Goal: Task Accomplishment & Management: Manage account settings

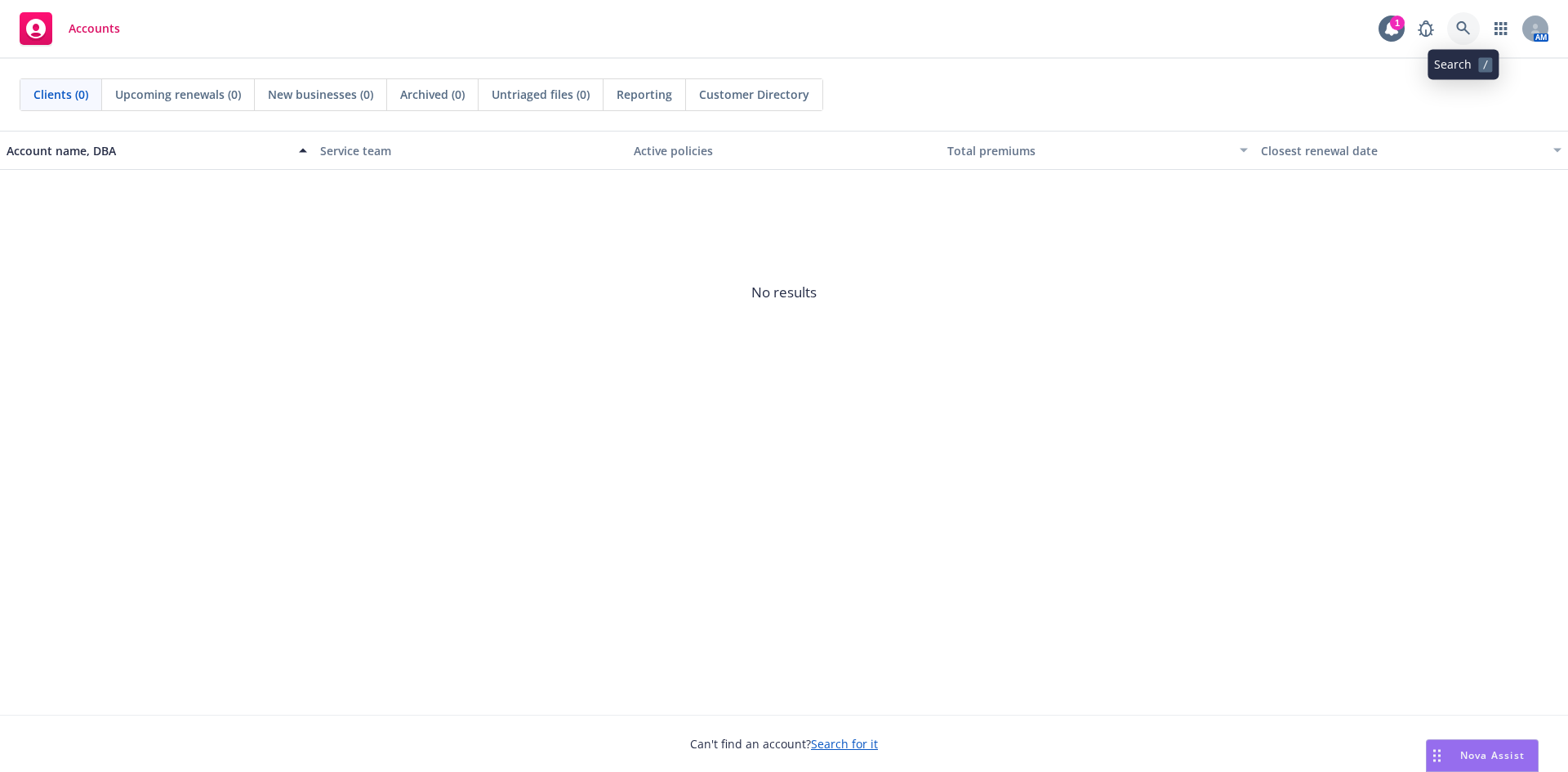
click at [1470, 31] on icon at bounding box center [1463, 28] width 15 height 15
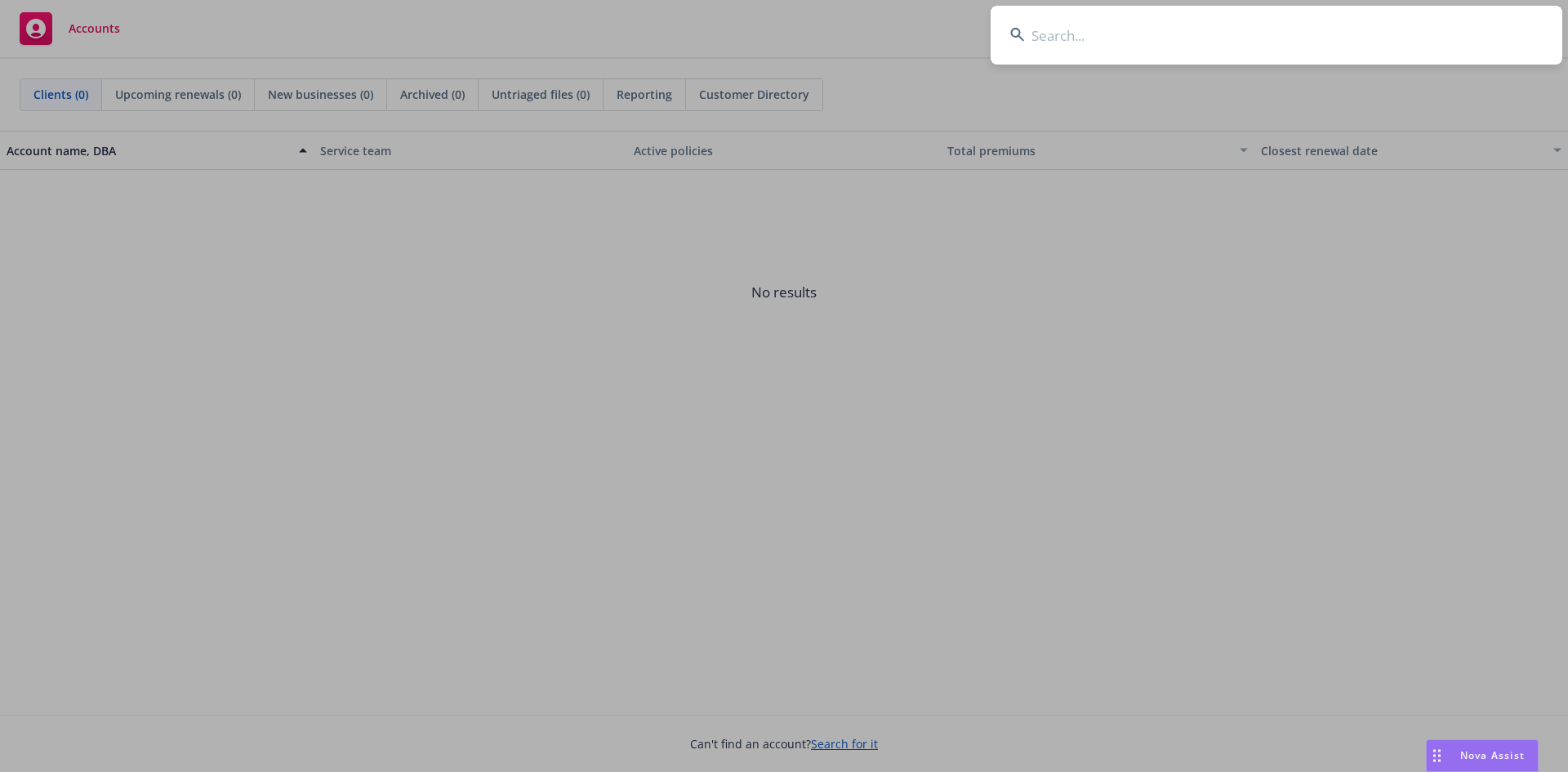
click at [1068, 35] on input at bounding box center [1277, 35] width 572 height 59
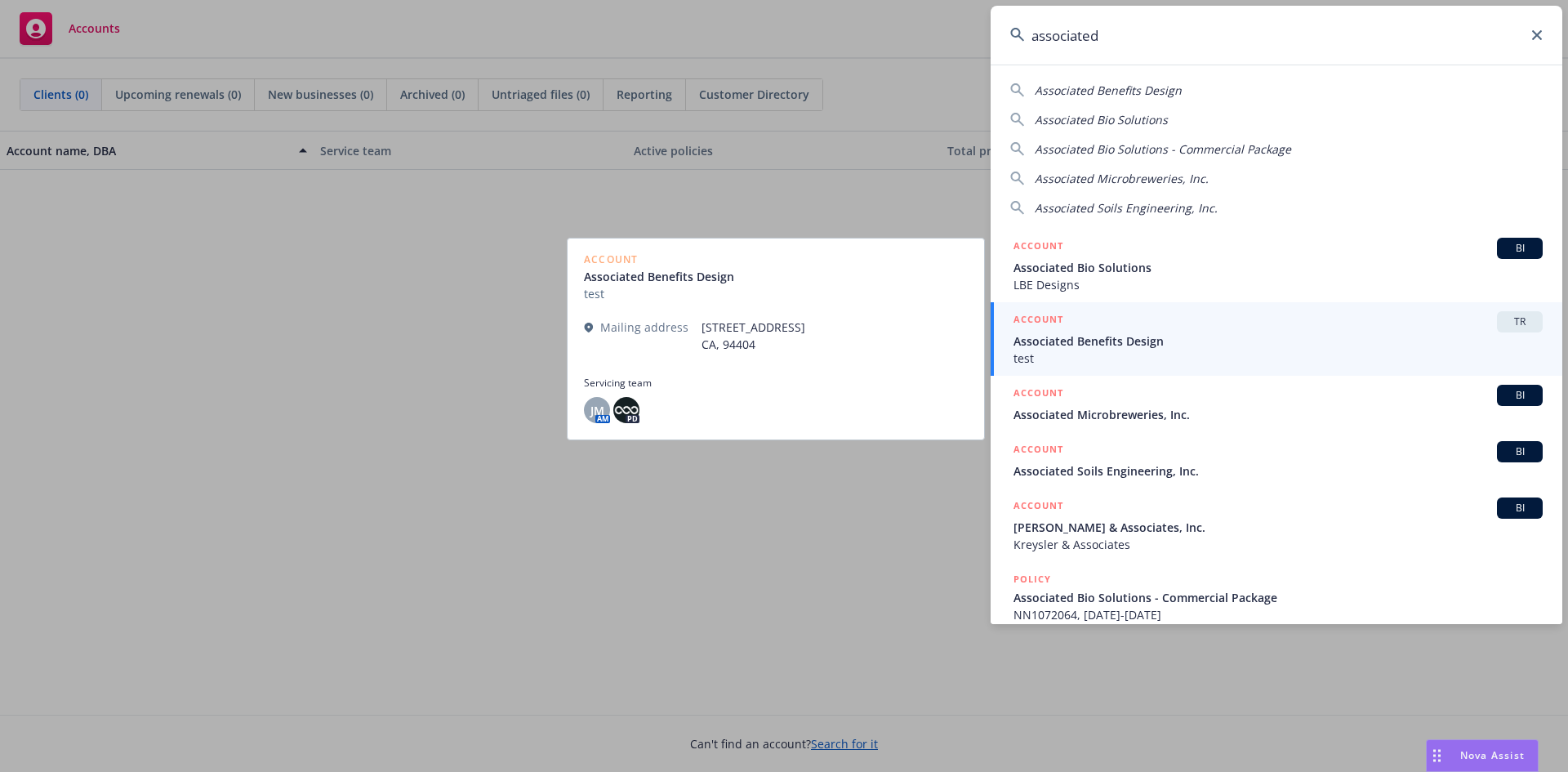
type input "associated"
click at [1520, 326] on span "TR" at bounding box center [1520, 321] width 33 height 15
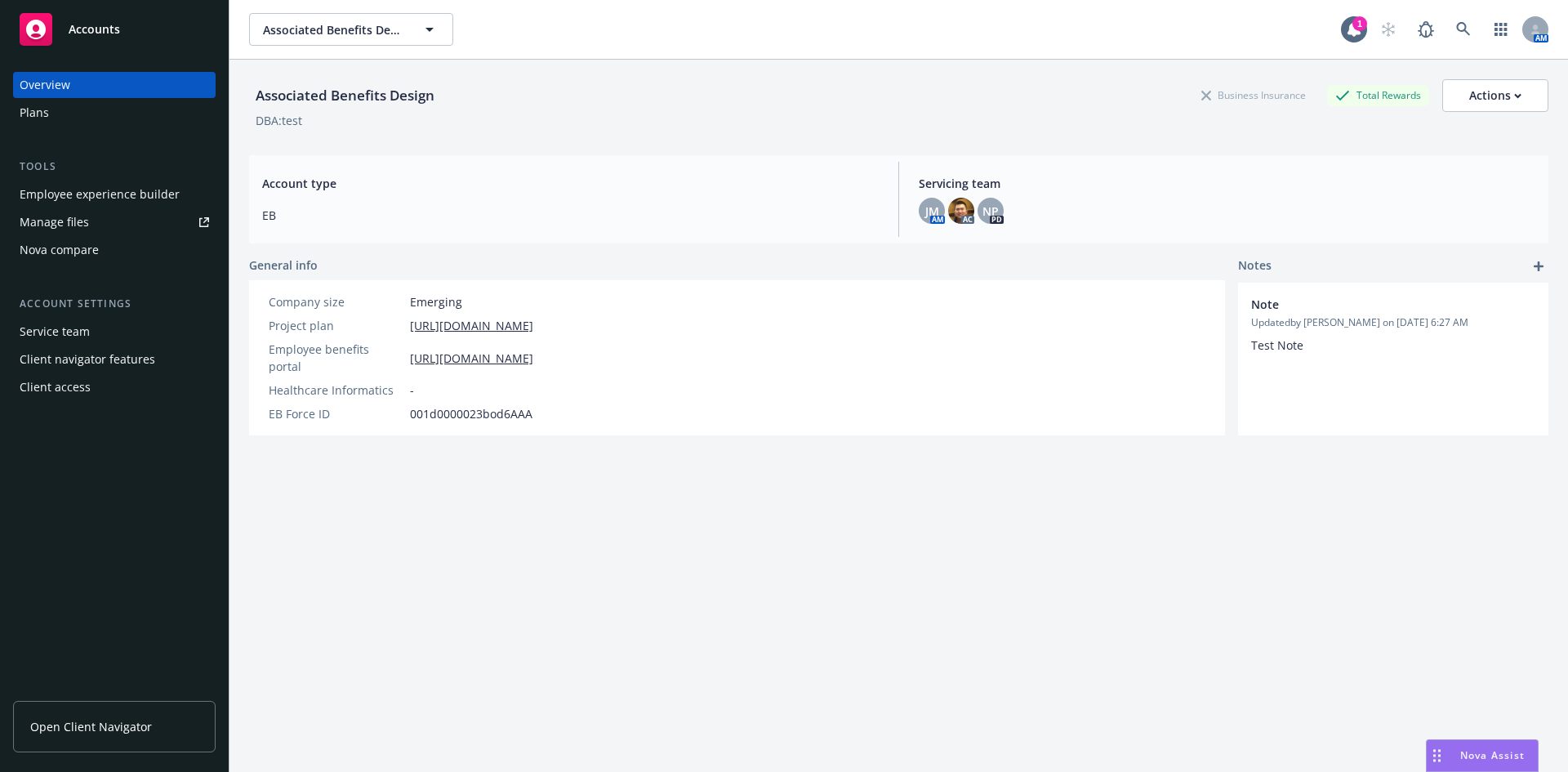
click at [87, 118] on div "Plans" at bounding box center [114, 112] width 189 height 27
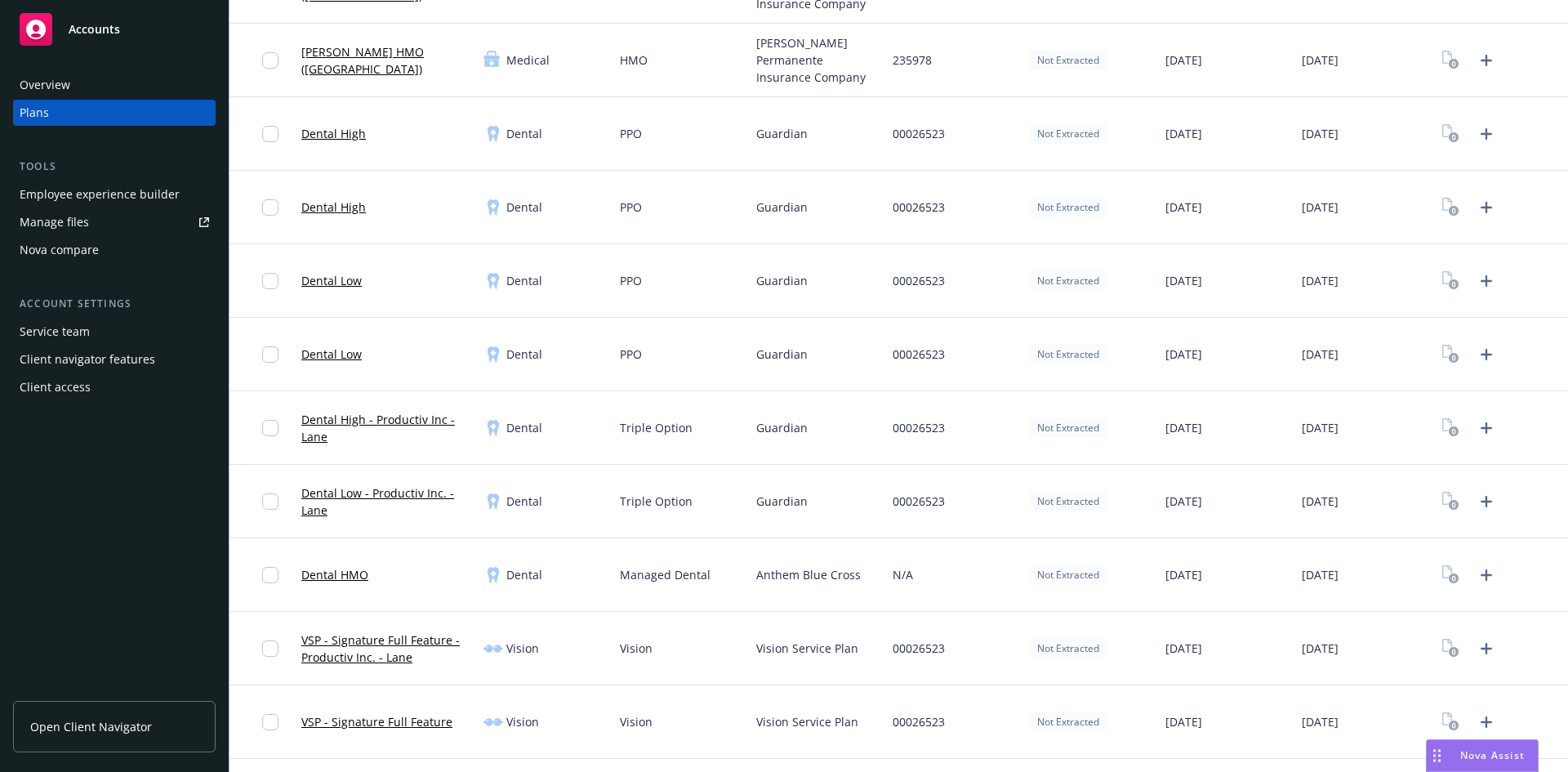
scroll to position [1308, 0]
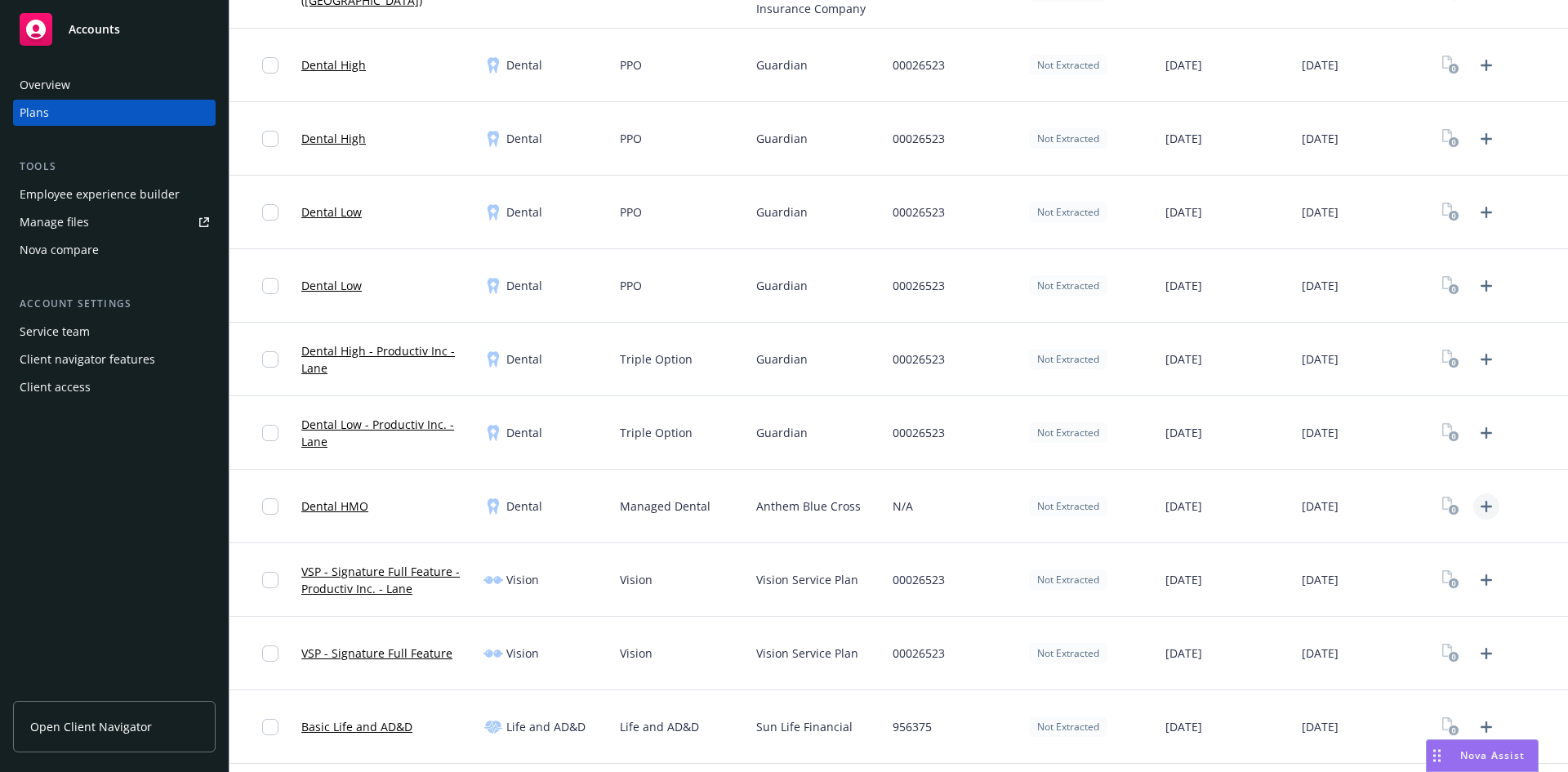
click at [1476, 507] on icon "Upload Plan Documents" at bounding box center [1486, 506] width 20 height 20
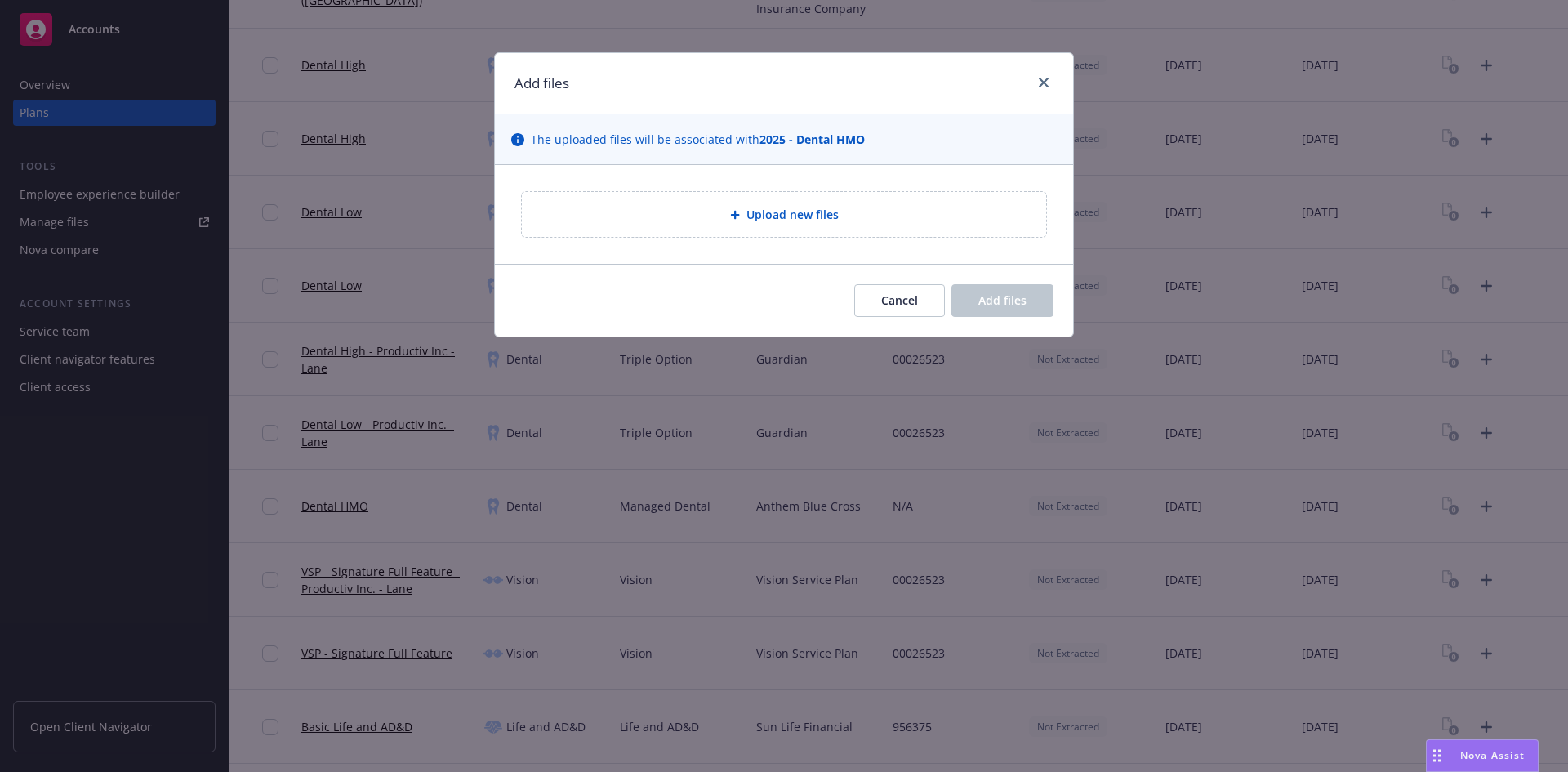
click at [871, 214] on div "Upload new files" at bounding box center [784, 214] width 498 height 19
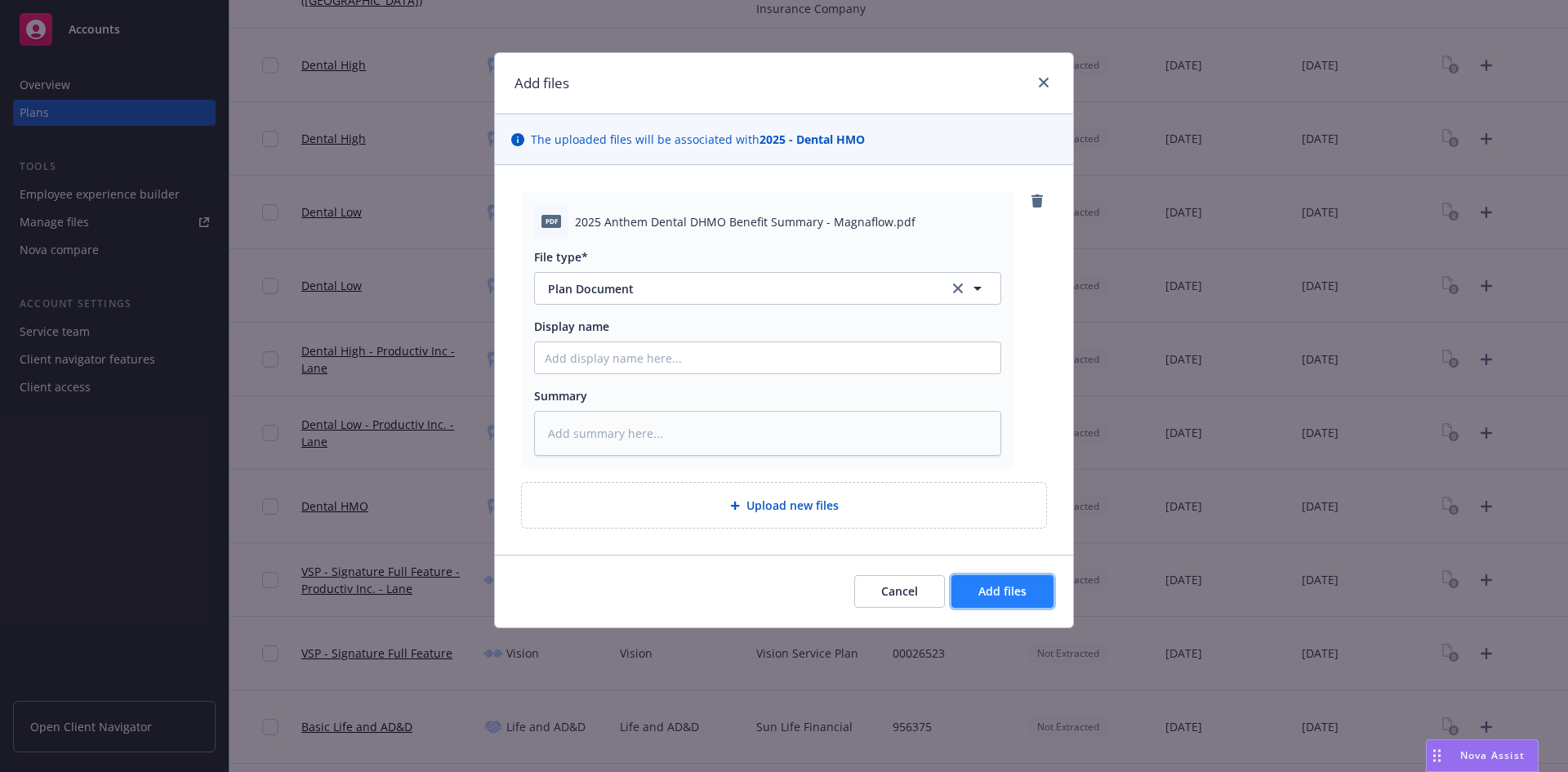
click at [1004, 582] on button "Add files" at bounding box center [1002, 591] width 102 height 33
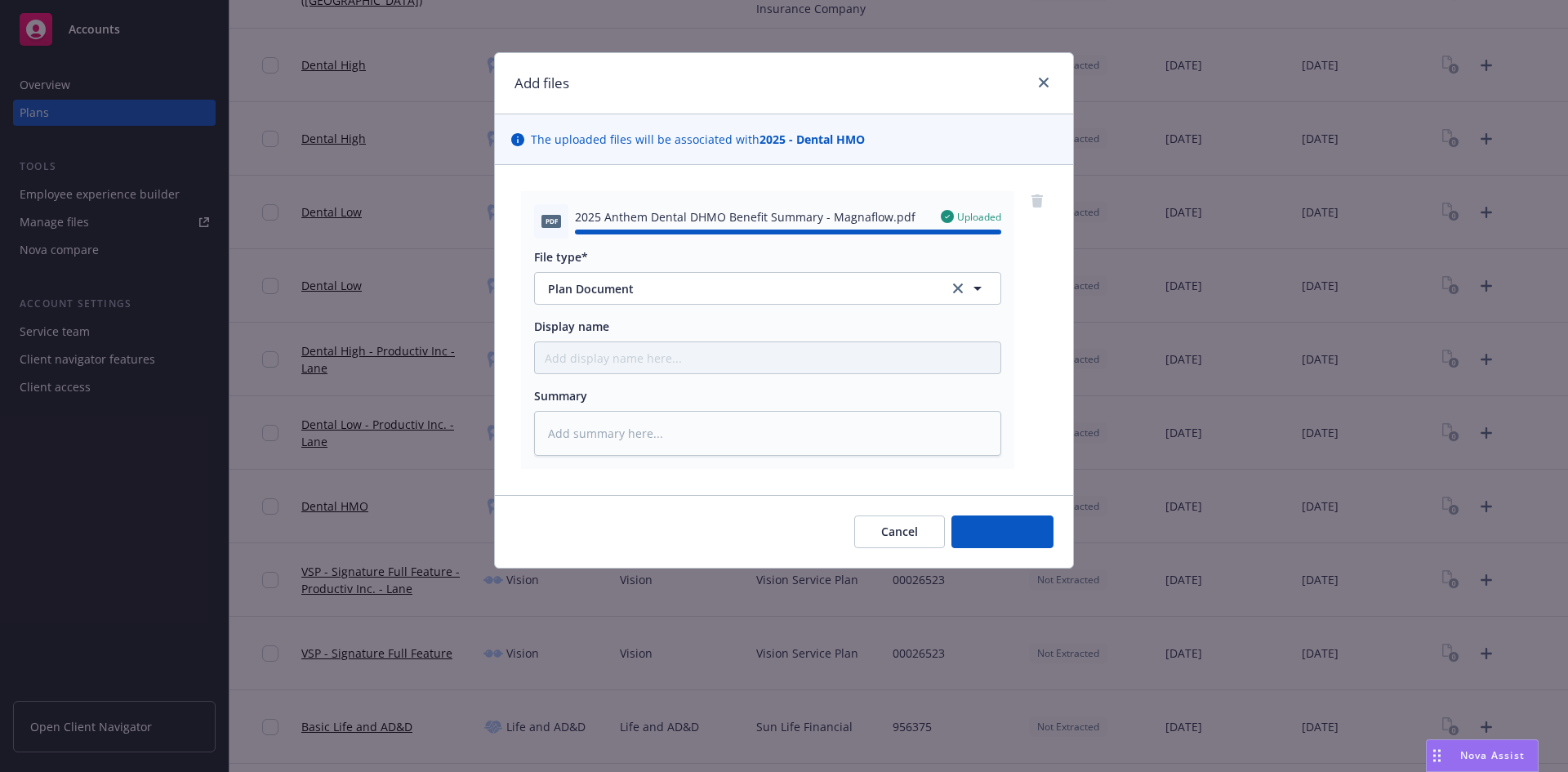
type textarea "x"
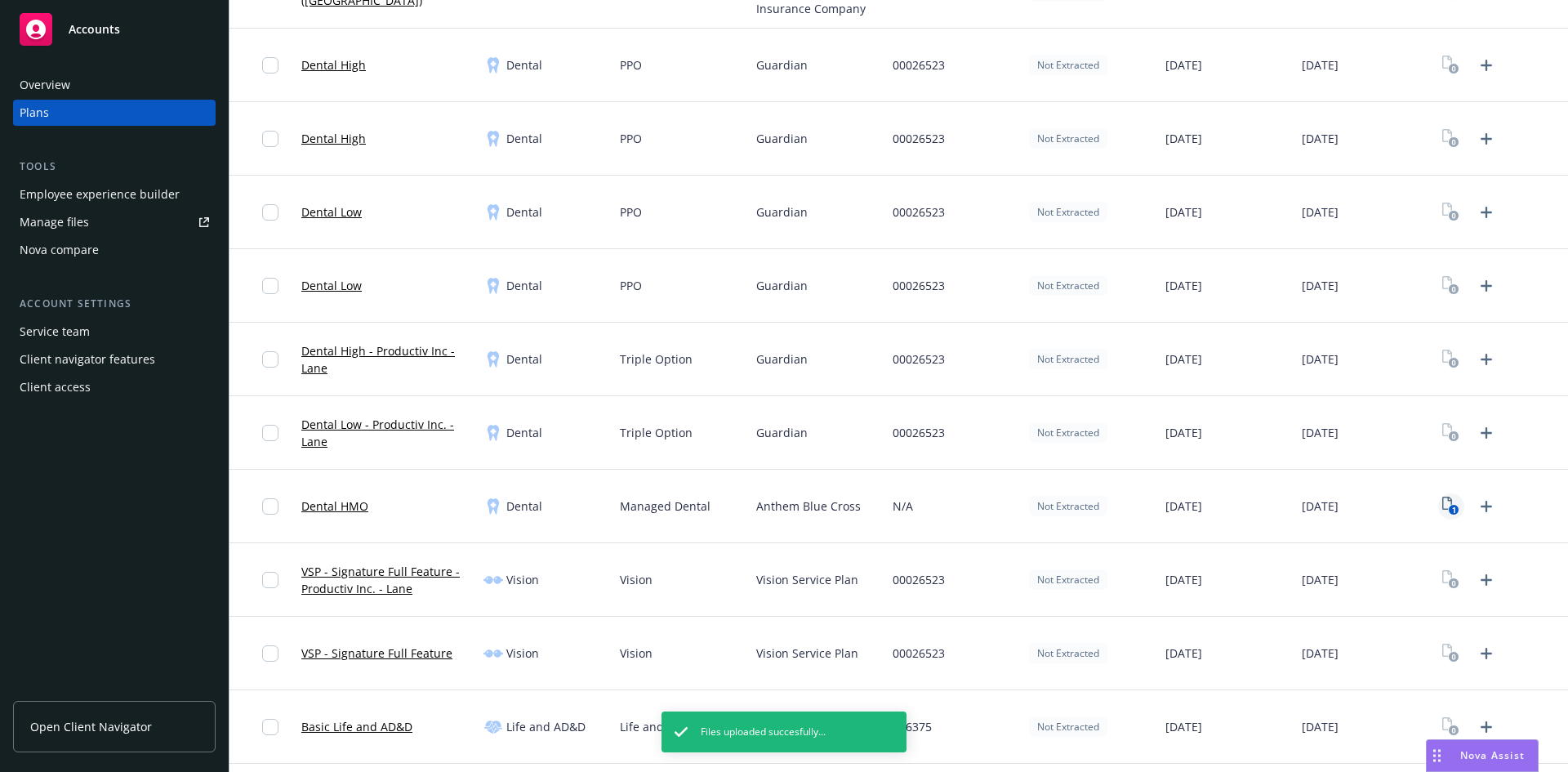
click at [1445, 502] on icon "1" at bounding box center [1451, 506] width 17 height 19
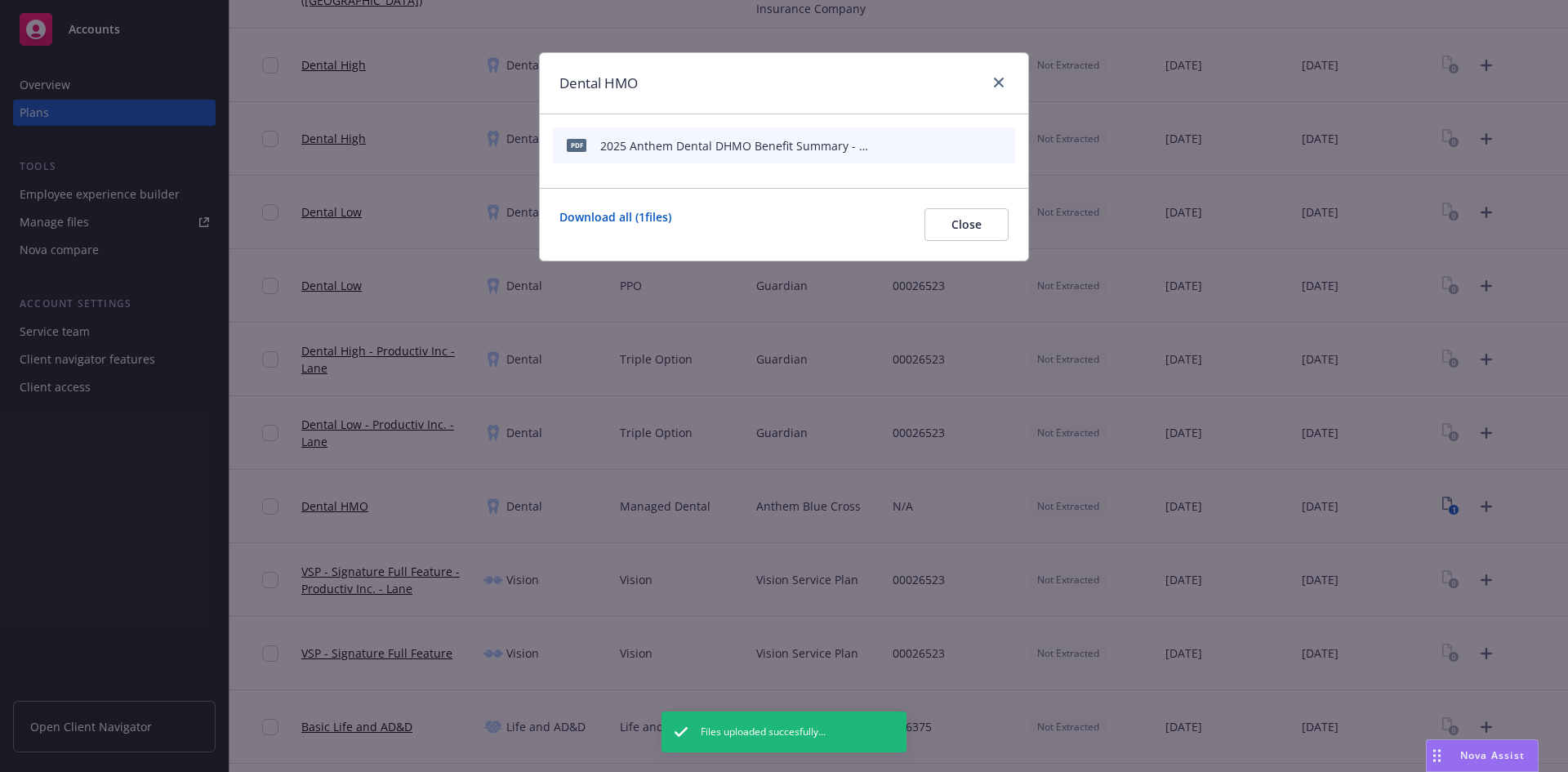
click at [920, 139] on icon "start extraction" at bounding box center [916, 144] width 13 height 16
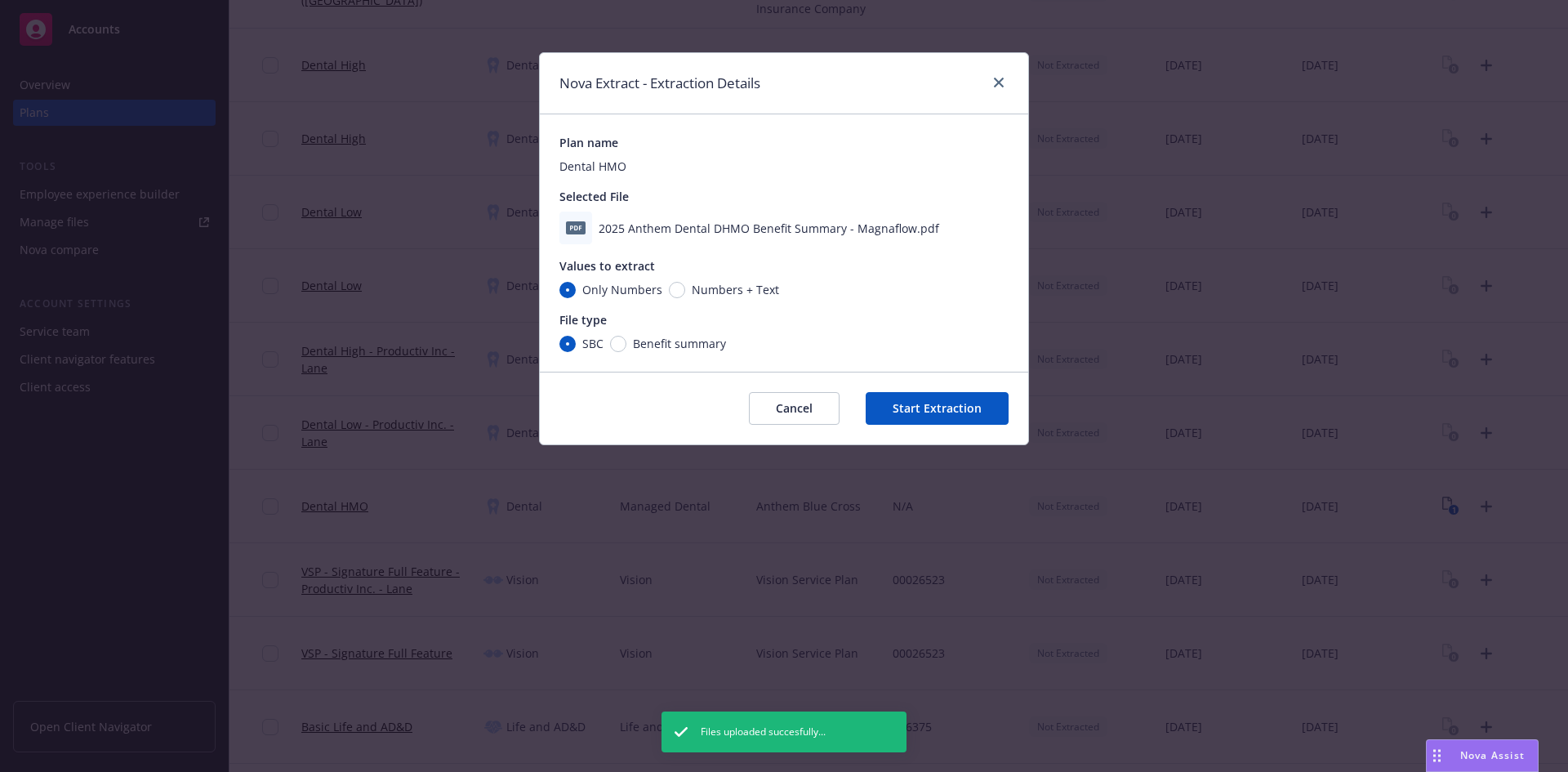
click at [614, 353] on div "Plan name Dental HMO Selected File 2025 Anthem Dental DHMO Benefit Summary - Ma…" at bounding box center [784, 243] width 488 height 257
click at [622, 340] on input "Benefit summary" at bounding box center [617, 344] width 16 height 16
radio input "true"
click at [941, 410] on button "Start Extraction" at bounding box center [937, 409] width 143 height 33
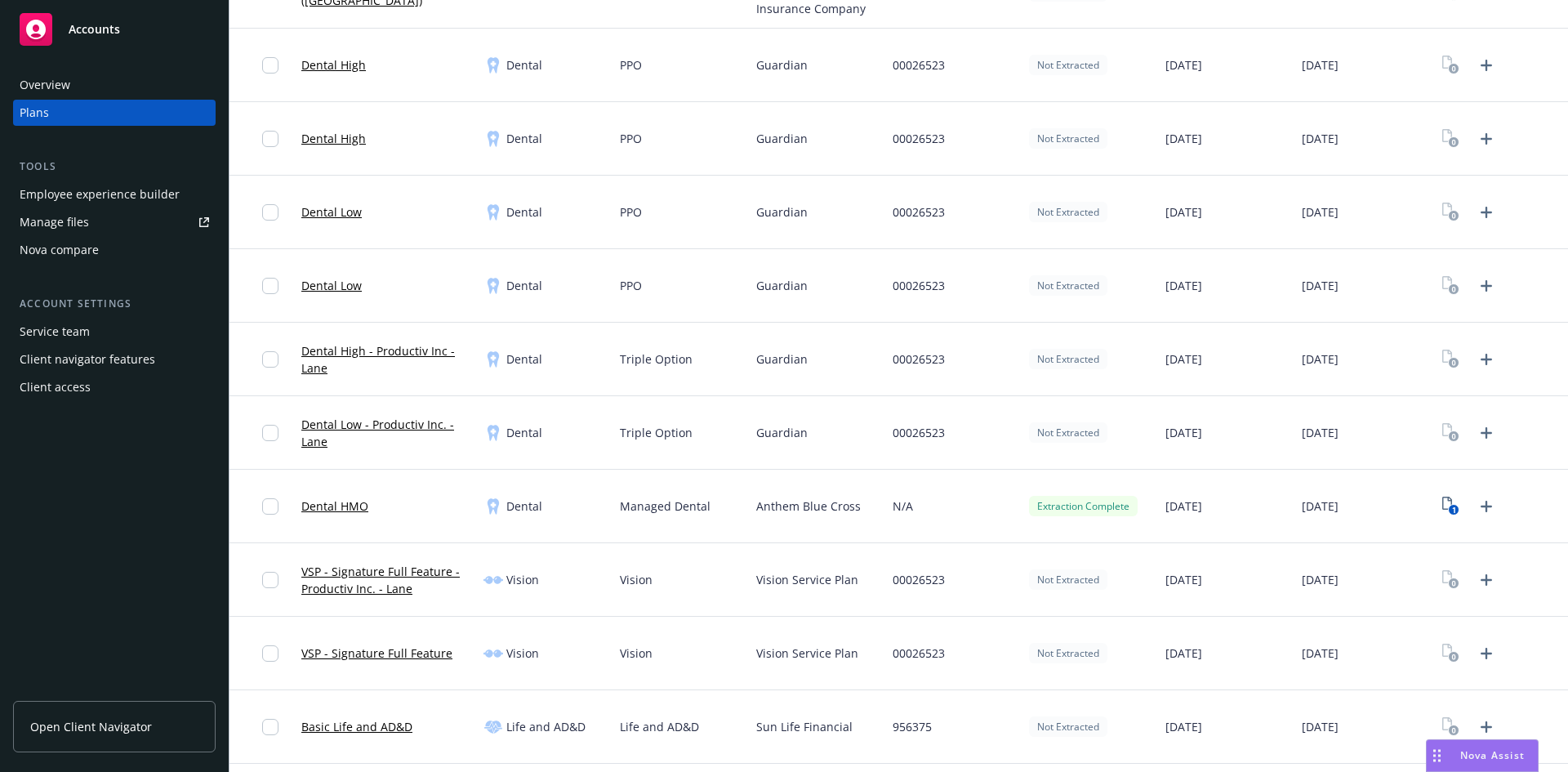
click at [343, 501] on link "Dental HMO" at bounding box center [335, 506] width 67 height 17
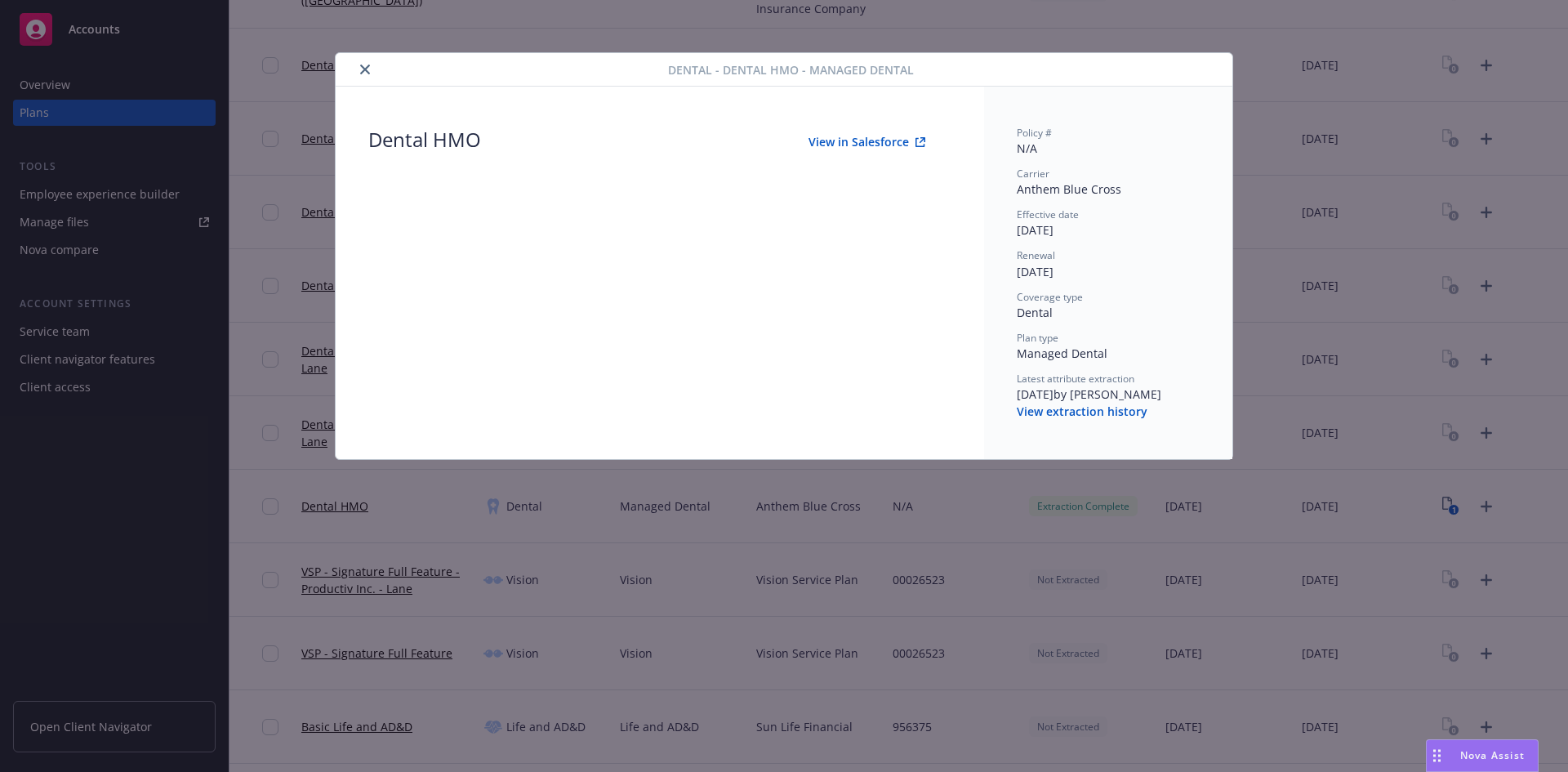
click at [838, 142] on button "View in Salesforce" at bounding box center [867, 142] width 169 height 33
click at [369, 65] on icon "close" at bounding box center [365, 69] width 9 height 9
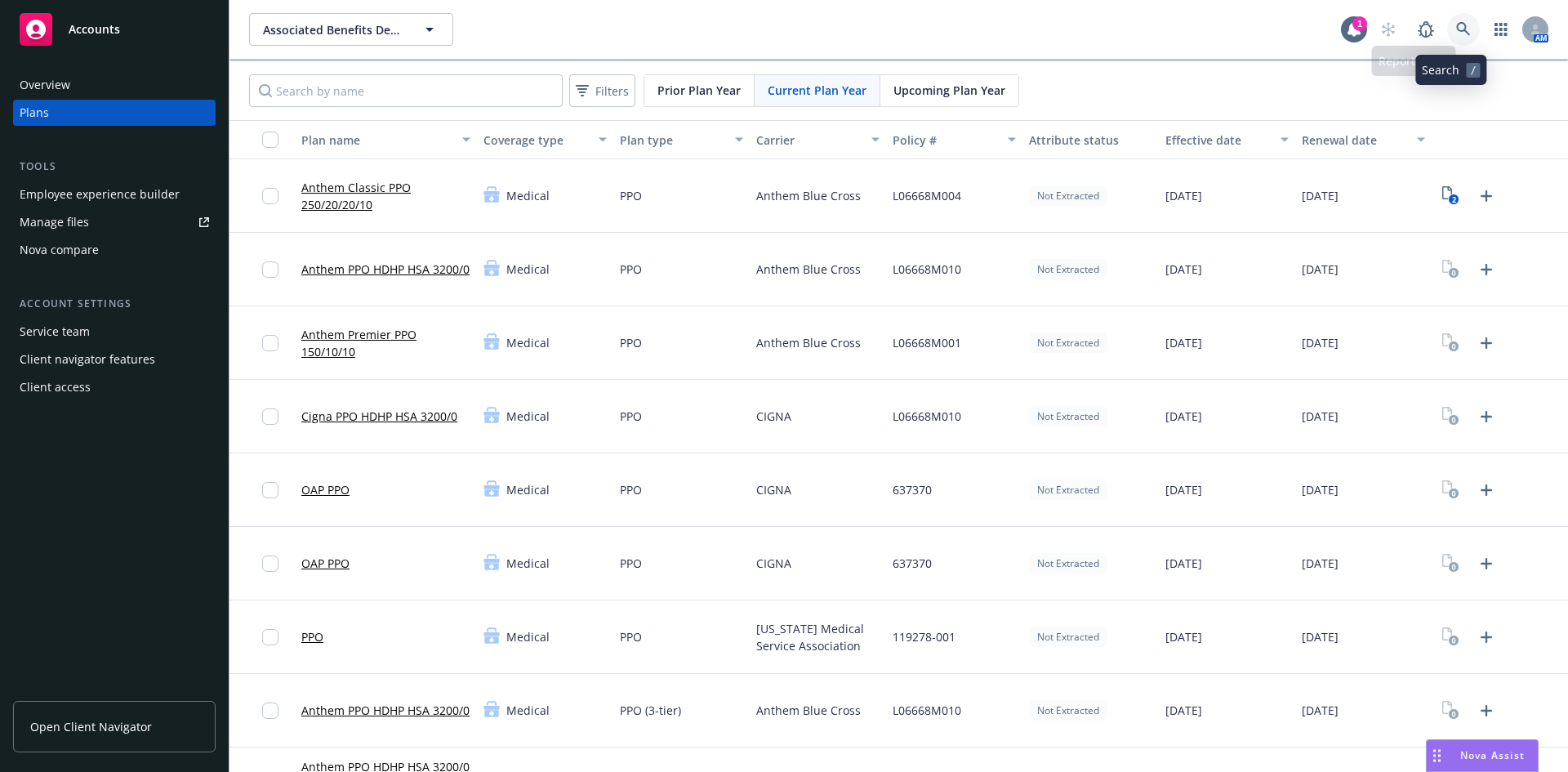
click at [1456, 26] on icon at bounding box center [1463, 29] width 15 height 15
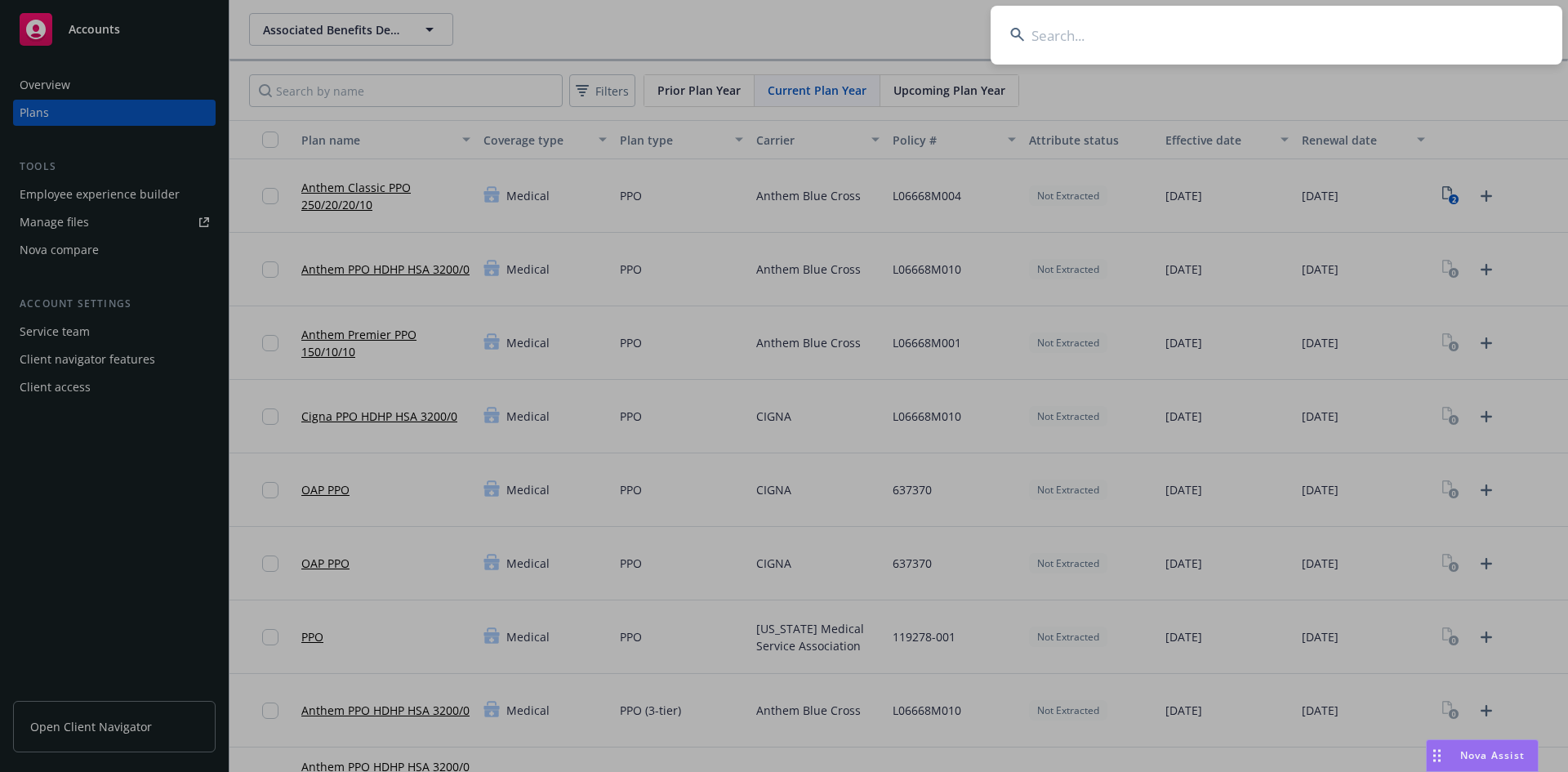
click at [1052, 50] on input at bounding box center [1277, 35] width 572 height 59
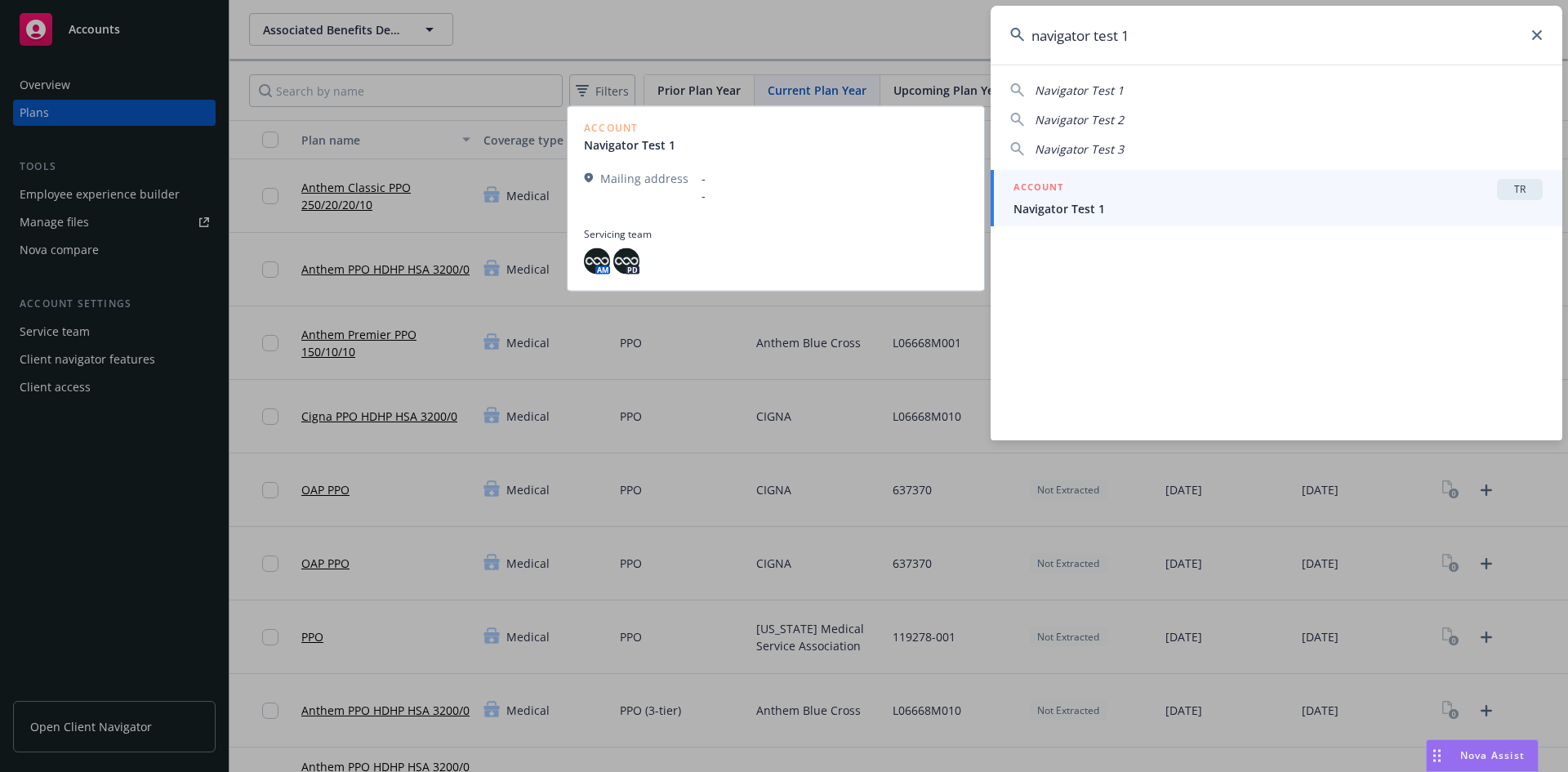
type input "navigator test 1"
click at [1501, 194] on div "TR" at bounding box center [1519, 189] width 45 height 21
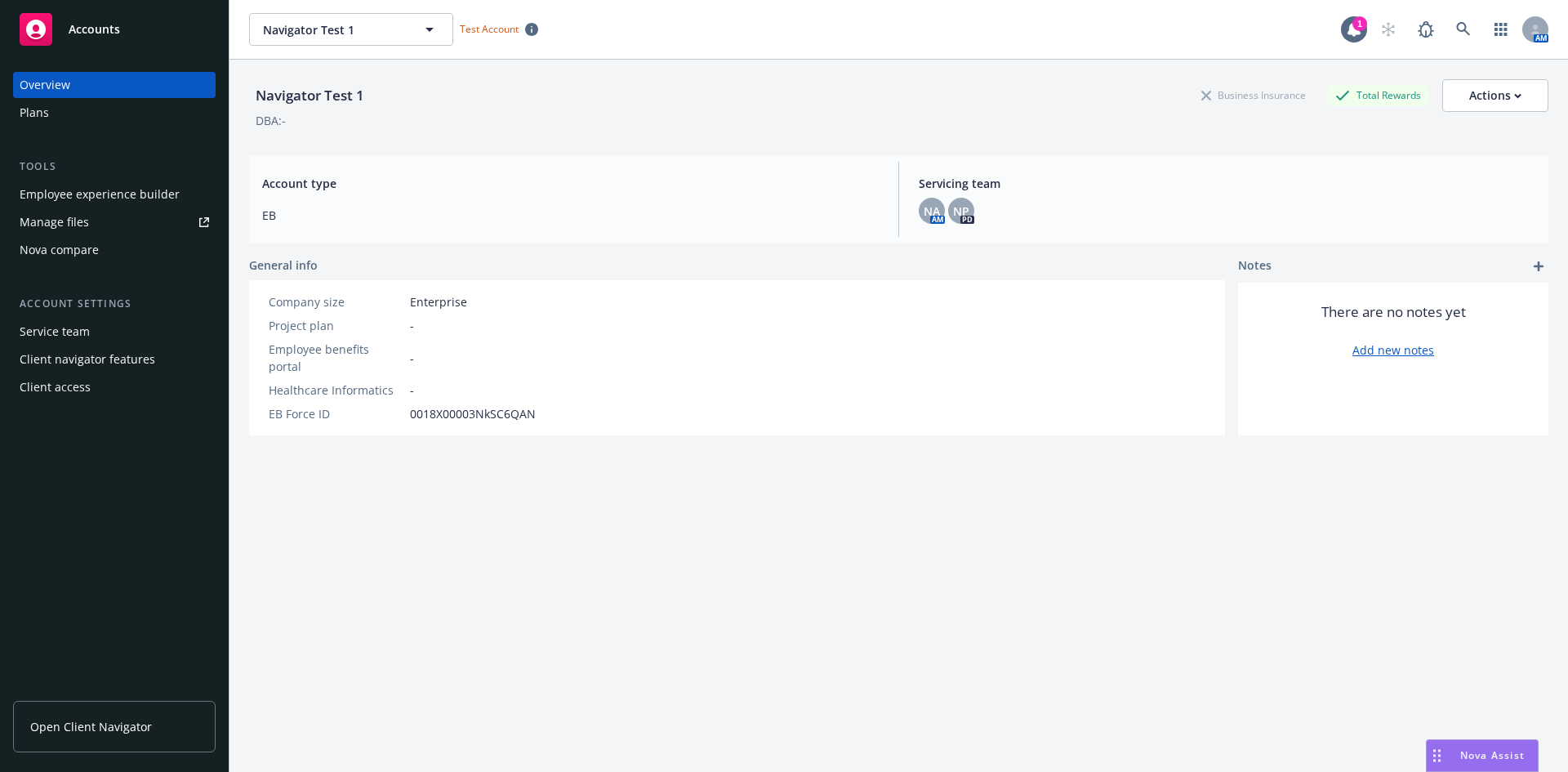
click at [86, 119] on div "Plans" at bounding box center [114, 112] width 189 height 27
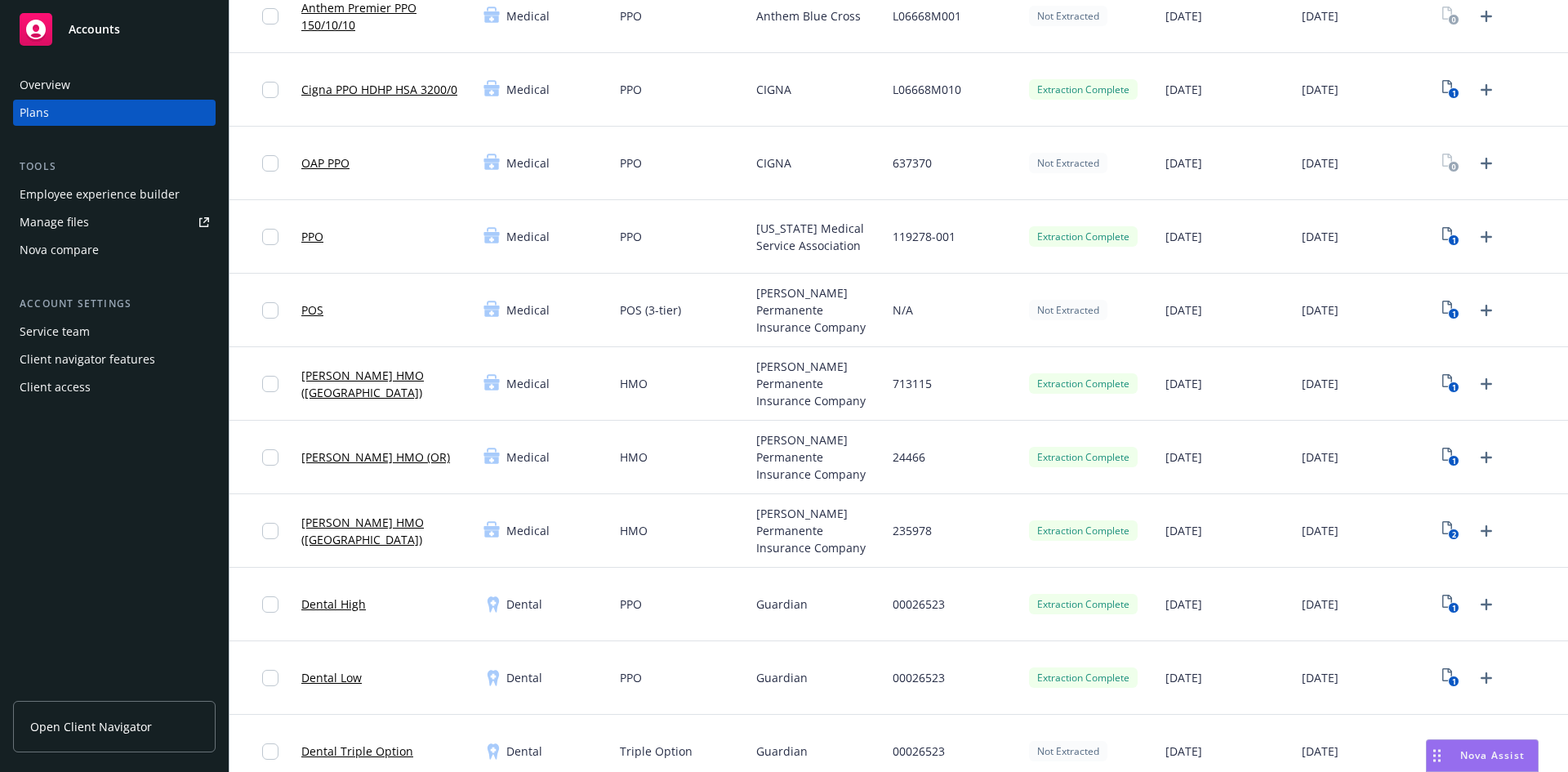
scroll to position [572, 0]
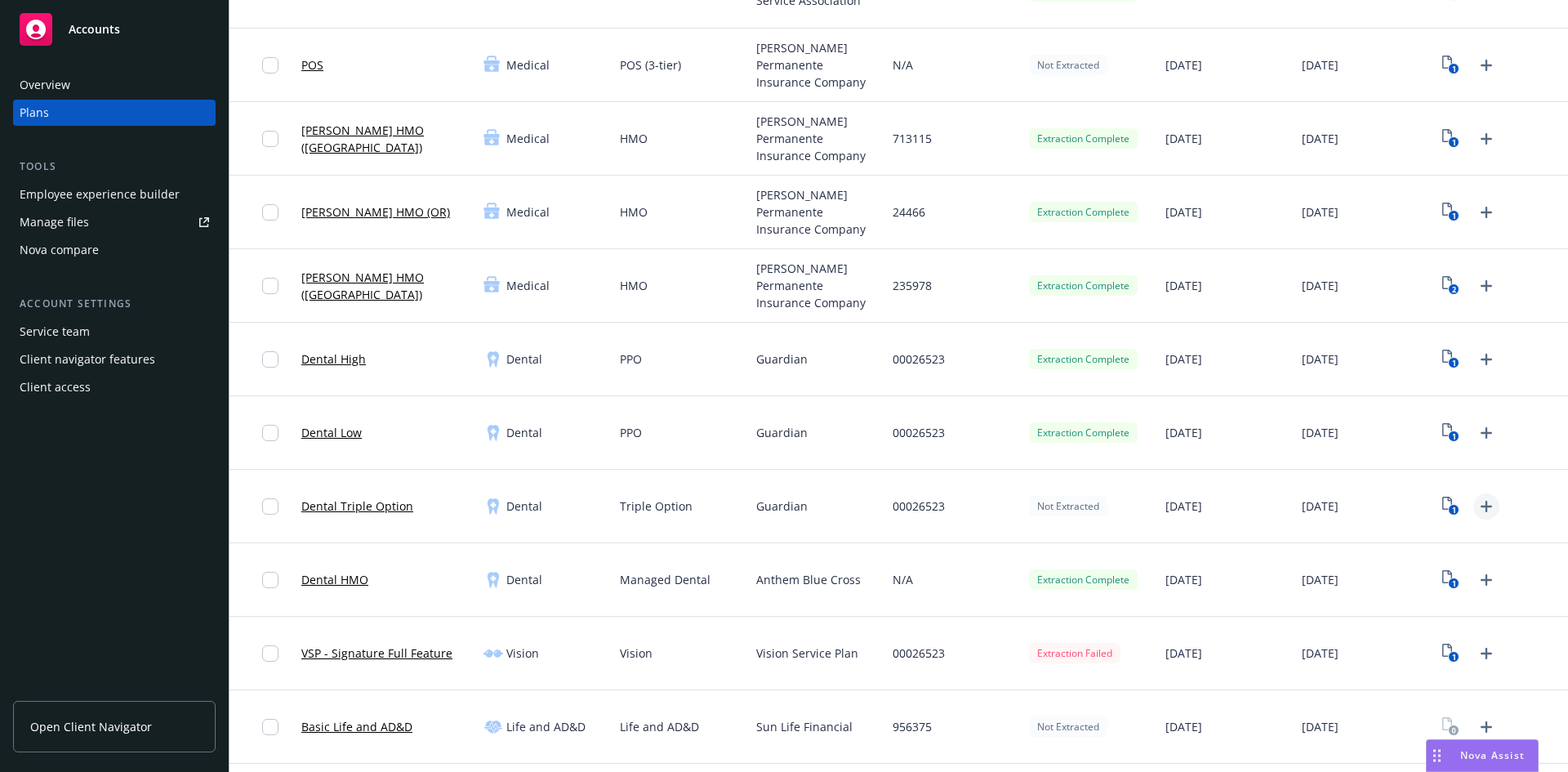
click at [1476, 507] on icon "Upload Plan Documents" at bounding box center [1486, 506] width 20 height 20
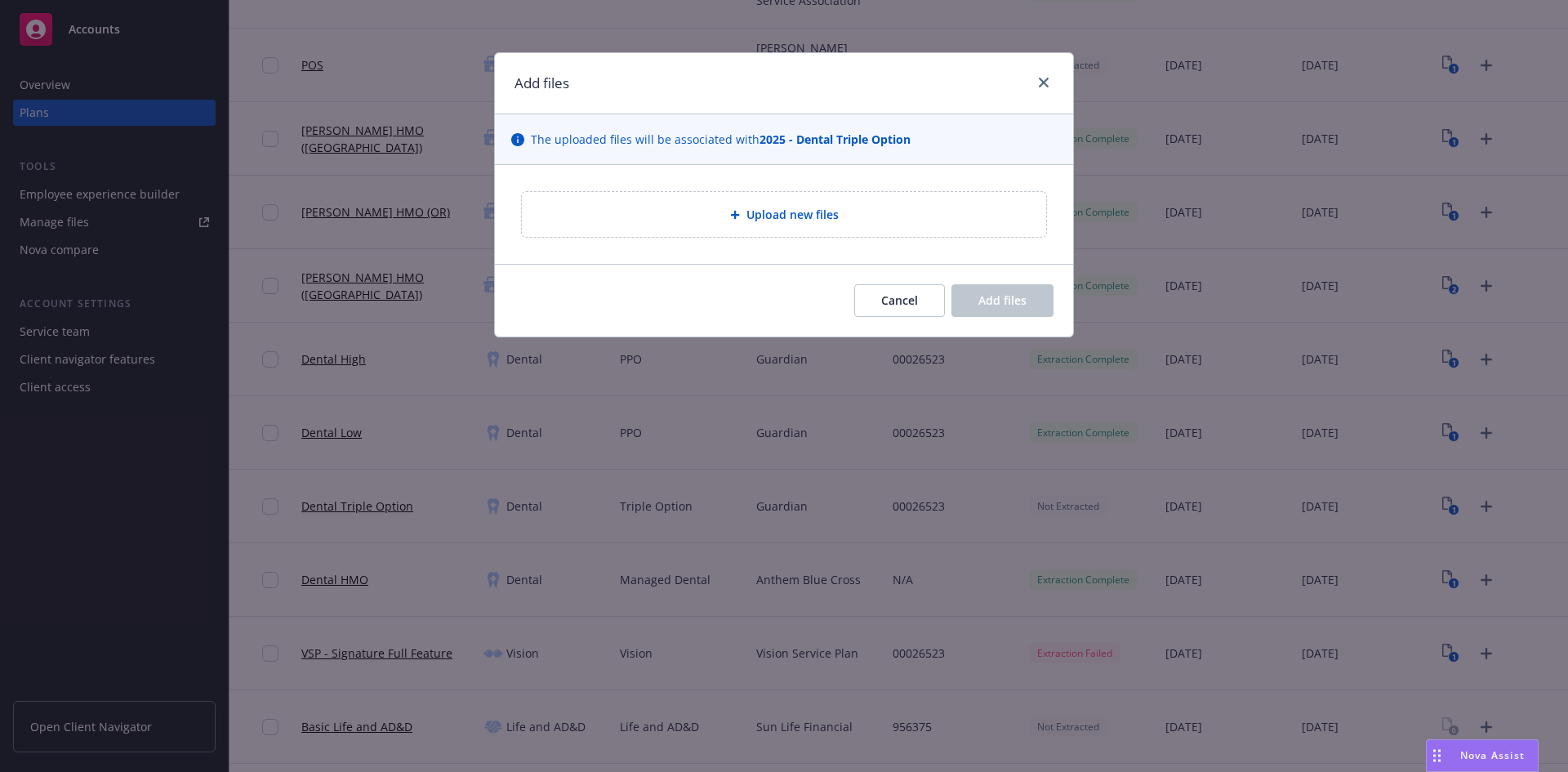
click at [731, 200] on div "Upload new files" at bounding box center [784, 214] width 524 height 45
click at [802, 216] on span "Upload new files" at bounding box center [793, 214] width 92 height 17
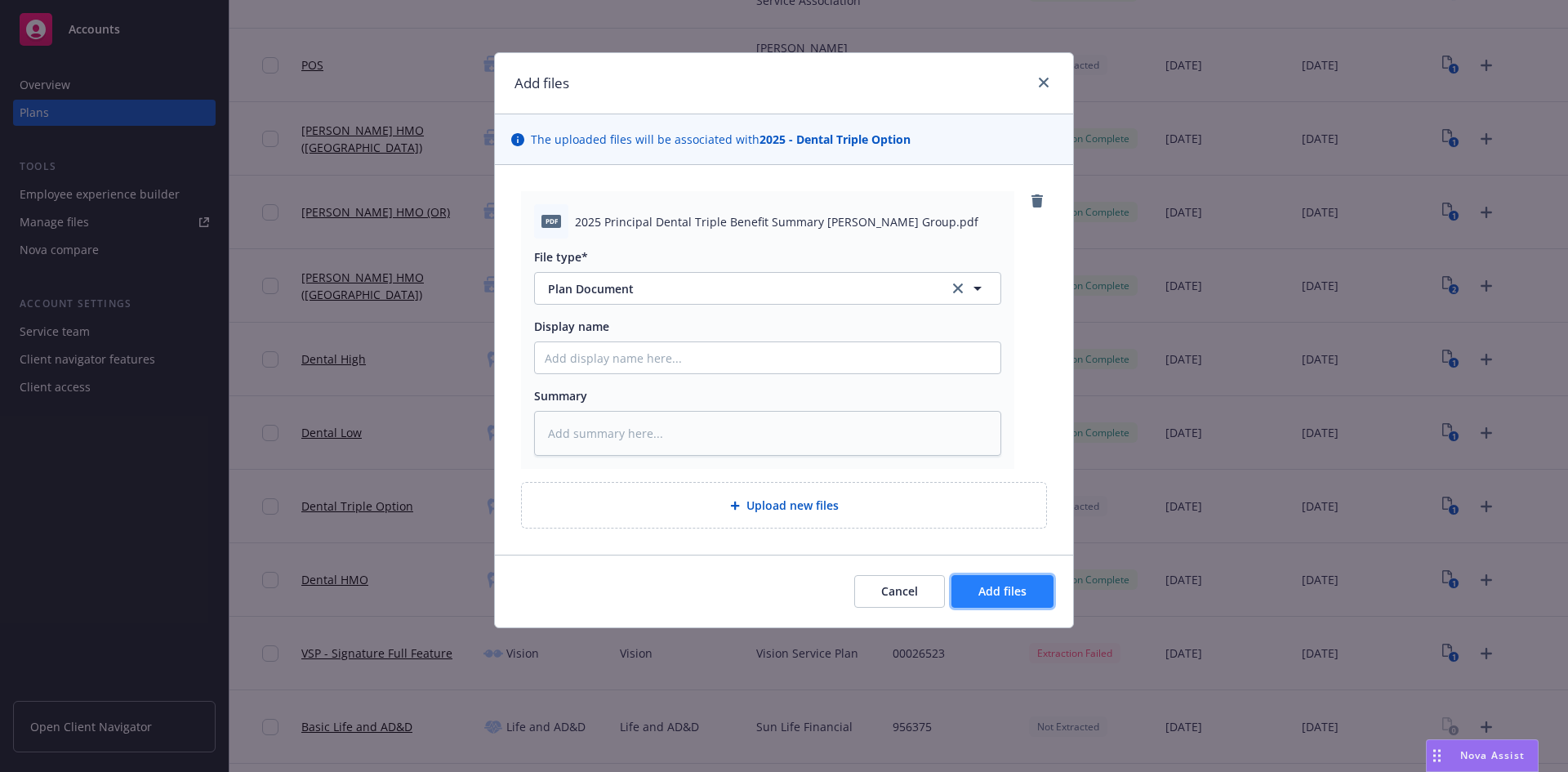
click at [1021, 597] on span "Add files" at bounding box center [1003, 591] width 48 height 15
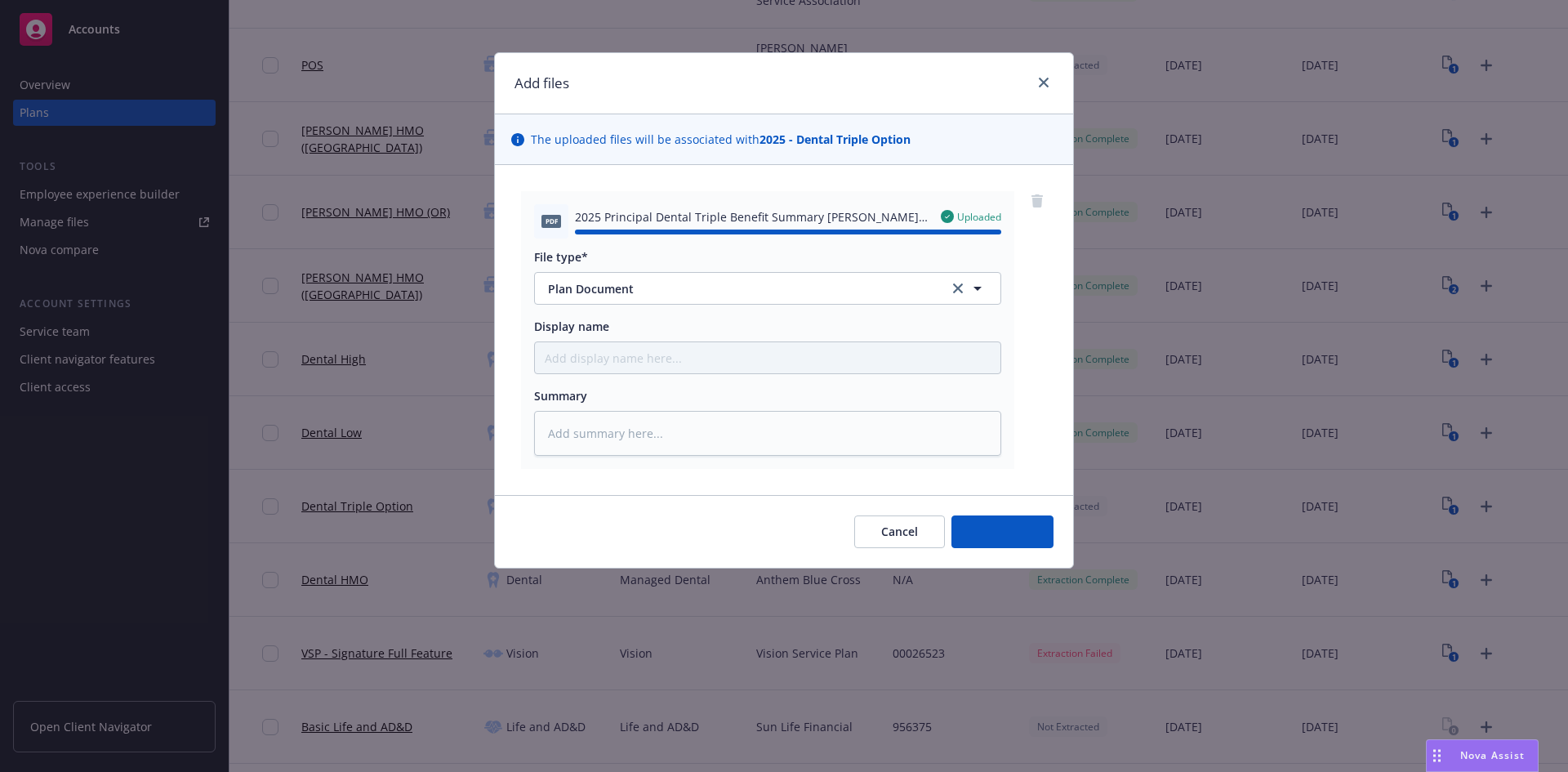
type textarea "x"
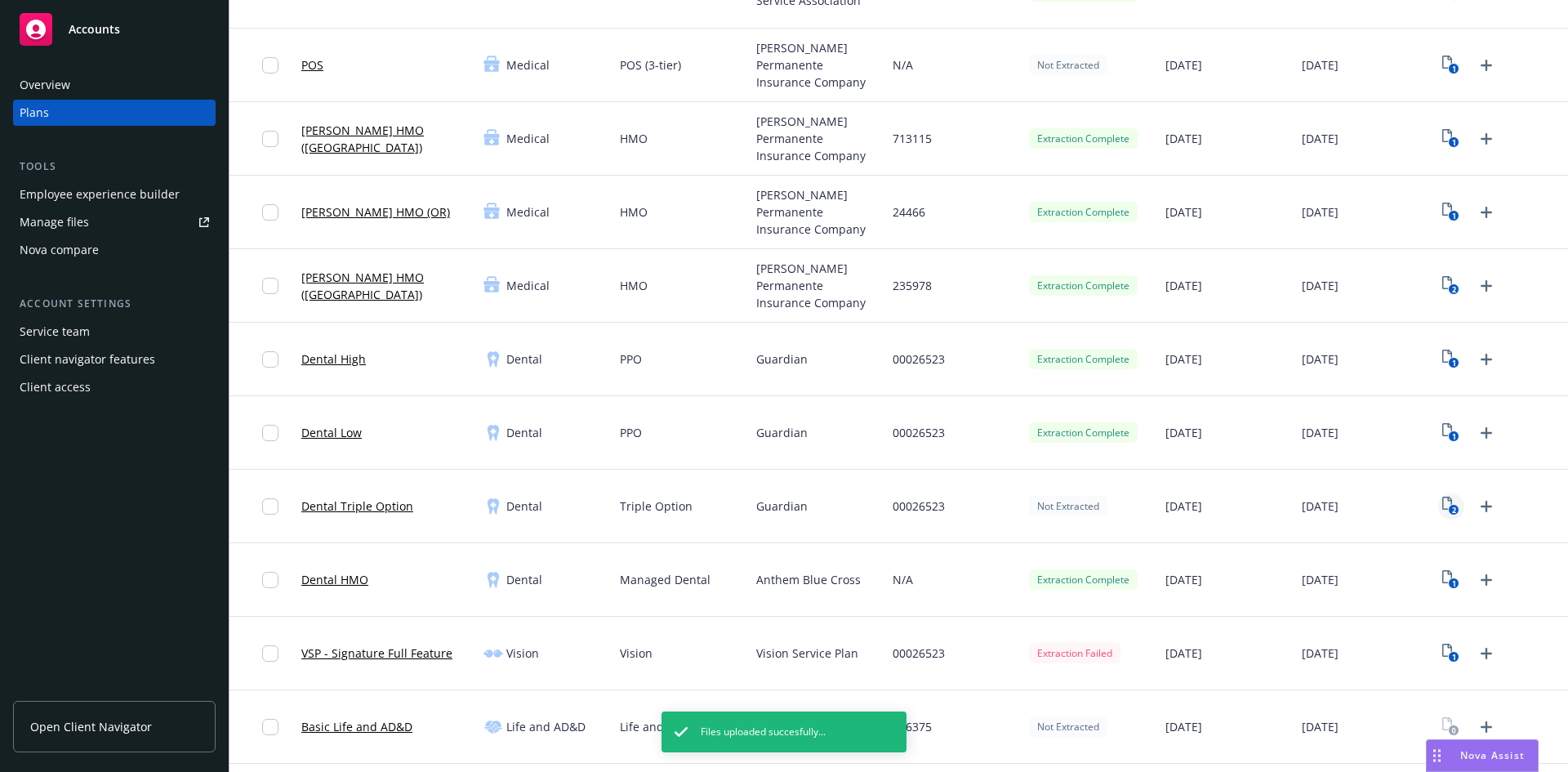
click at [1442, 509] on icon "View Plan Documents" at bounding box center [1446, 503] width 9 height 13
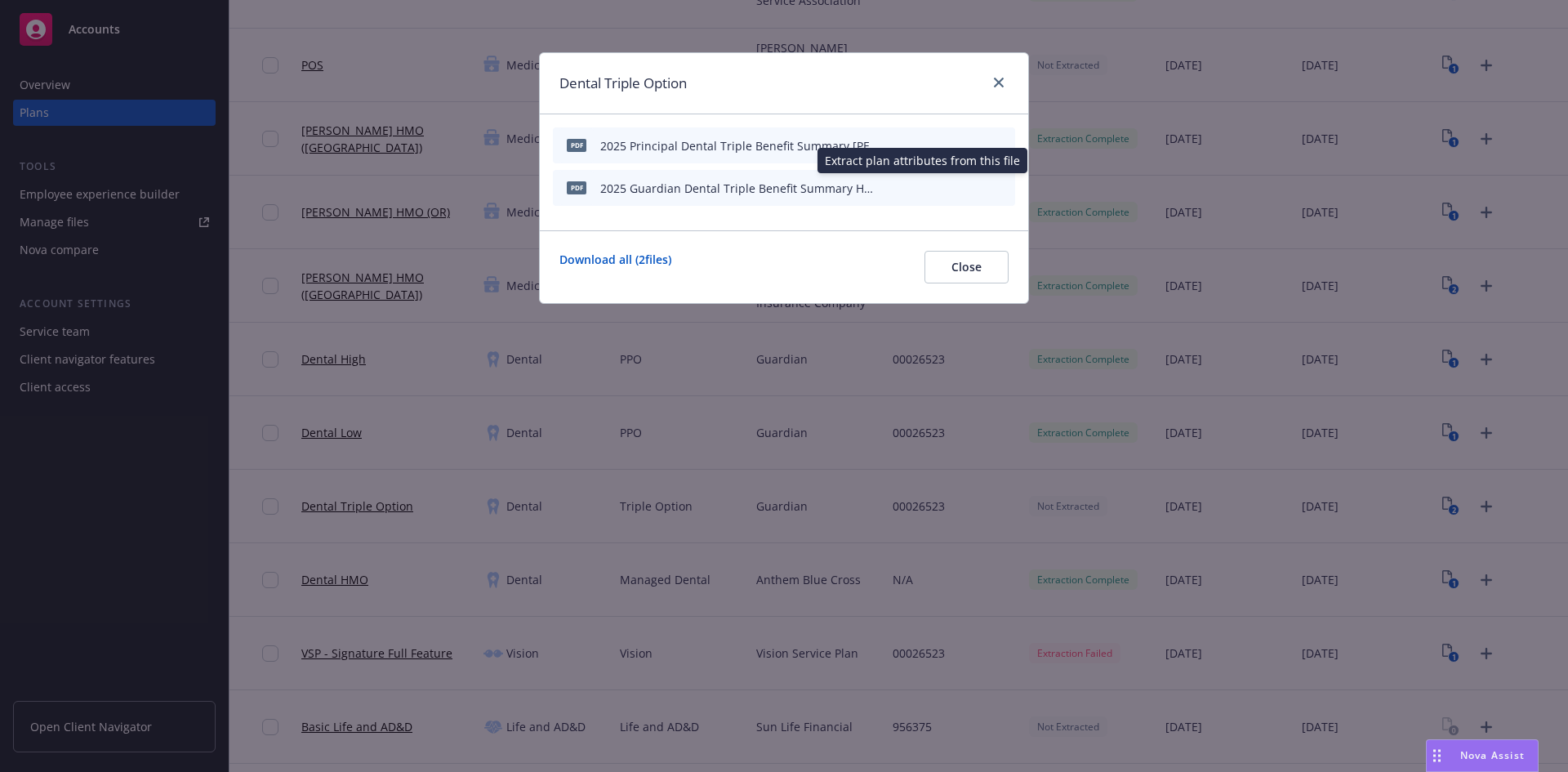
click at [920, 184] on icon "start extraction" at bounding box center [916, 187] width 13 height 16
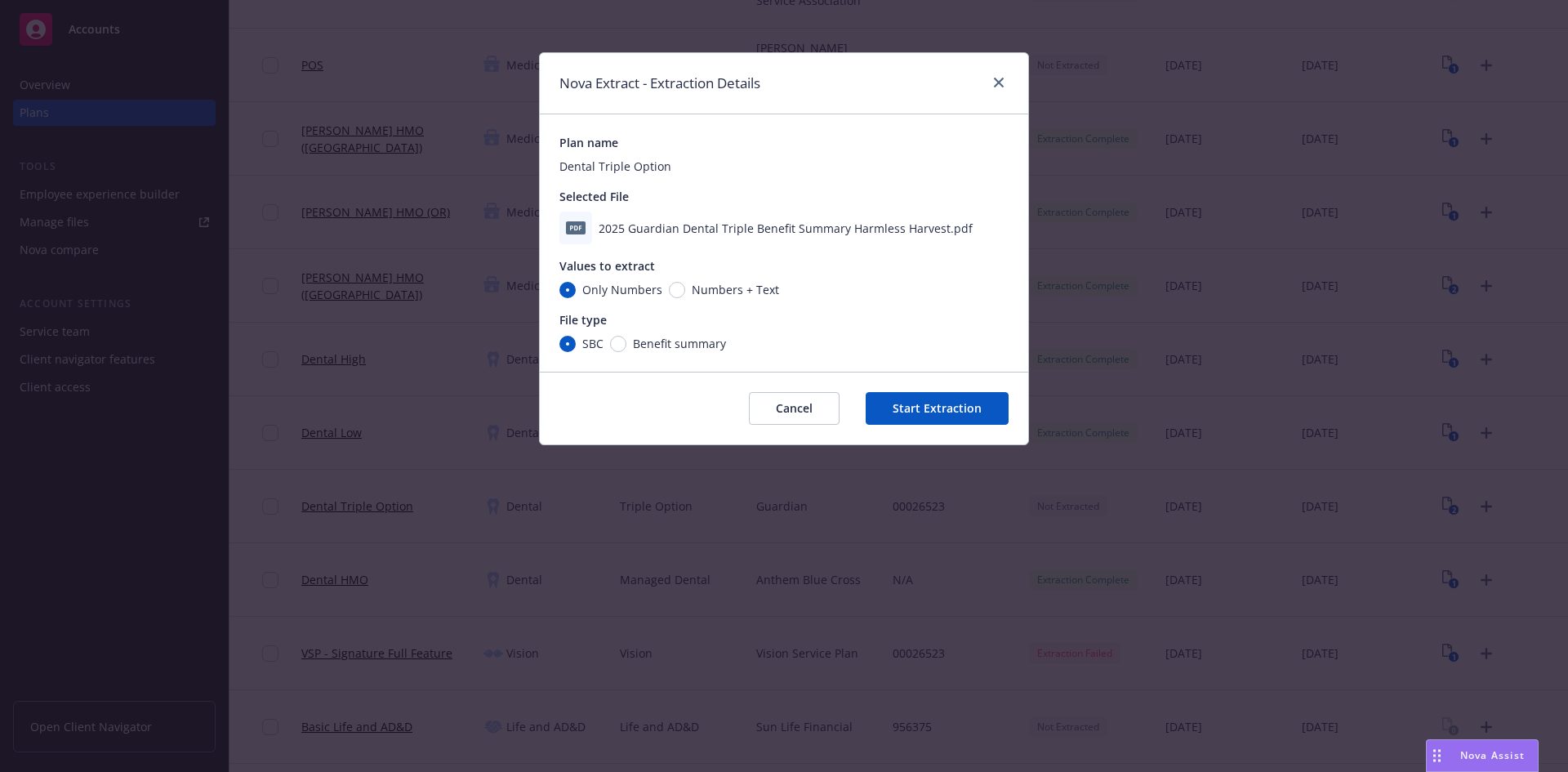
click at [685, 286] on span "Numbers + Text" at bounding box center [732, 290] width 94 height 17
click at [684, 286] on input "Numbers + Text" at bounding box center [677, 290] width 16 height 16
radio input "true"
click at [635, 338] on span "Benefit summary" at bounding box center [679, 344] width 93 height 17
click at [626, 338] on input "Benefit summary" at bounding box center [617, 344] width 16 height 16
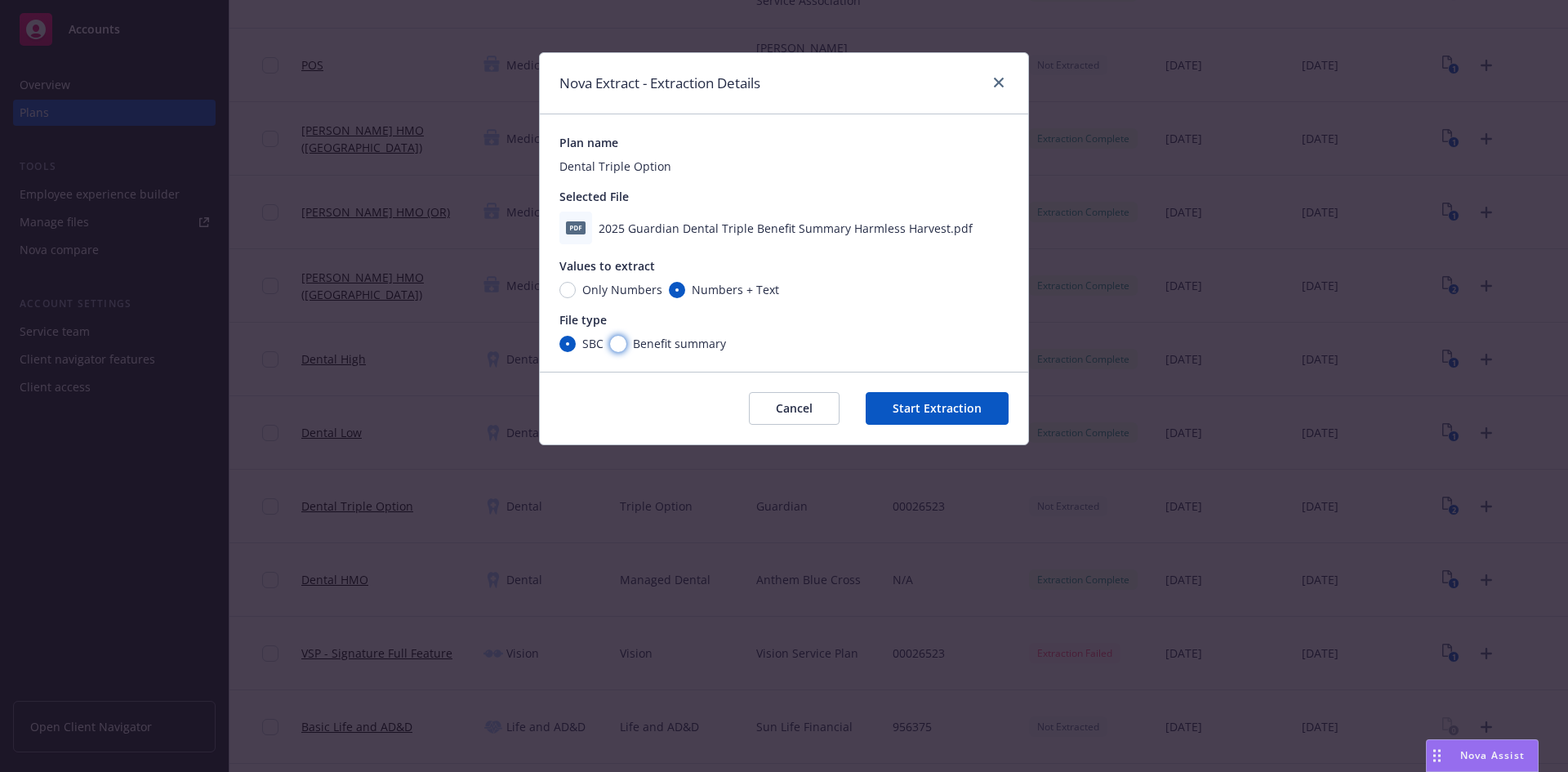
radio input "true"
click at [936, 401] on button "Start Extraction" at bounding box center [937, 409] width 143 height 33
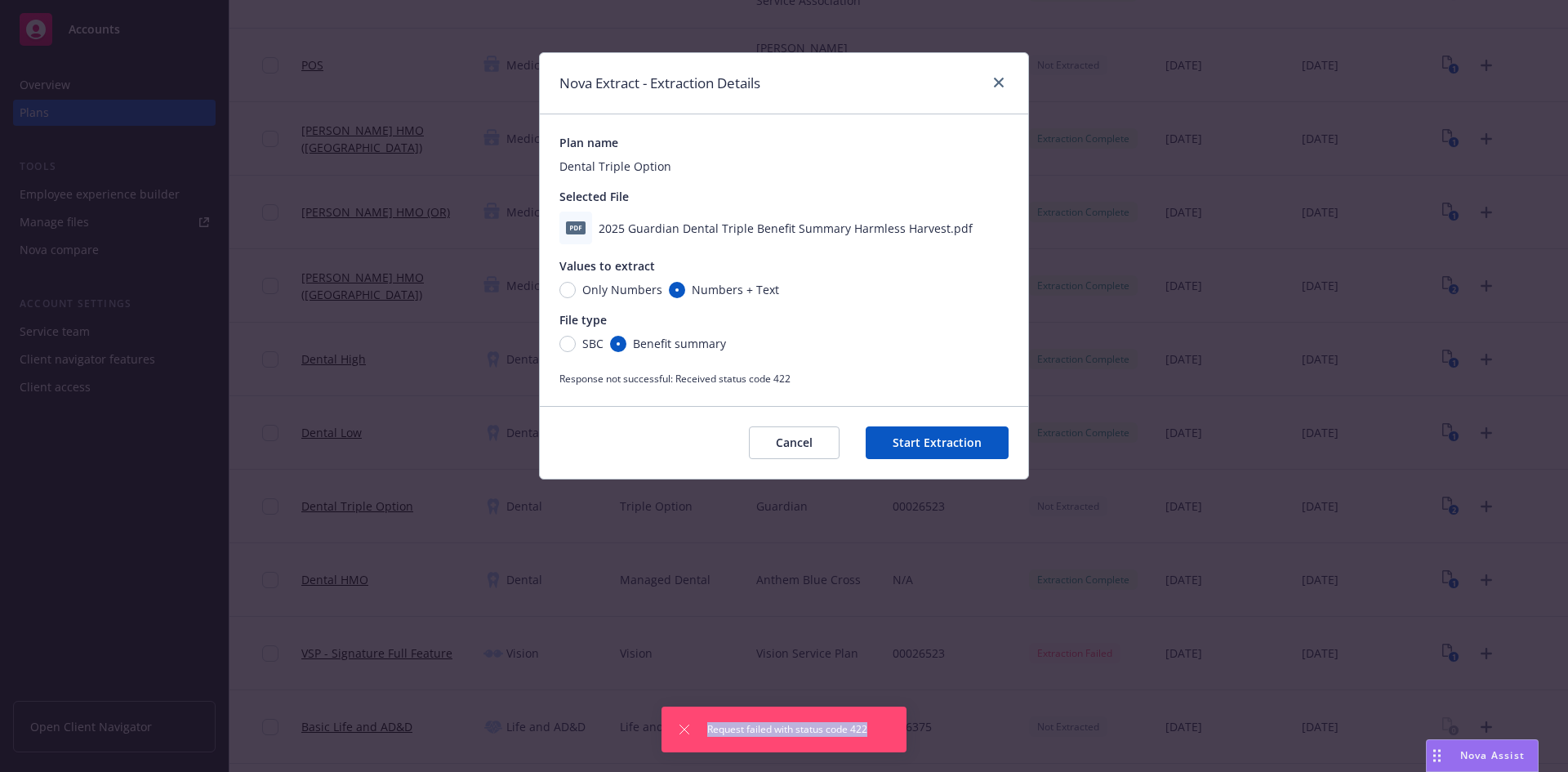
drag, startPoint x: 701, startPoint y: 715, endPoint x: 892, endPoint y: 739, distance: 192.5
click at [892, 739] on div "Request failed with status code 422" at bounding box center [784, 729] width 245 height 45
copy span "Request failed with status code 422"
click at [806, 441] on button "Cancel" at bounding box center [795, 443] width 91 height 33
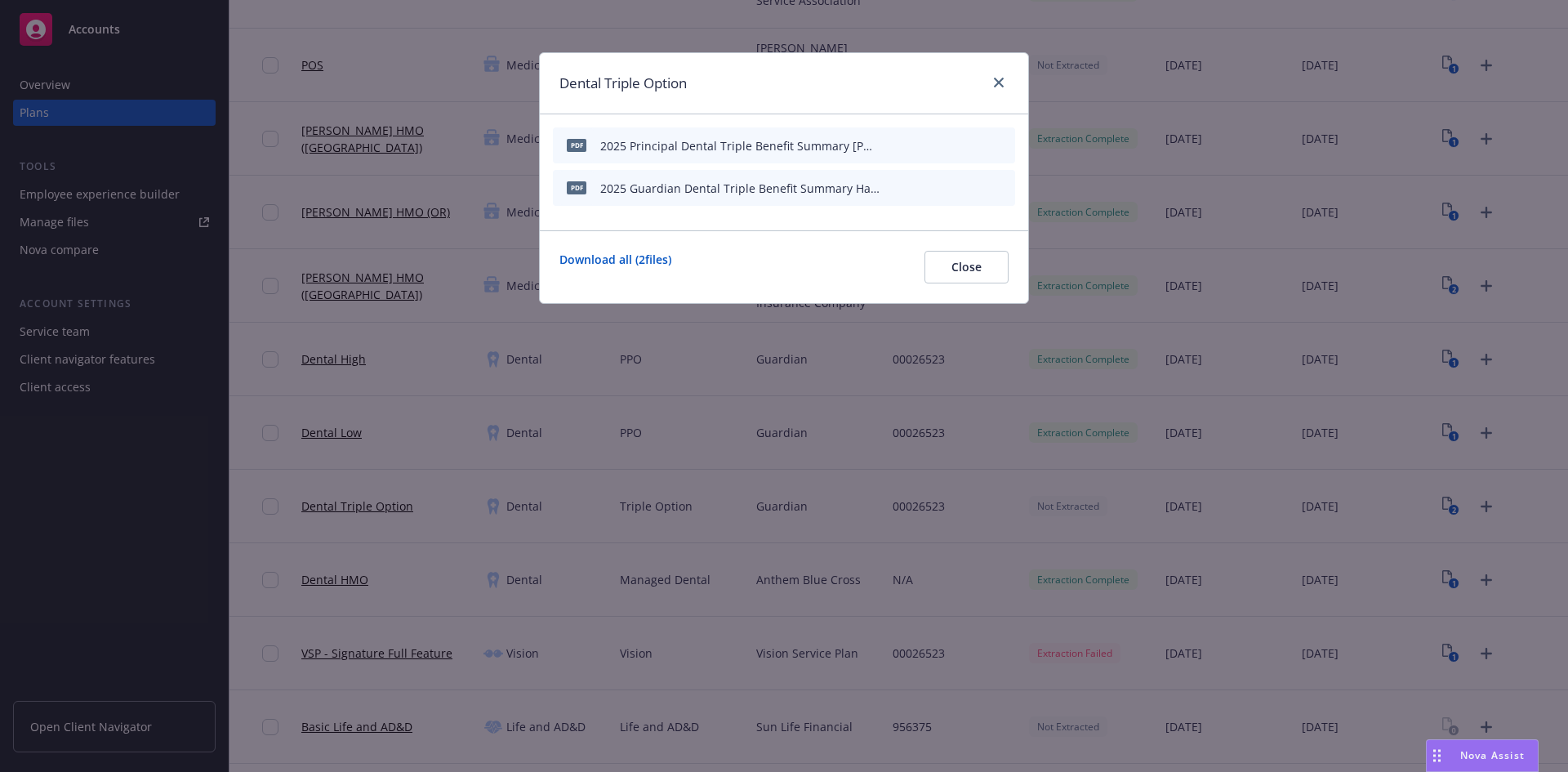
click at [996, 147] on icon "archive file" at bounding box center [1000, 144] width 13 height 13
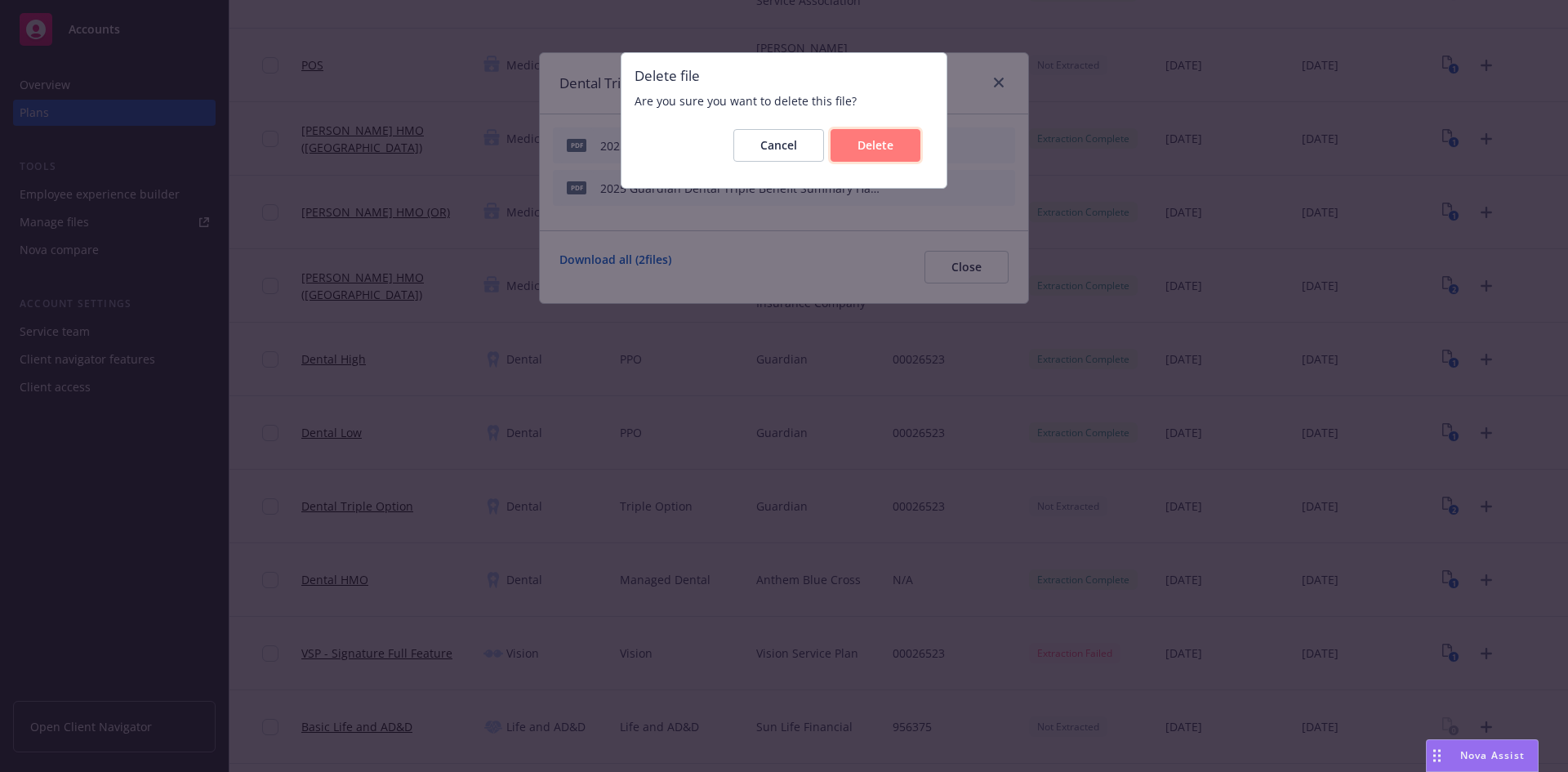
click at [901, 152] on button "Delete" at bounding box center [875, 146] width 90 height 33
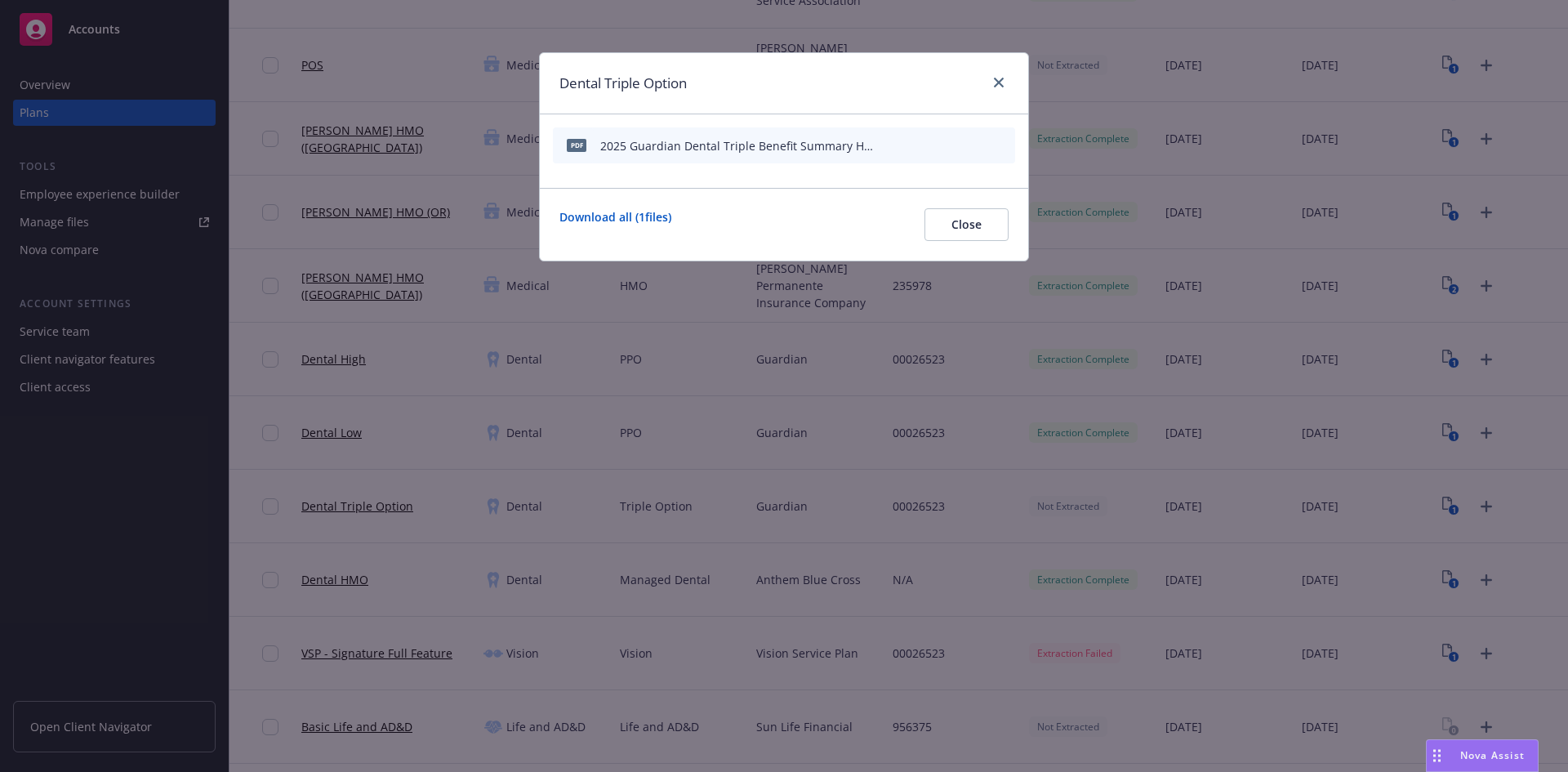
click at [951, 146] on icon "download file" at bounding box center [946, 144] width 13 height 13
drag, startPoint x: 953, startPoint y: 221, endPoint x: 1189, endPoint y: 100, distance: 265.2
click at [953, 221] on span "Close" at bounding box center [966, 224] width 30 height 15
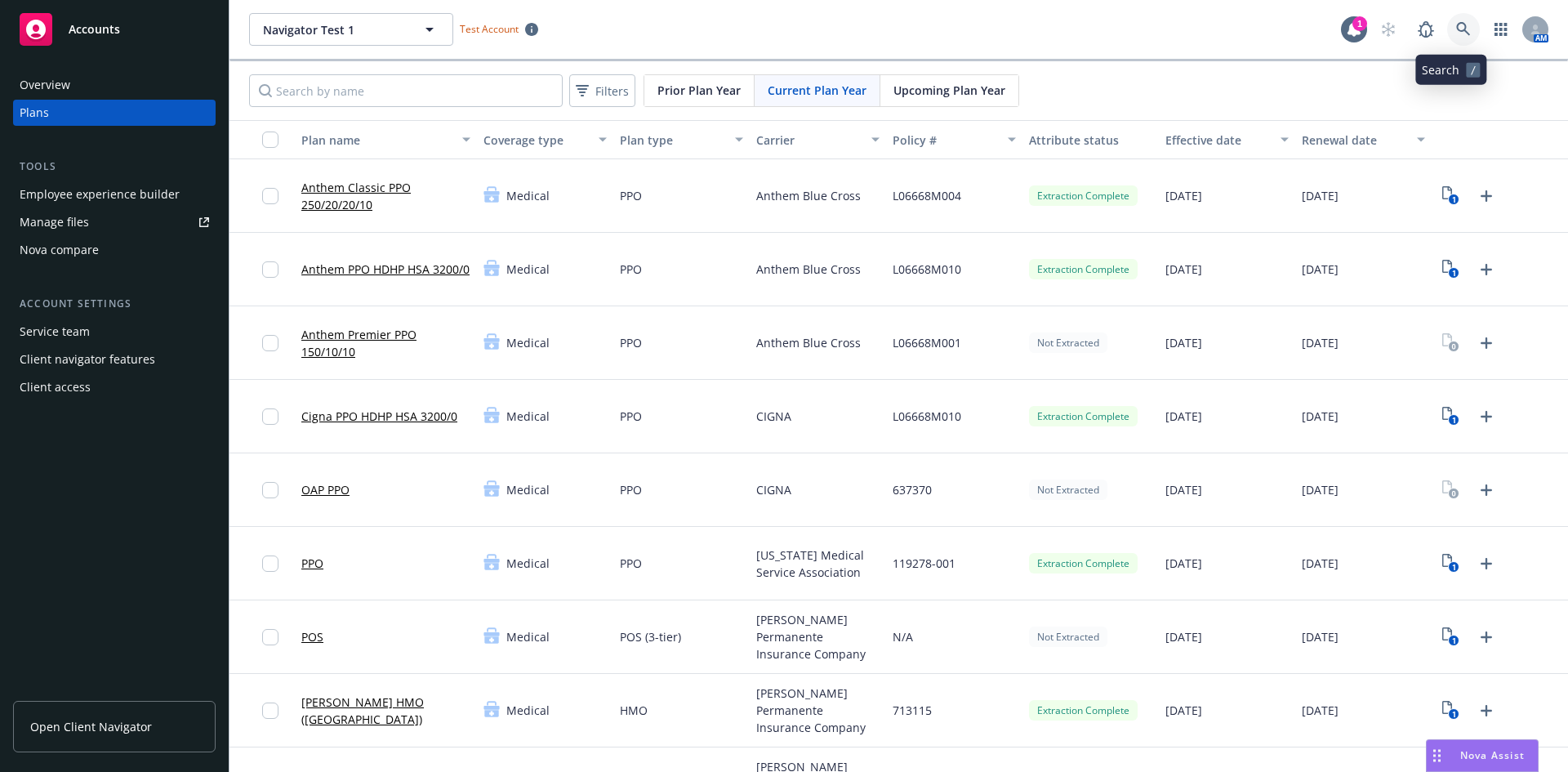
click at [1456, 28] on icon at bounding box center [1463, 29] width 14 height 14
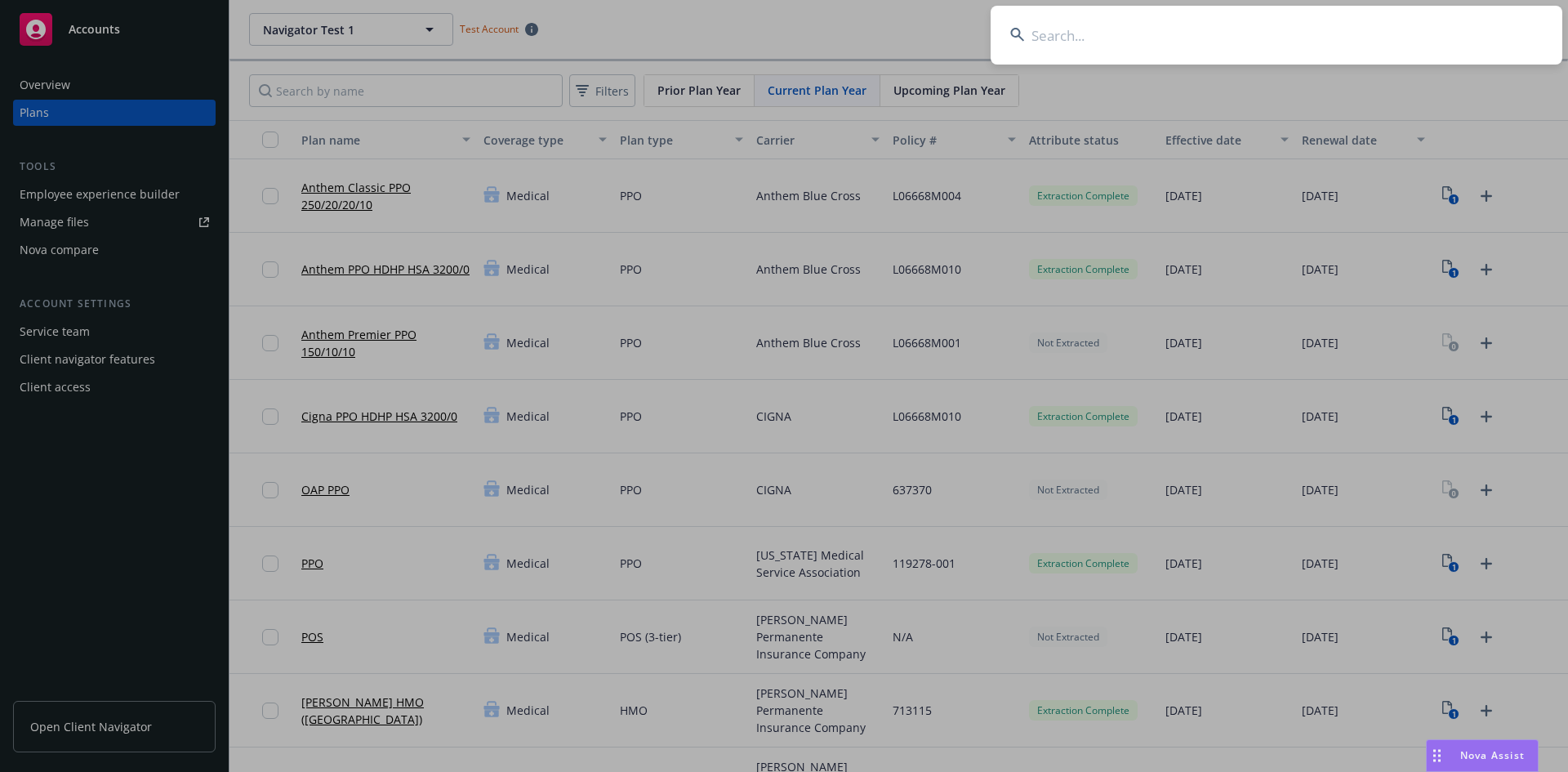
click at [1257, 45] on input at bounding box center [1277, 35] width 572 height 59
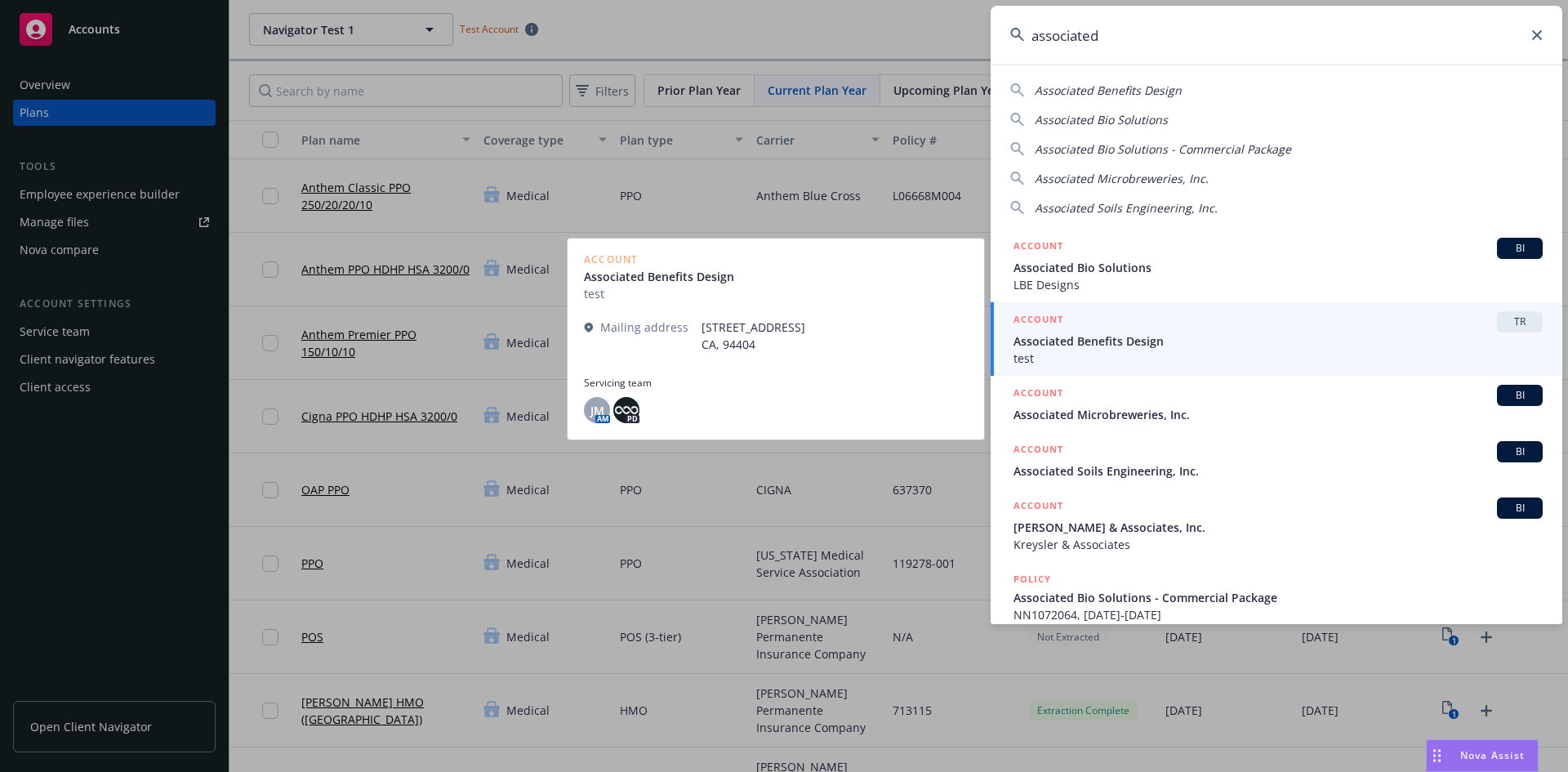
type input "associated"
click at [1478, 322] on div "ACCOUNT TR" at bounding box center [1279, 321] width 529 height 21
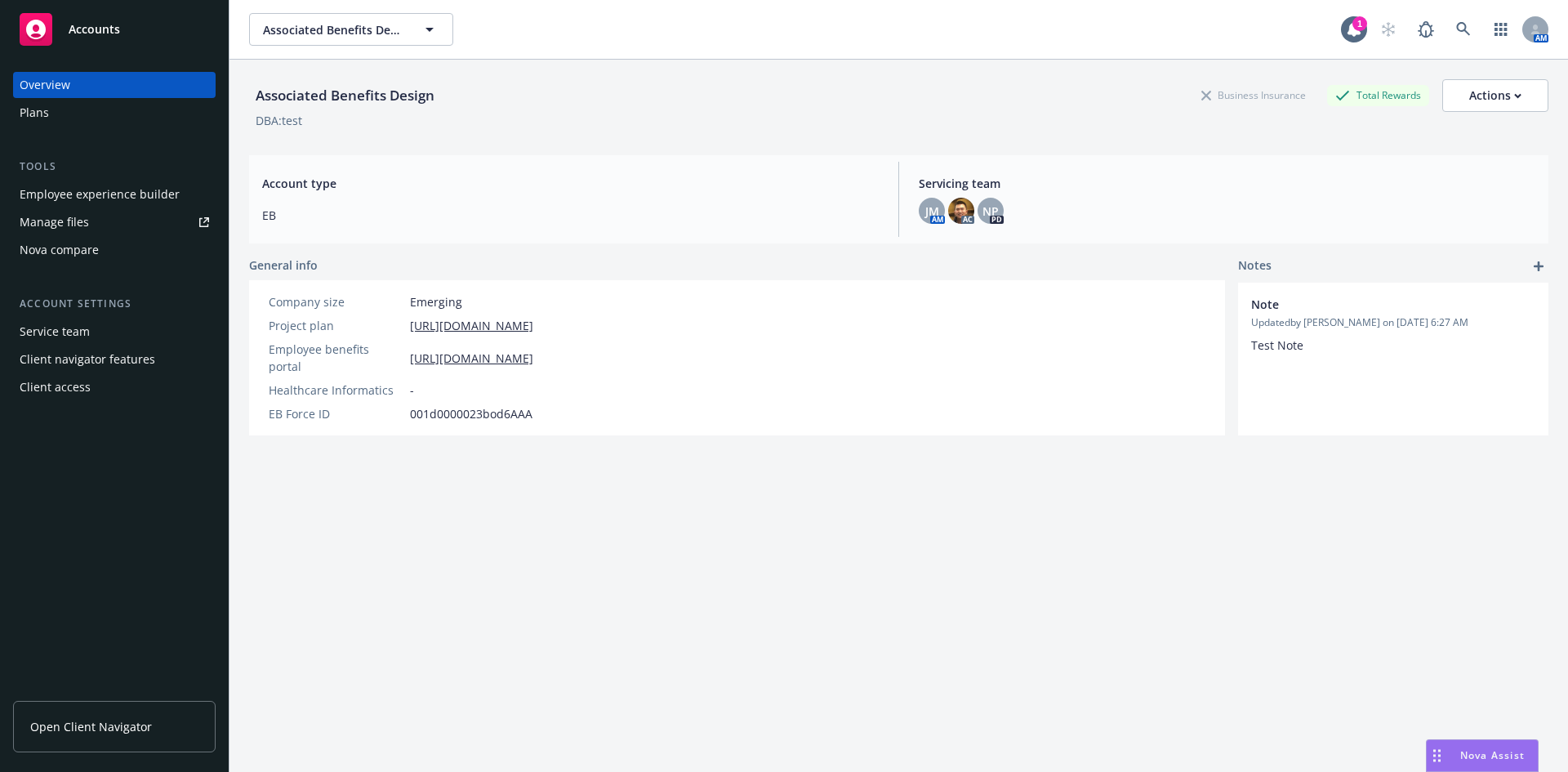
click at [82, 120] on div "Plans" at bounding box center [114, 112] width 189 height 27
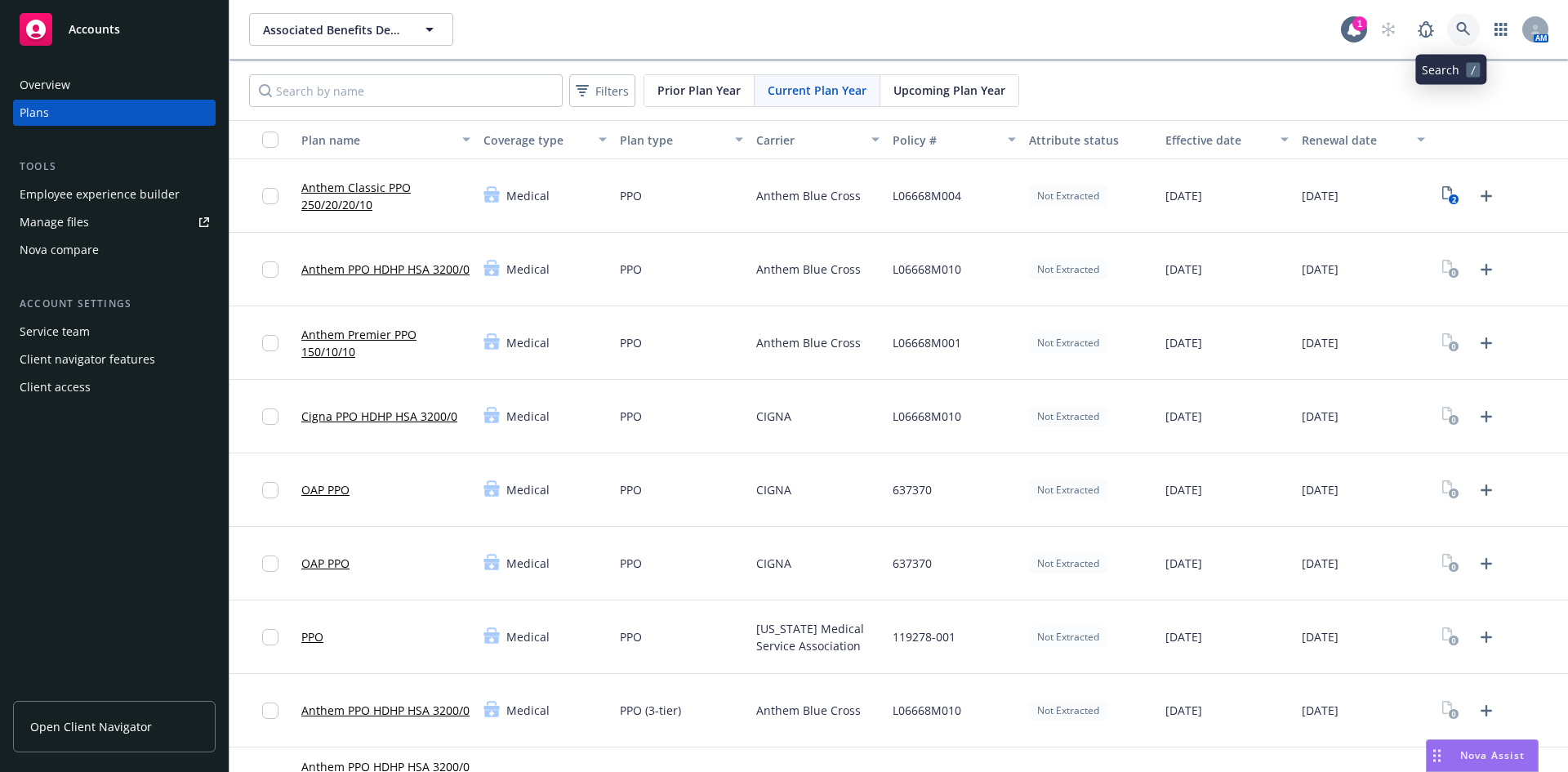
click at [1458, 32] on icon at bounding box center [1463, 29] width 15 height 15
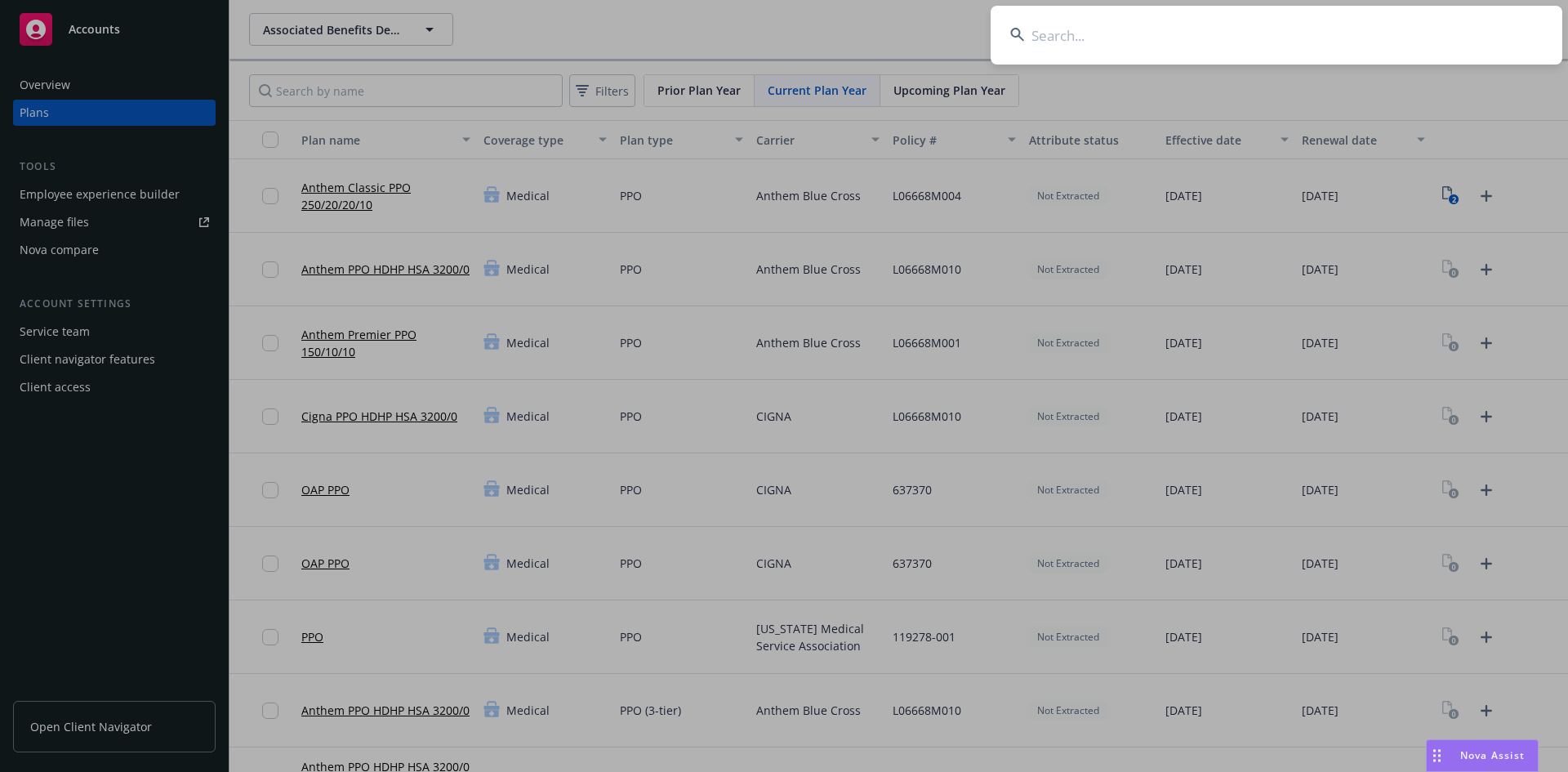
click at [1296, 37] on input at bounding box center [1277, 35] width 572 height 59
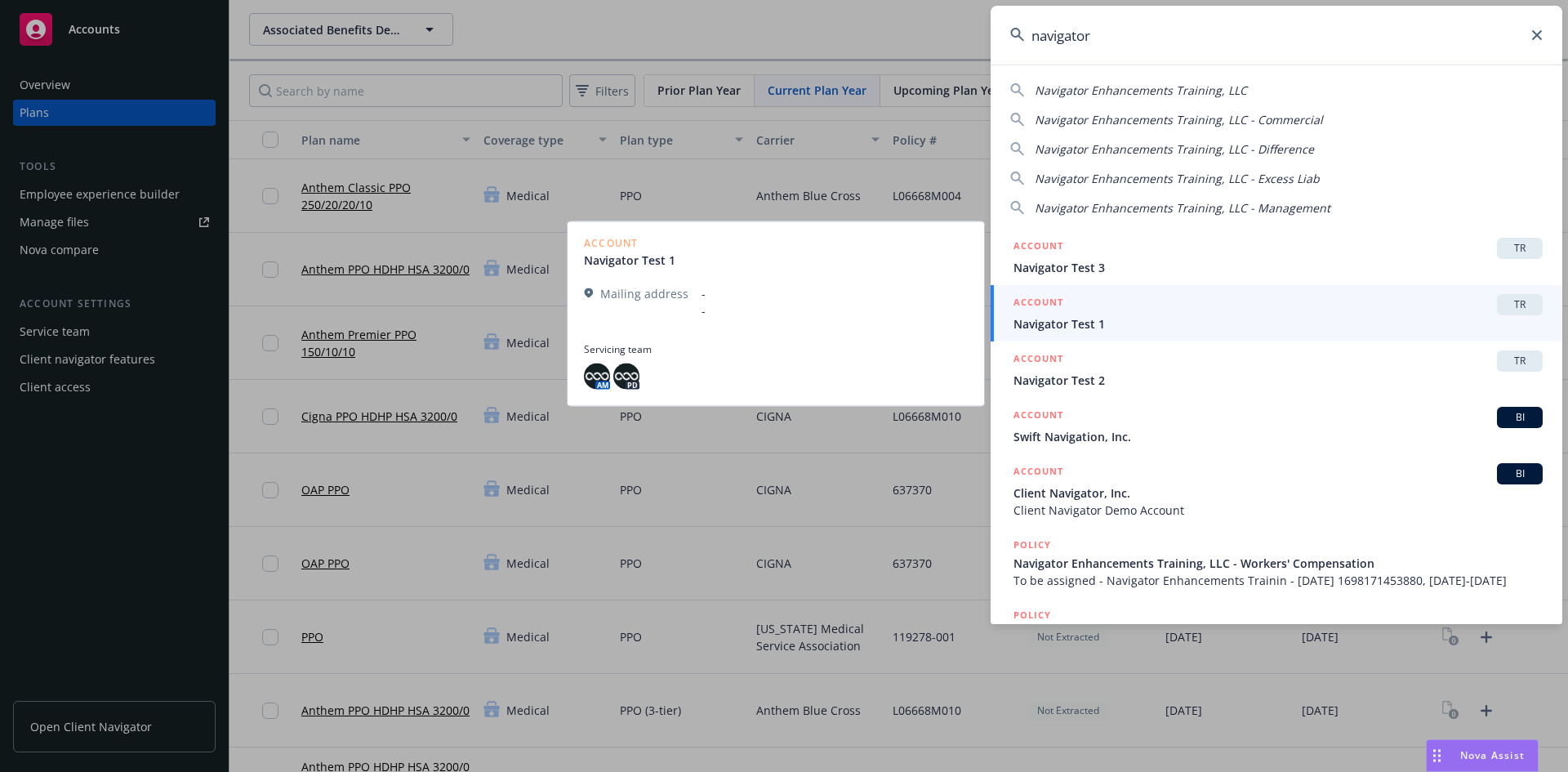
type input "navigator"
click at [1504, 306] on span "TR" at bounding box center [1520, 304] width 33 height 15
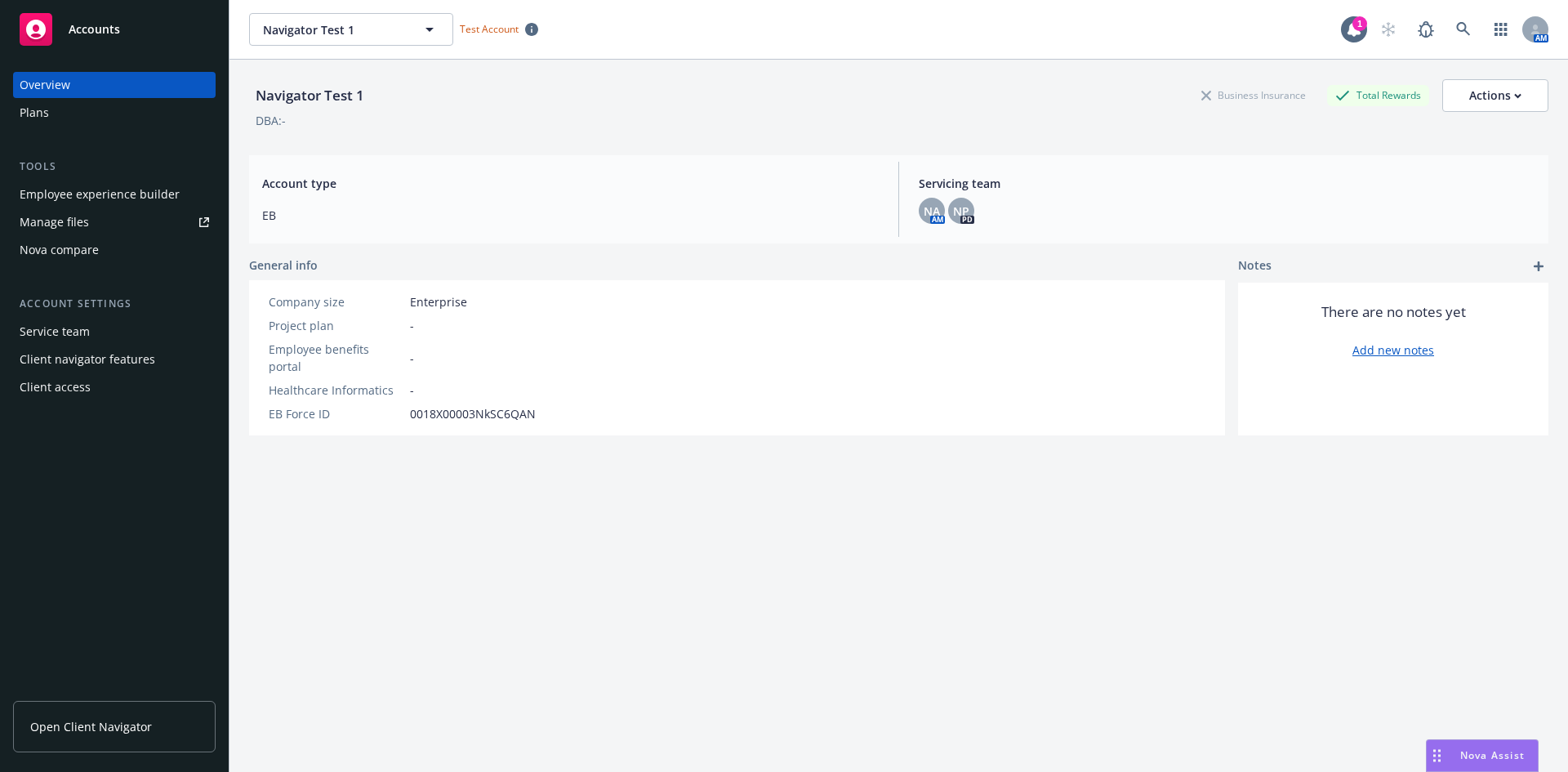
click at [80, 125] on div "Plans" at bounding box center [114, 112] width 189 height 27
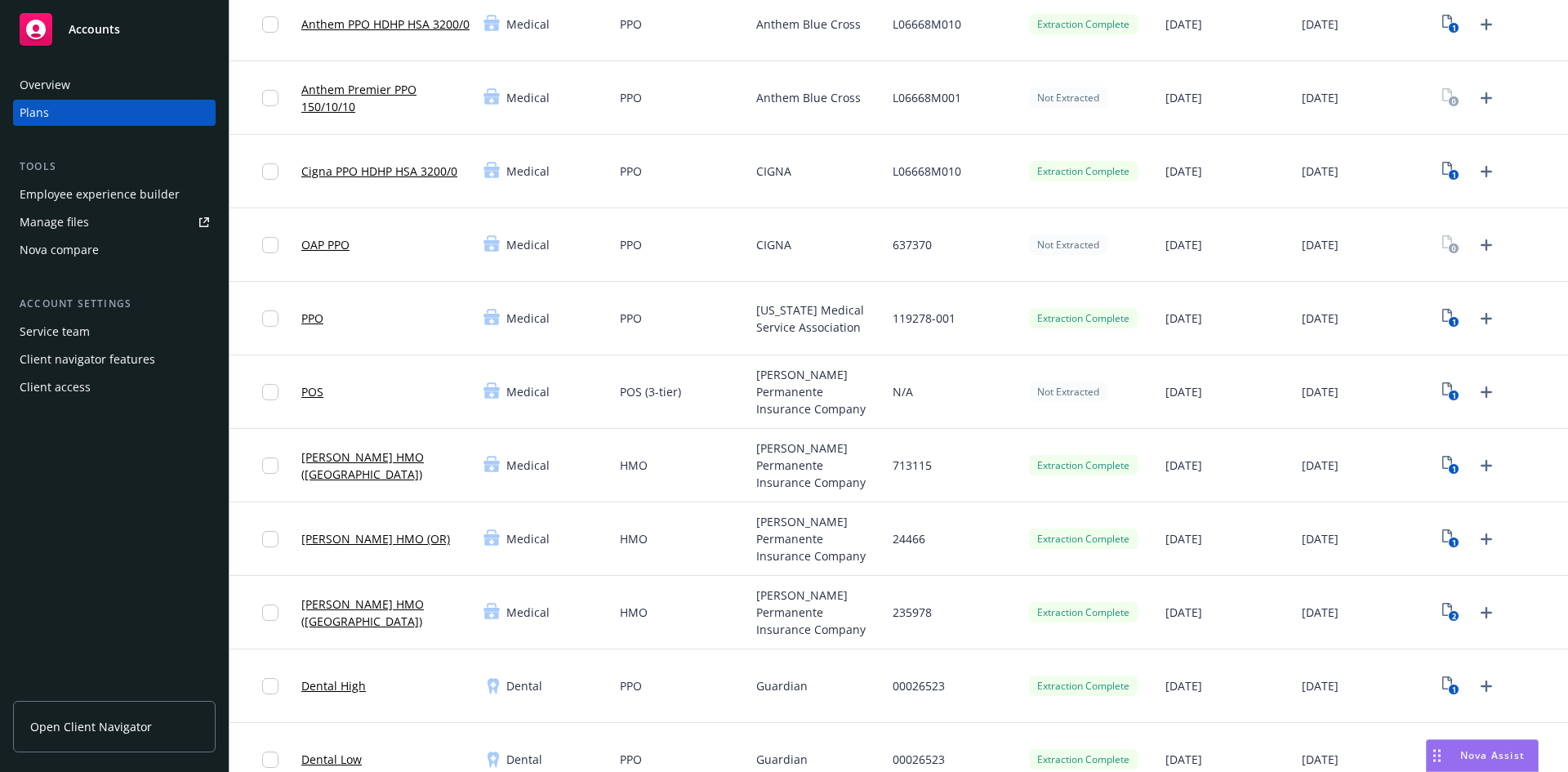
scroll to position [654, 0]
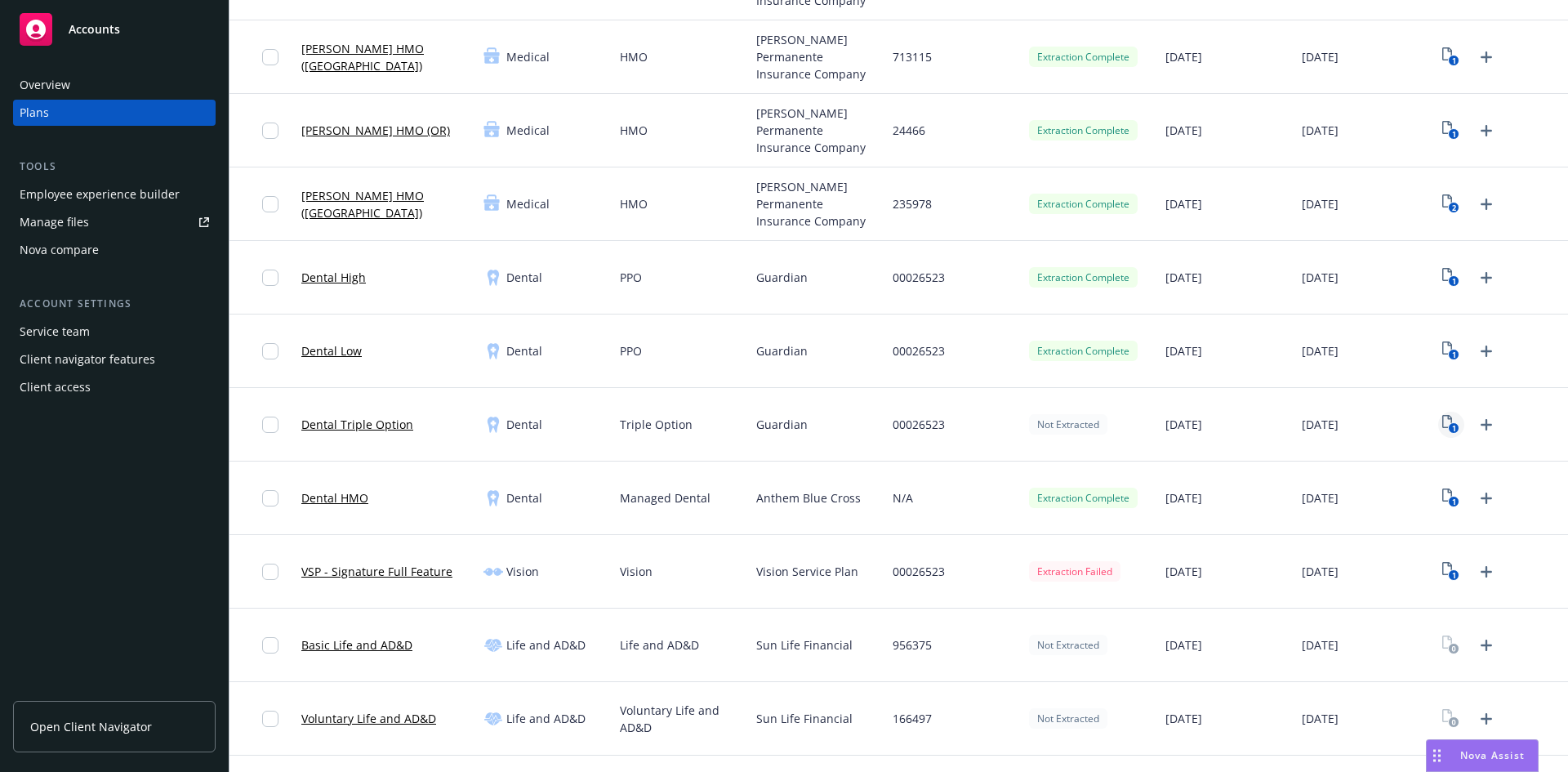
click at [1442, 416] on icon "1" at bounding box center [1451, 424] width 17 height 19
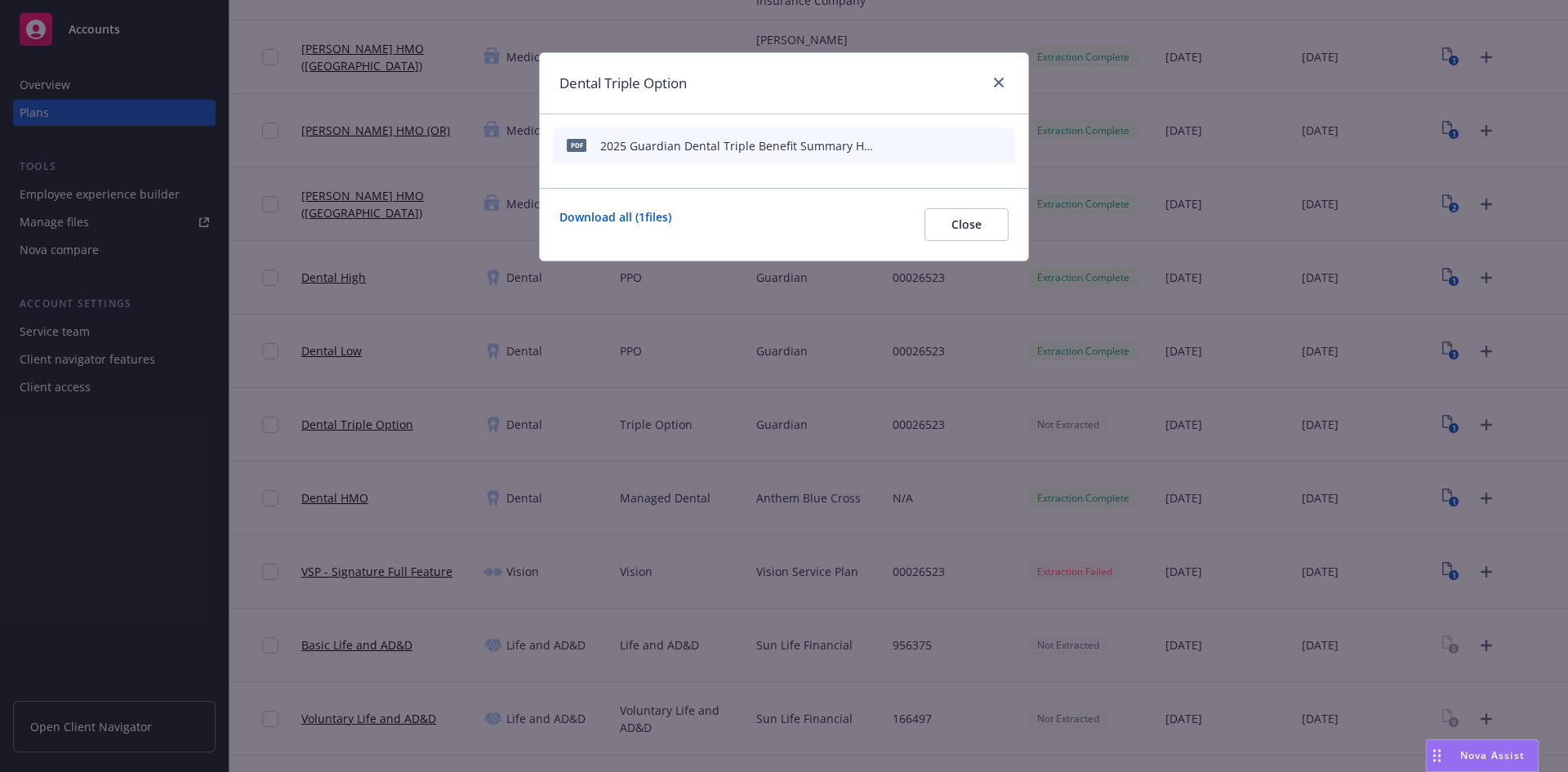
click at [920, 147] on icon "start extraction" at bounding box center [917, 144] width 20 height 20
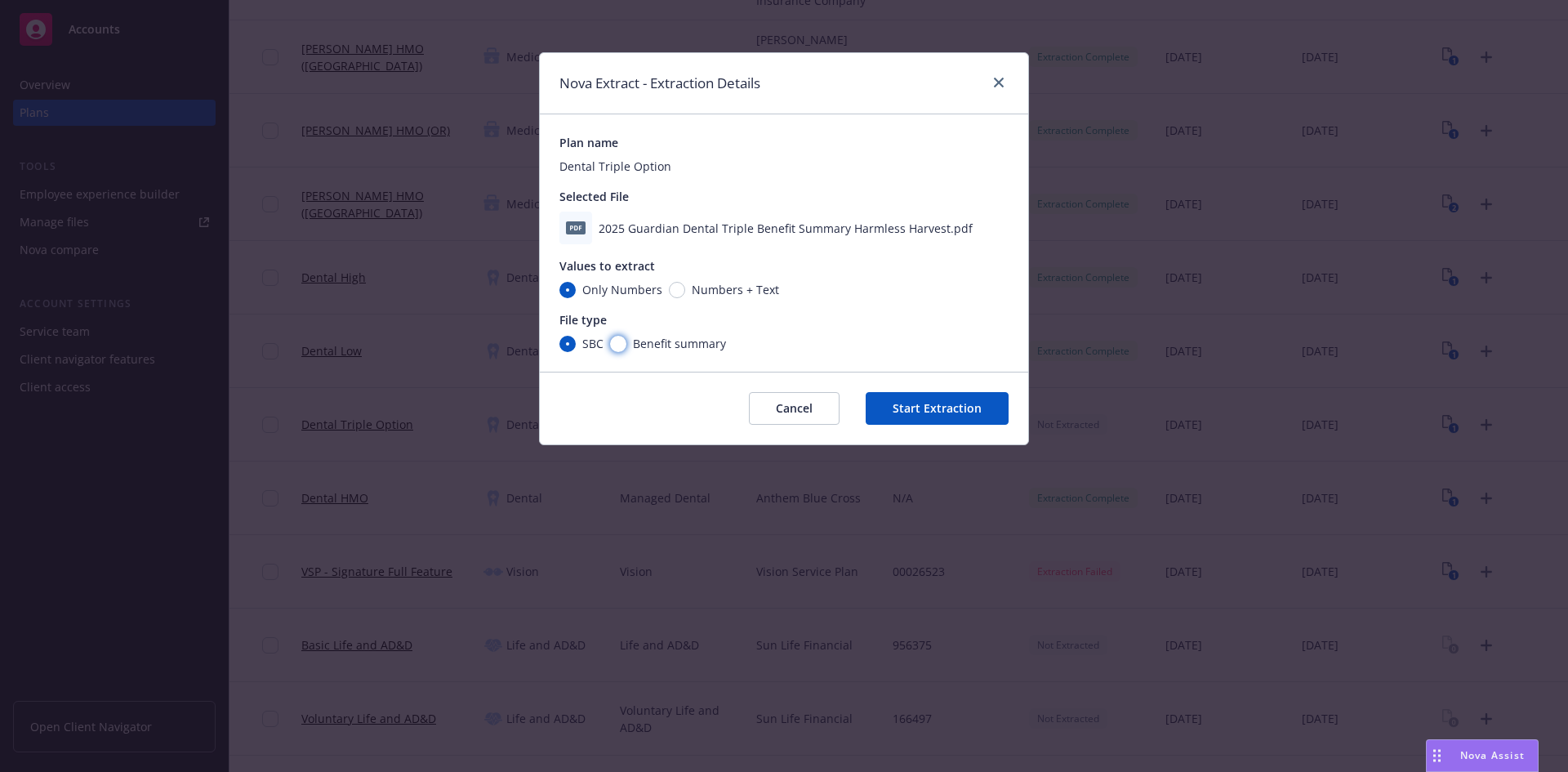
click at [617, 337] on input "Benefit summary" at bounding box center [617, 344] width 16 height 16
radio input "true"
click at [930, 405] on button "Start Extraction" at bounding box center [937, 409] width 143 height 33
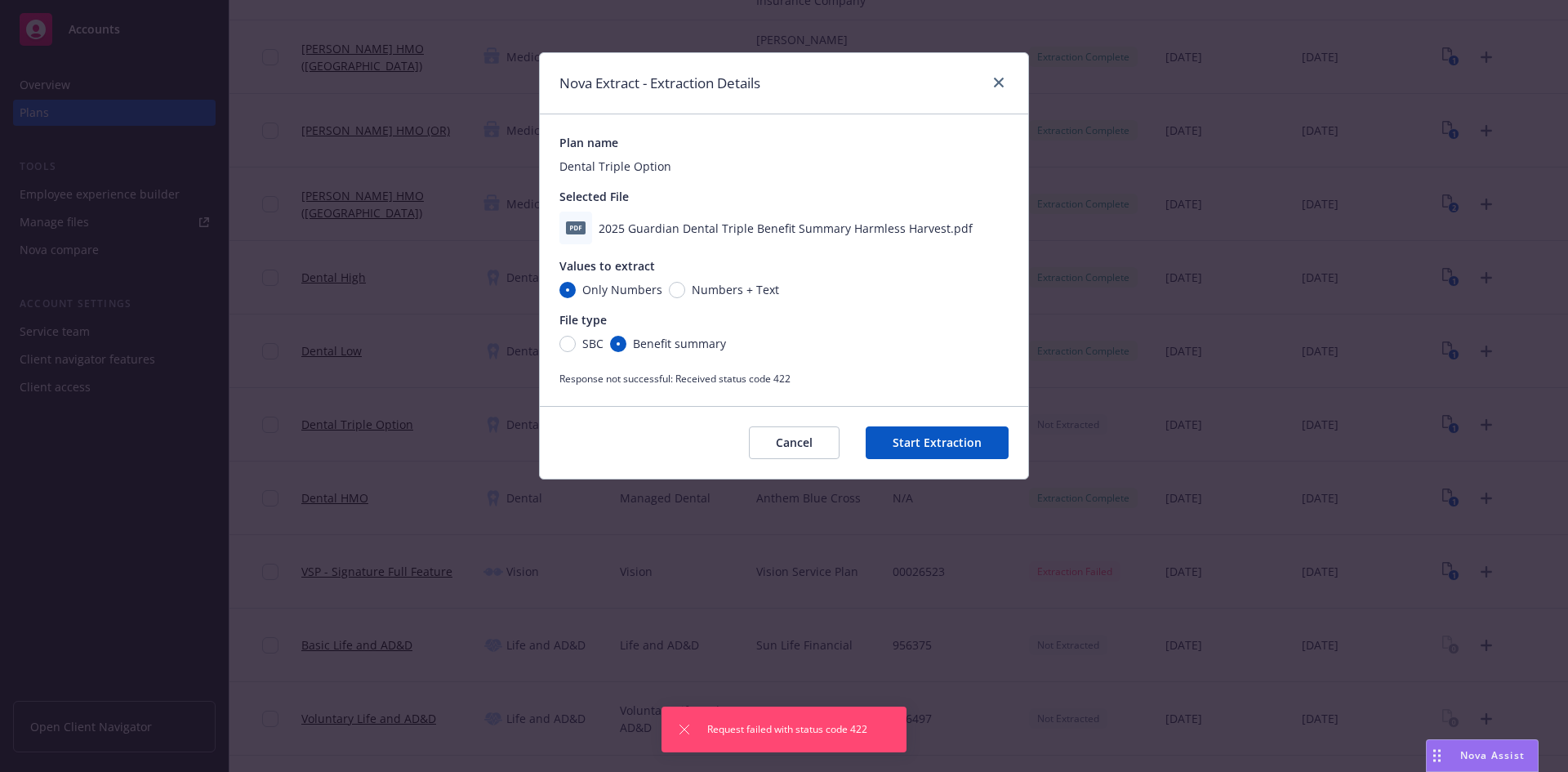
click at [945, 416] on div "Cancel Start Extraction" at bounding box center [784, 442] width 488 height 73
click at [948, 437] on button "Start Extraction" at bounding box center [937, 443] width 143 height 33
click at [683, 675] on icon "Dismiss notification" at bounding box center [684, 677] width 13 height 13
click at [799, 447] on button "Cancel" at bounding box center [795, 443] width 91 height 33
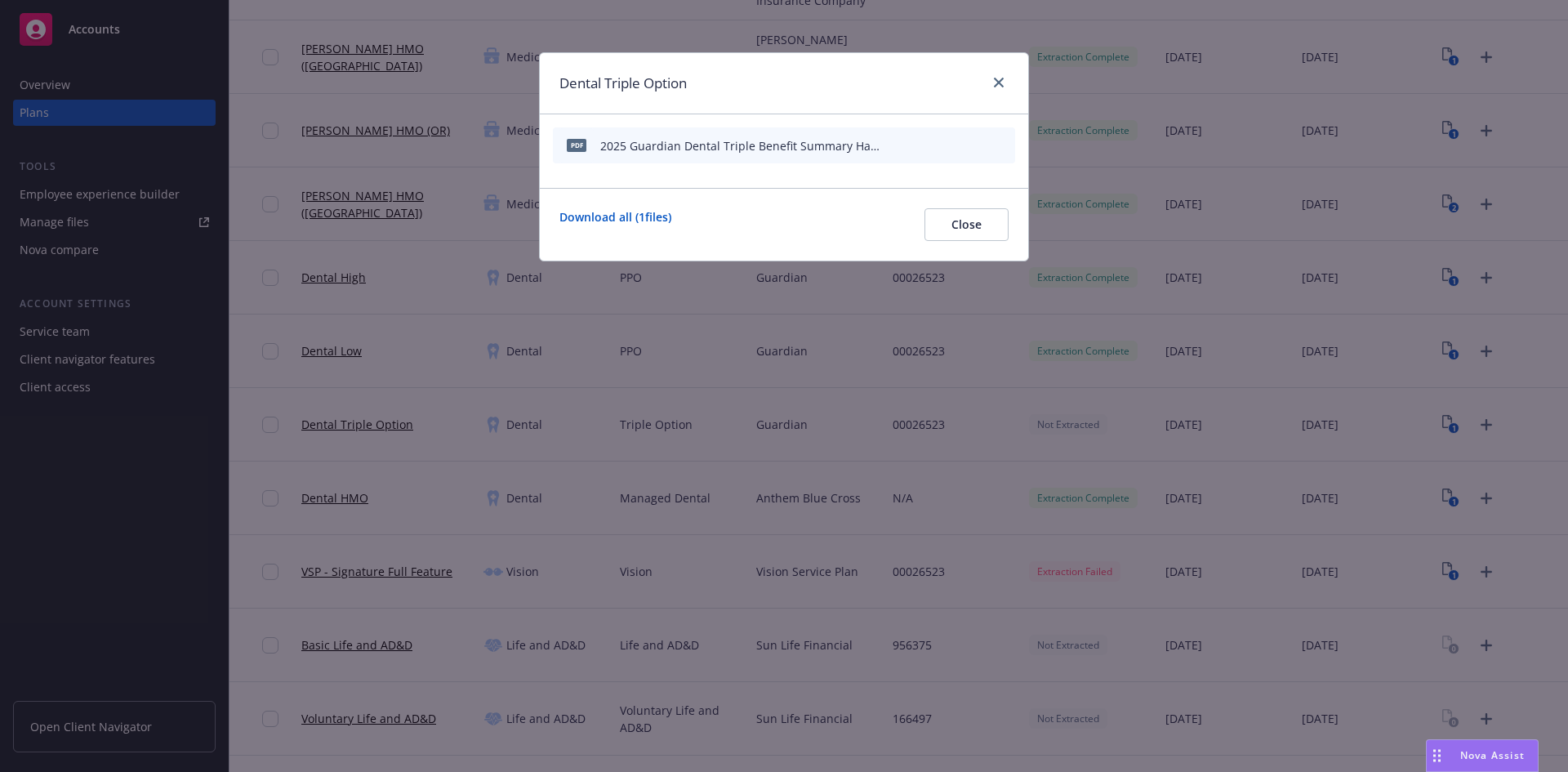
click at [1009, 81] on div "Dental Triple Option" at bounding box center [784, 84] width 488 height 62
click at [994, 81] on icon "close" at bounding box center [999, 82] width 9 height 9
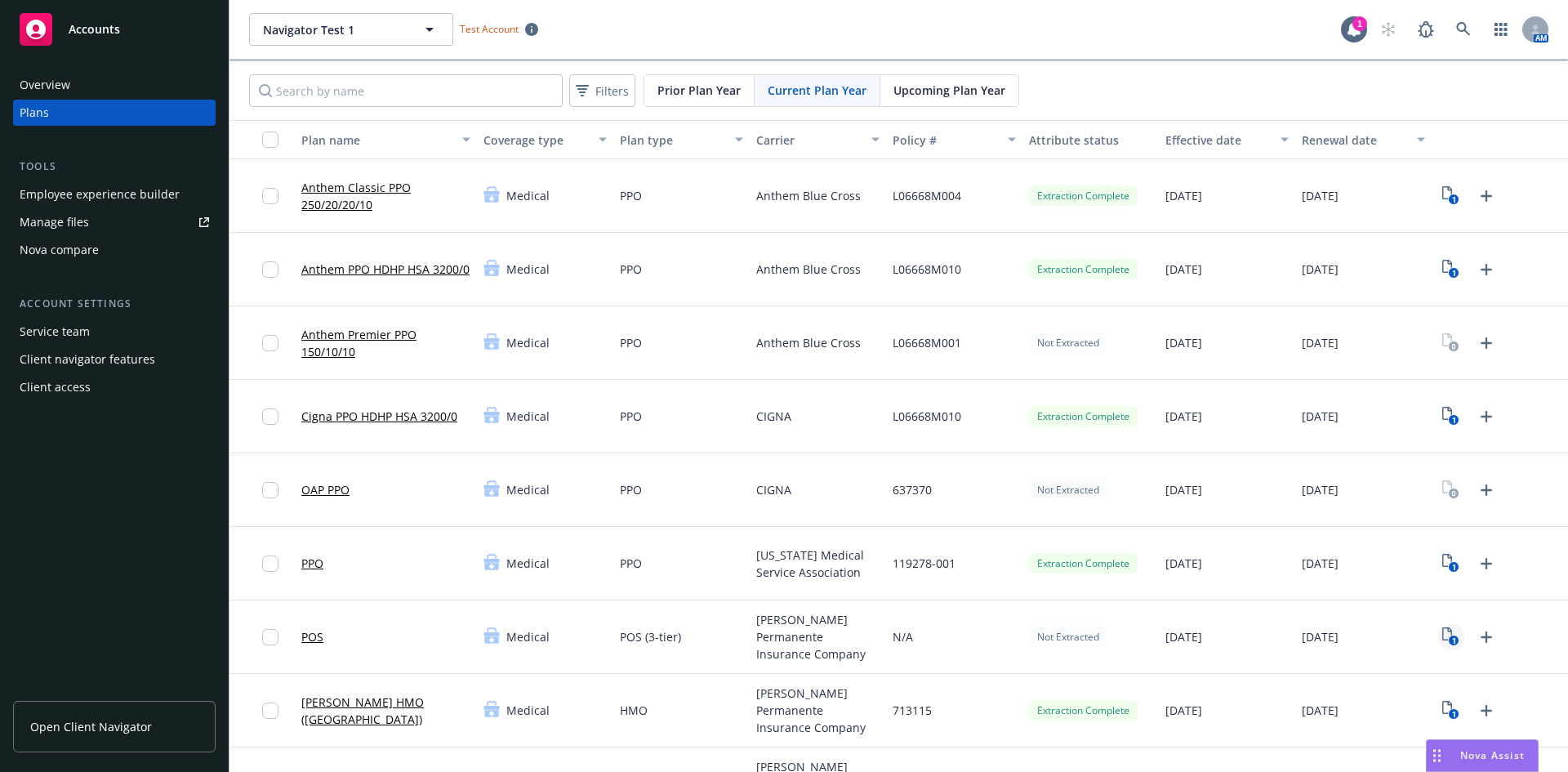
click at [1442, 635] on icon "1" at bounding box center [1451, 637] width 17 height 19
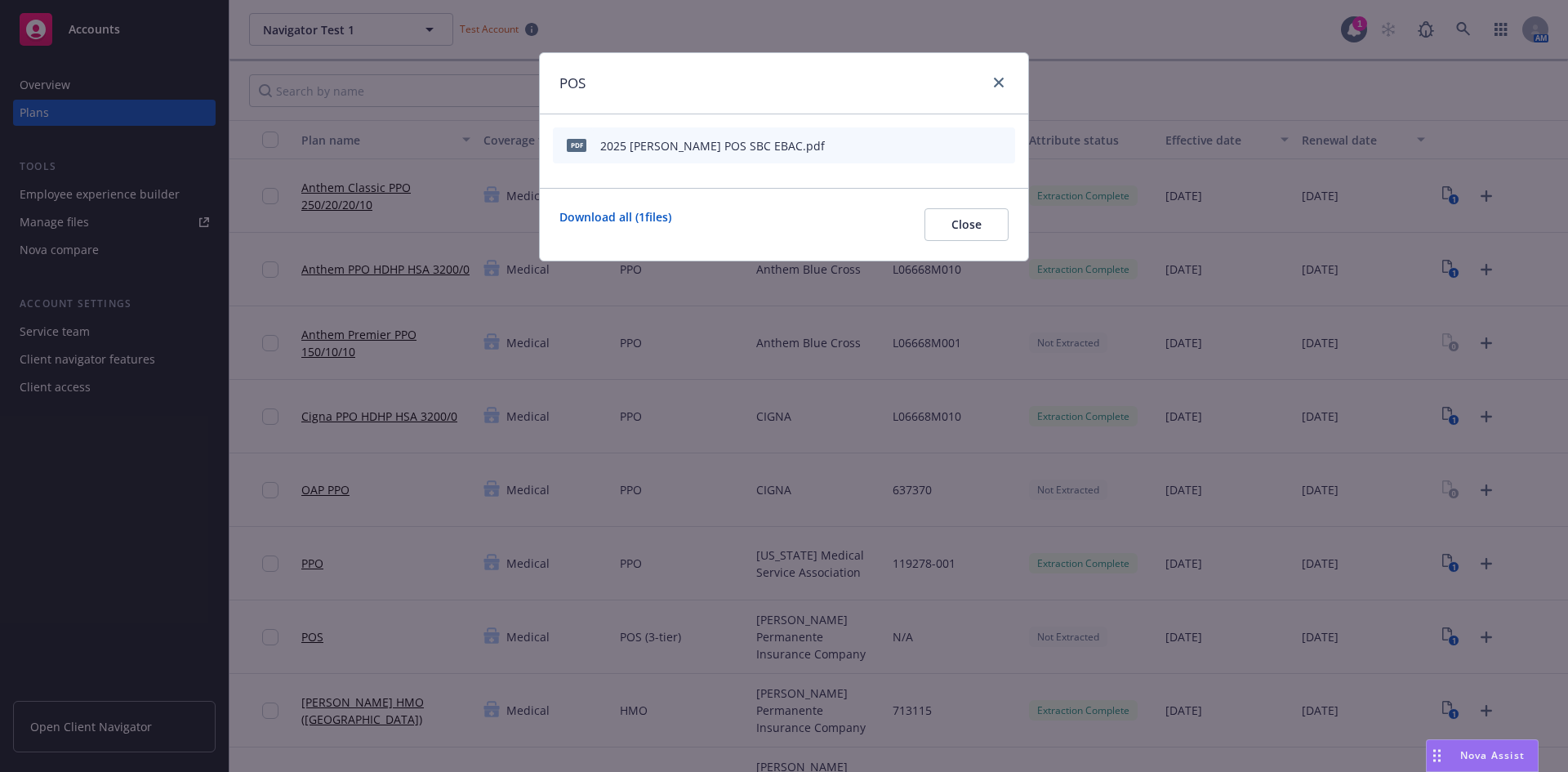
click at [925, 141] on icon "start extraction" at bounding box center [917, 144] width 20 height 20
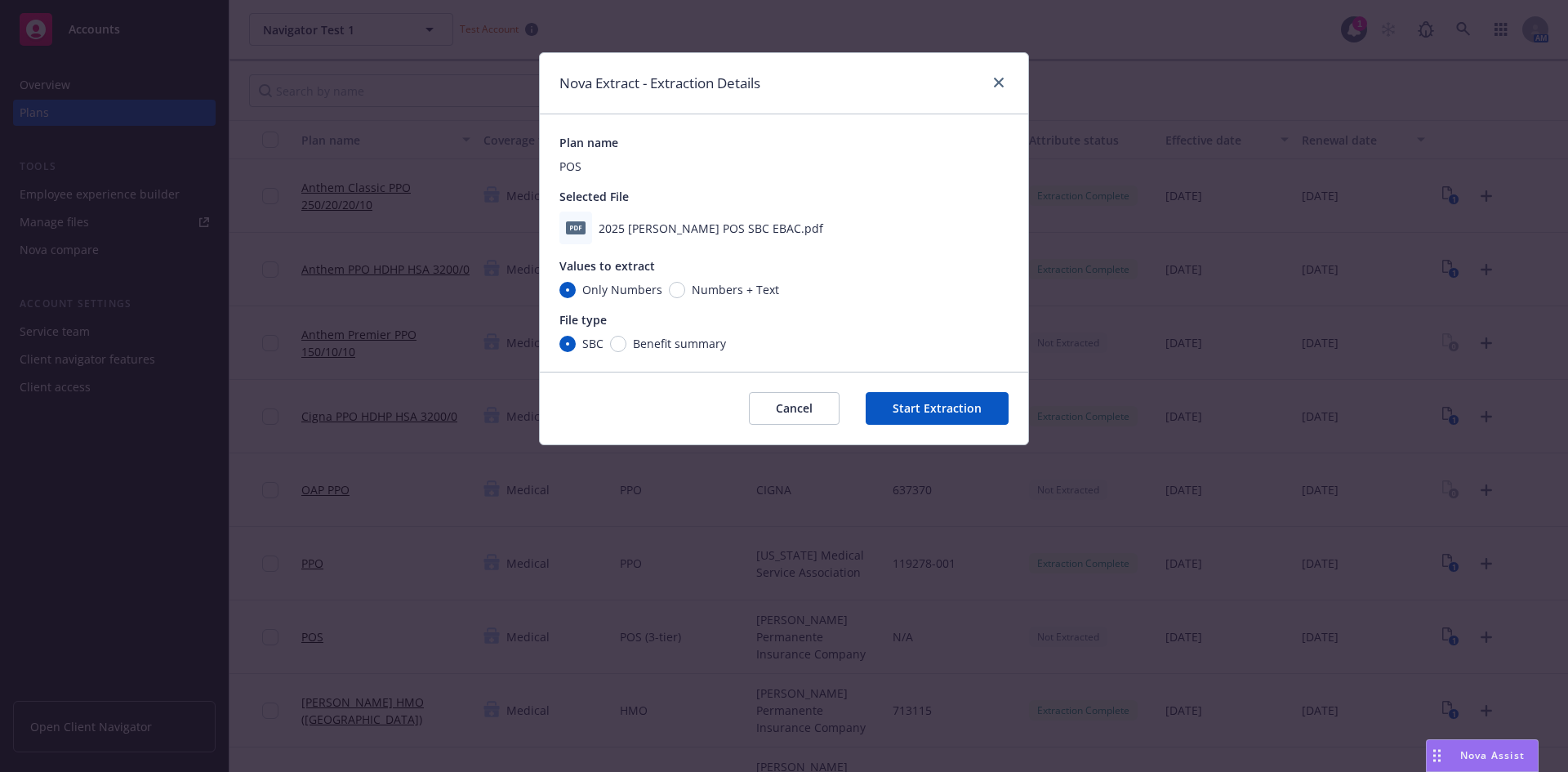
click at [628, 341] on span "Benefit summary" at bounding box center [676, 344] width 99 height 17
click at [626, 341] on input "Benefit summary" at bounding box center [617, 344] width 16 height 16
radio input "true"
click at [563, 342] on input "SBC" at bounding box center [567, 344] width 16 height 16
radio input "true"
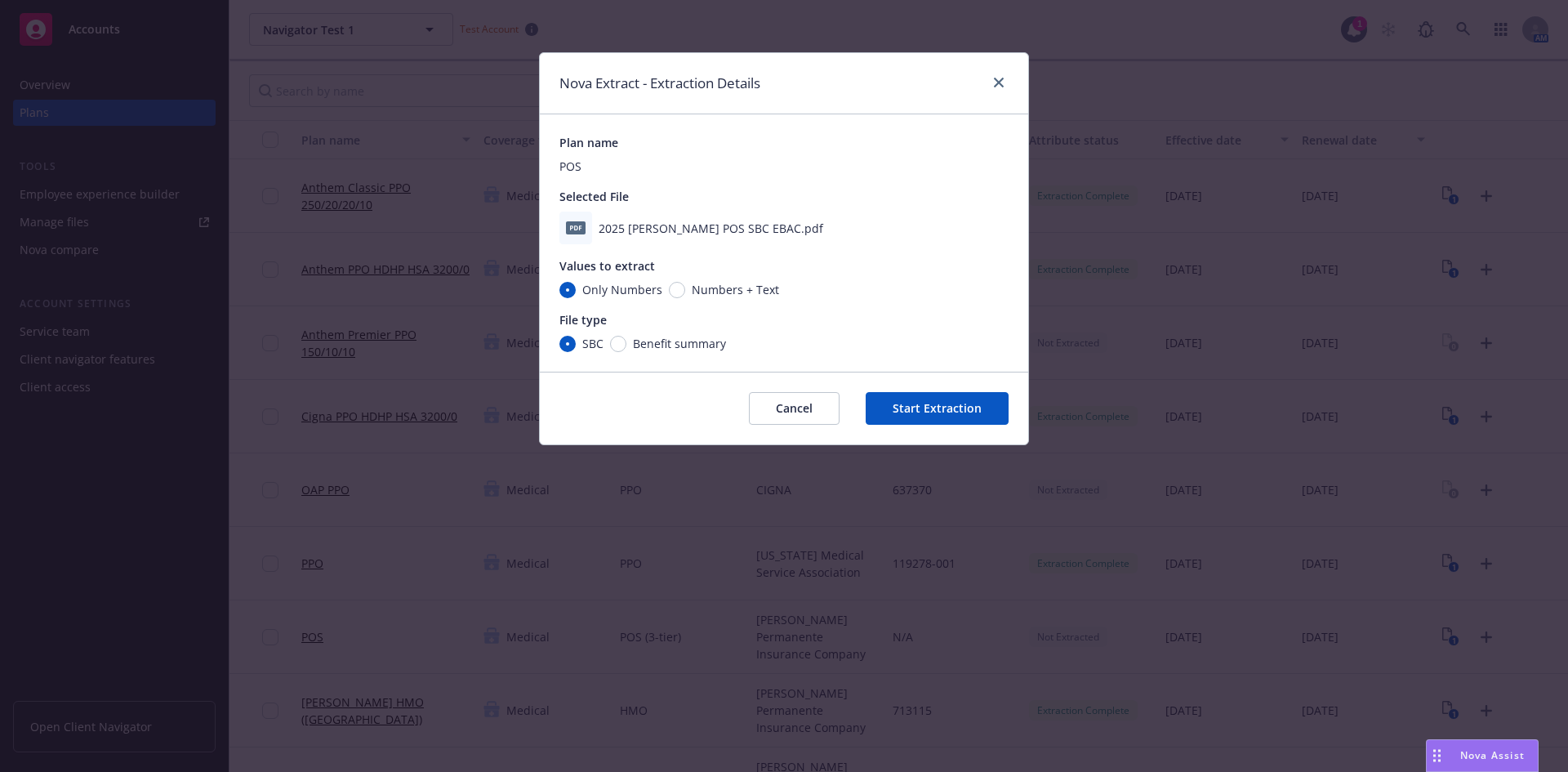
click at [939, 411] on button "Start Extraction" at bounding box center [937, 409] width 143 height 33
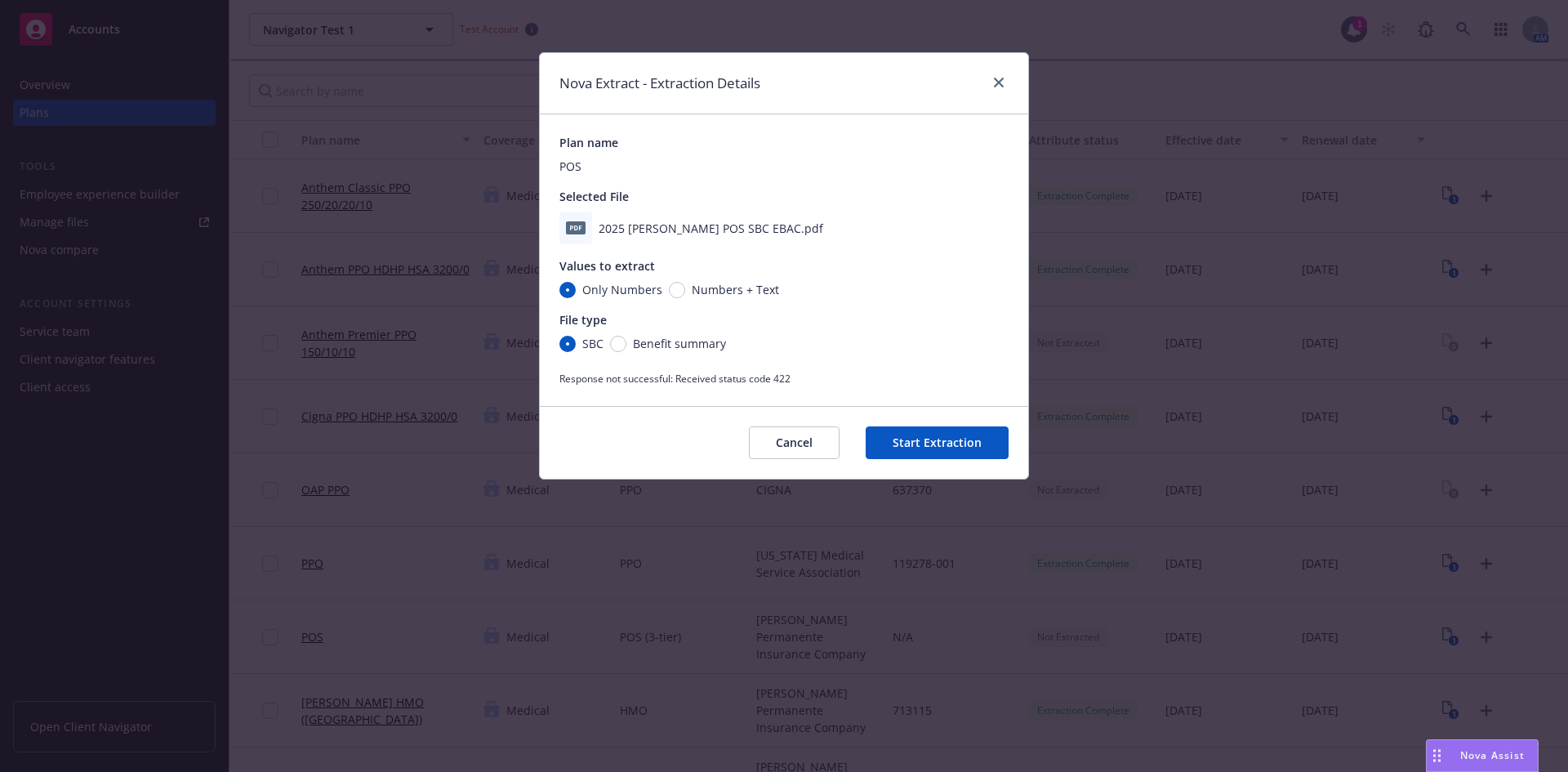
click at [780, 447] on button "Cancel" at bounding box center [795, 443] width 91 height 33
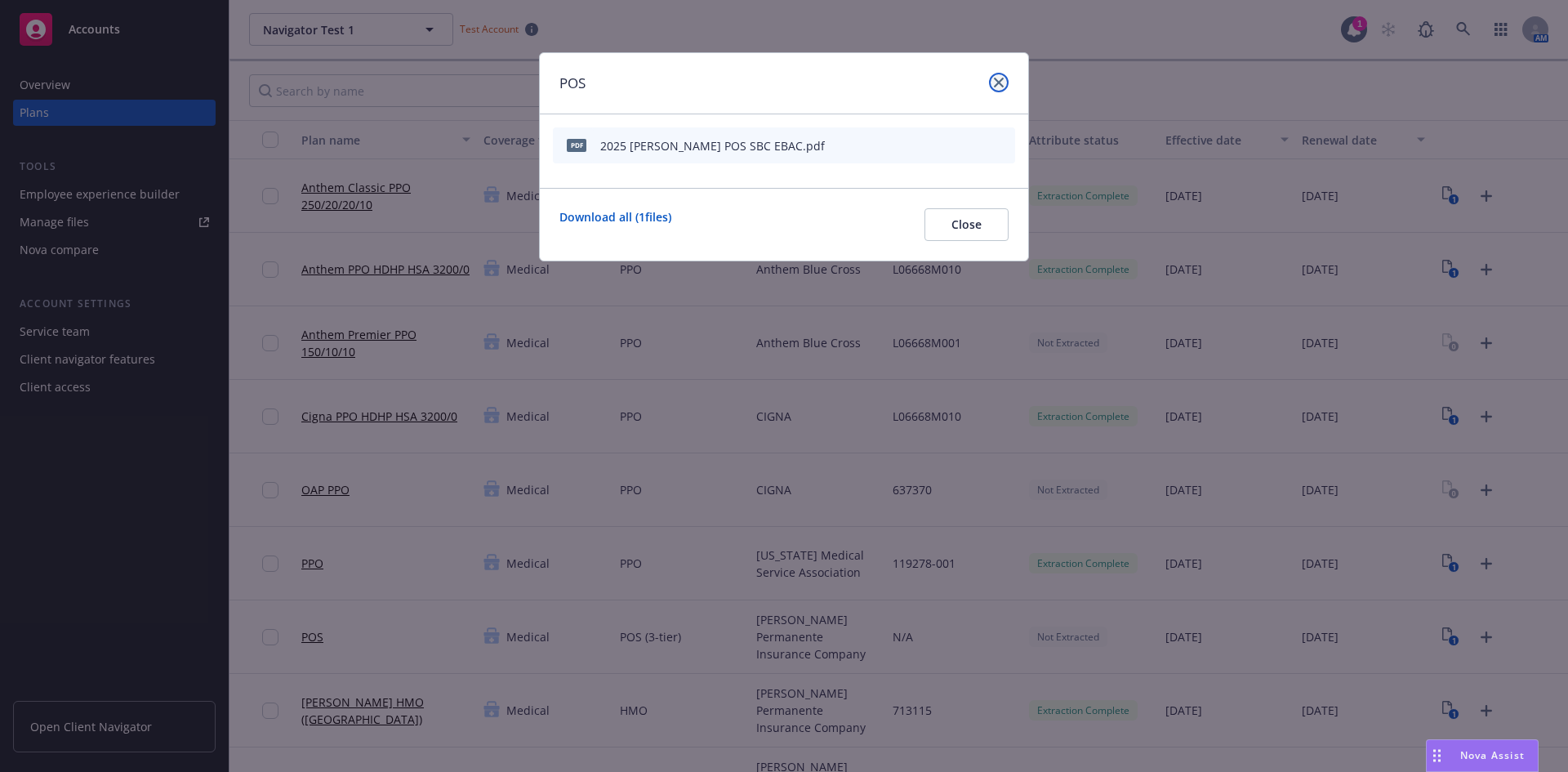
click at [994, 81] on icon "close" at bounding box center [999, 82] width 9 height 9
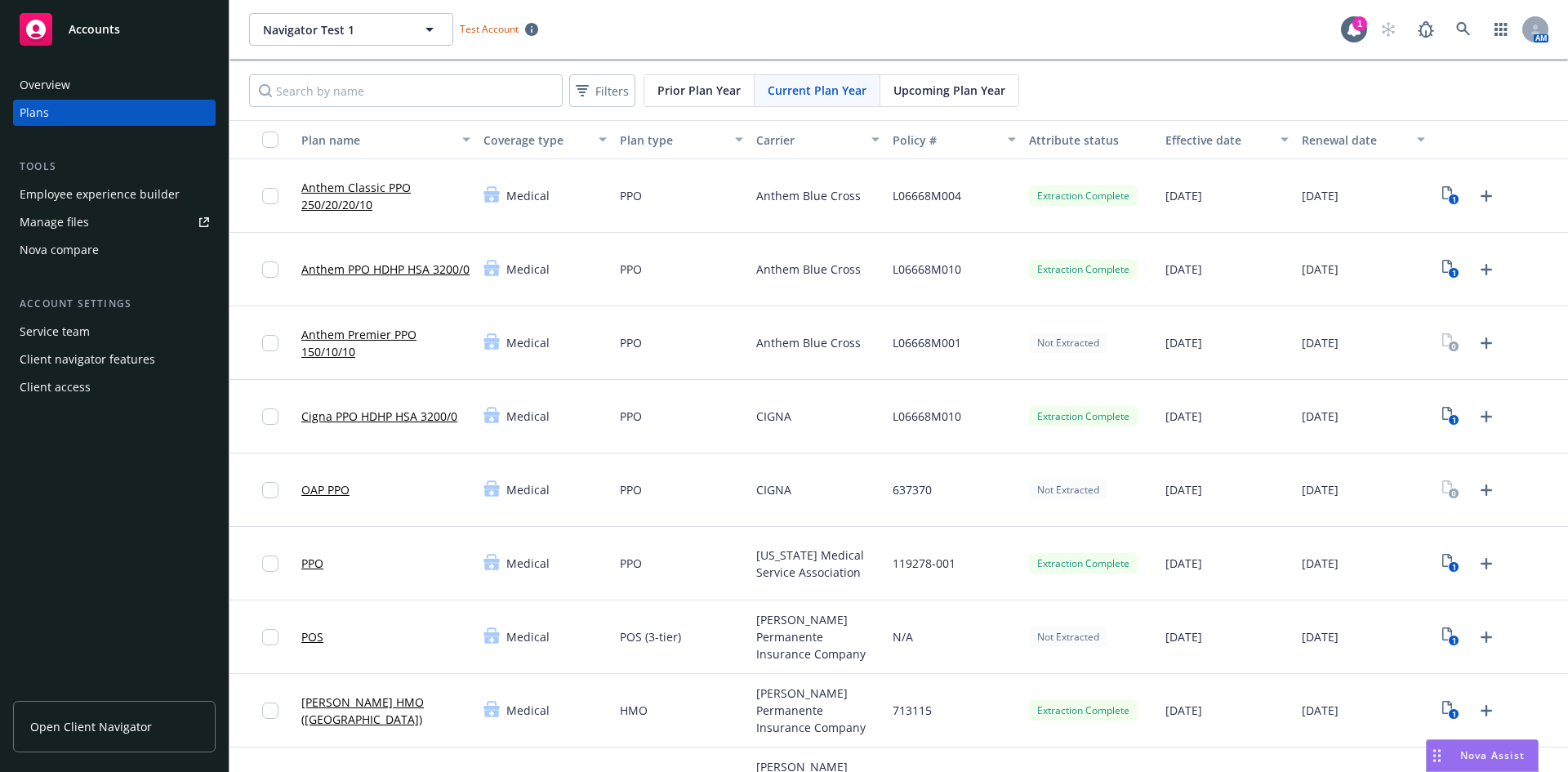
click at [806, 578] on span "[US_STATE] Medical Service Association" at bounding box center [818, 564] width 123 height 34
click at [960, 650] on div "N/A" at bounding box center [954, 637] width 136 height 74
click at [1449, 640] on rect "View Plan Documents" at bounding box center [1454, 641] width 10 height 10
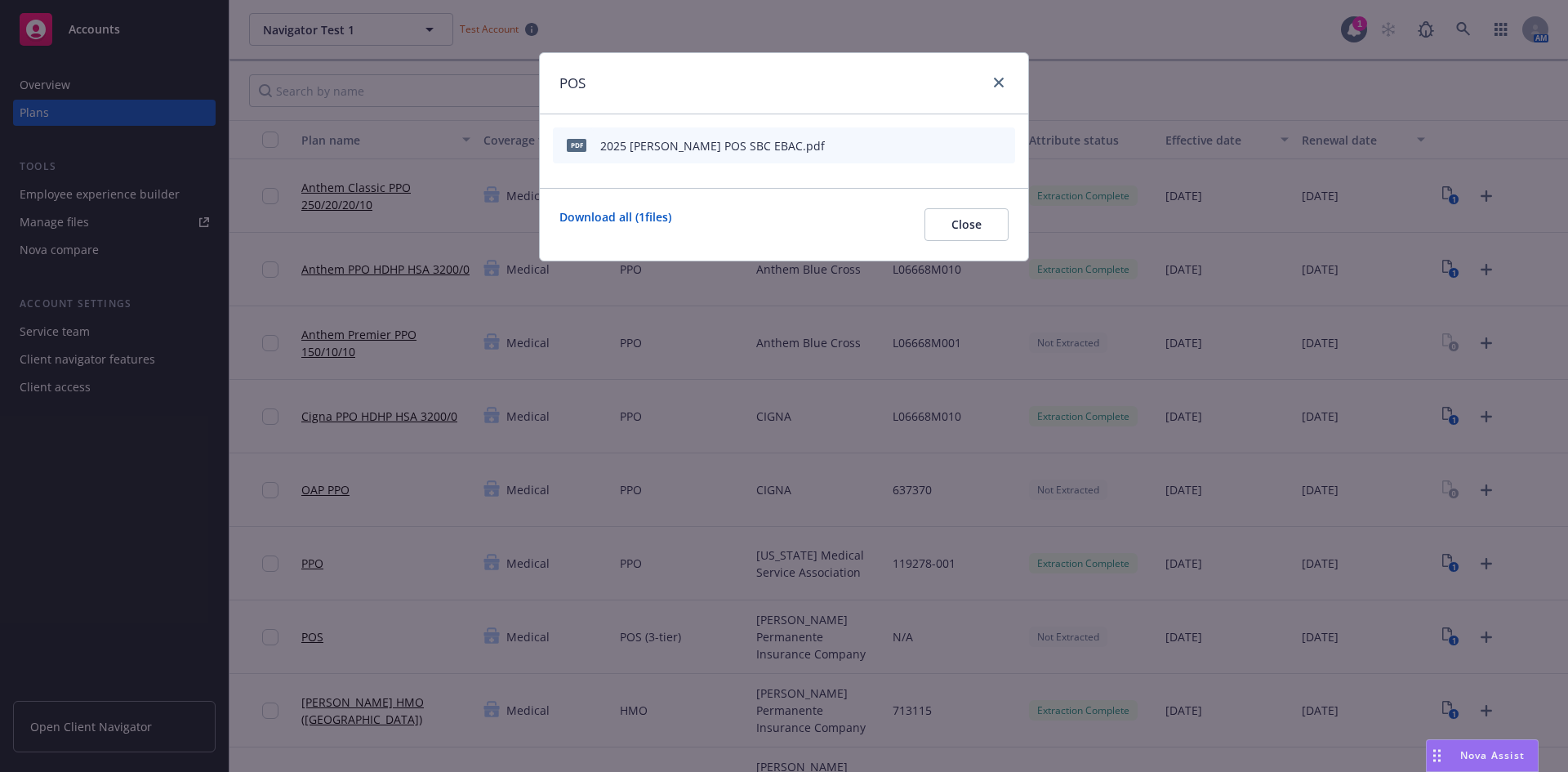
click at [920, 144] on icon "start extraction" at bounding box center [917, 144] width 20 height 20
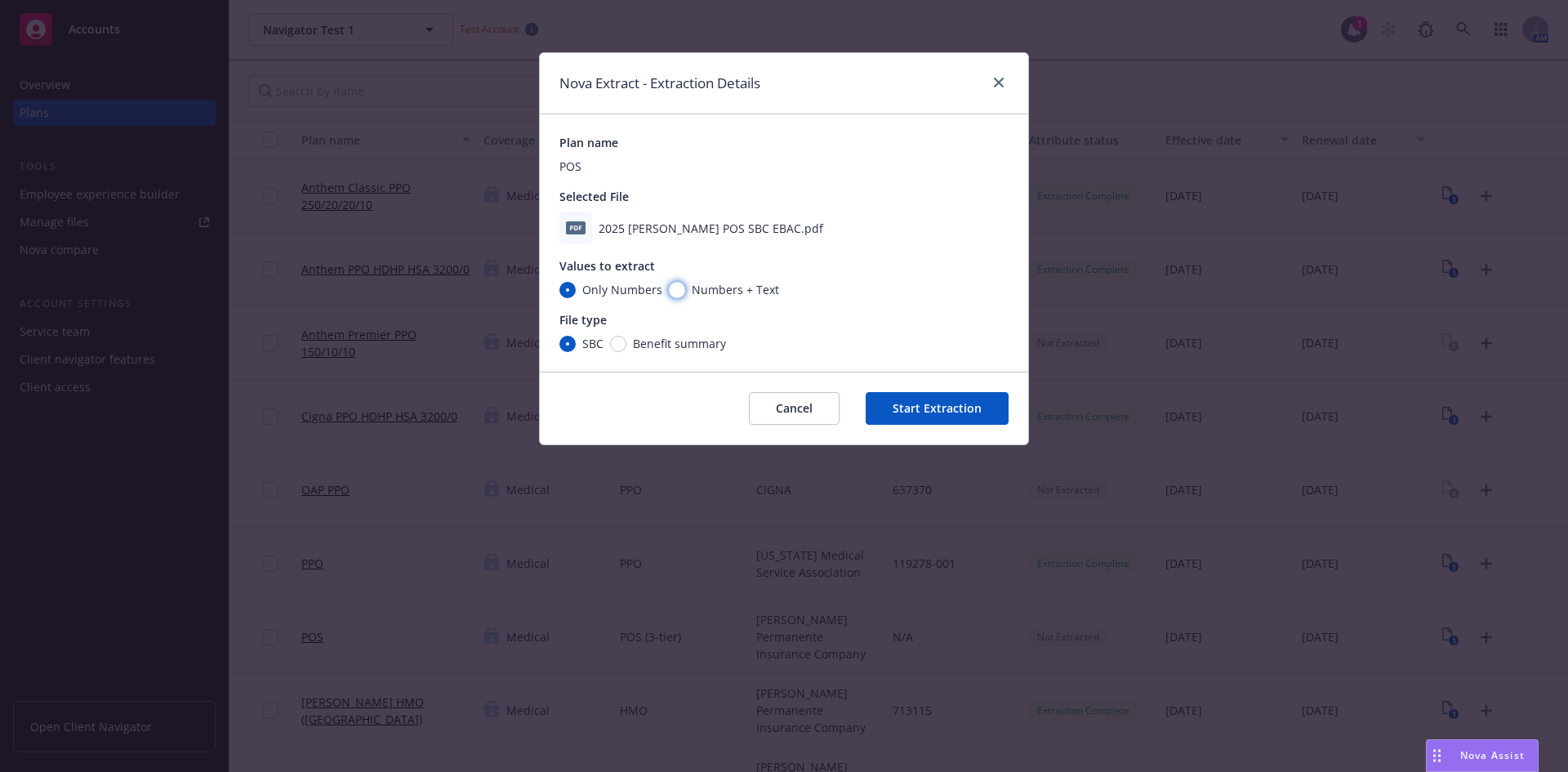
click at [677, 290] on input "Numbers + Text" at bounding box center [677, 290] width 16 height 16
radio input "true"
click at [951, 417] on button "Start Extraction" at bounding box center [937, 409] width 143 height 33
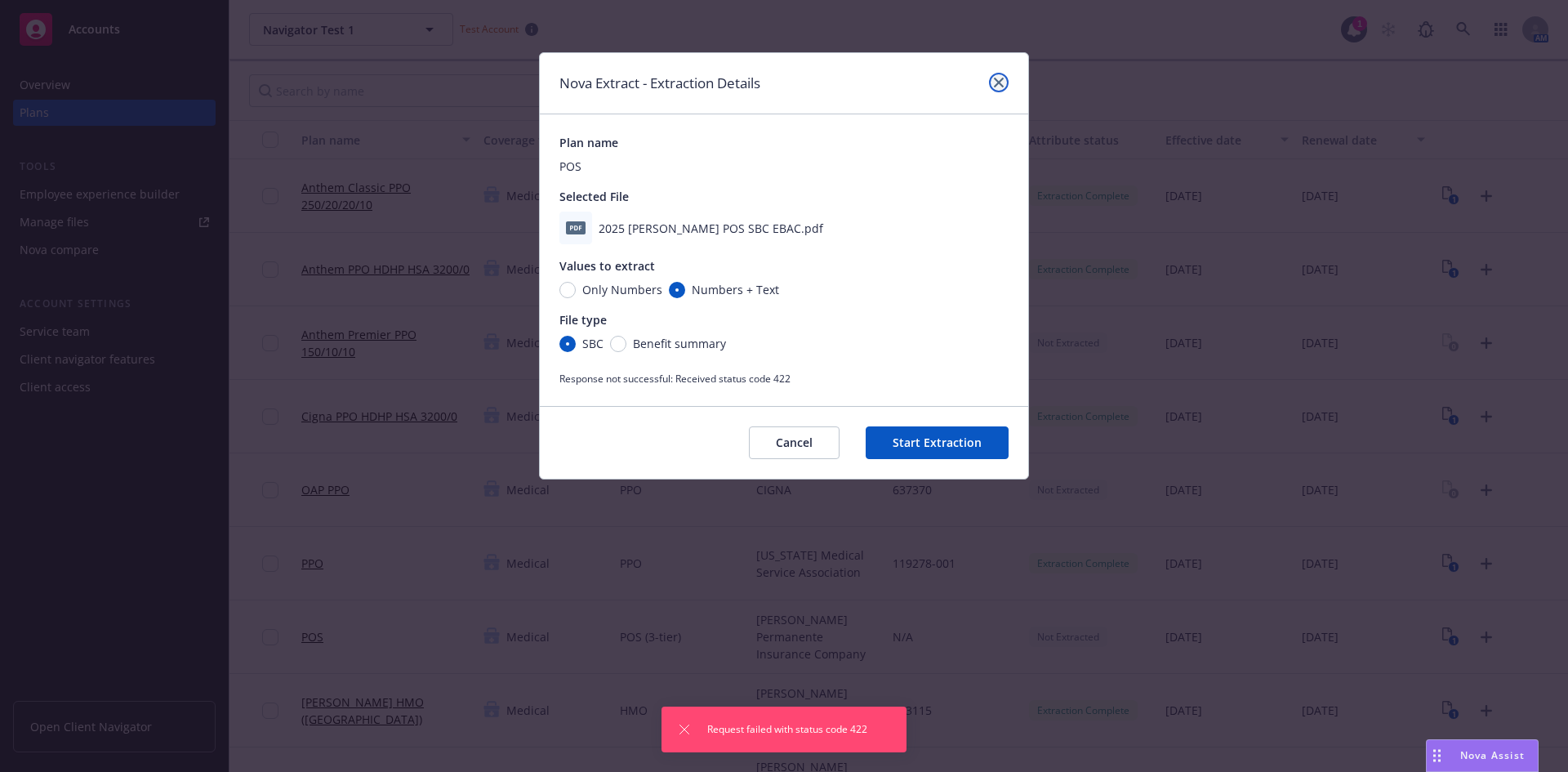
click at [993, 87] on link "close" at bounding box center [999, 82] width 20 height 20
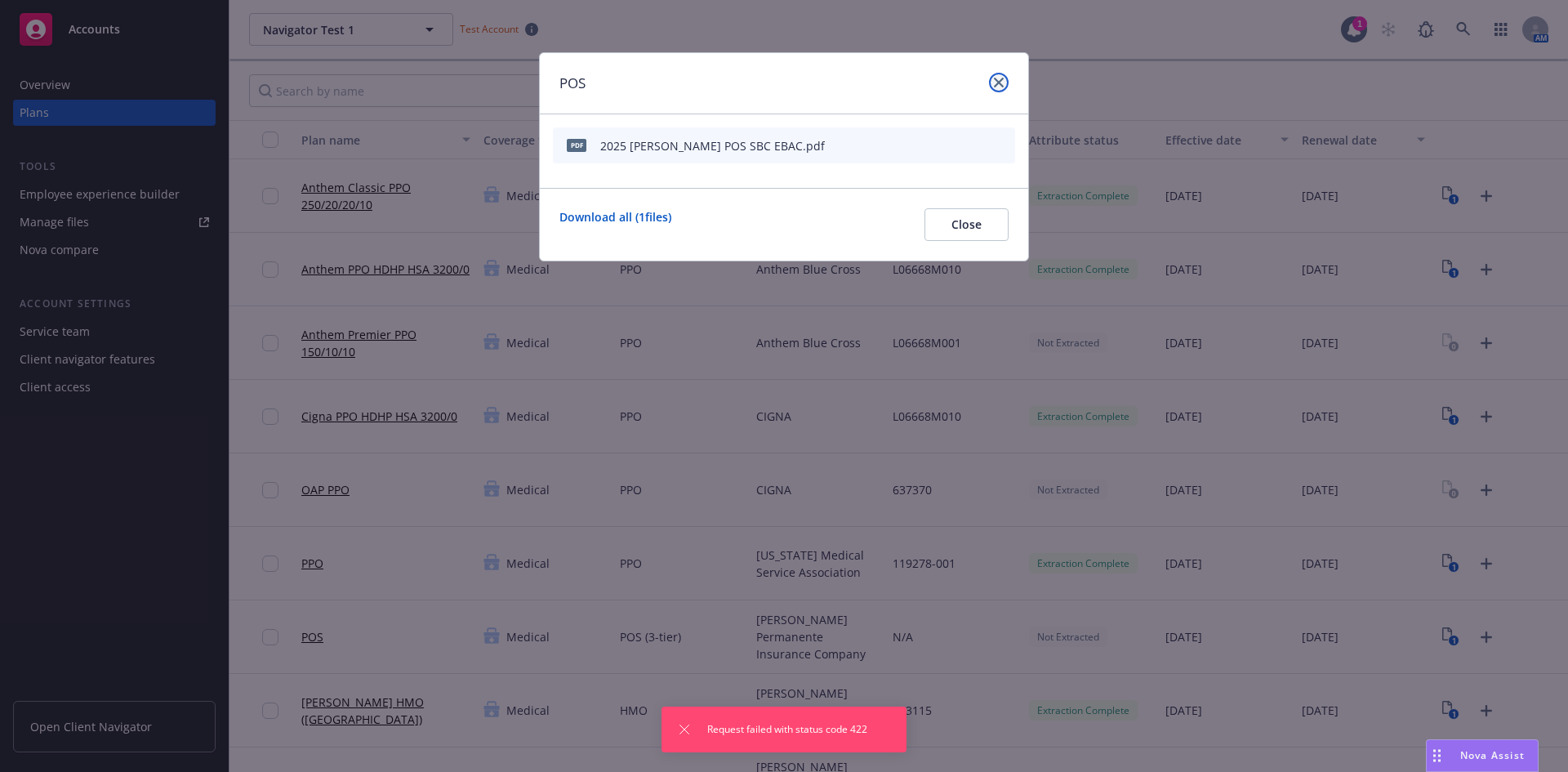
click at [1003, 83] on icon "close" at bounding box center [999, 82] width 9 height 9
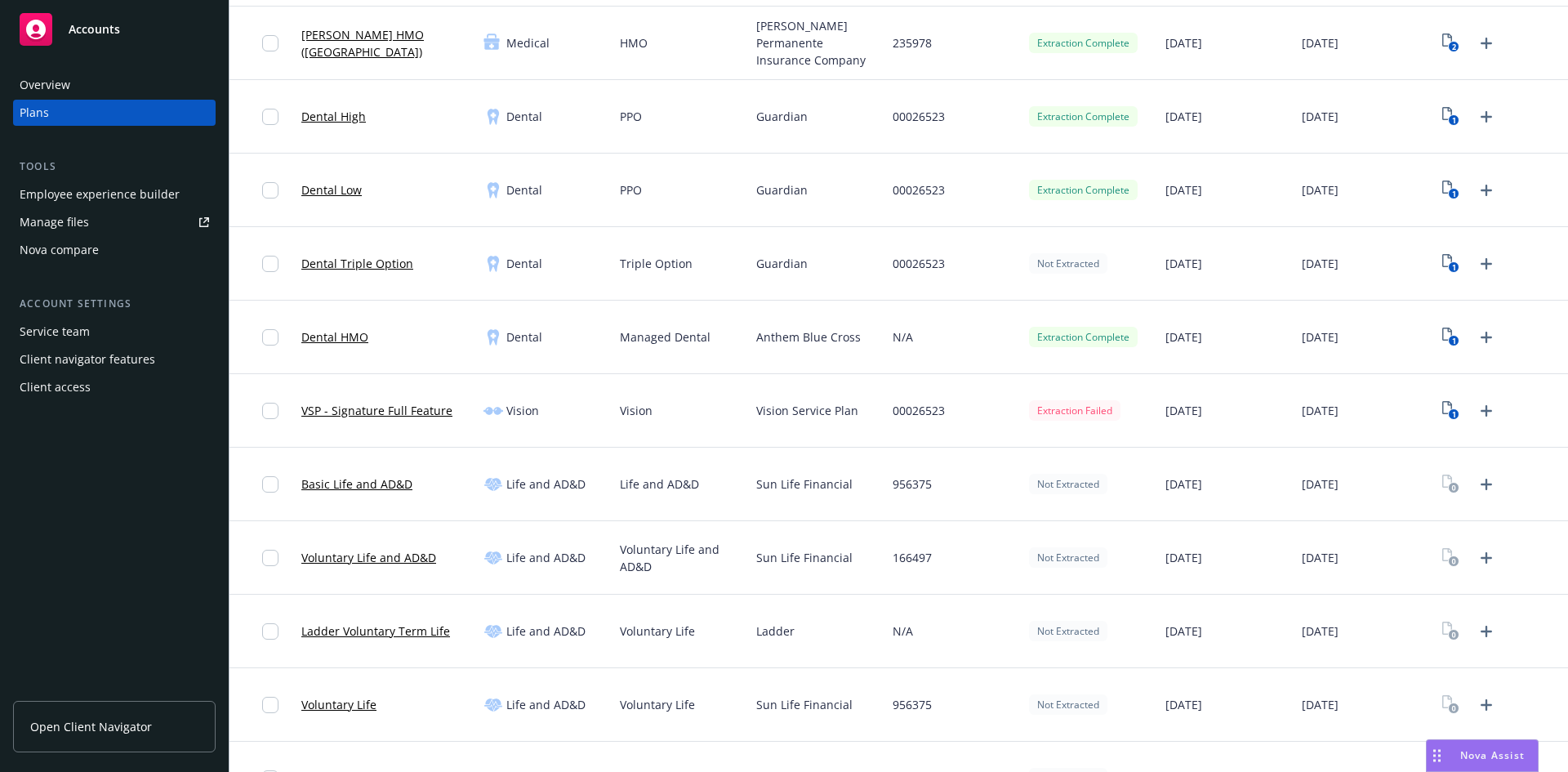
scroll to position [817, 0]
click at [1438, 404] on link "1" at bounding box center [1451, 409] width 27 height 27
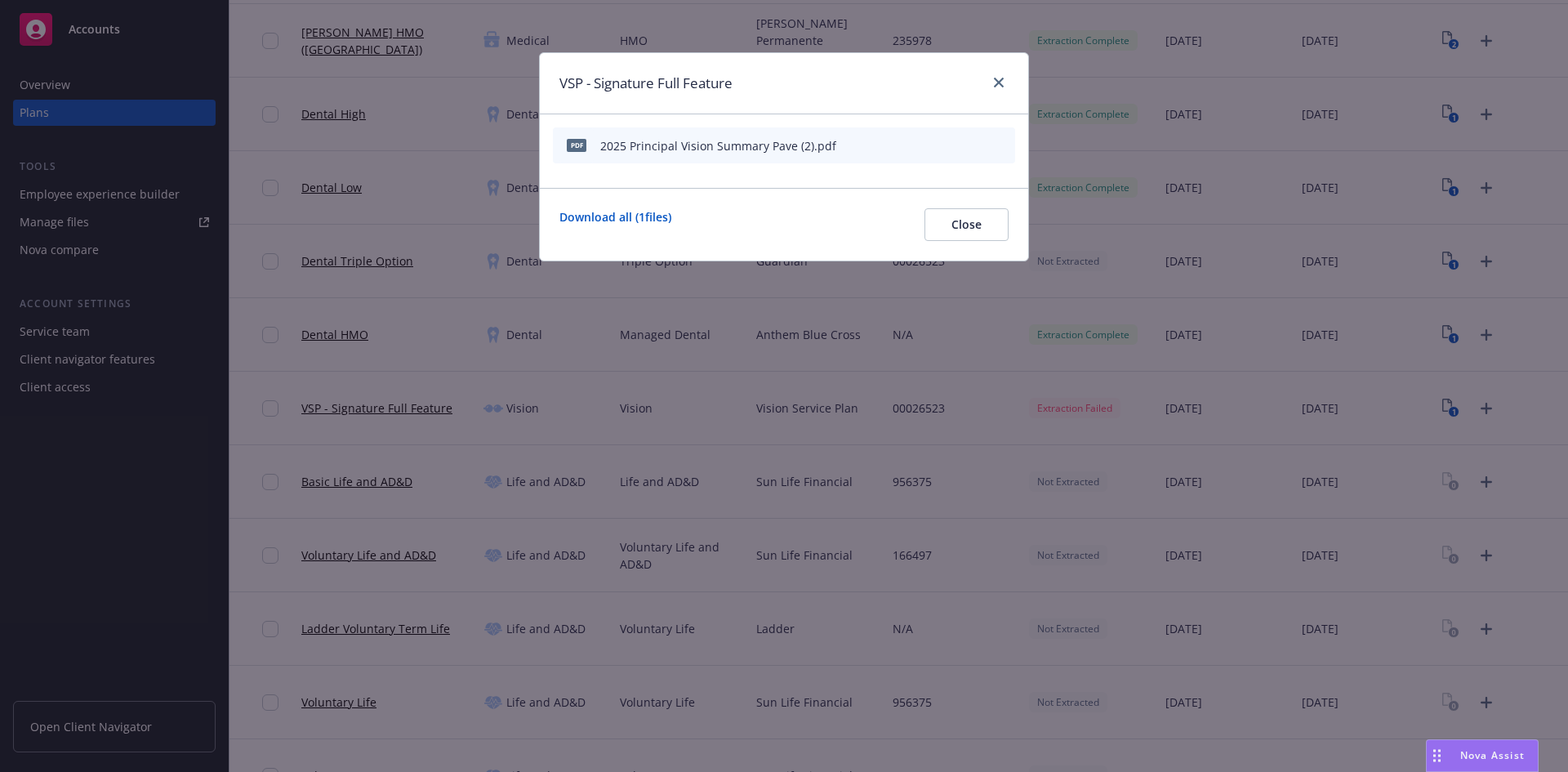
click at [921, 144] on icon "start extraction" at bounding box center [917, 144] width 20 height 20
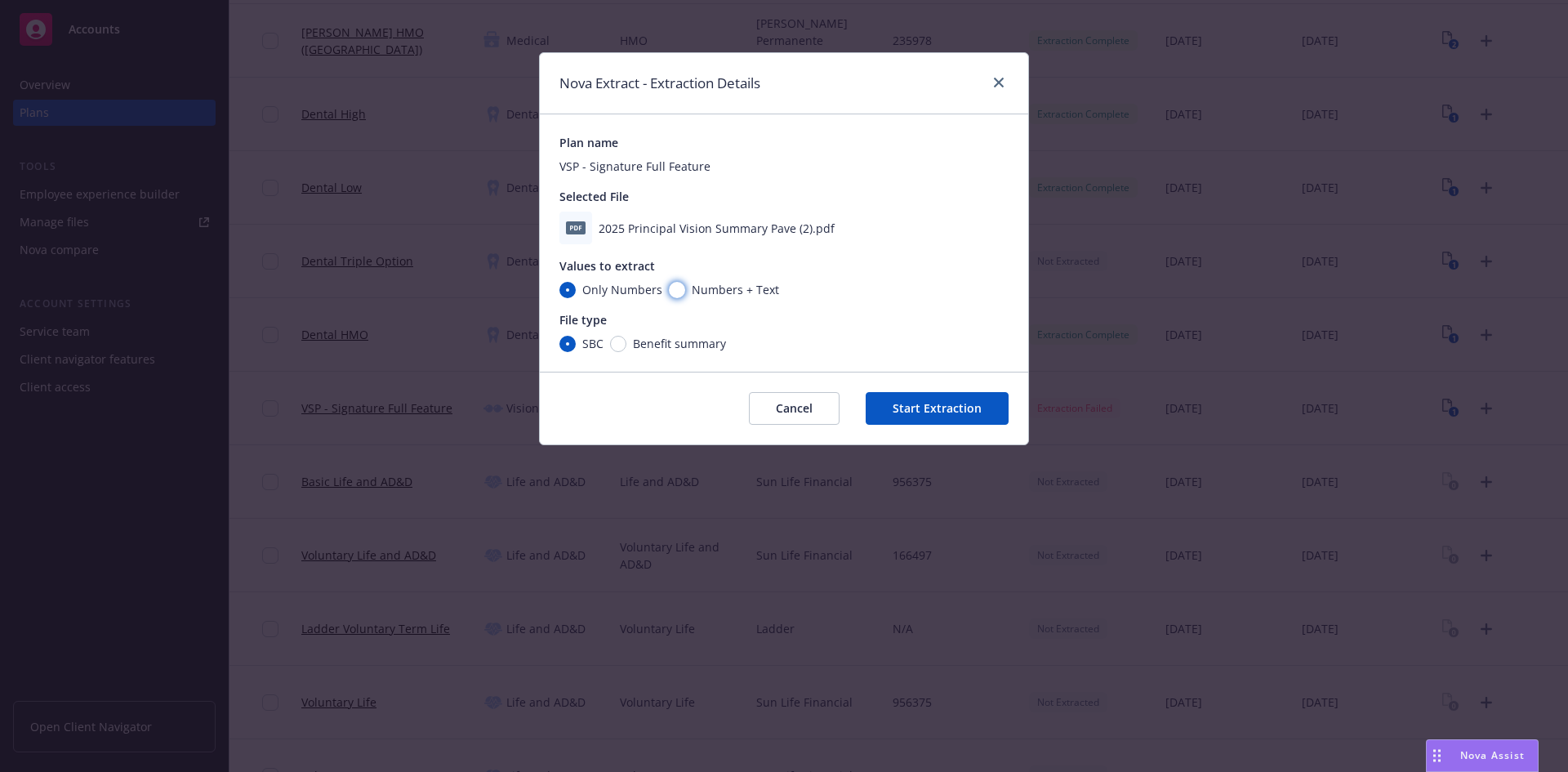
click at [677, 293] on input "Numbers + Text" at bounding box center [677, 290] width 16 height 16
radio input "true"
click at [566, 287] on input "Only Numbers" at bounding box center [567, 290] width 16 height 16
radio input "true"
click at [613, 342] on input "Benefit summary" at bounding box center [617, 344] width 16 height 16
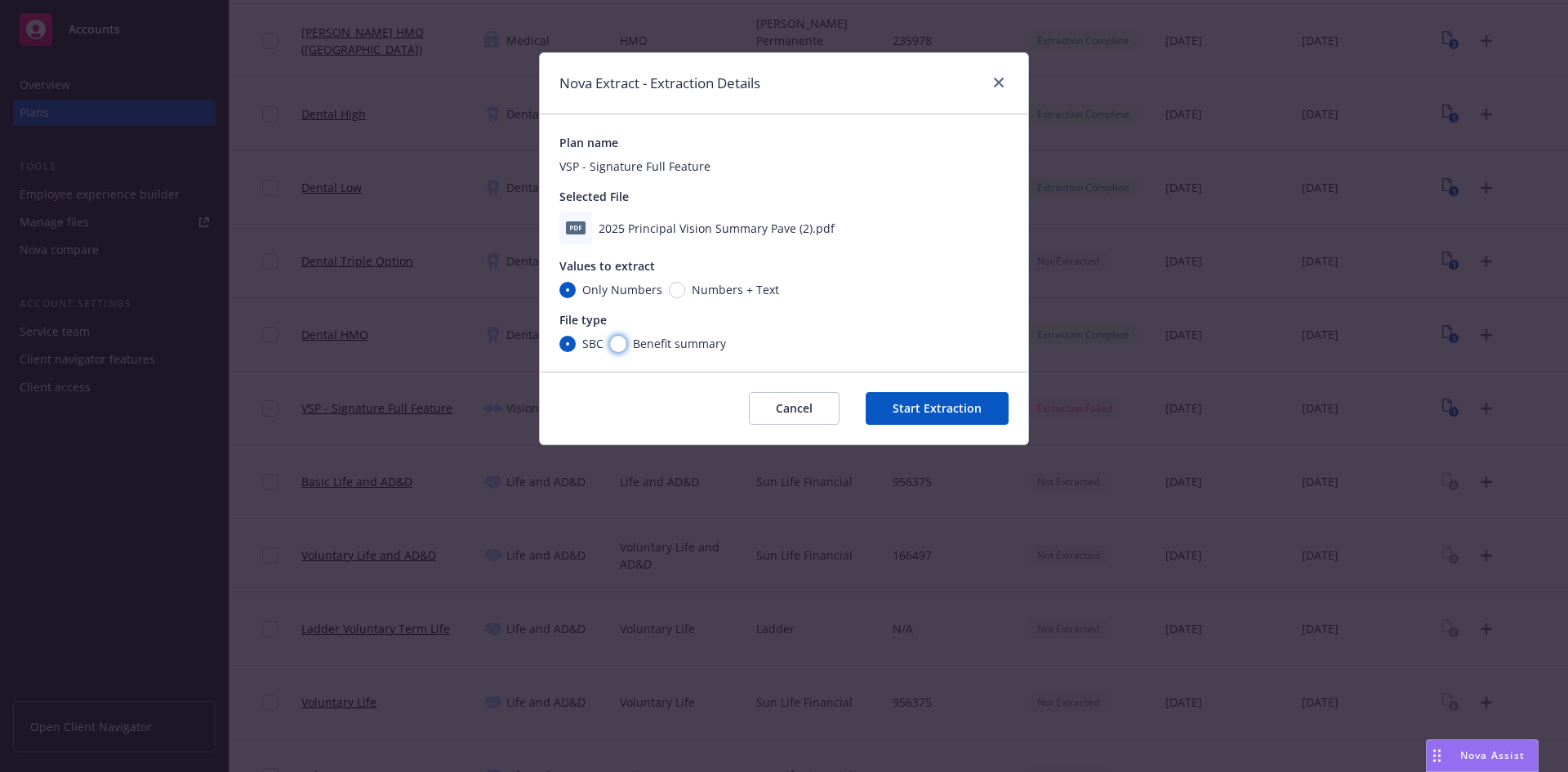
radio input "true"
click at [669, 289] on input "Numbers + Text" at bounding box center [677, 290] width 16 height 16
radio input "true"
click at [908, 409] on button "Start Extraction" at bounding box center [937, 409] width 143 height 33
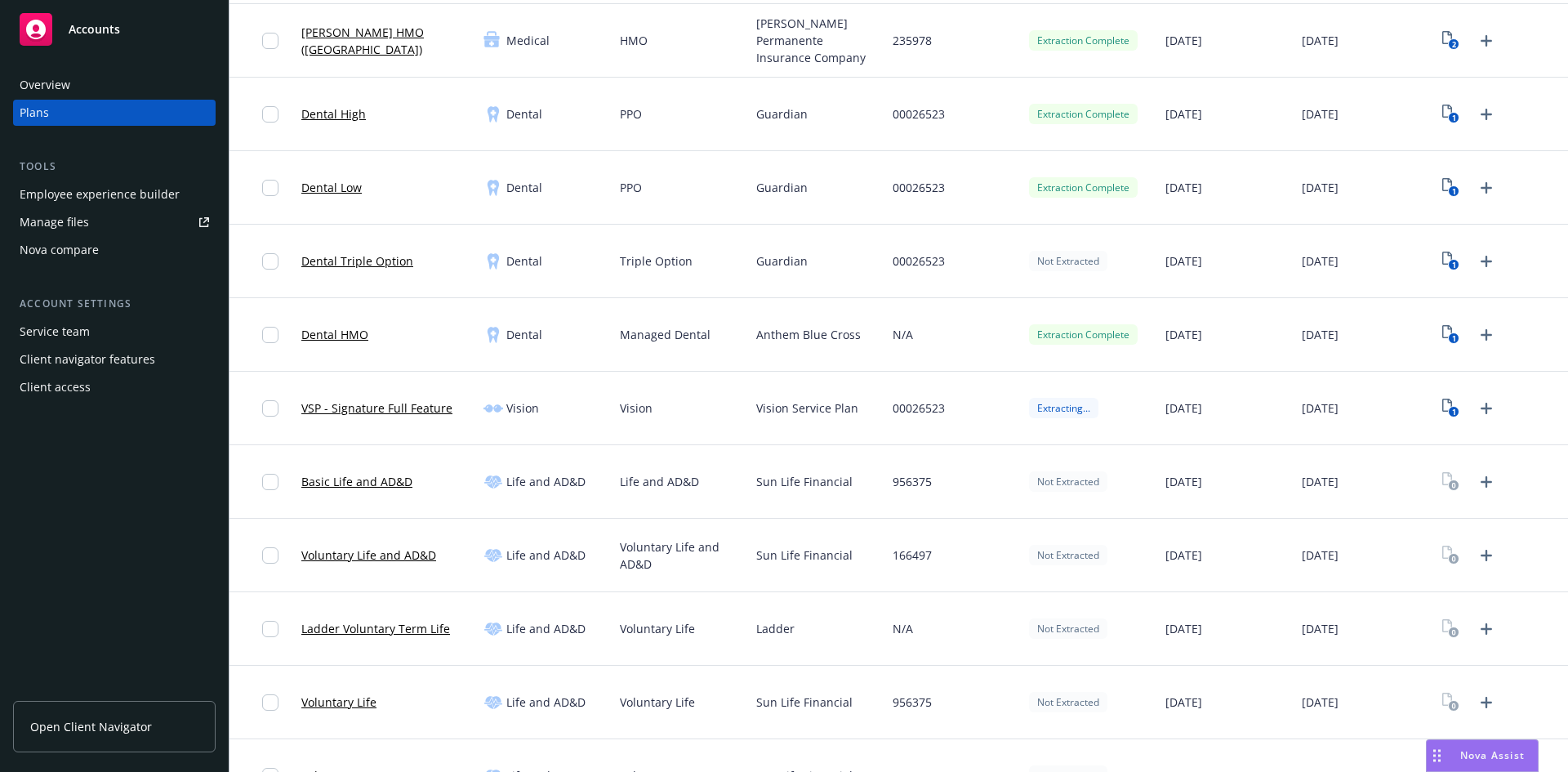
scroll to position [899, 0]
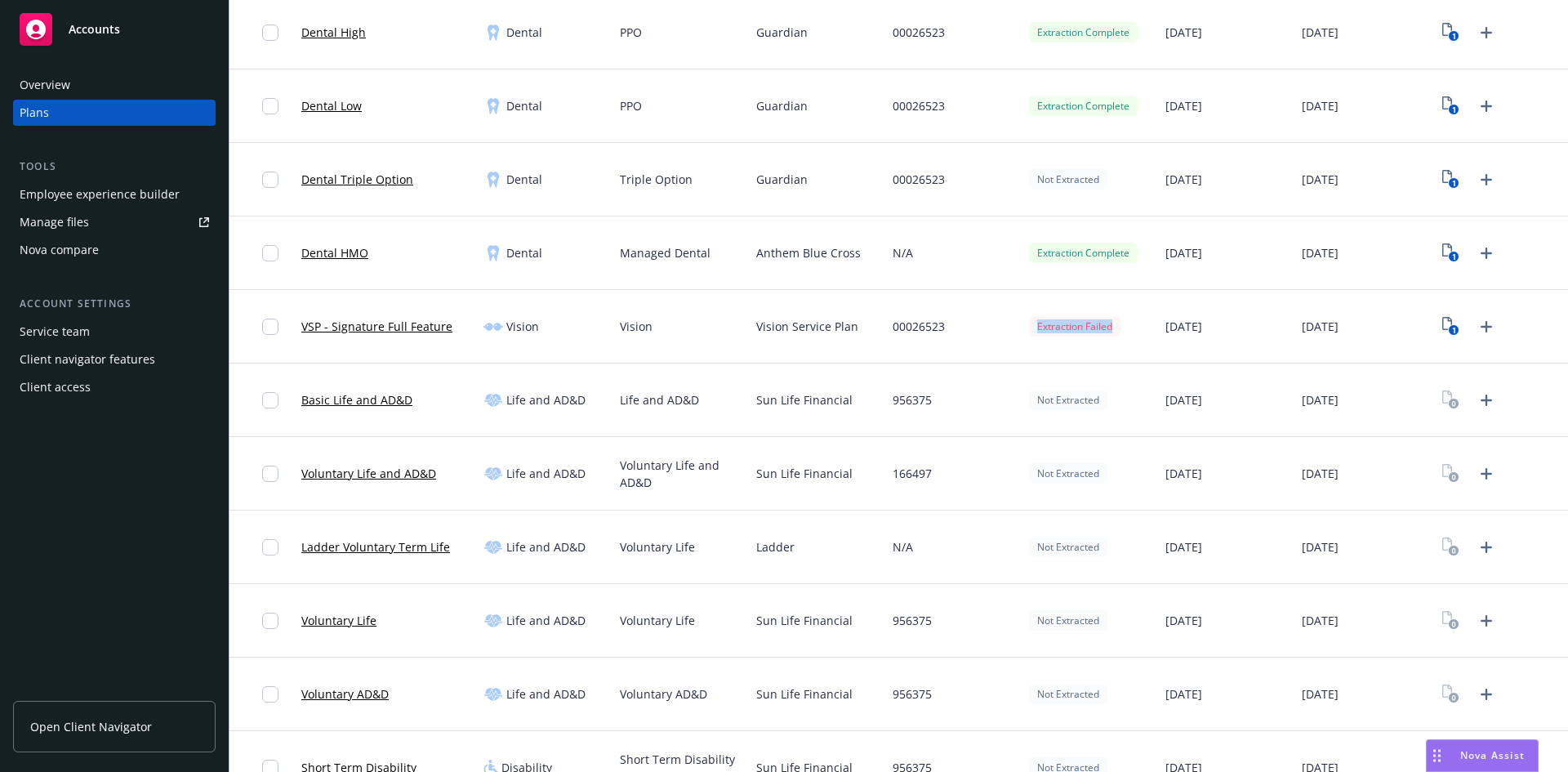
drag, startPoint x: 1120, startPoint y: 326, endPoint x: 1031, endPoint y: 328, distance: 89.0
click at [1031, 328] on div "Extraction Failed" at bounding box center [1090, 327] width 136 height 74
copy div "Extraction Failed"
click at [1442, 326] on icon "1" at bounding box center [1451, 326] width 17 height 19
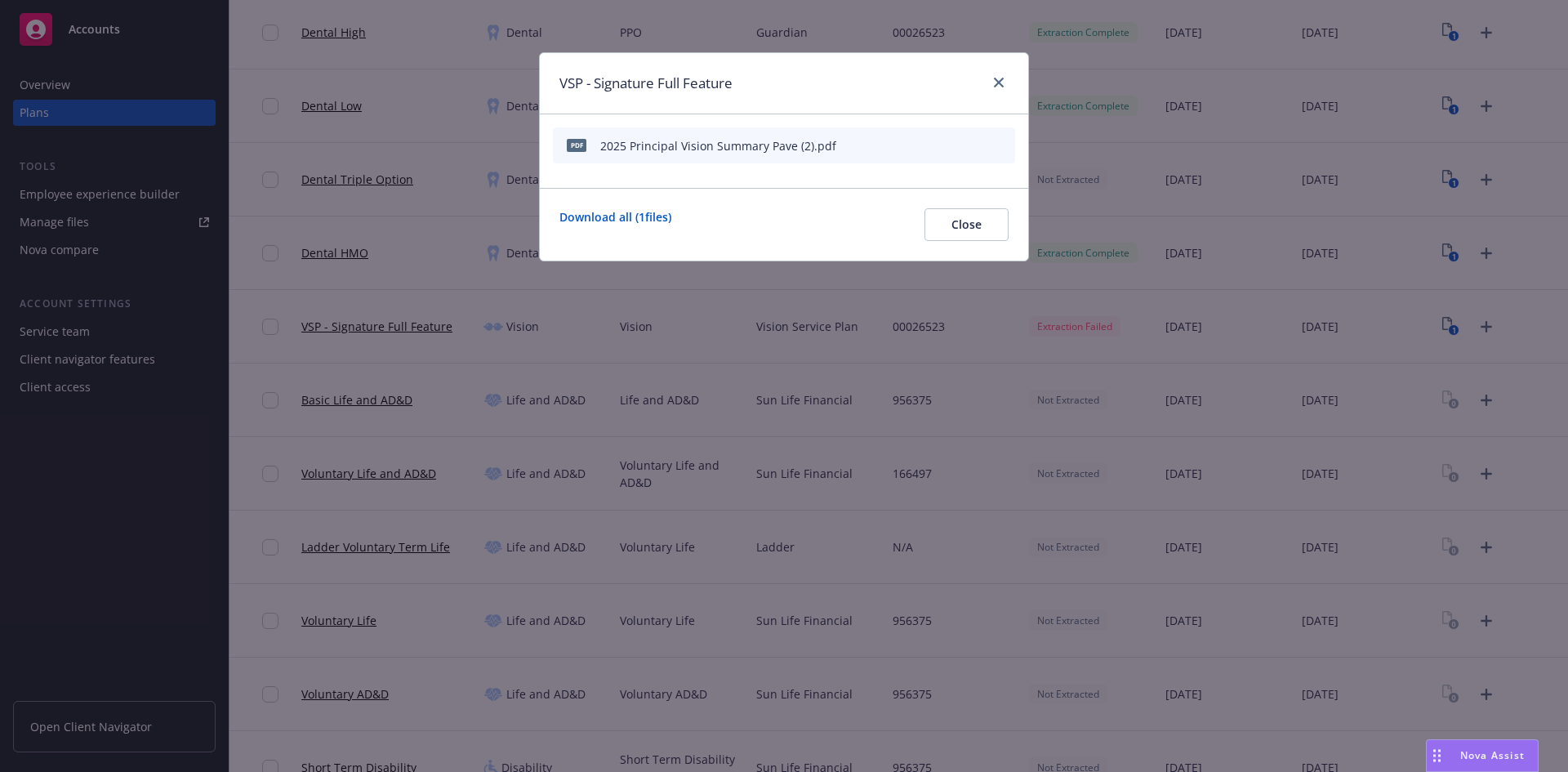
click at [919, 145] on icon "start extraction" at bounding box center [917, 144] width 20 height 20
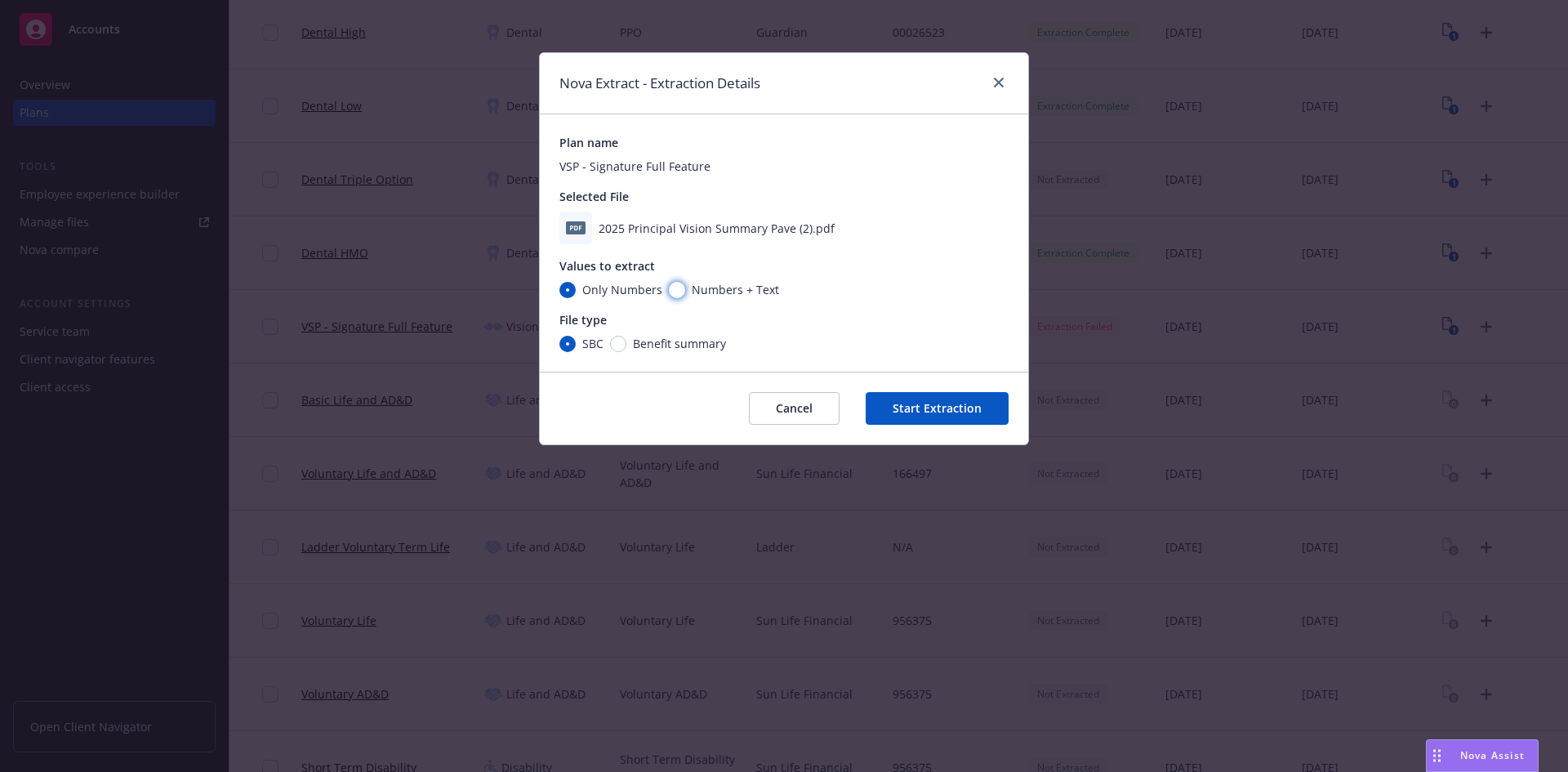
click at [676, 296] on input "Numbers + Text" at bounding box center [677, 290] width 16 height 16
radio input "true"
click at [591, 291] on span "Only Numbers" at bounding box center [622, 290] width 80 height 17
click at [575, 291] on input "Only Numbers" at bounding box center [567, 290] width 16 height 16
radio input "true"
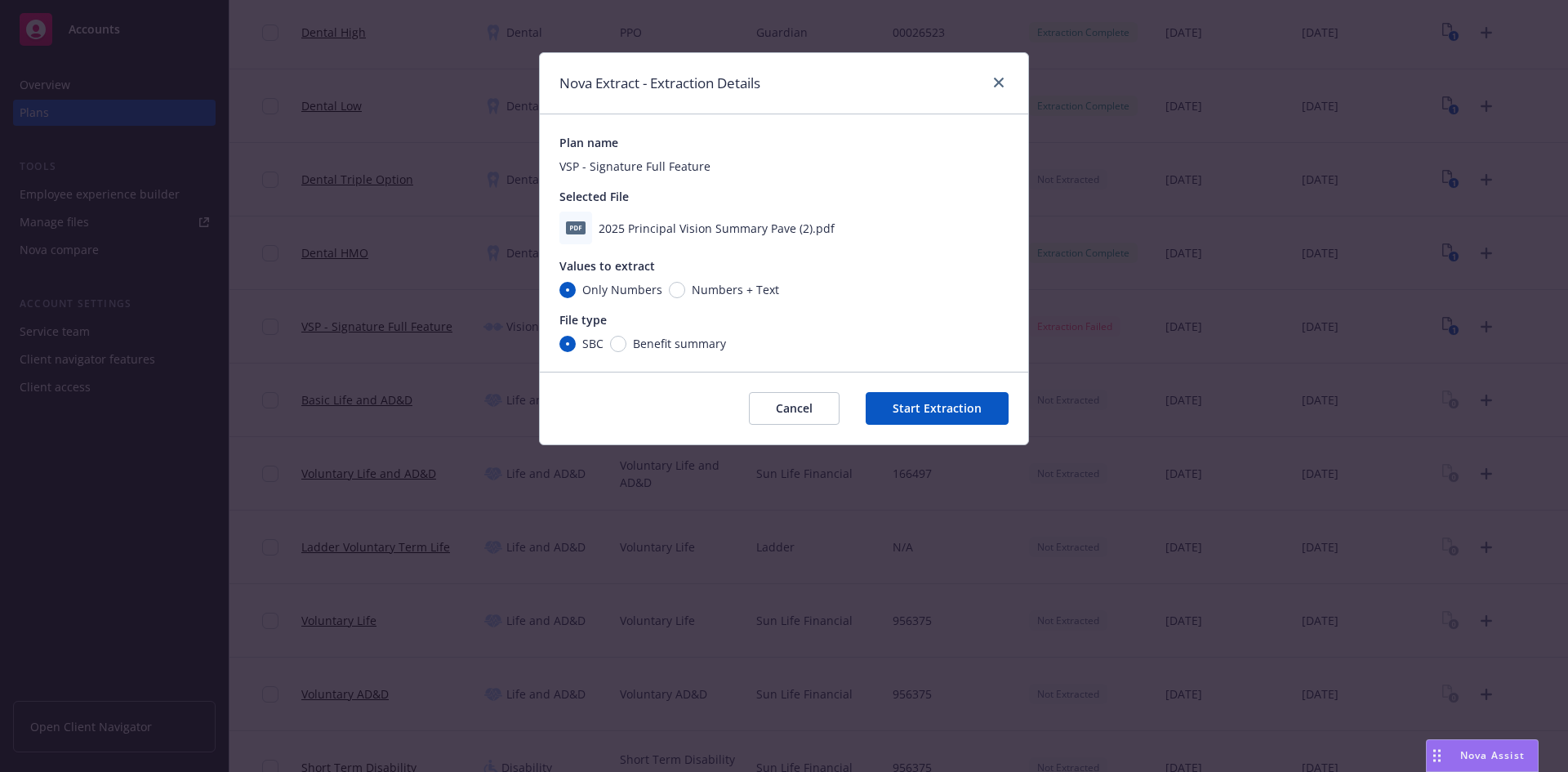
click at [824, 401] on button "Cancel" at bounding box center [795, 409] width 91 height 33
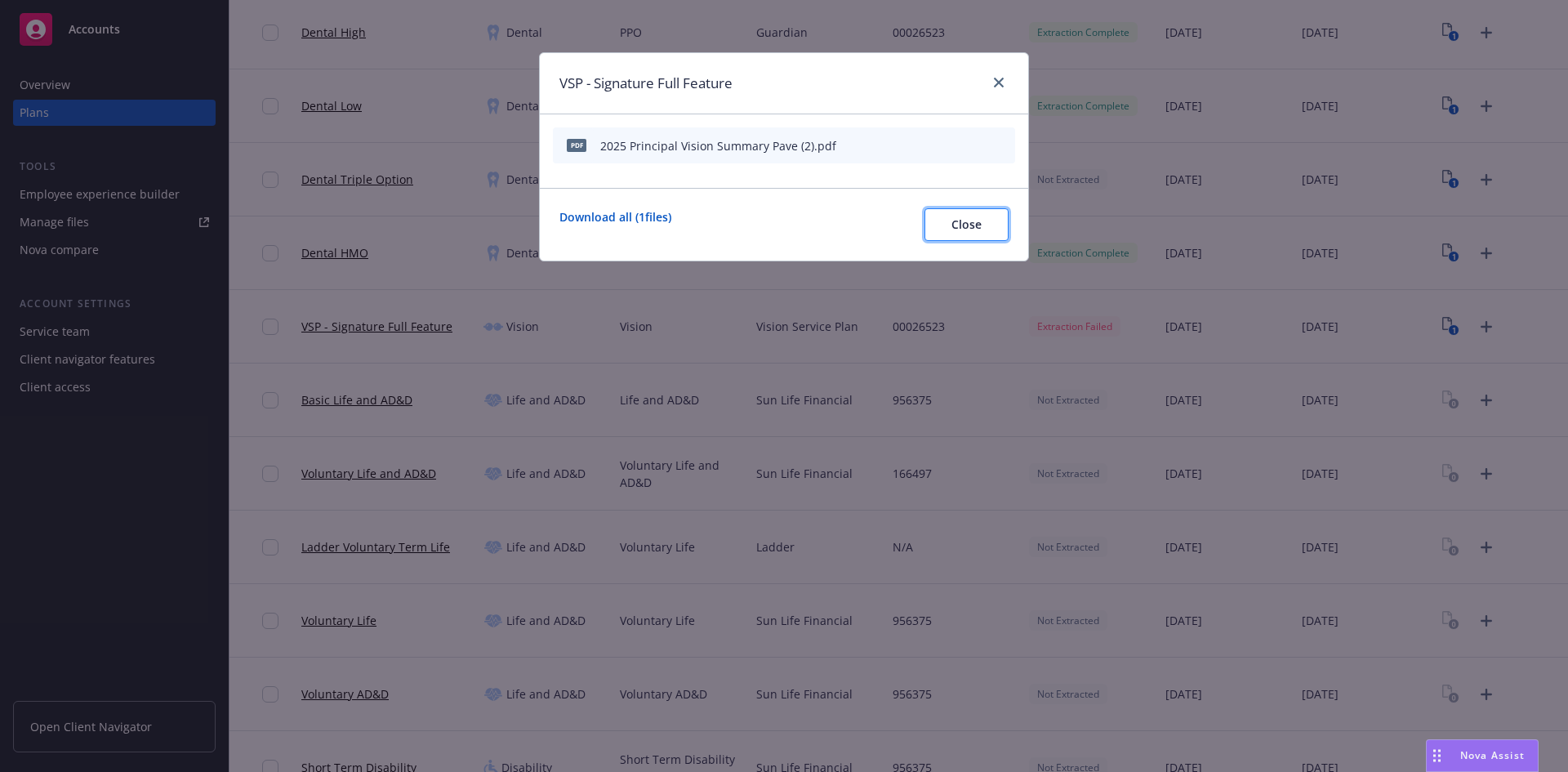
click at [960, 224] on span "Close" at bounding box center [966, 224] width 30 height 15
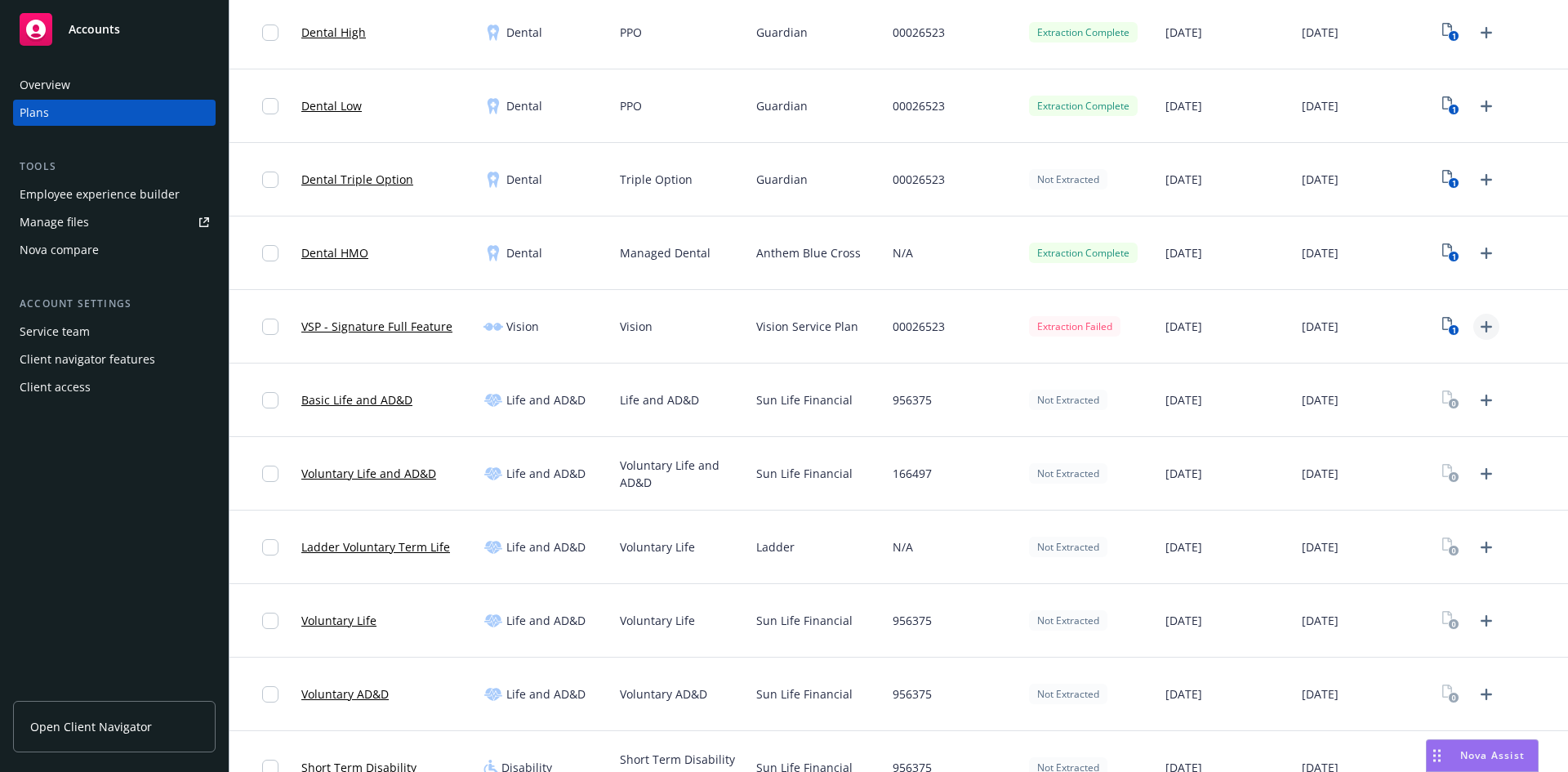
click at [1476, 328] on icon "Upload Plan Documents" at bounding box center [1486, 326] width 20 height 20
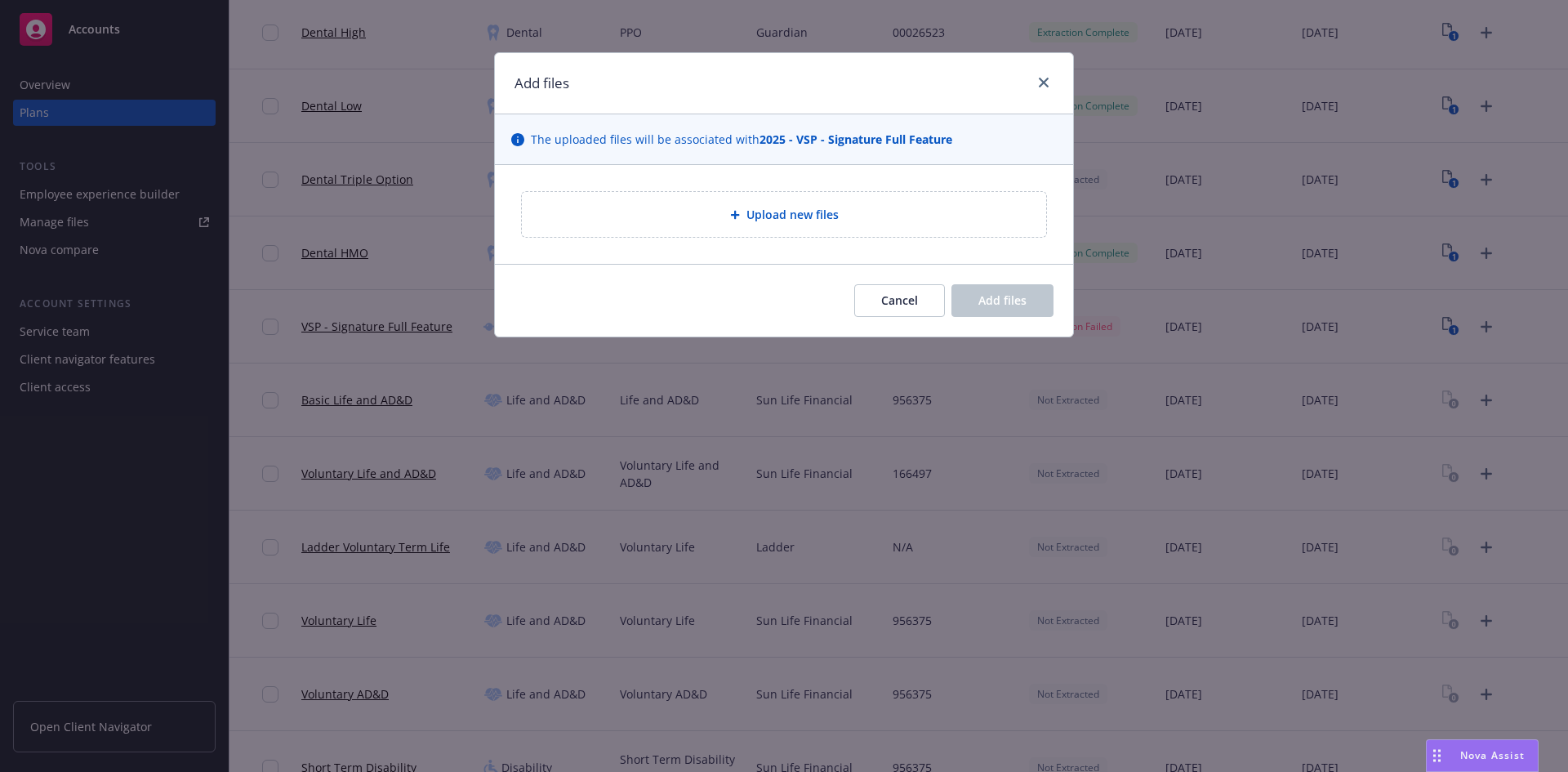
click at [718, 170] on div "Upload new files" at bounding box center [784, 214] width 578 height 99
click at [723, 218] on div "Upload new files" at bounding box center [784, 214] width 498 height 19
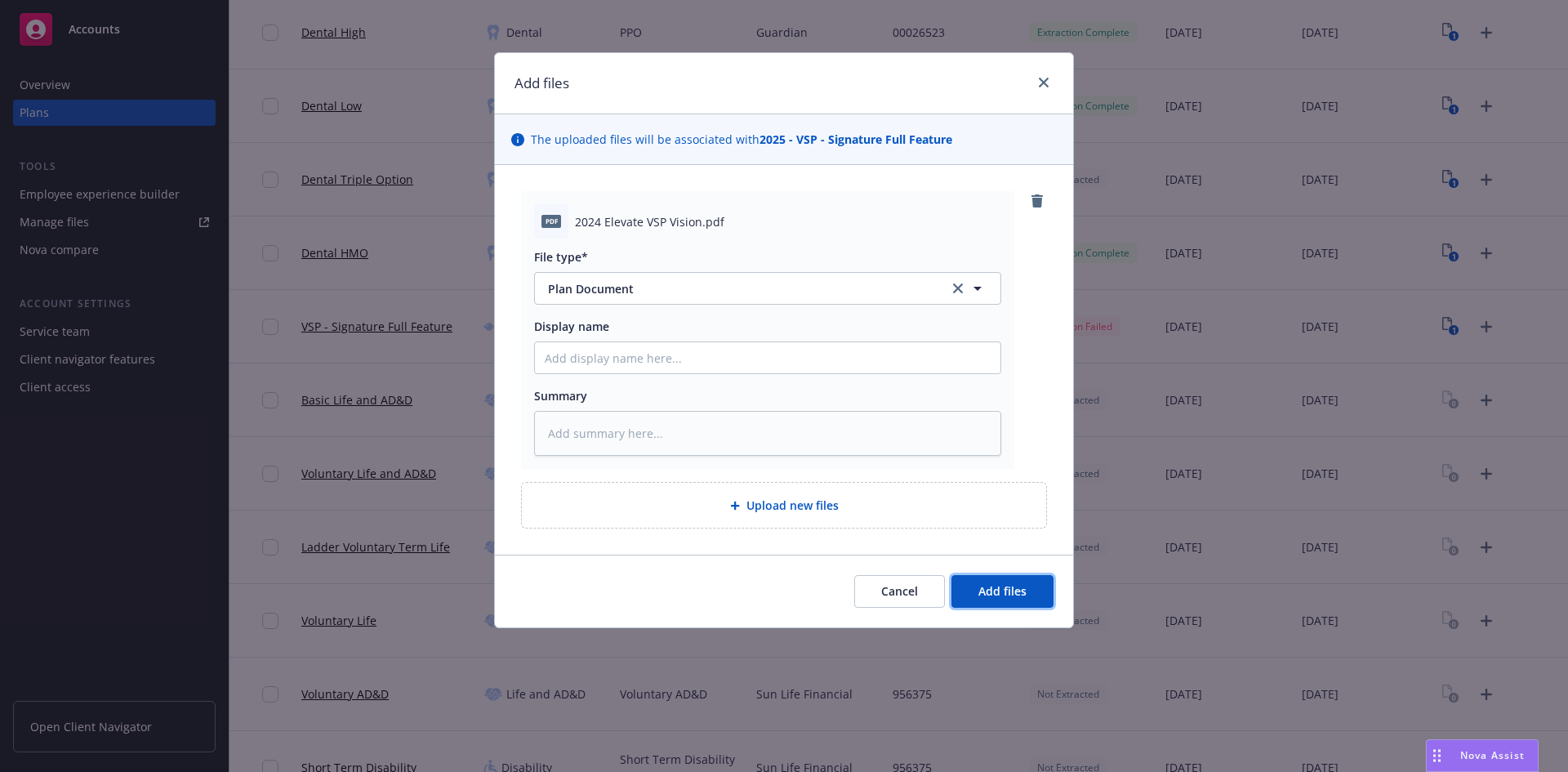
drag, startPoint x: 1007, startPoint y: 583, endPoint x: 983, endPoint y: 562, distance: 31.9
click at [1007, 583] on button "Add files" at bounding box center [1002, 591] width 102 height 33
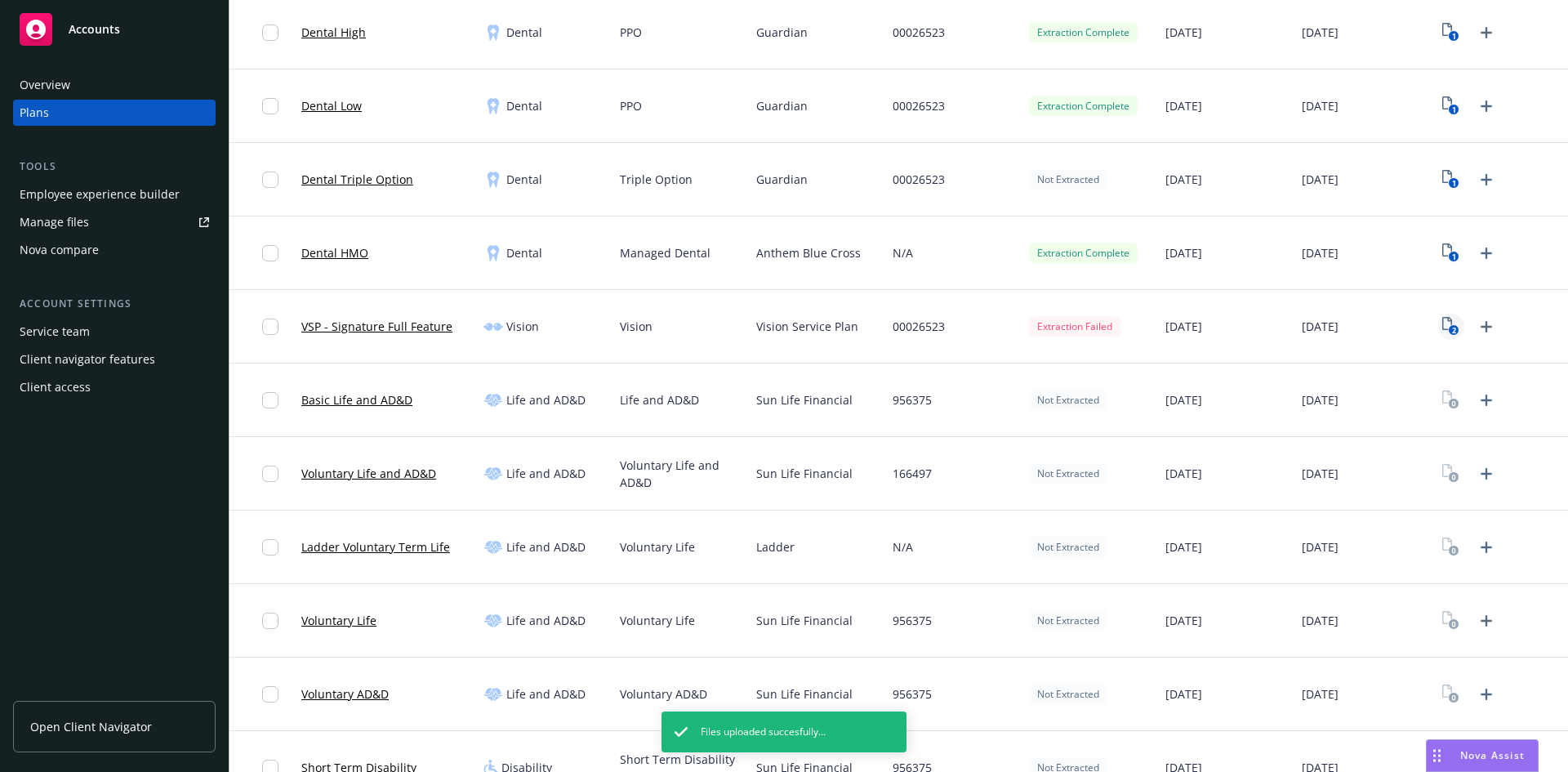
click at [1449, 326] on rect "View Plan Documents" at bounding box center [1454, 331] width 10 height 10
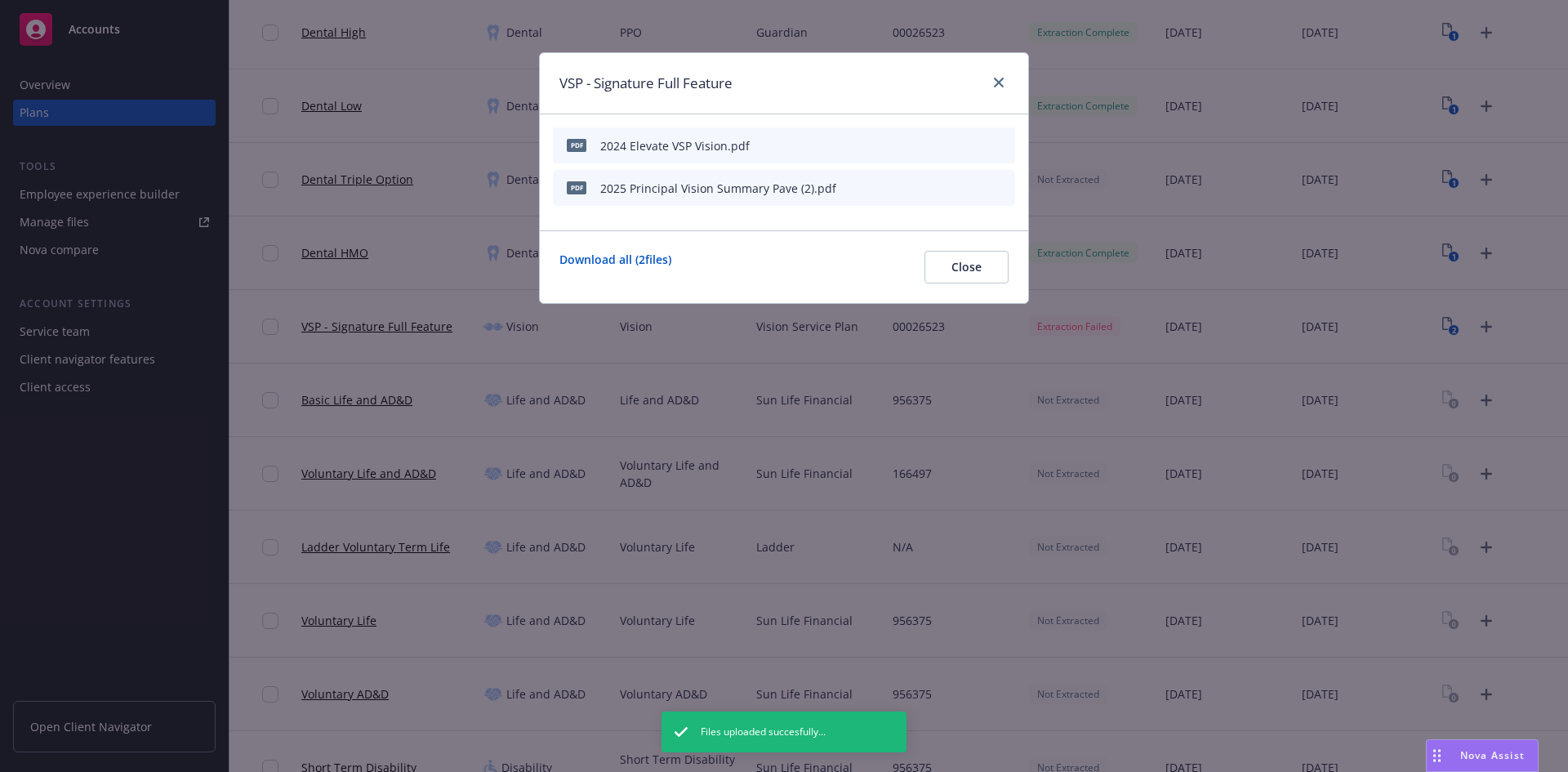
click at [976, 146] on icon "preview file" at bounding box center [973, 144] width 15 height 11
click at [1006, 139] on icon "archive file" at bounding box center [1000, 144] width 13 height 13
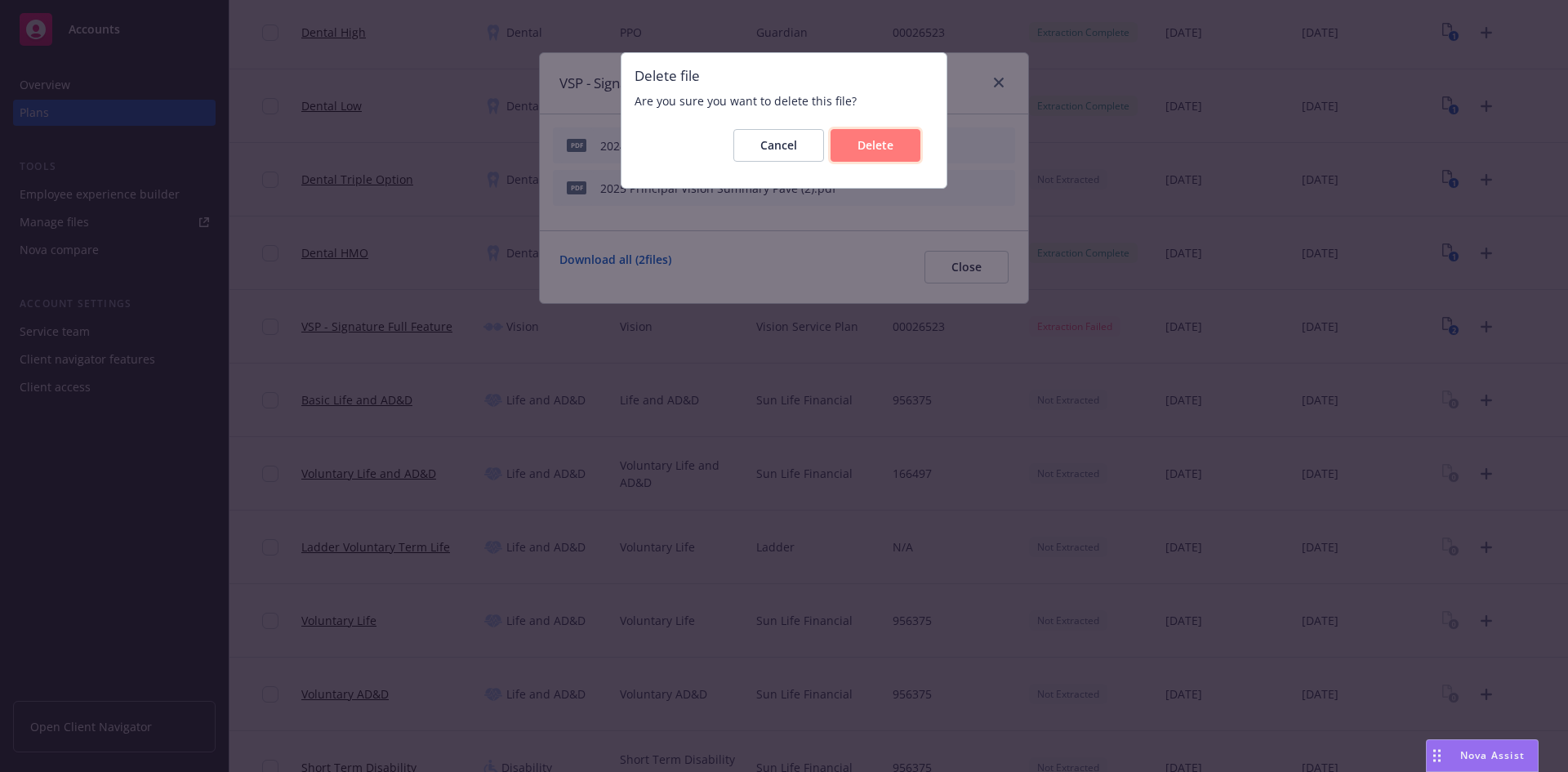
click at [880, 153] on button "Delete" at bounding box center [875, 146] width 90 height 33
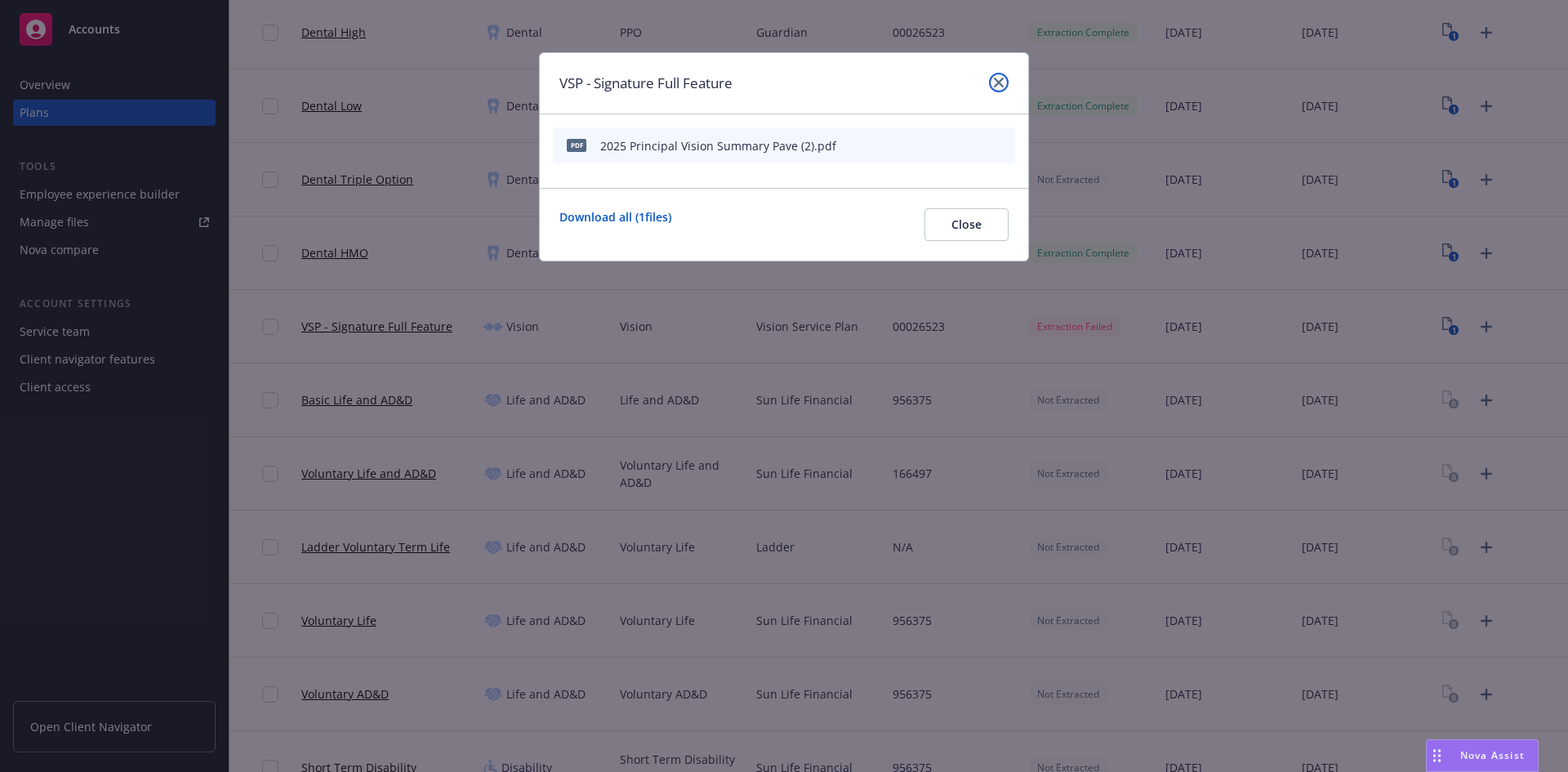
click at [1006, 77] on link "close" at bounding box center [999, 82] width 20 height 20
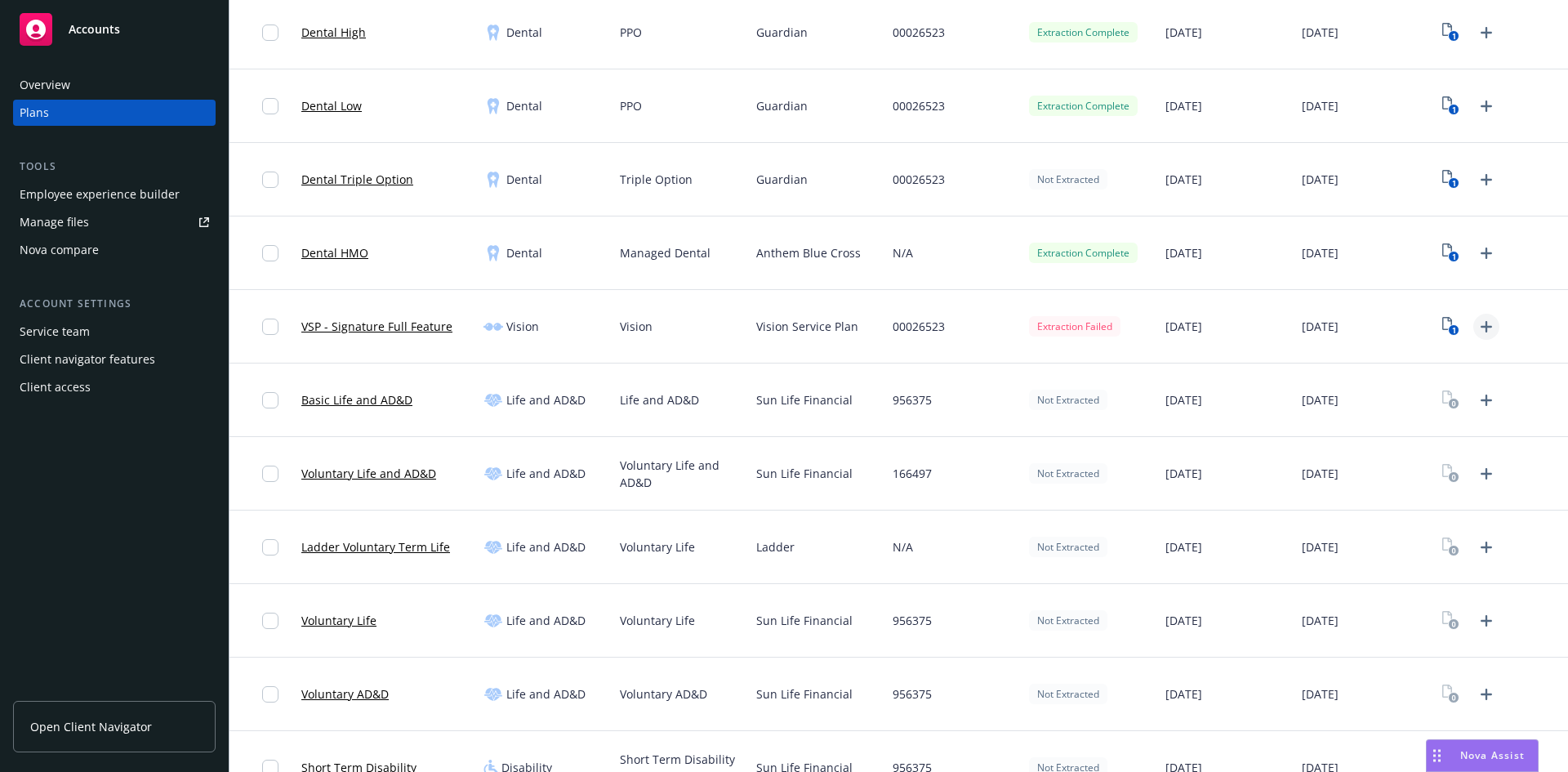
click at [1476, 326] on icon "Upload Plan Documents" at bounding box center [1486, 326] width 20 height 20
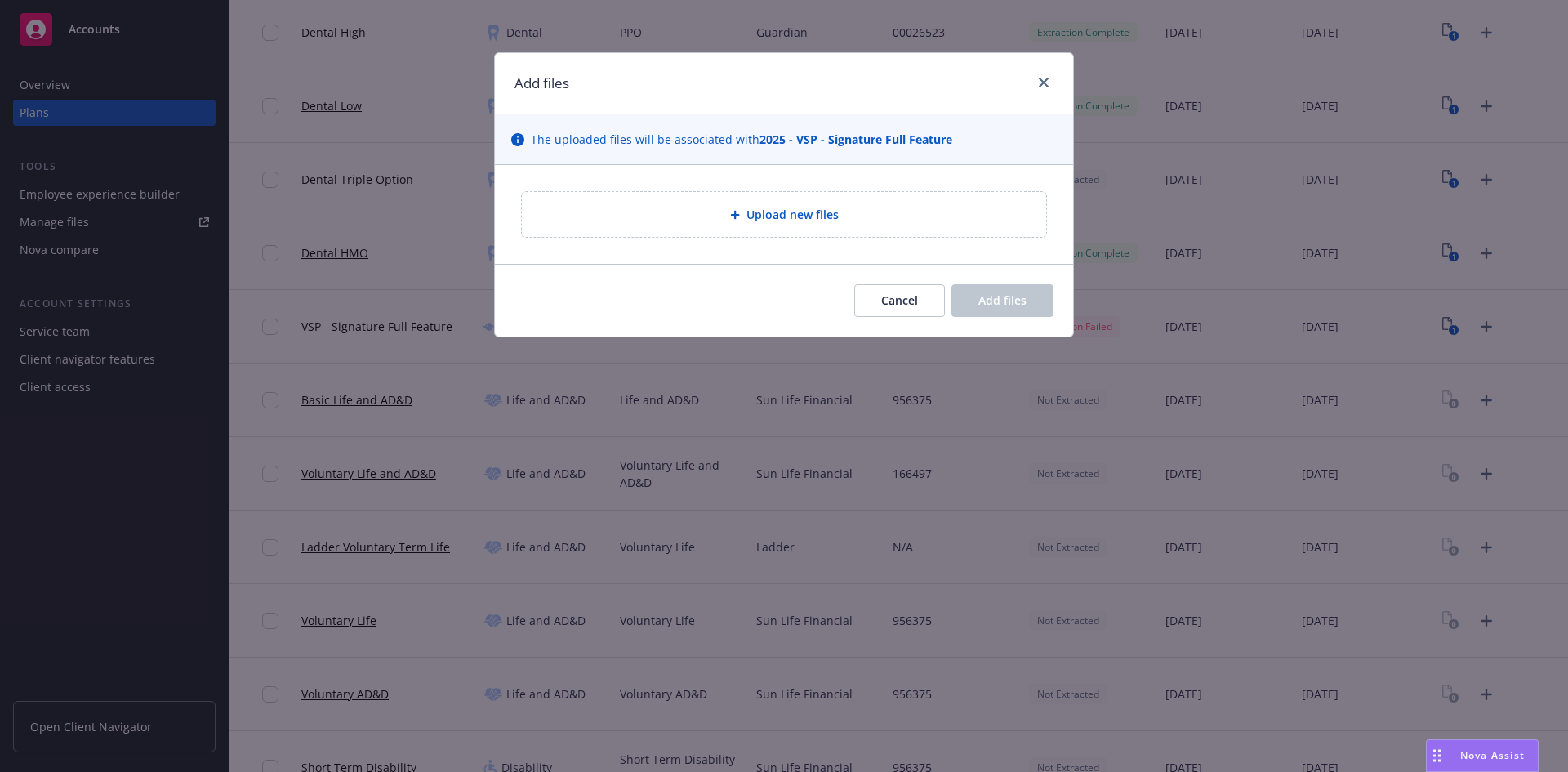
click at [854, 203] on div "Upload new files" at bounding box center [784, 214] width 524 height 45
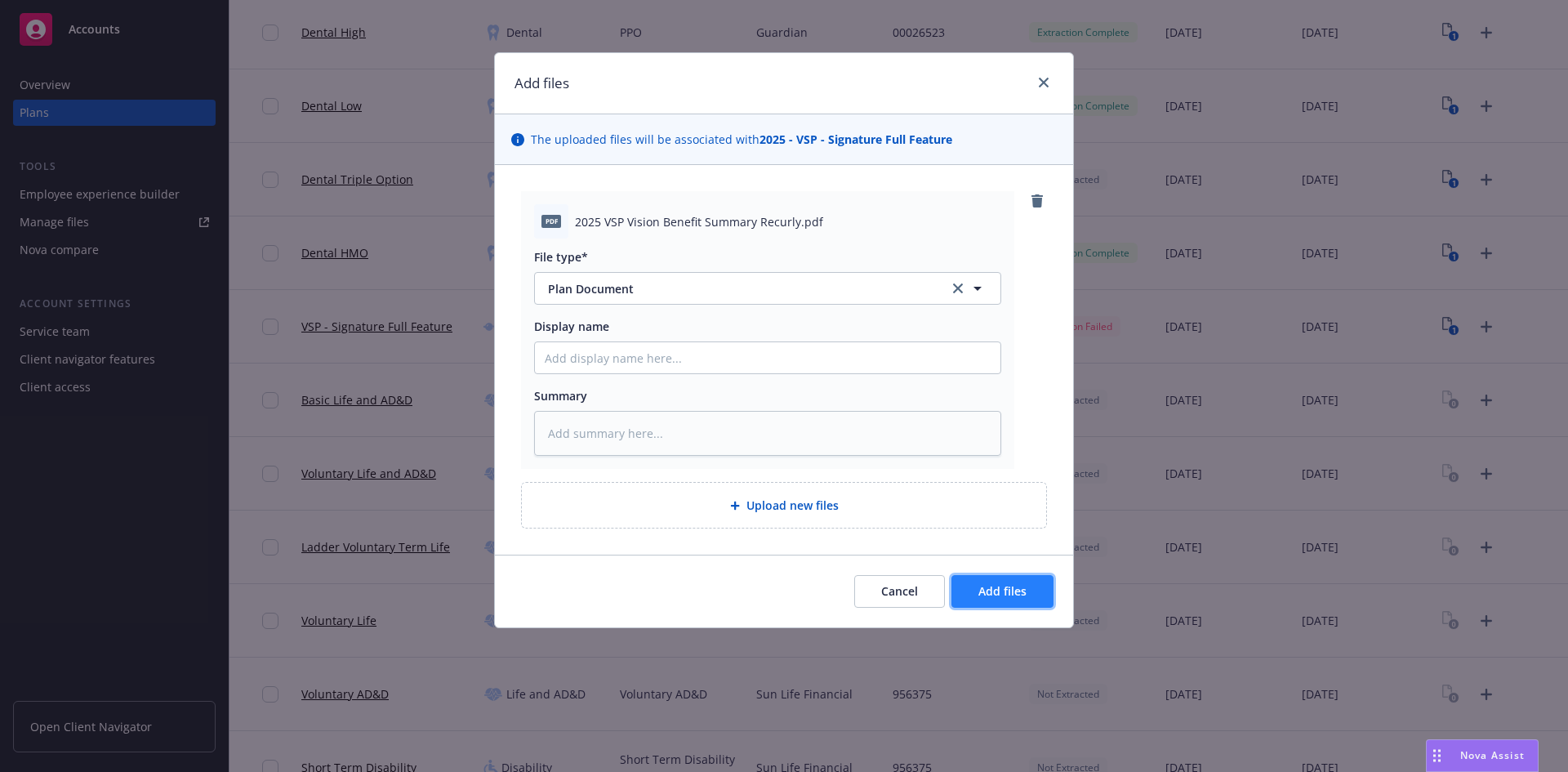
click at [1021, 585] on span "Add files" at bounding box center [1003, 591] width 48 height 15
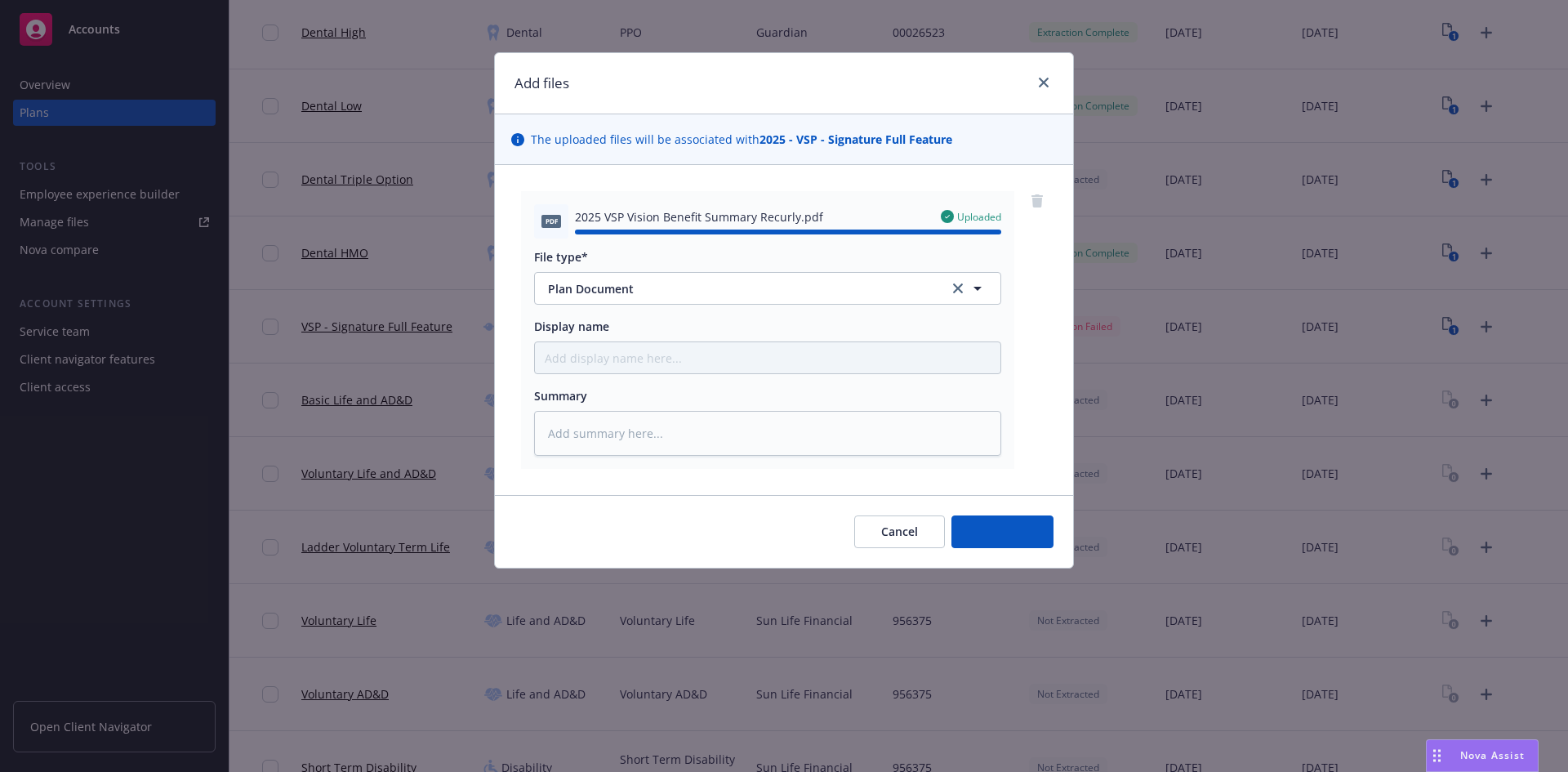
type textarea "x"
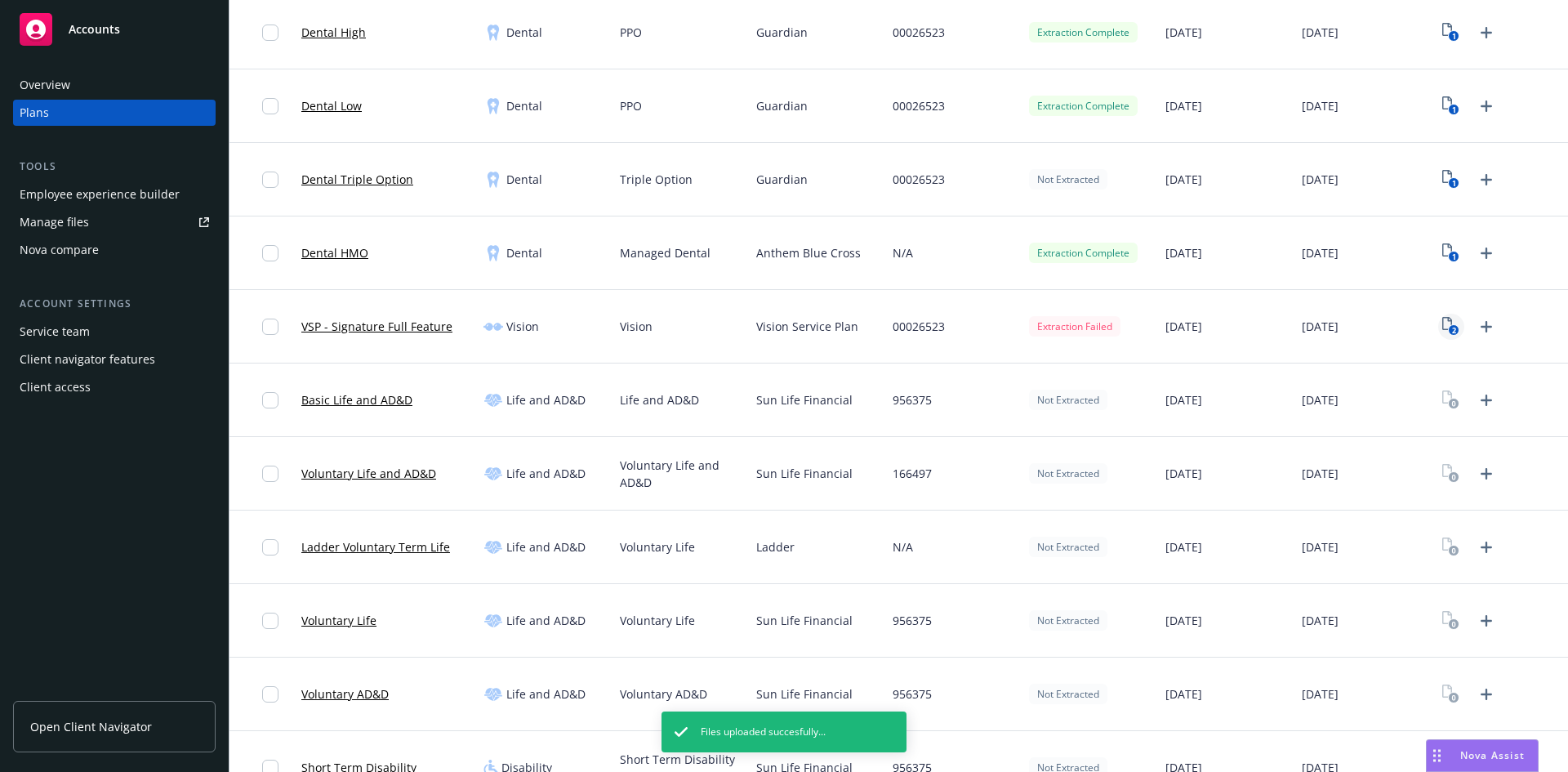
click at [1449, 327] on rect "View Plan Documents" at bounding box center [1454, 331] width 10 height 10
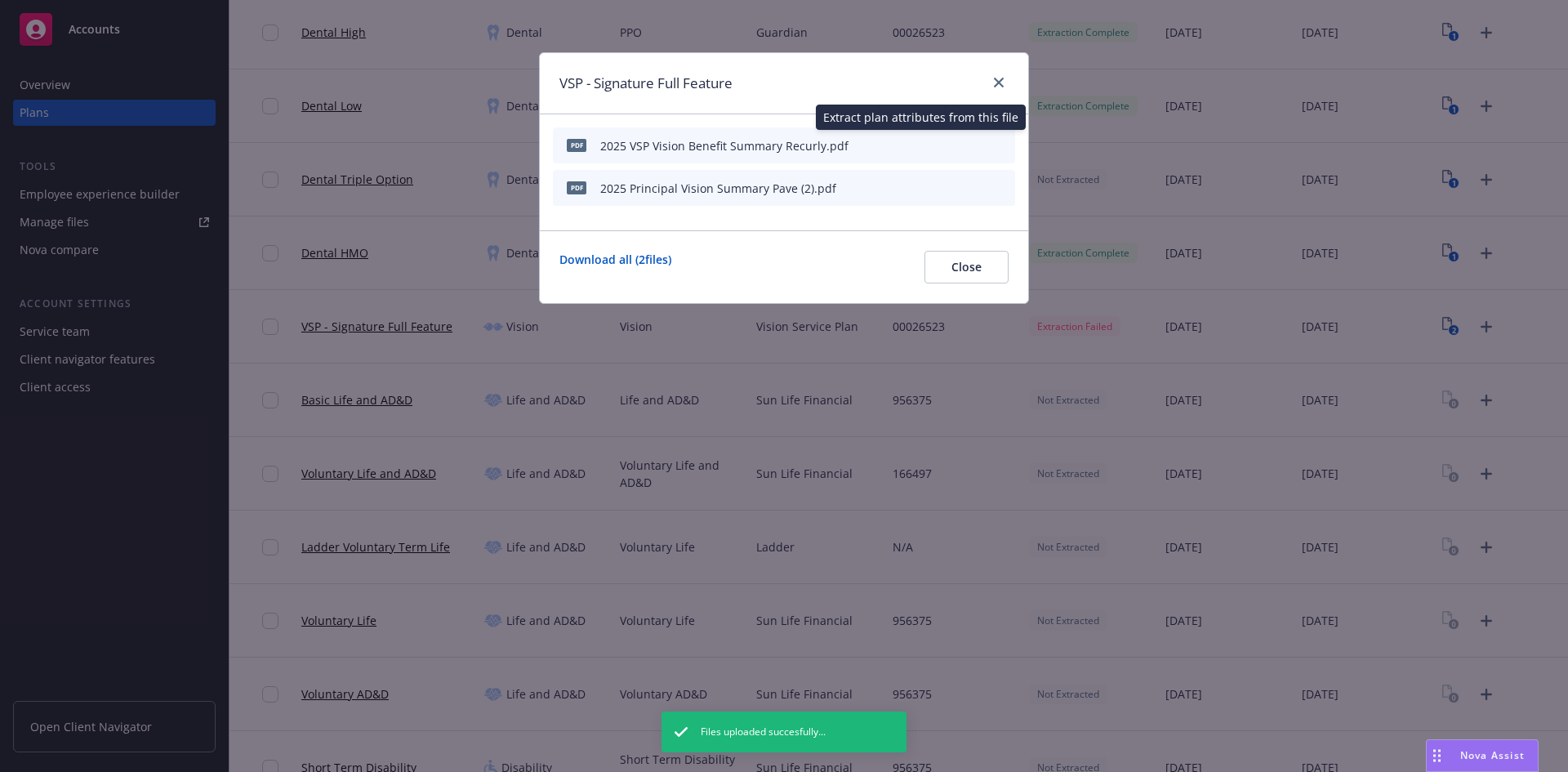
click at [921, 141] on icon "start extraction" at bounding box center [916, 144] width 13 height 16
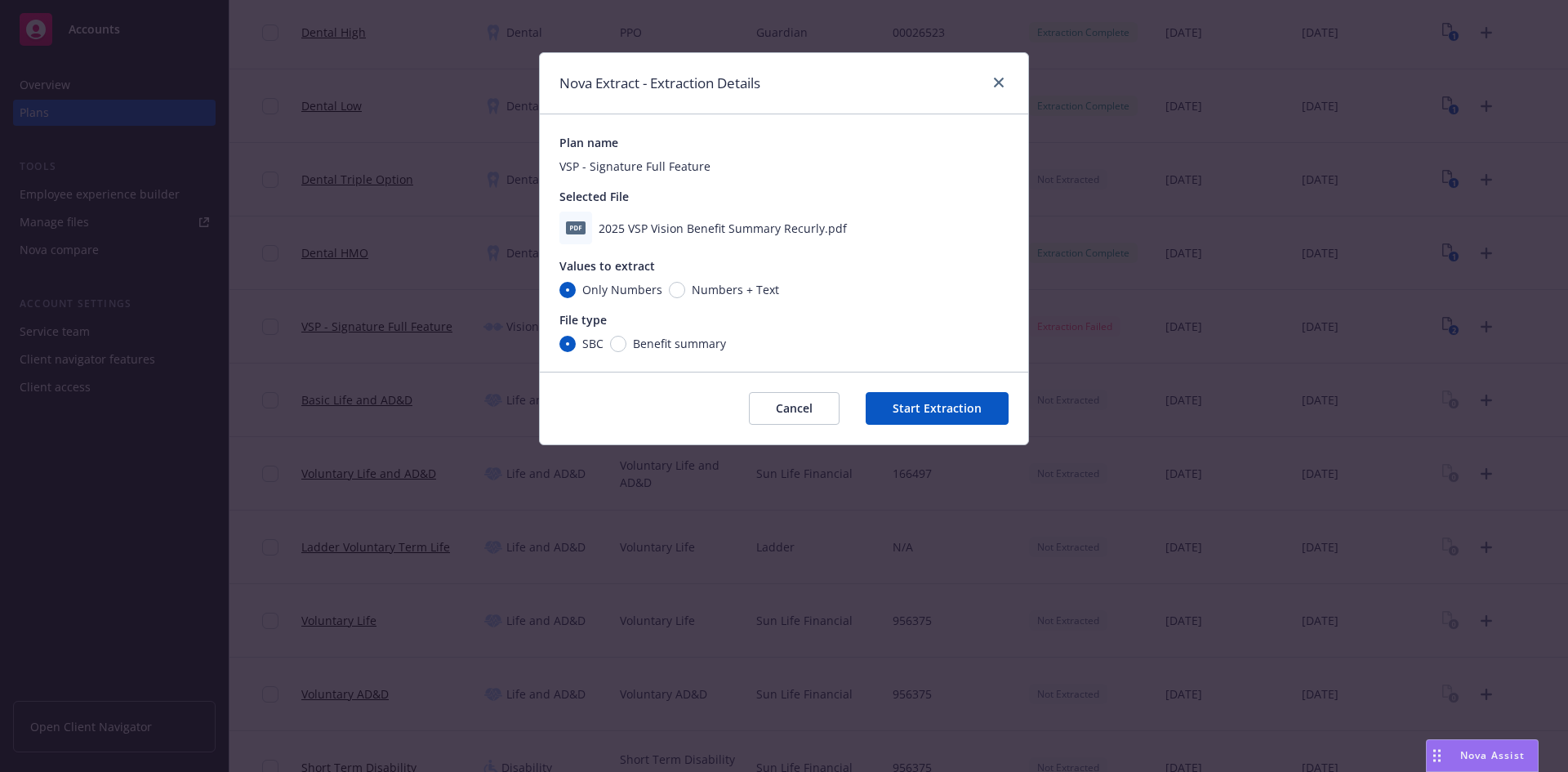
click at [686, 279] on div "Values to extract Only Numbers Numbers + Text" at bounding box center [784, 278] width 450 height 41
click at [673, 292] on input "Numbers + Text" at bounding box center [677, 290] width 16 height 16
radio input "true"
click at [549, 290] on div "Plan name VSP - Signature Full Feature Selected File 2025 VSP Vision Benefit Su…" at bounding box center [784, 243] width 488 height 257
click at [581, 286] on span "Only Numbers" at bounding box center [618, 290] width 86 height 17
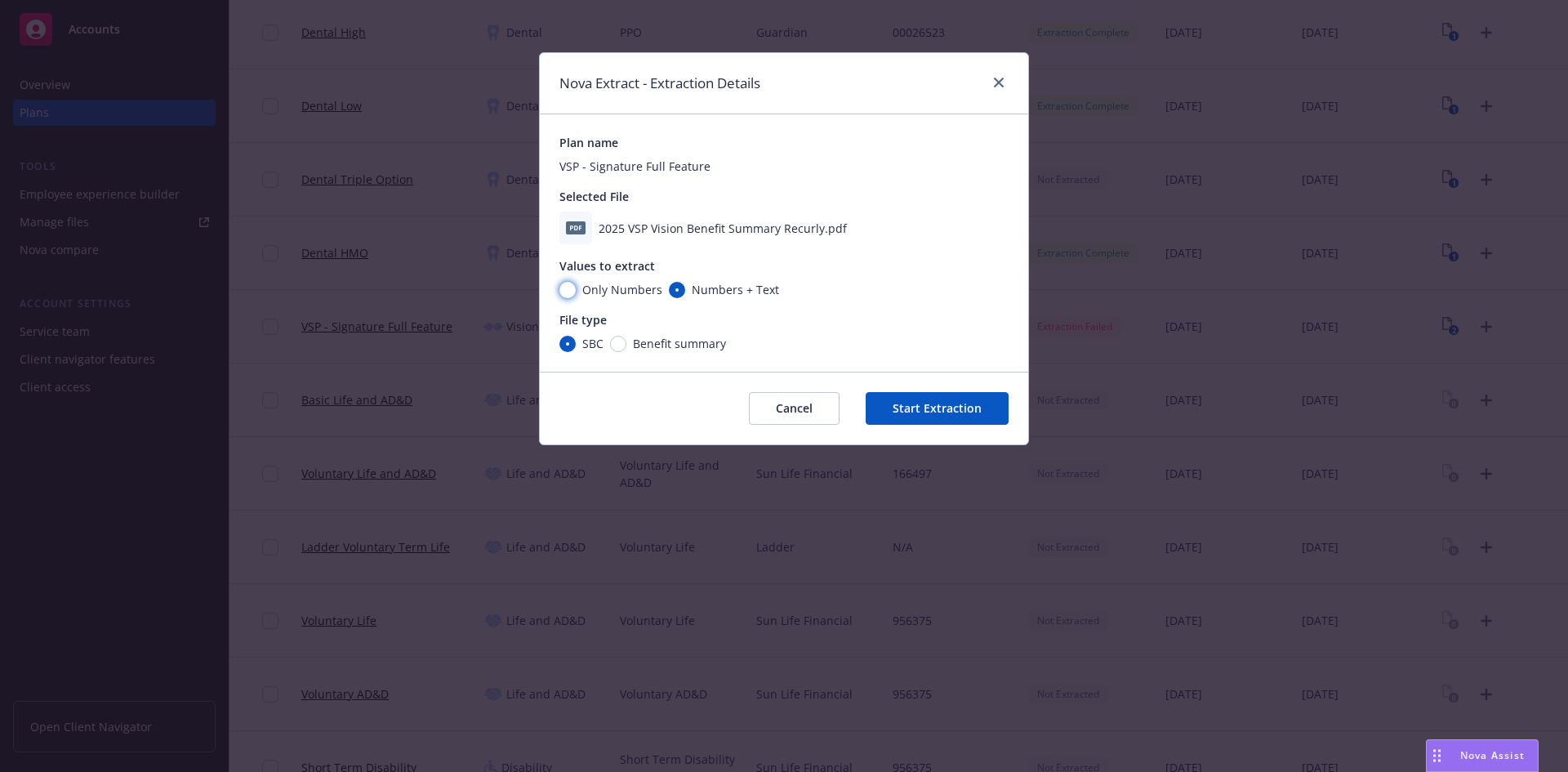
click at [575, 286] on input "Only Numbers" at bounding box center [567, 290] width 16 height 16
radio input "true"
click at [620, 344] on input "Benefit summary" at bounding box center [617, 344] width 16 height 16
radio input "true"
click at [954, 414] on button "Start Extraction" at bounding box center [937, 409] width 143 height 33
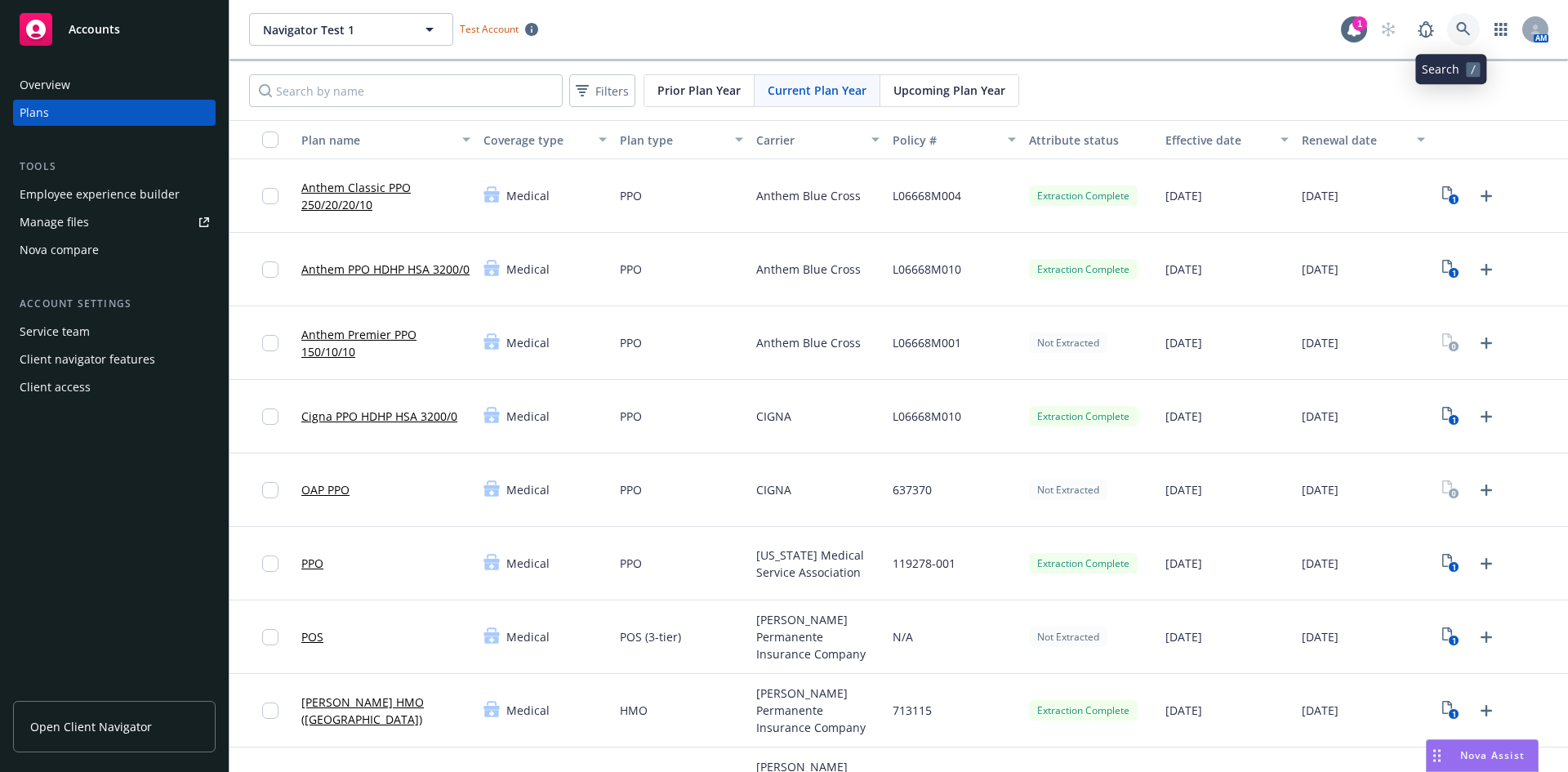
click at [1447, 39] on link at bounding box center [1464, 29] width 33 height 33
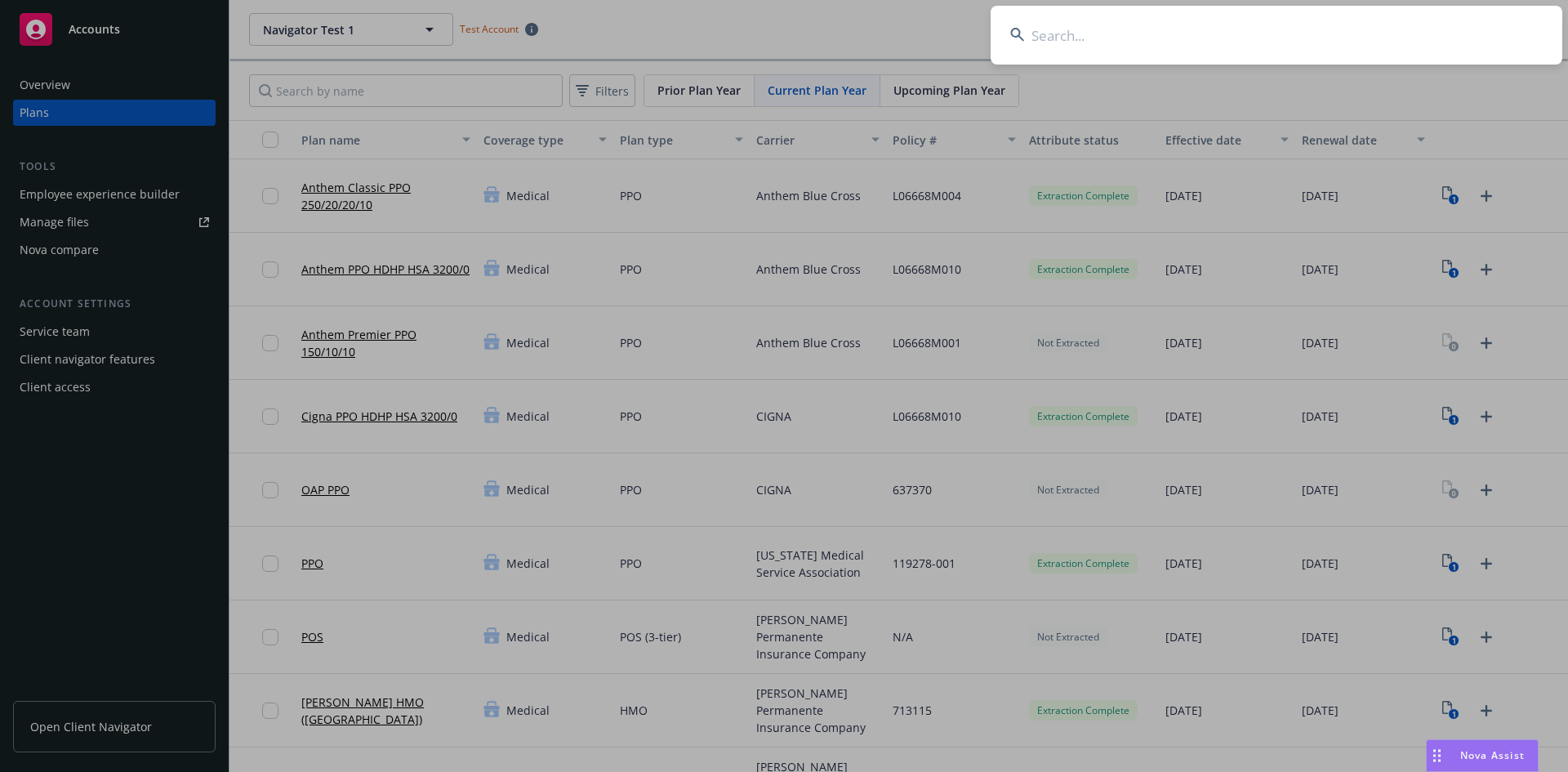
click at [1372, 40] on input at bounding box center [1277, 35] width 572 height 59
type input "associat"
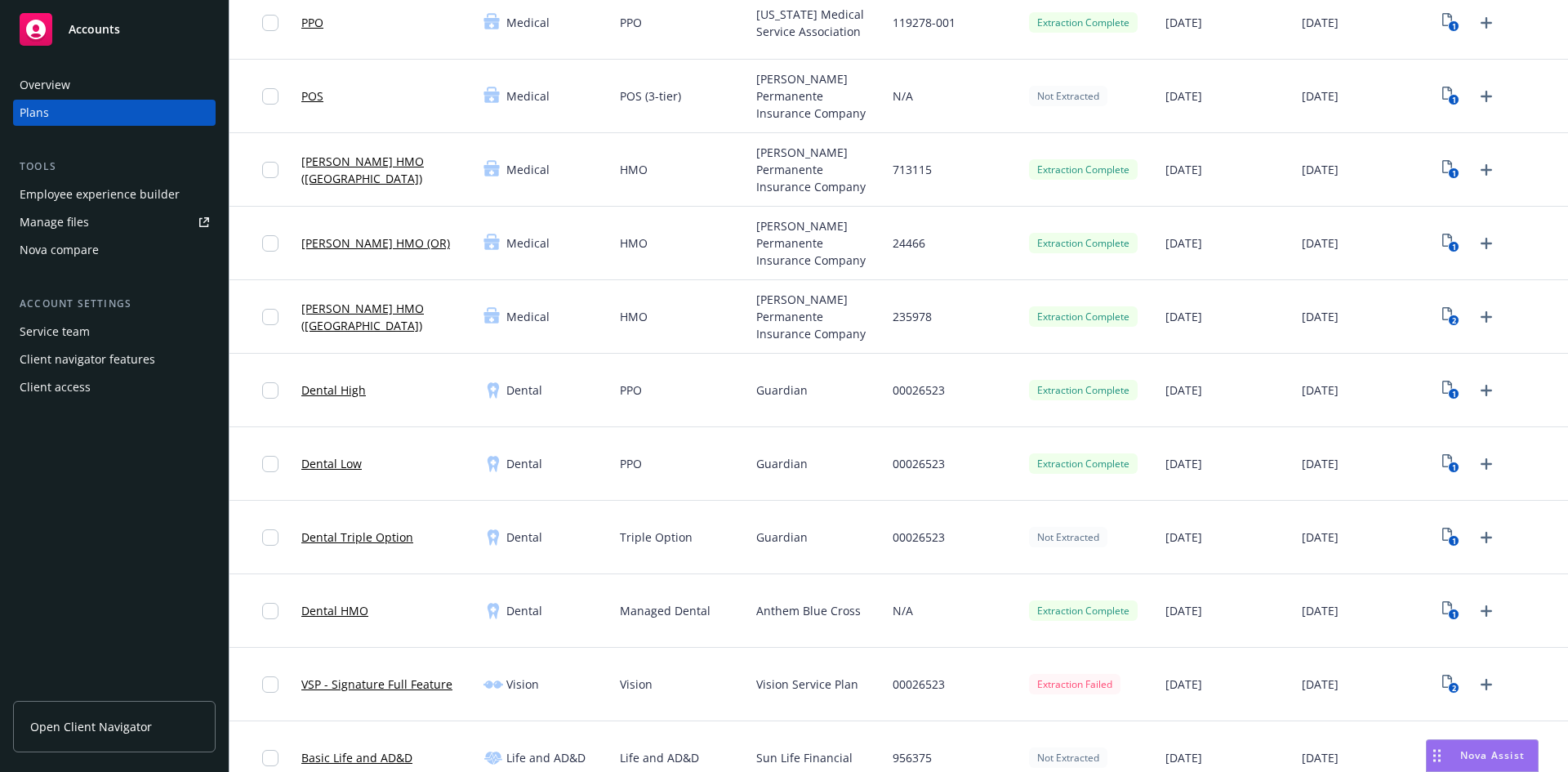
scroll to position [654, 0]
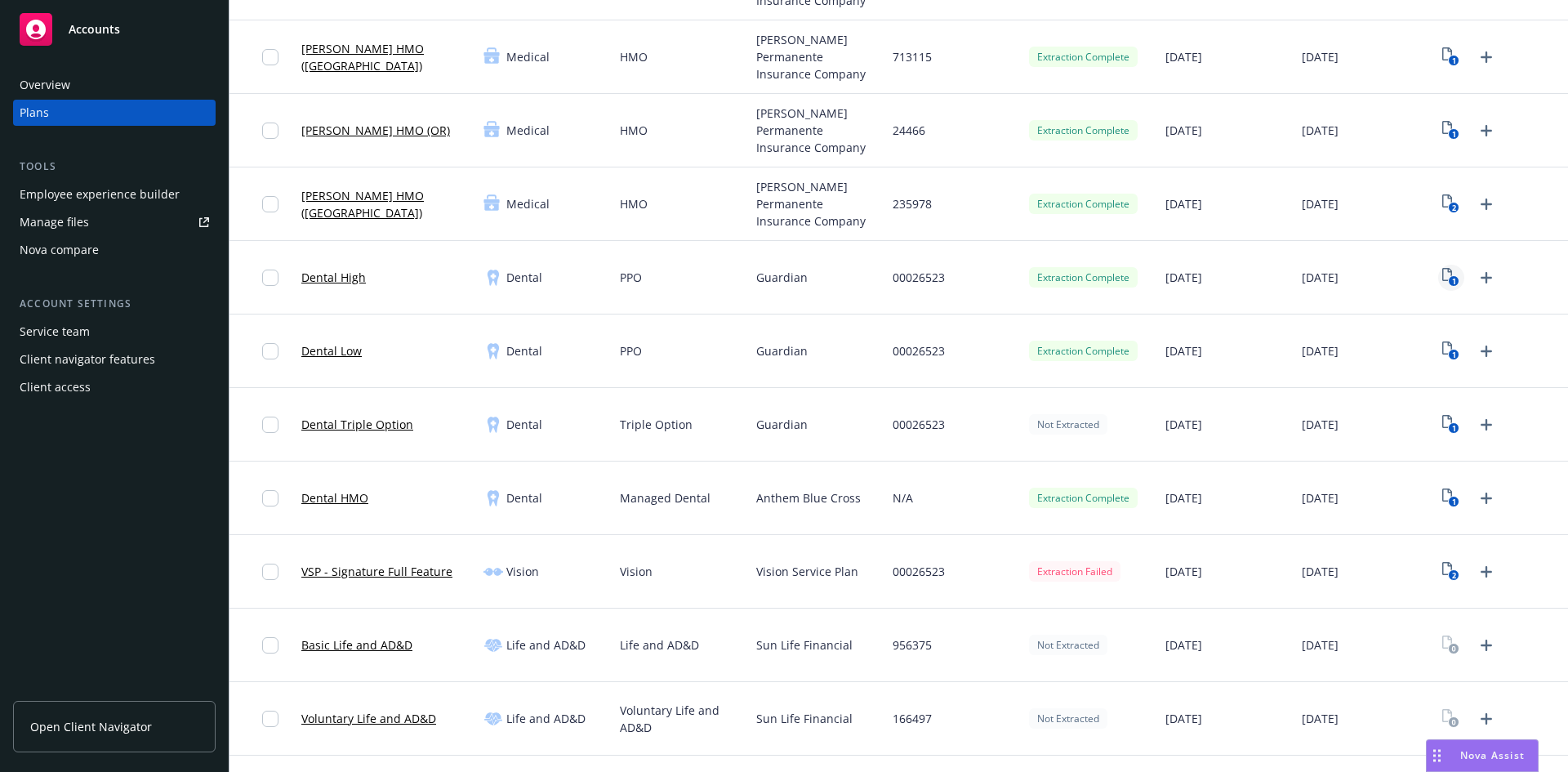
click at [1452, 284] on text "1" at bounding box center [1454, 281] width 4 height 10
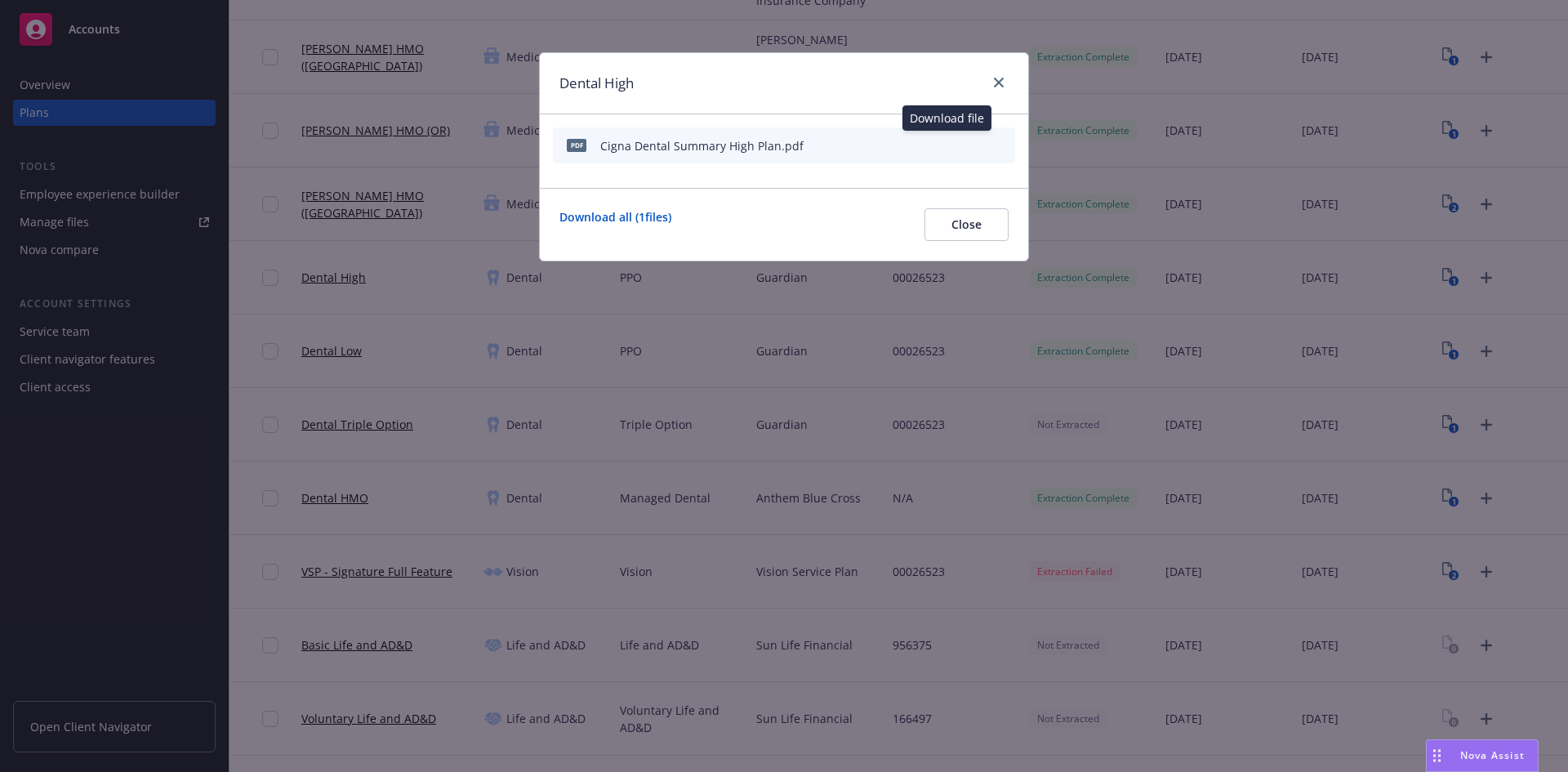
click at [947, 143] on icon "download file" at bounding box center [947, 142] width 10 height 9
click at [994, 91] on link "close" at bounding box center [999, 82] width 20 height 20
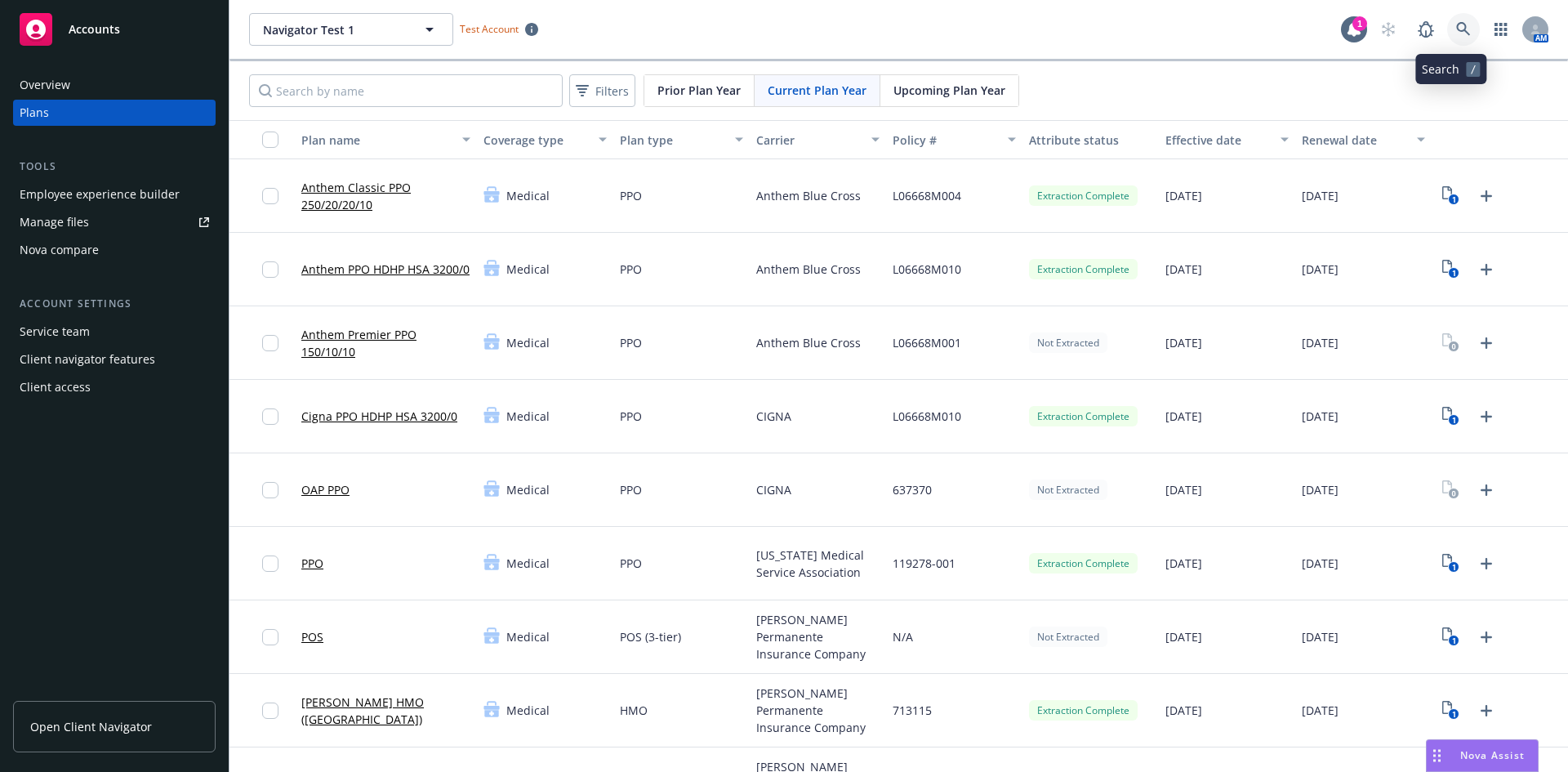
click at [1449, 17] on link at bounding box center [1464, 29] width 33 height 33
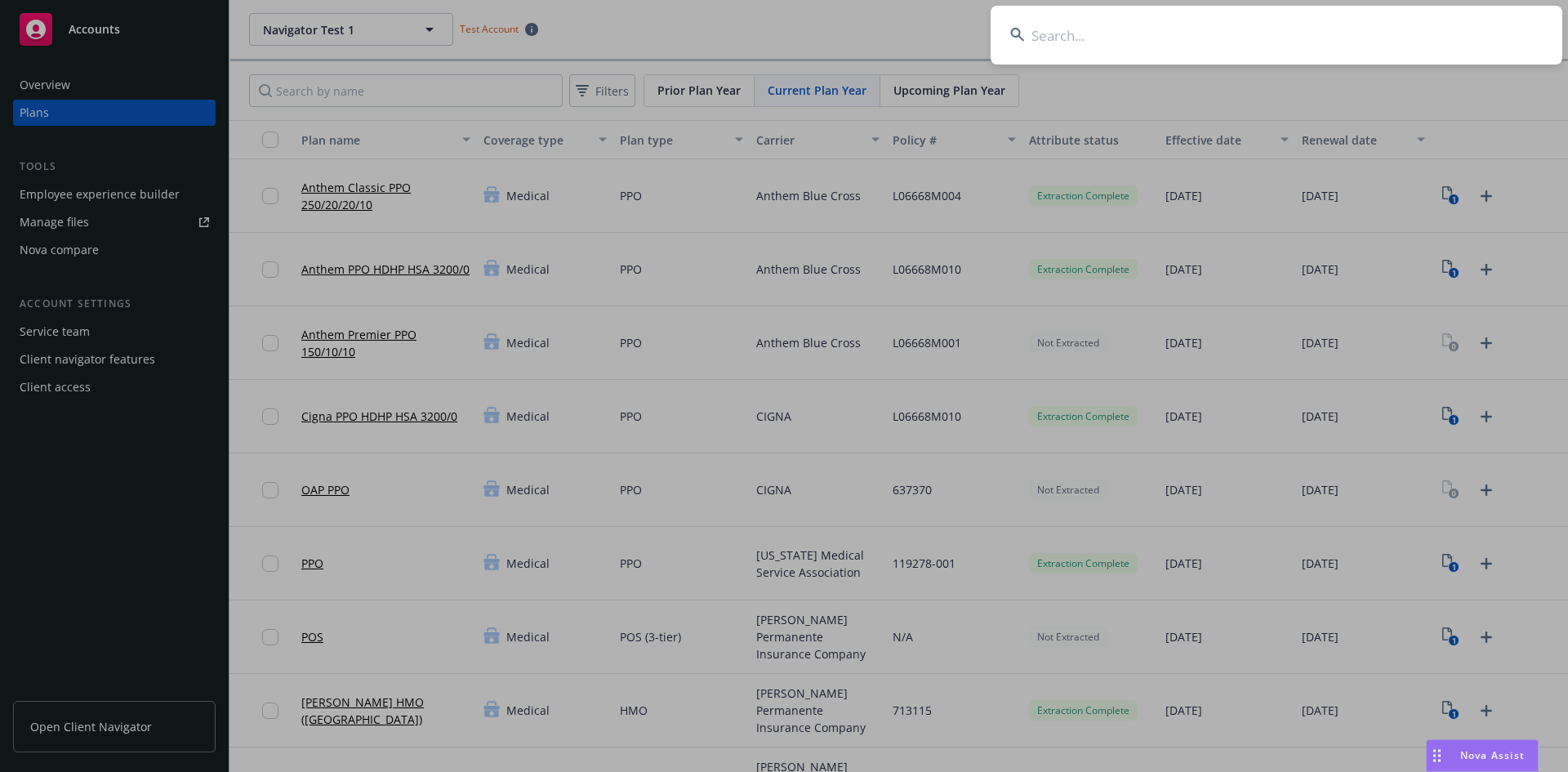
click at [1249, 58] on input at bounding box center [1277, 35] width 572 height 59
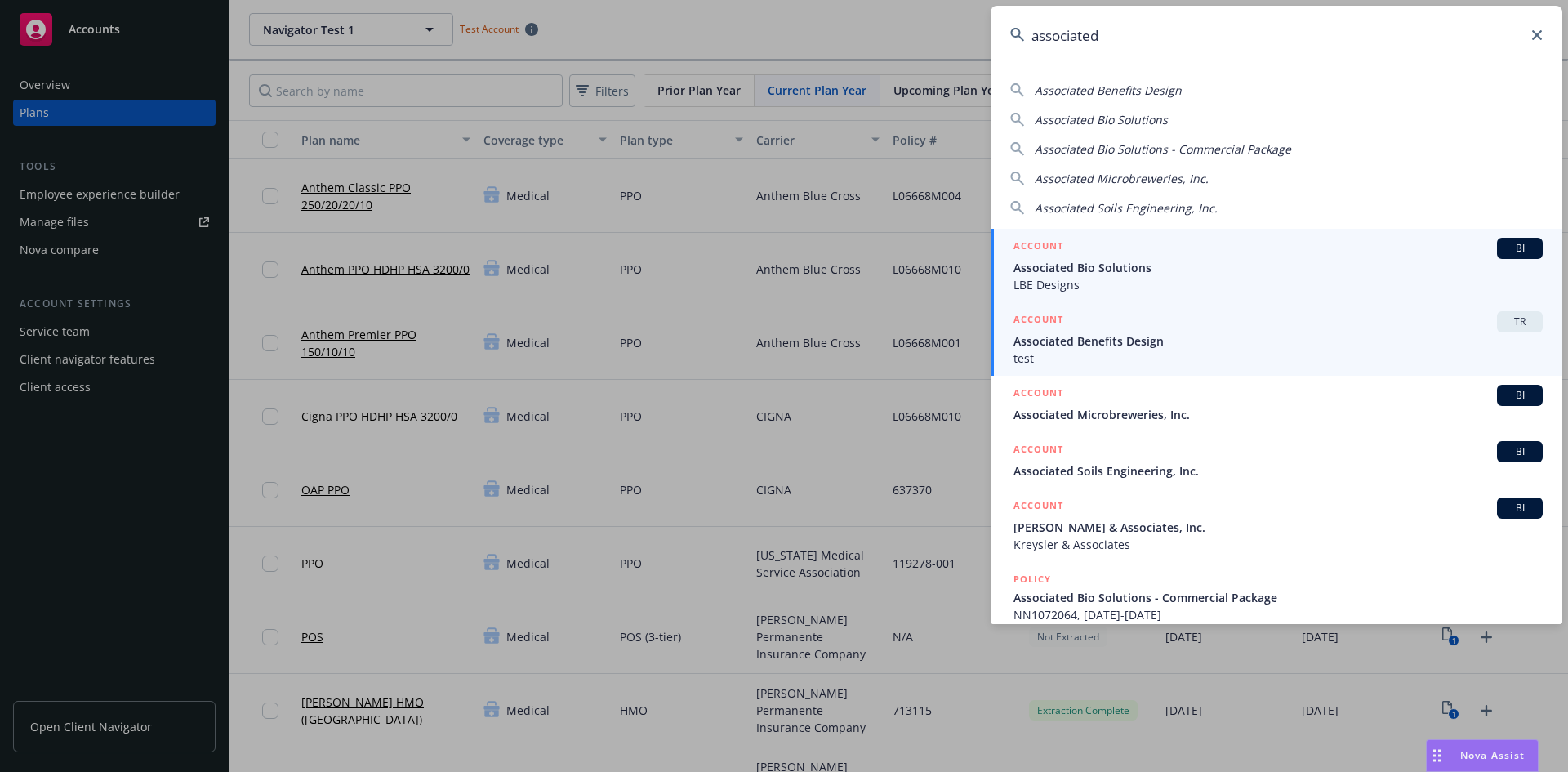
type input "associated"
click at [1504, 315] on span "TR" at bounding box center [1520, 321] width 33 height 15
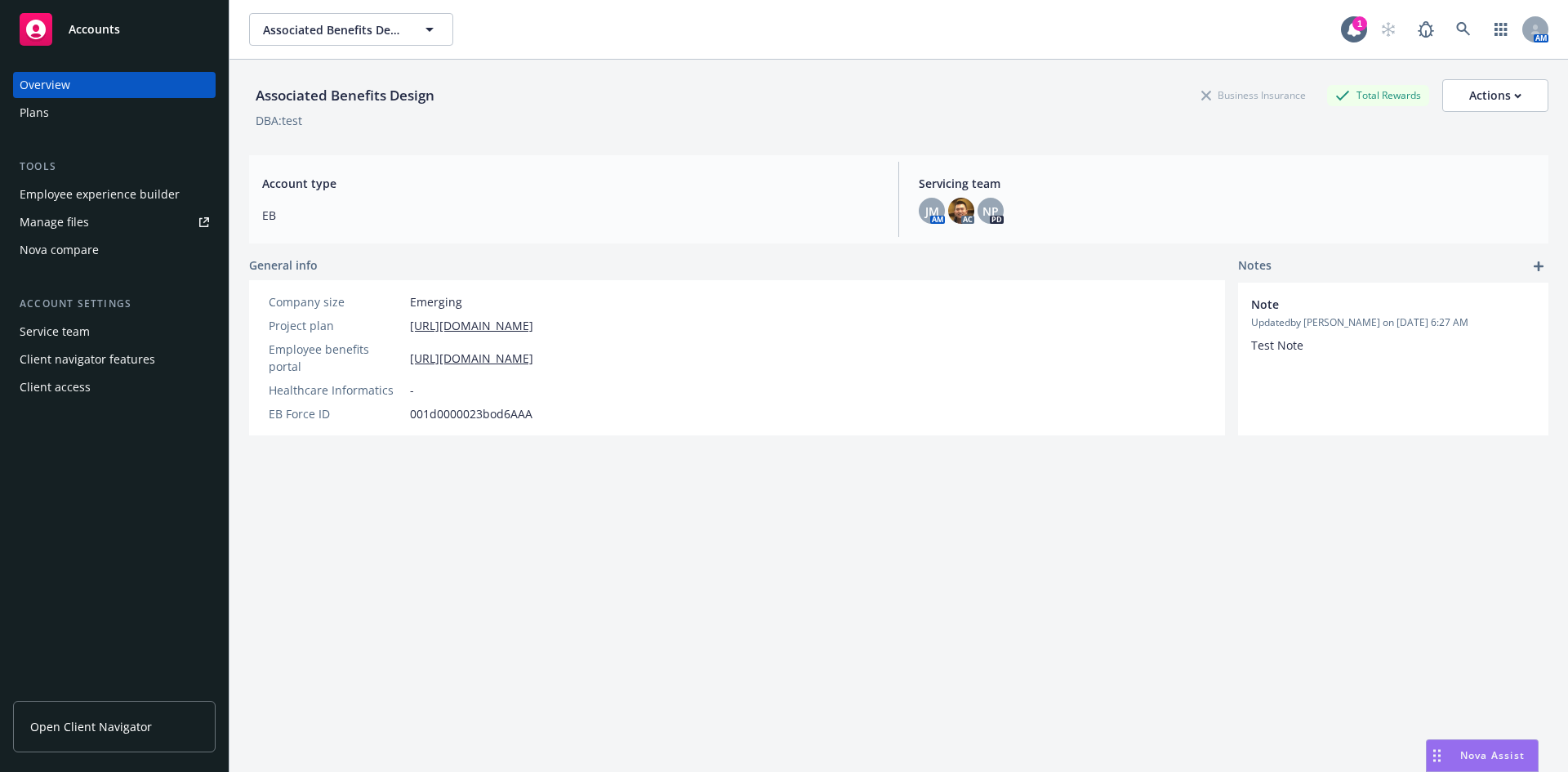
click at [57, 111] on div "Plans" at bounding box center [114, 112] width 189 height 27
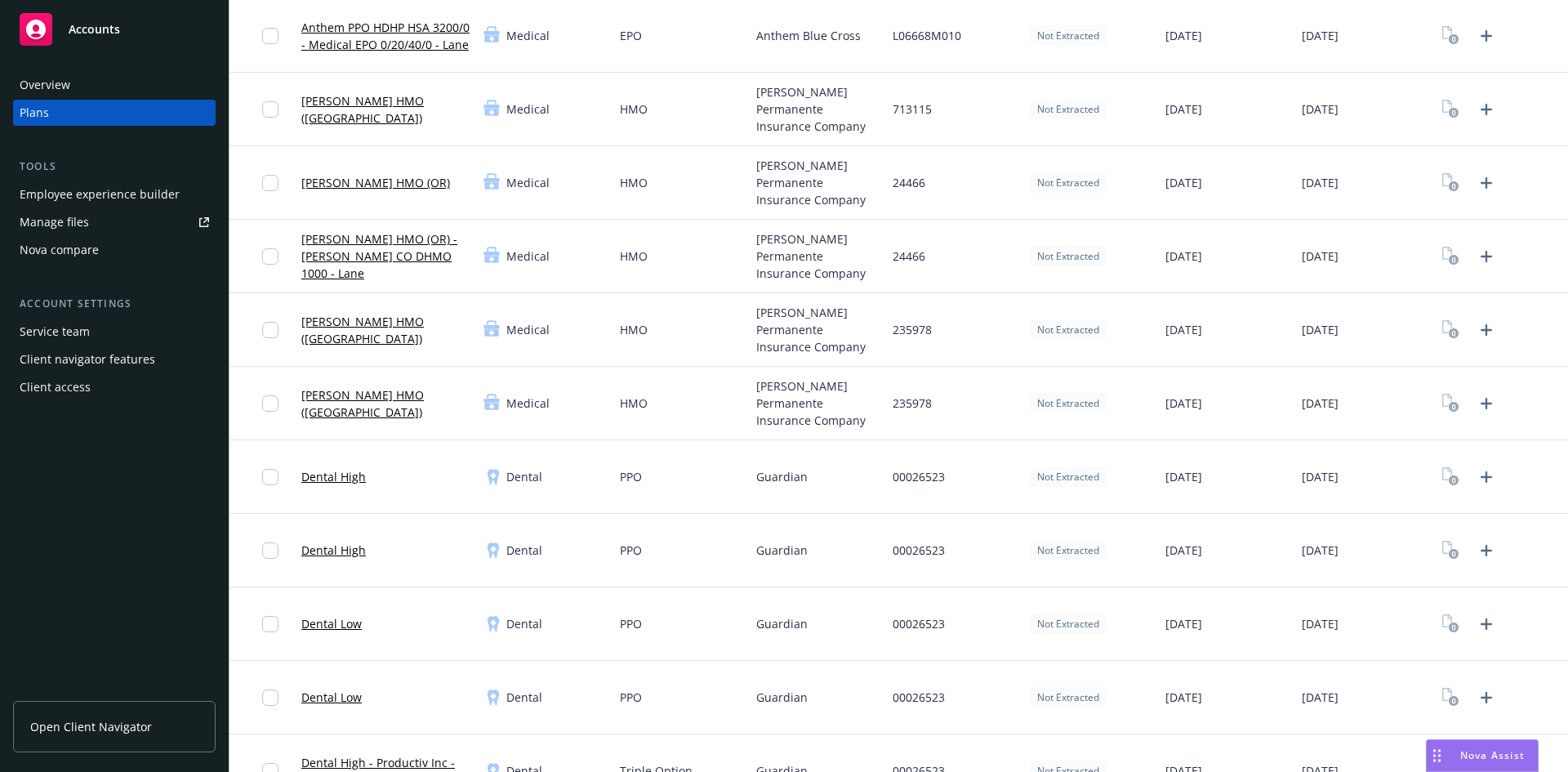
scroll to position [1226, 0]
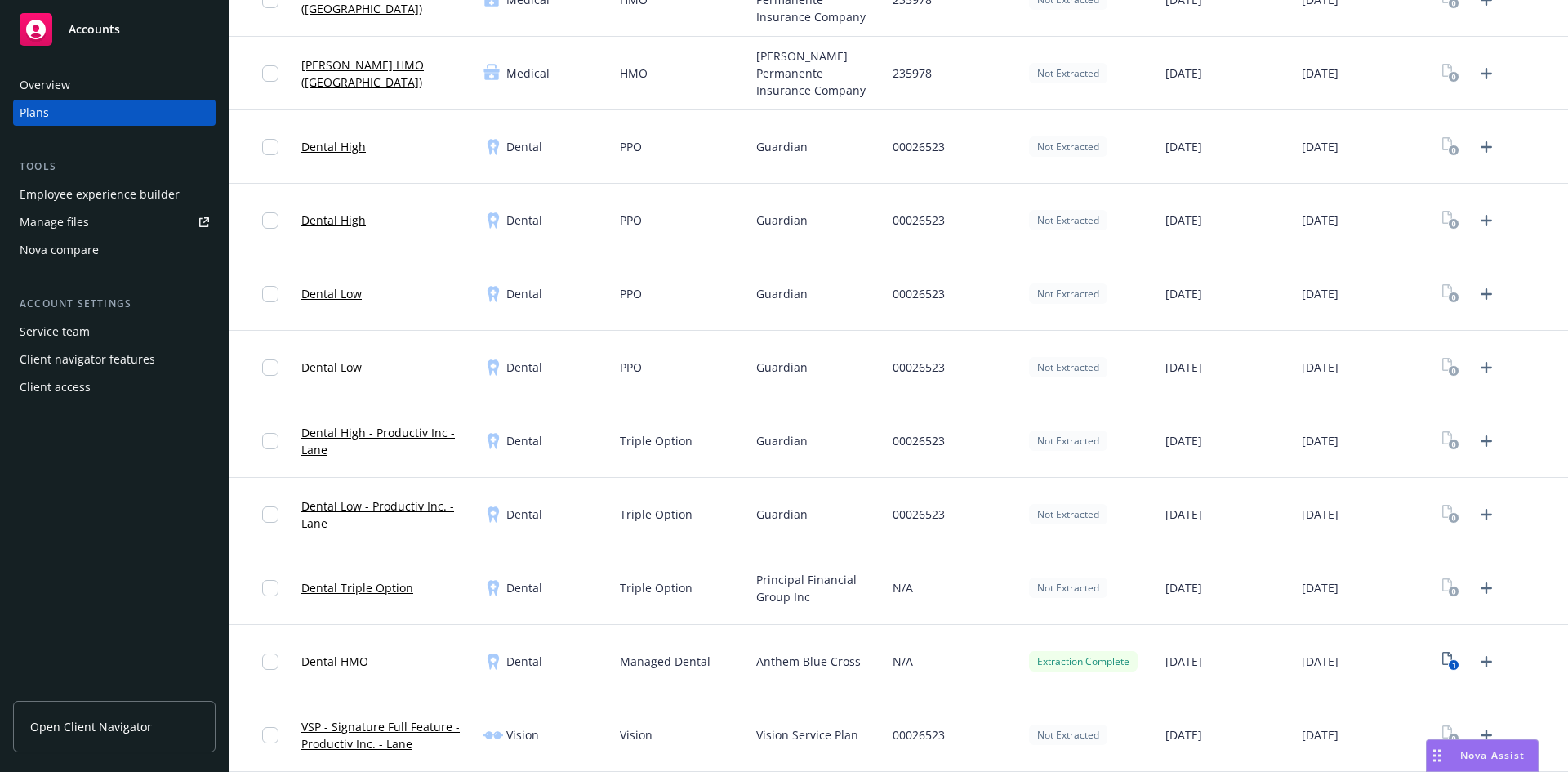
click at [392, 243] on div "Dental High" at bounding box center [385, 221] width 182 height 74
click at [1481, 150] on icon "Upload Plan Documents" at bounding box center [1486, 147] width 20 height 20
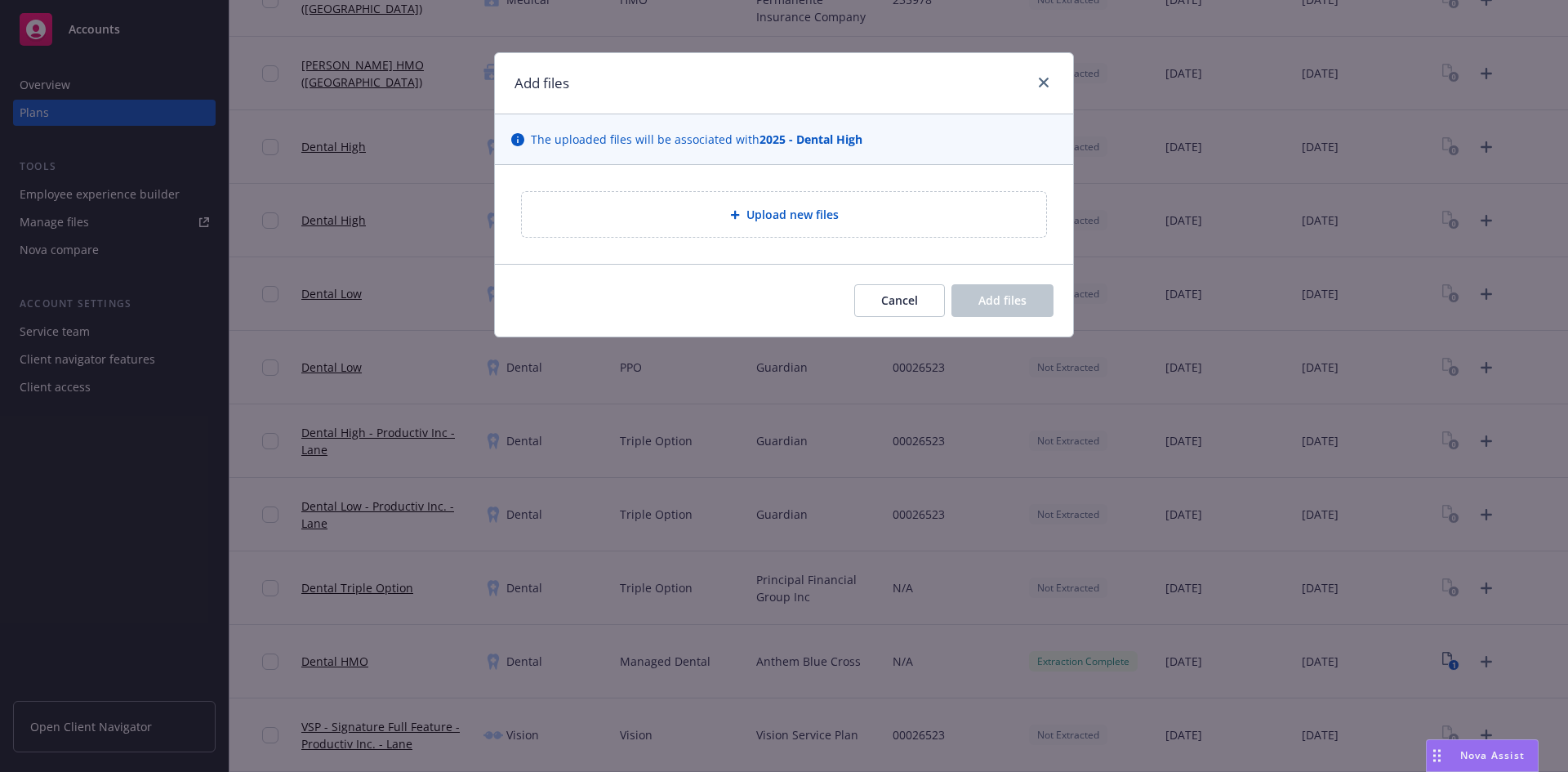
click at [893, 210] on div "Upload new files" at bounding box center [784, 214] width 498 height 19
click at [878, 292] on button "Cancel" at bounding box center [900, 301] width 91 height 33
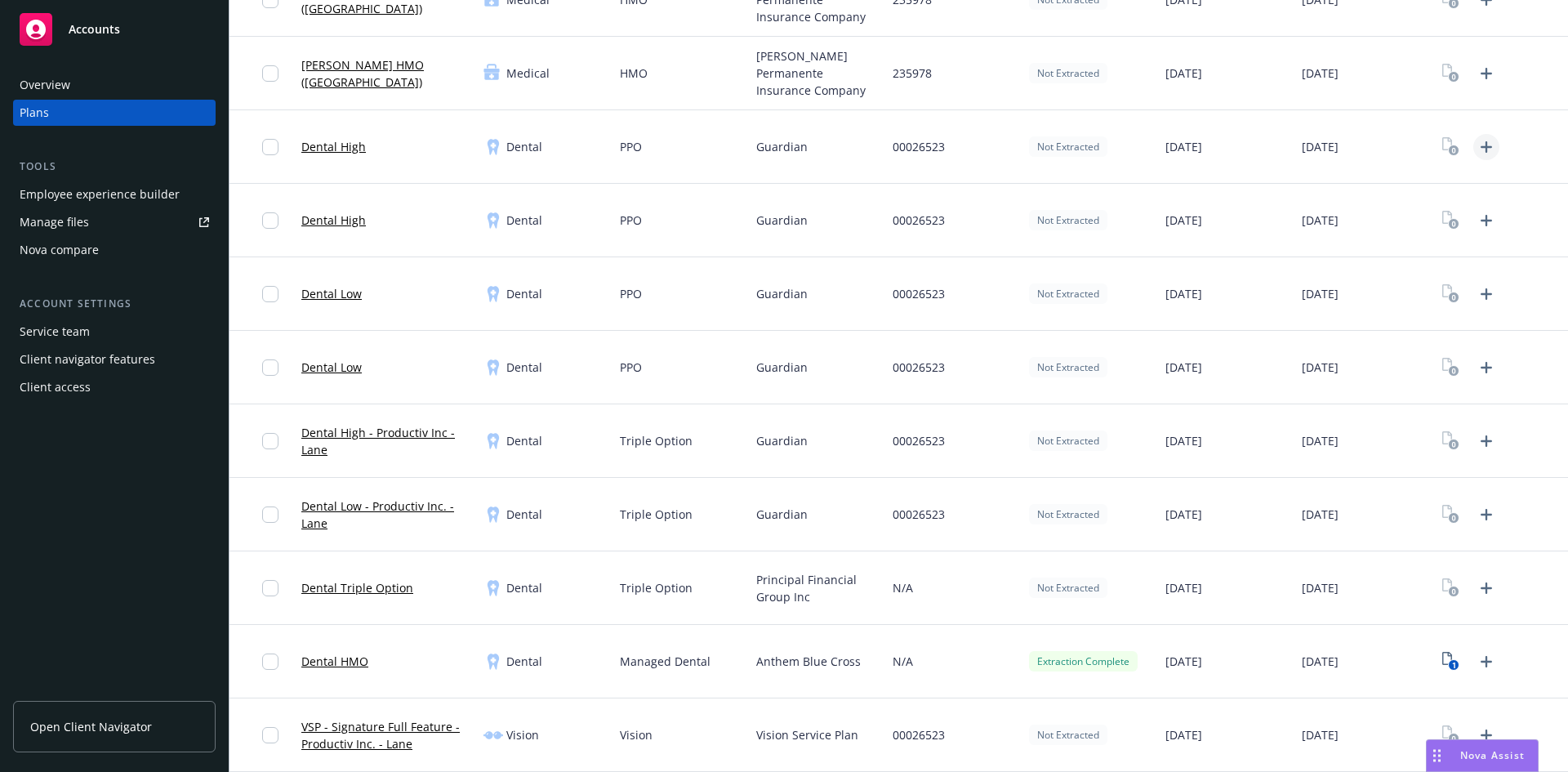
click at [1476, 148] on icon "Upload Plan Documents" at bounding box center [1486, 147] width 20 height 20
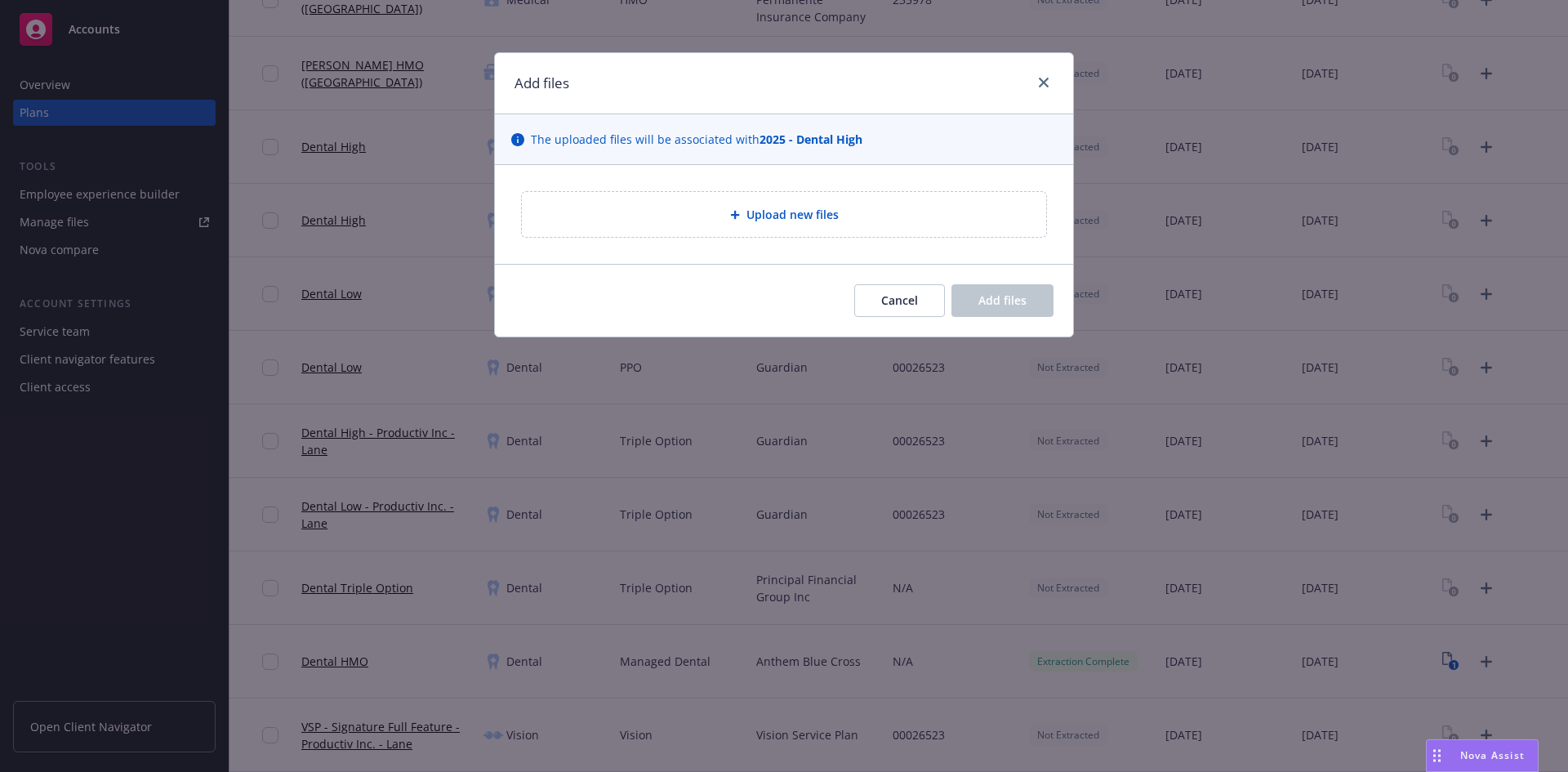
click at [784, 211] on span "Upload new files" at bounding box center [793, 214] width 92 height 17
click at [859, 220] on div "Upload new files" at bounding box center [784, 214] width 498 height 19
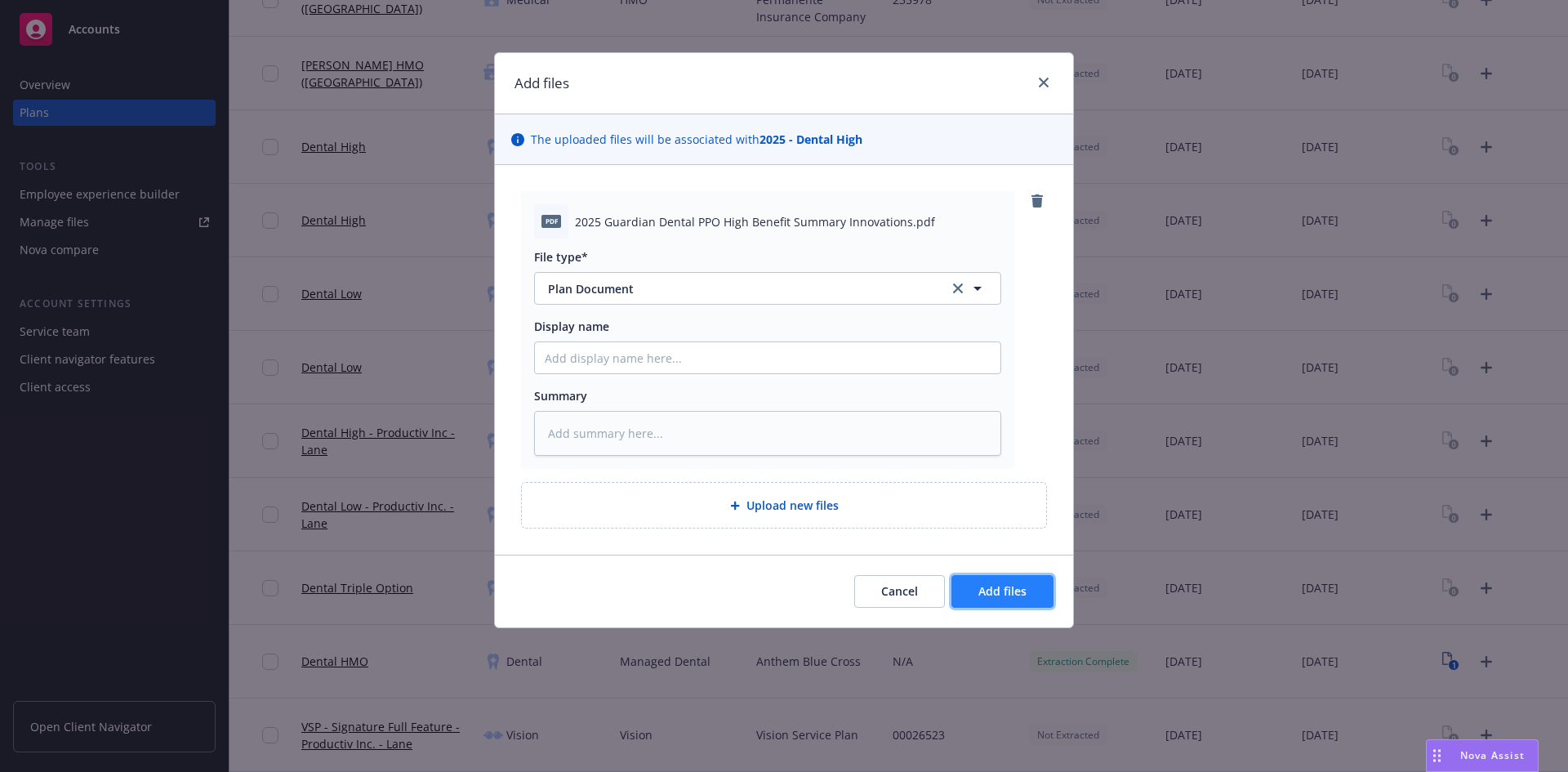
click at [1018, 592] on span "Add files" at bounding box center [1003, 591] width 48 height 15
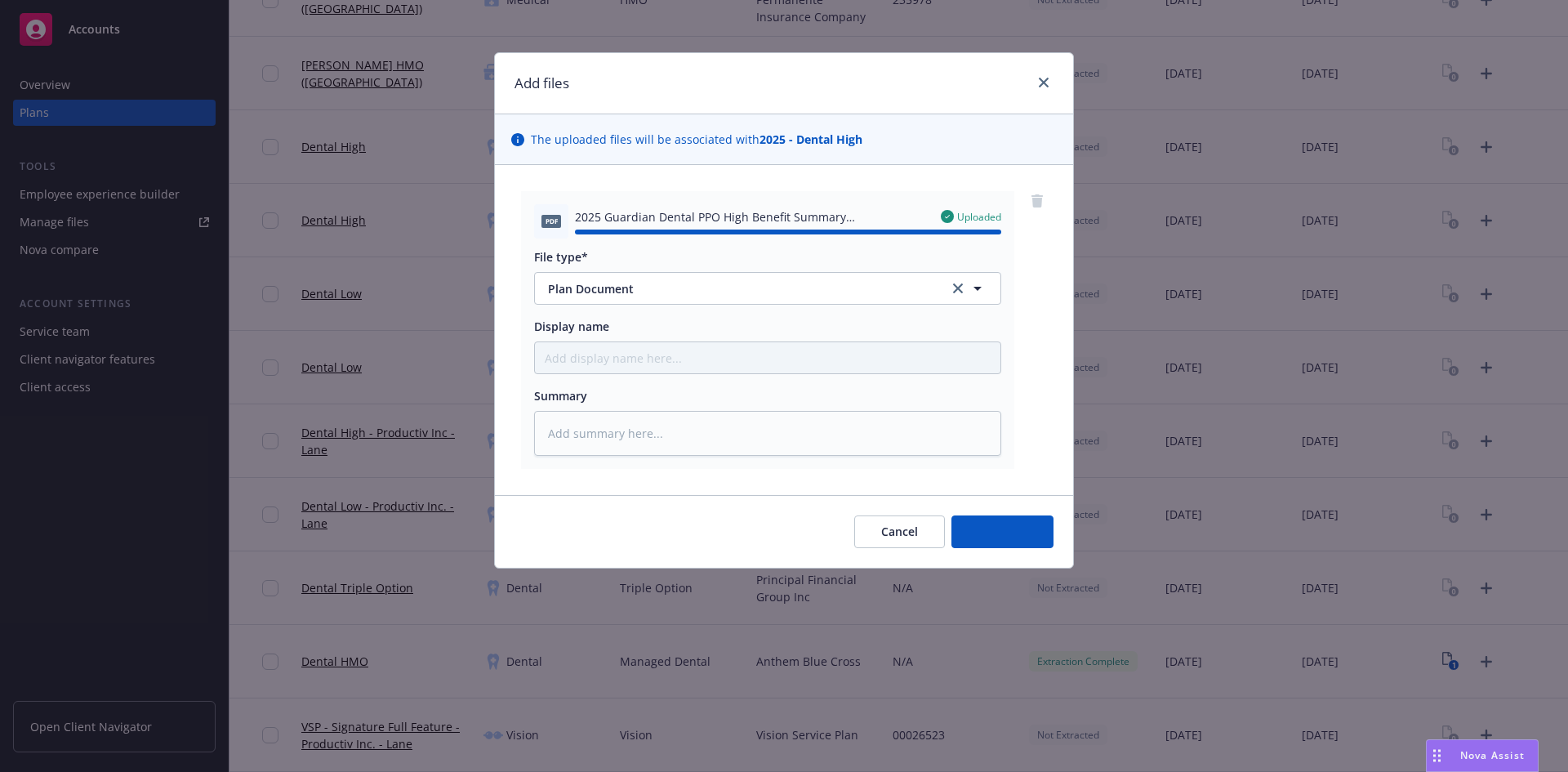
type textarea "x"
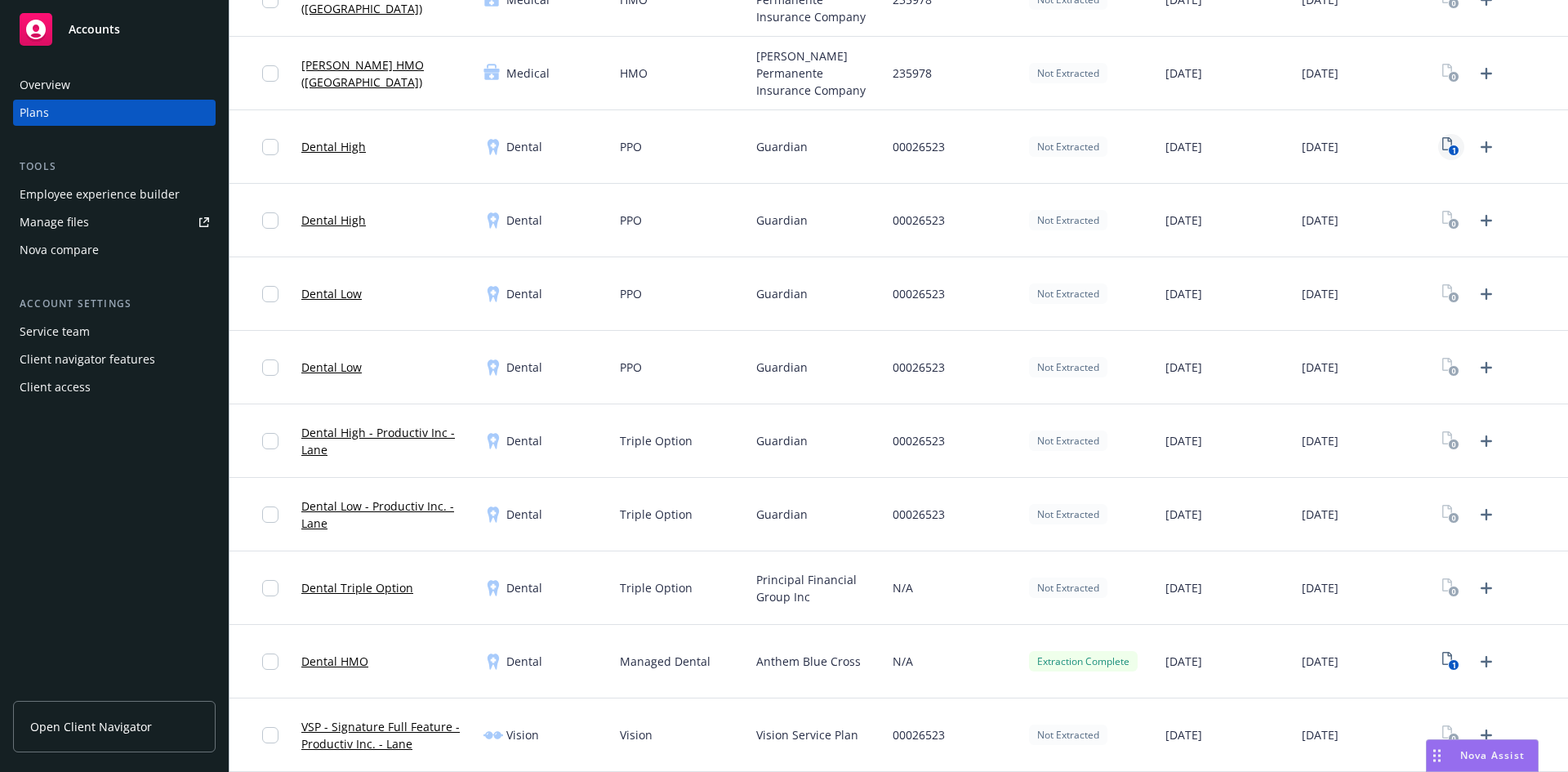
click at [1442, 147] on icon "1" at bounding box center [1451, 147] width 17 height 19
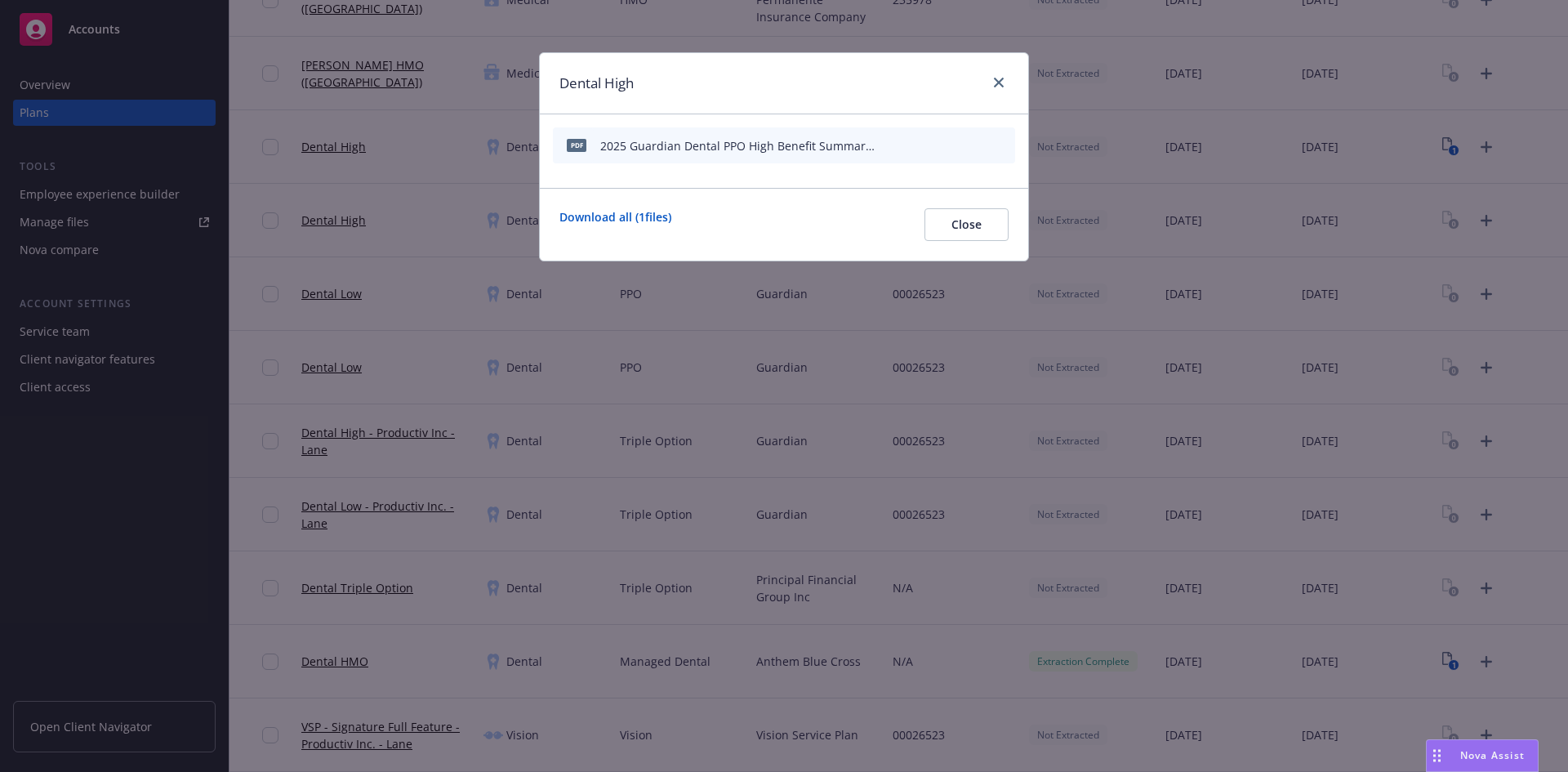
click at [919, 142] on icon "start extraction" at bounding box center [917, 144] width 20 height 20
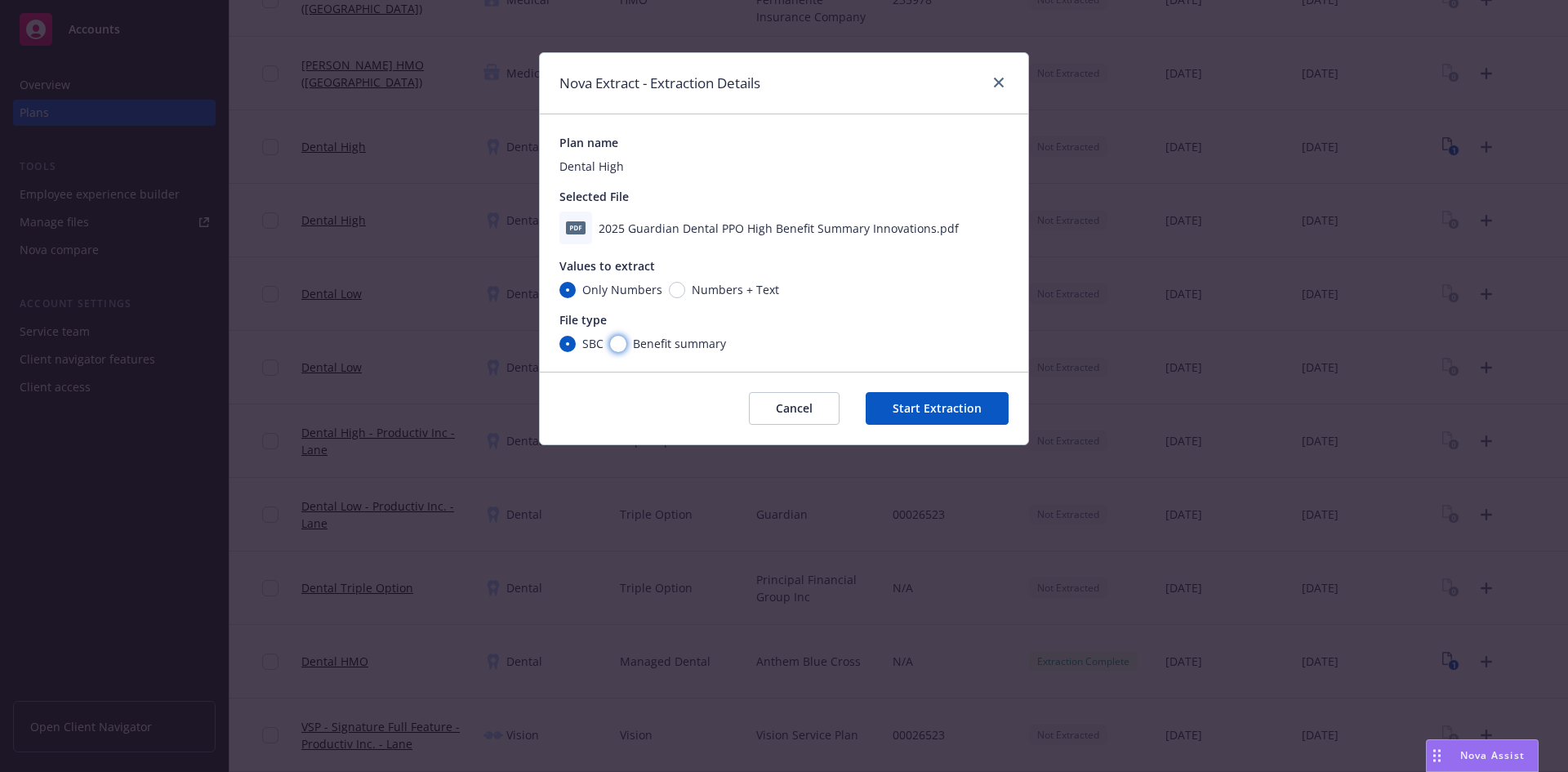
click at [617, 338] on input "Benefit summary" at bounding box center [617, 344] width 16 height 16
radio input "true"
click at [945, 399] on button "Start Extraction" at bounding box center [937, 409] width 143 height 33
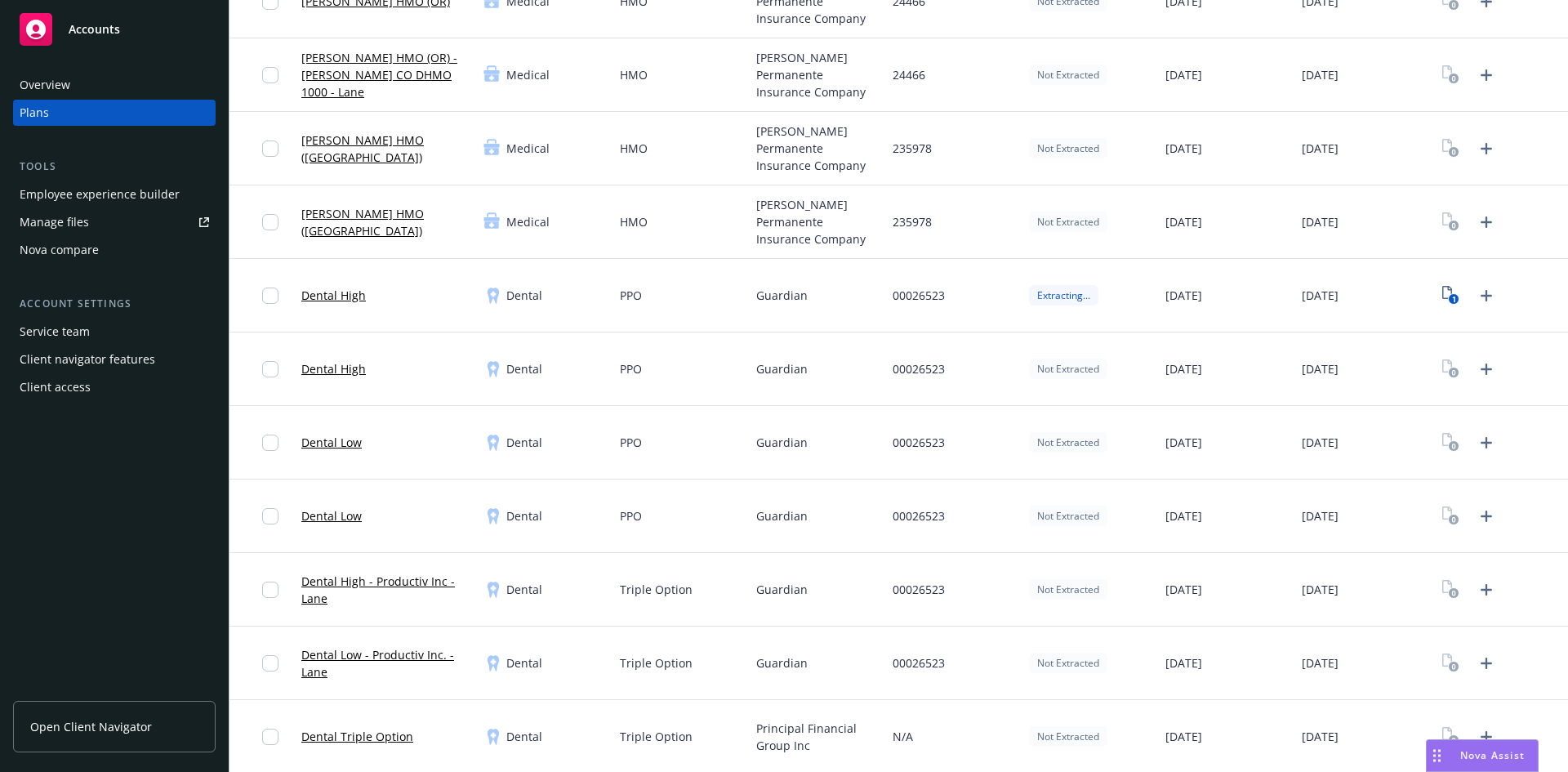
scroll to position [1062, 0]
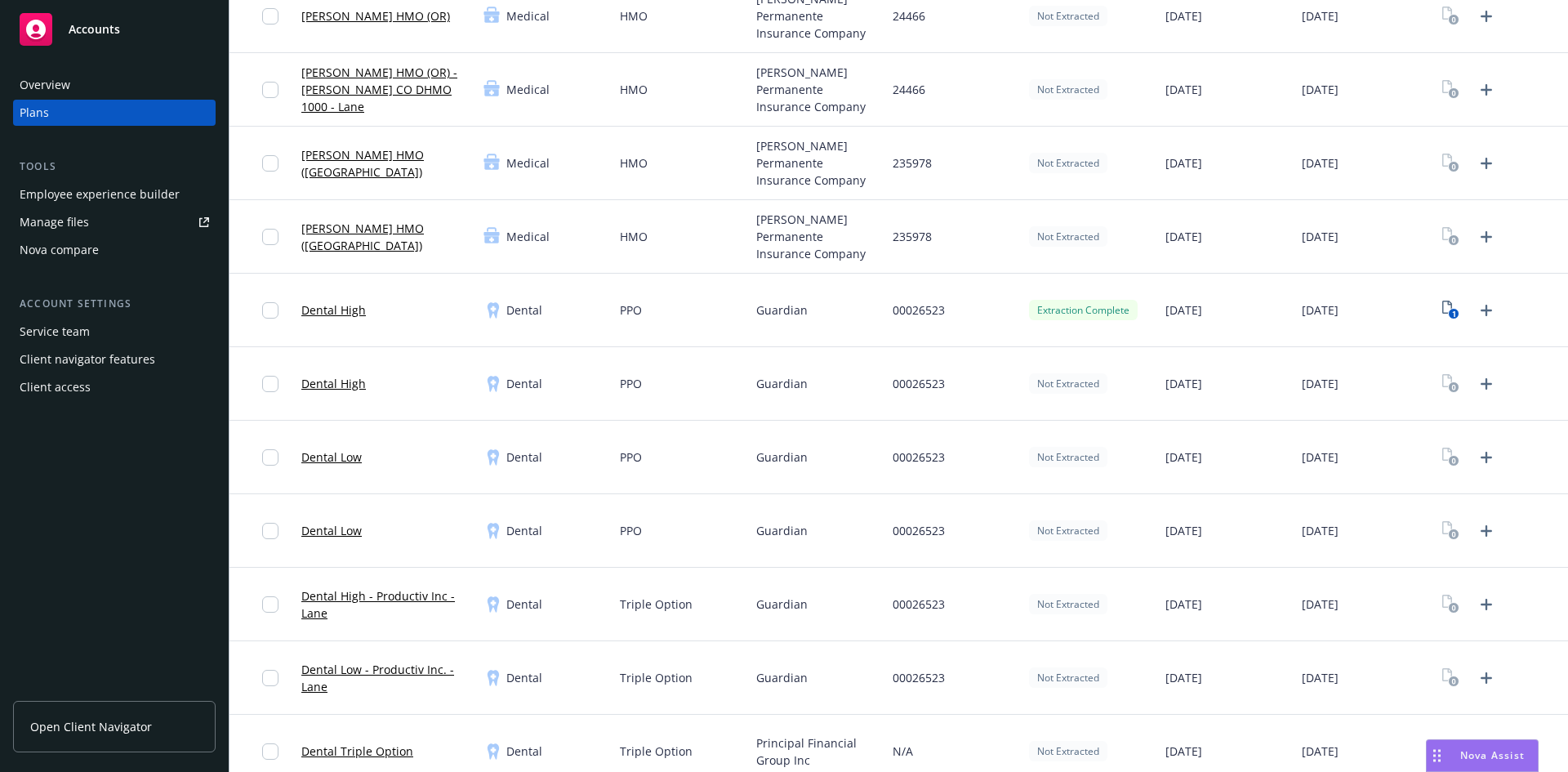
click at [344, 308] on link "Dental High" at bounding box center [333, 310] width 64 height 17
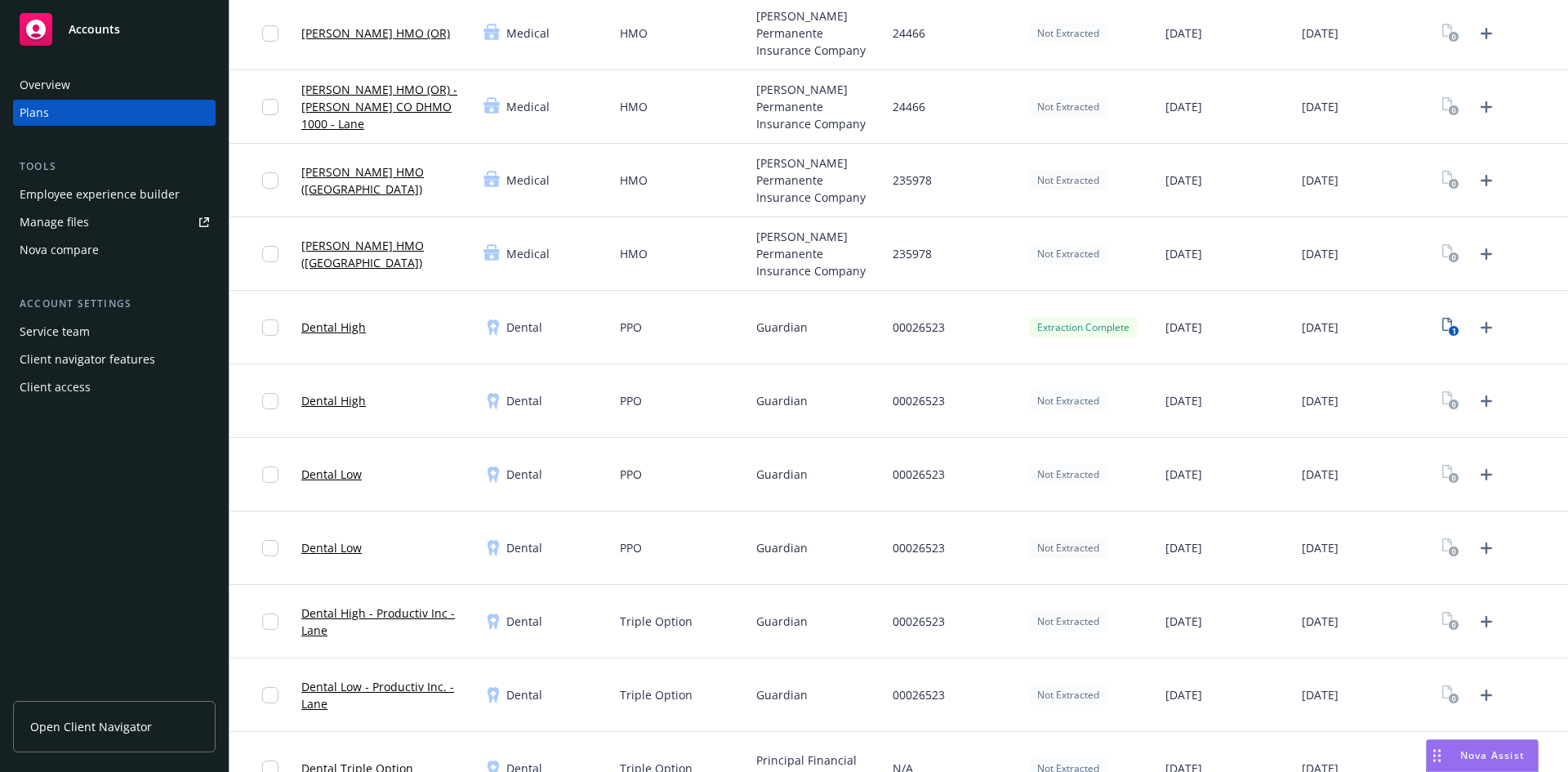
scroll to position [1062, 0]
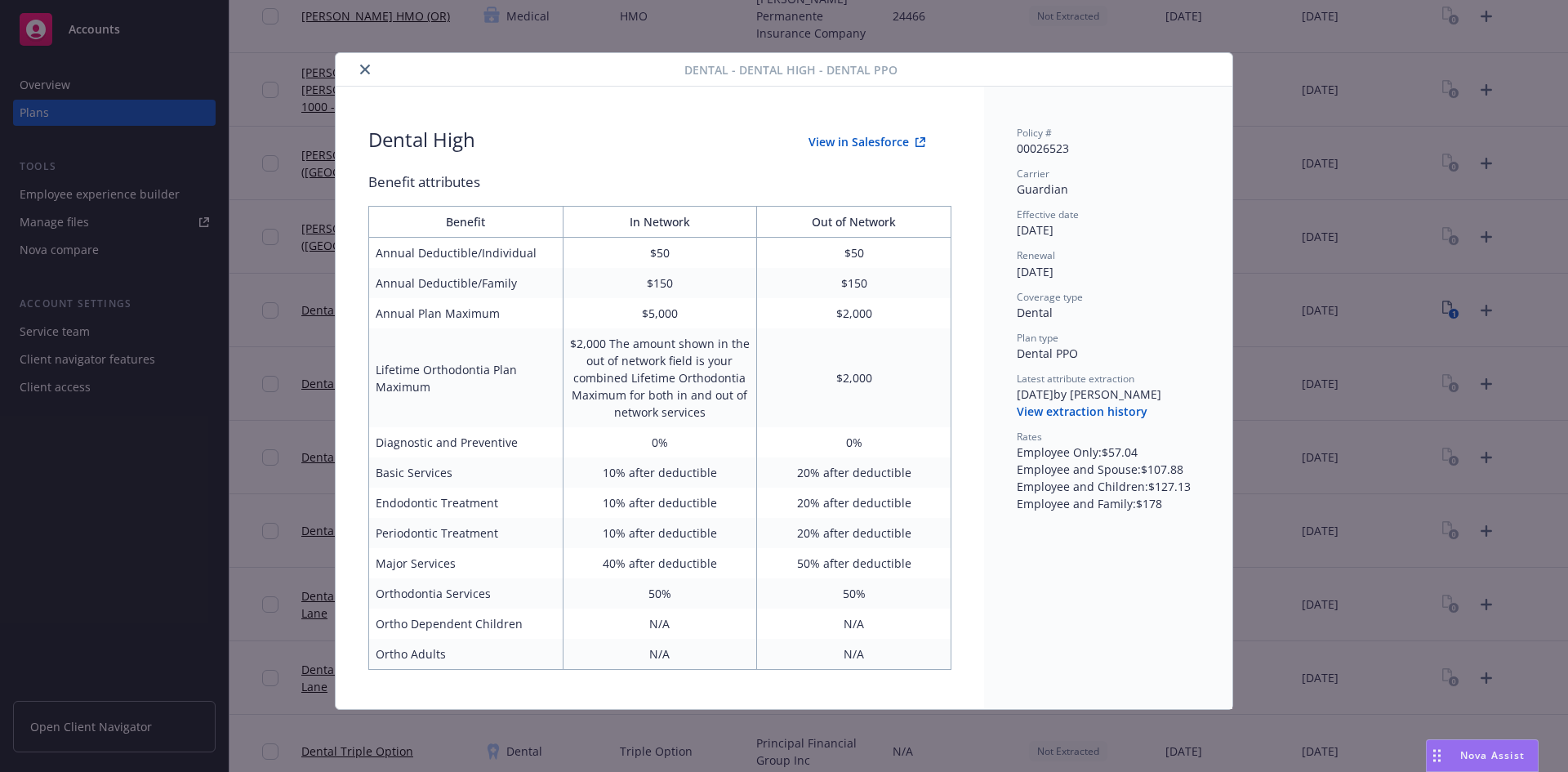
click at [888, 137] on button "View in Salesforce" at bounding box center [867, 142] width 169 height 33
click at [370, 69] on button "close" at bounding box center [365, 69] width 20 height 20
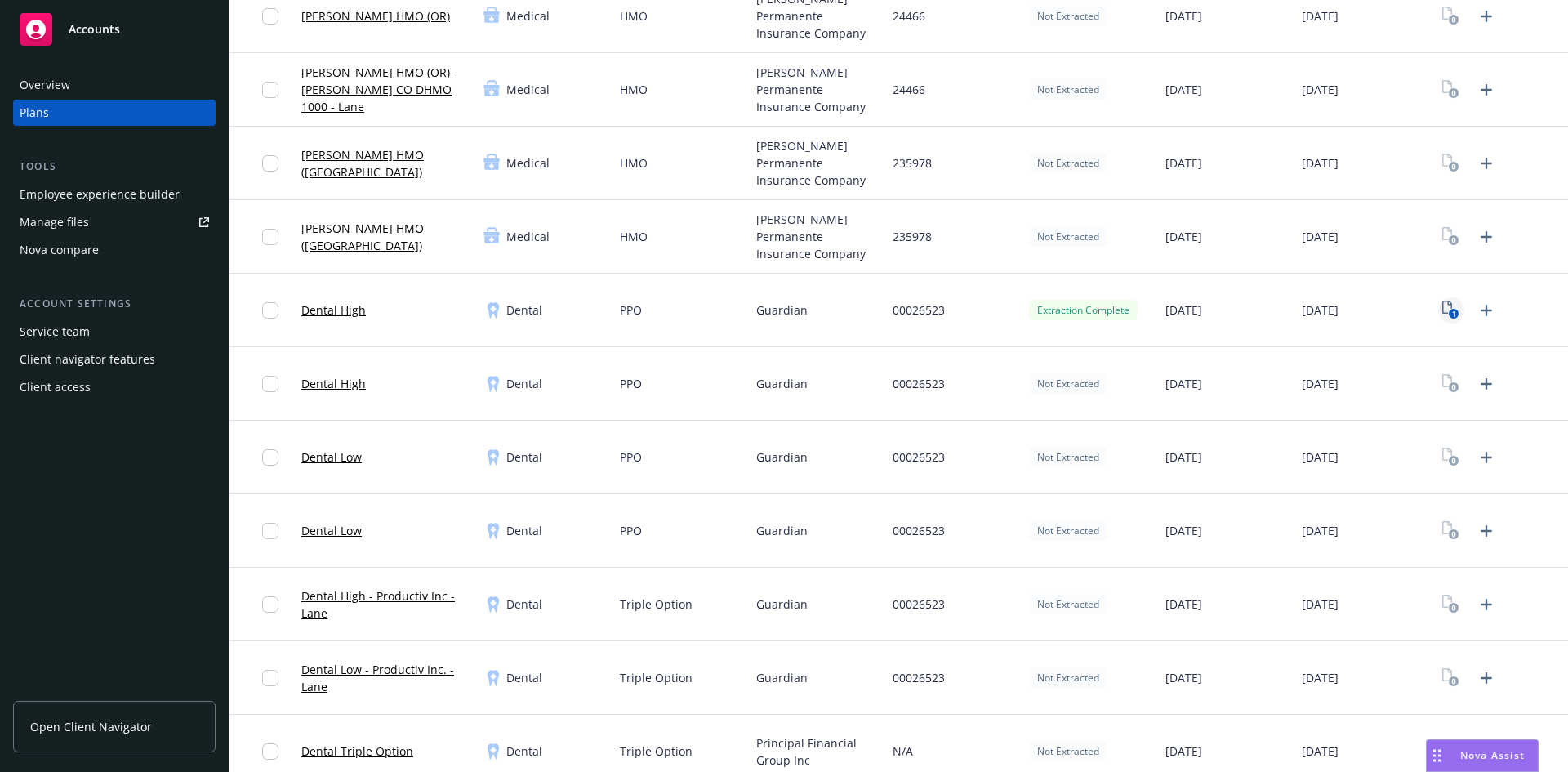
click at [1452, 310] on text "1" at bounding box center [1454, 314] width 4 height 10
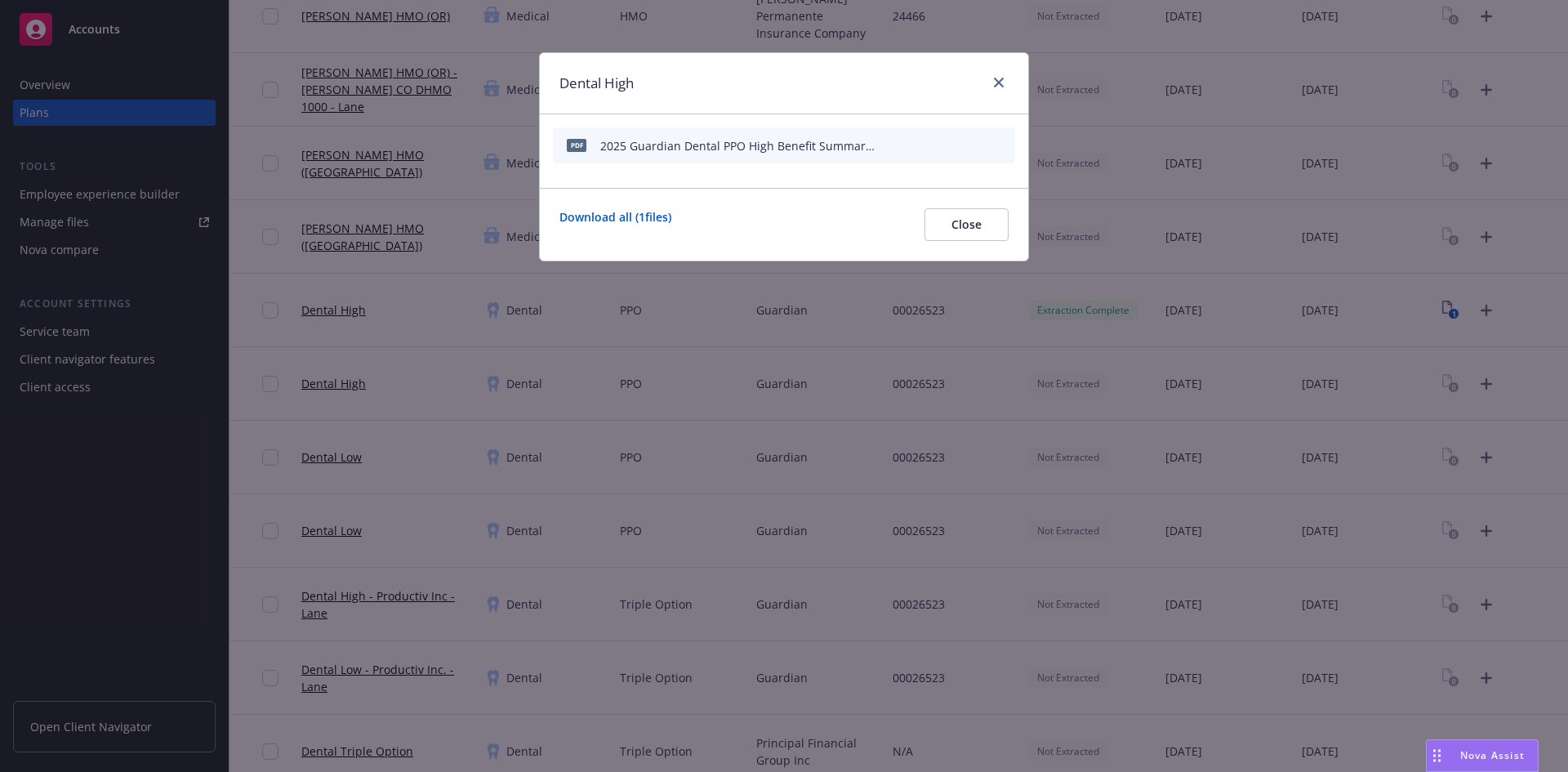
click at [918, 144] on icon "start extraction" at bounding box center [917, 144] width 20 height 20
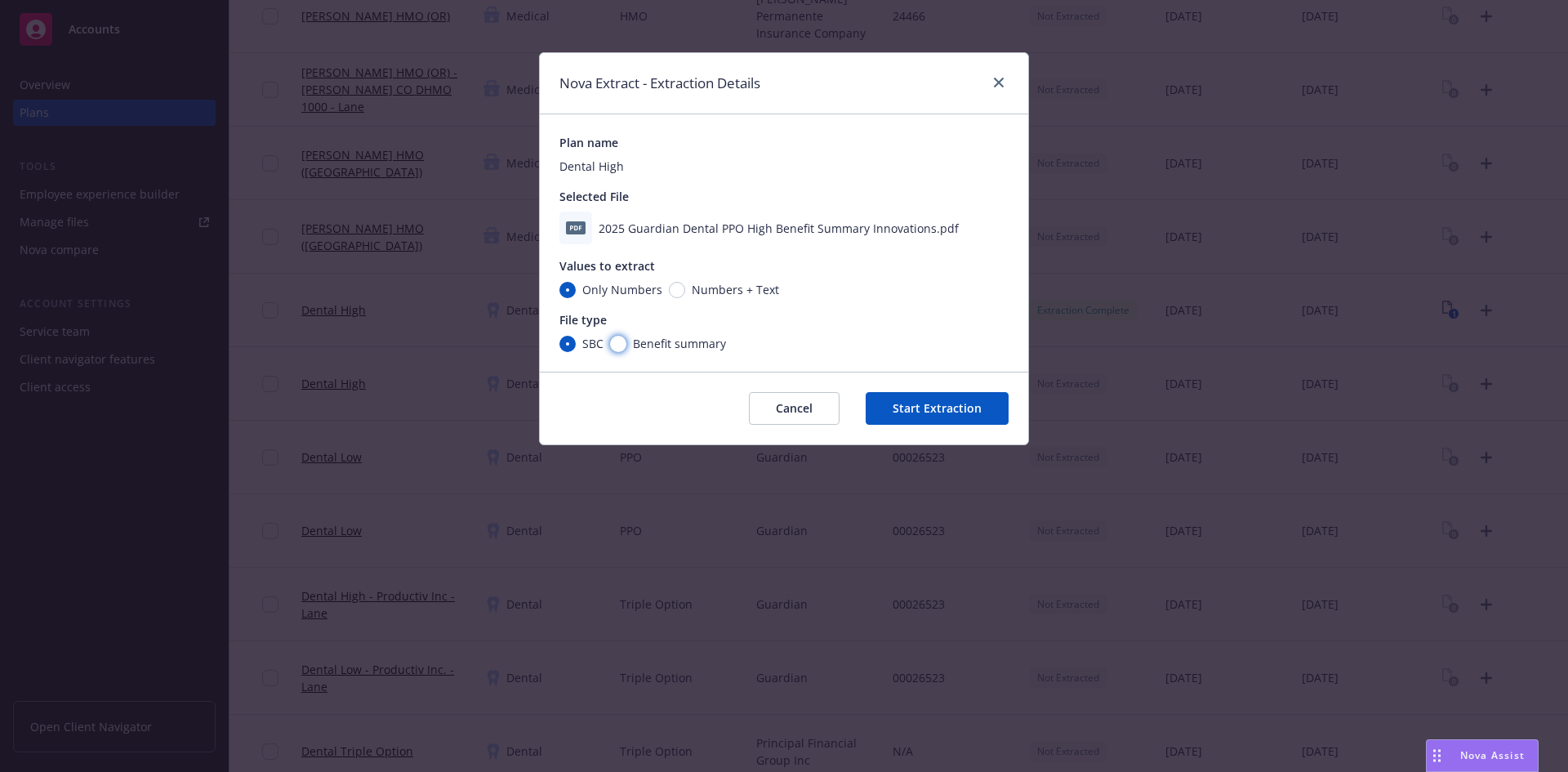
click at [623, 345] on input "Benefit summary" at bounding box center [617, 344] width 16 height 16
radio input "true"
click at [897, 404] on button "Start Extraction" at bounding box center [937, 409] width 143 height 33
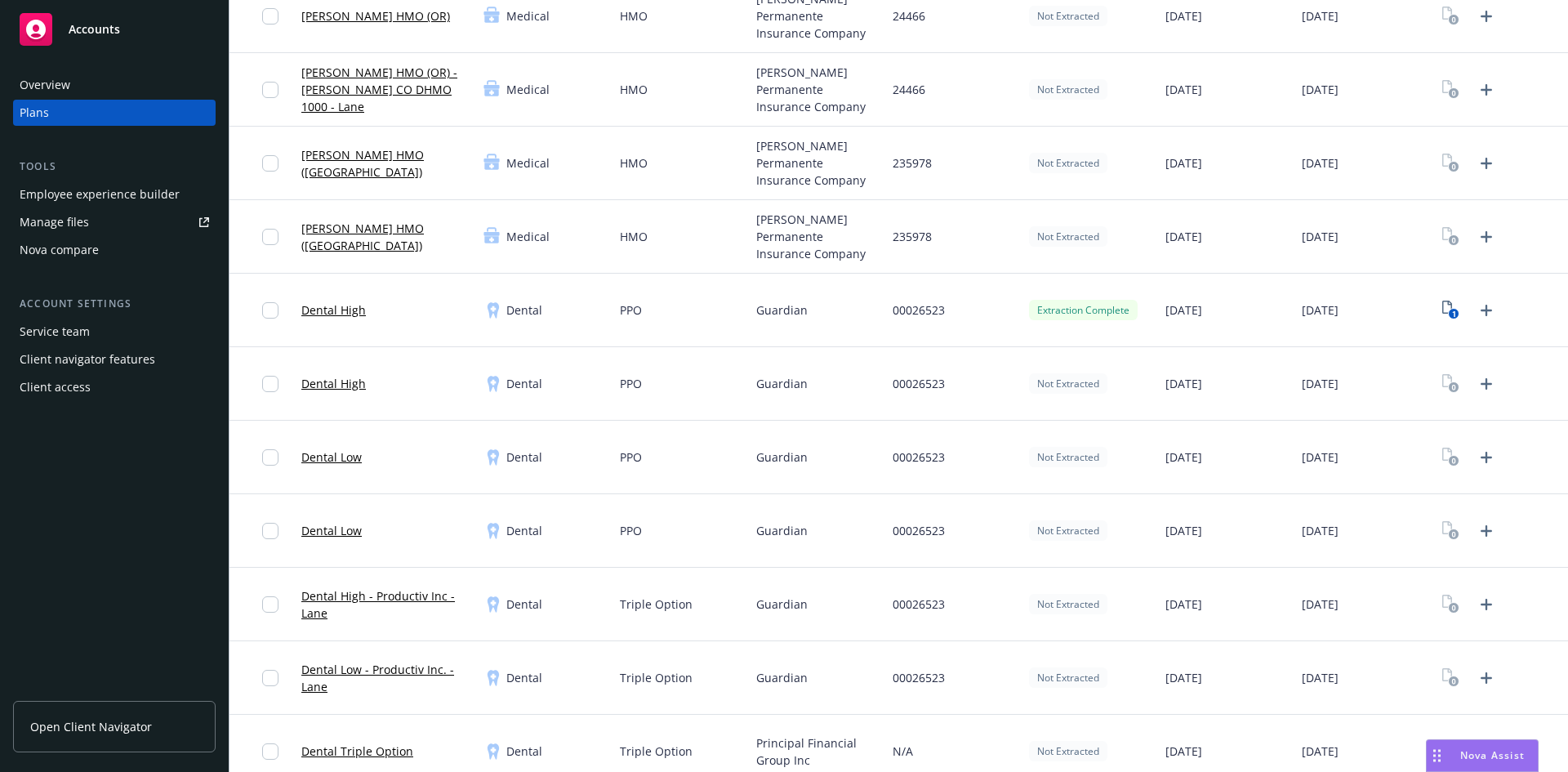
click at [348, 308] on link "Dental High" at bounding box center [333, 310] width 64 height 17
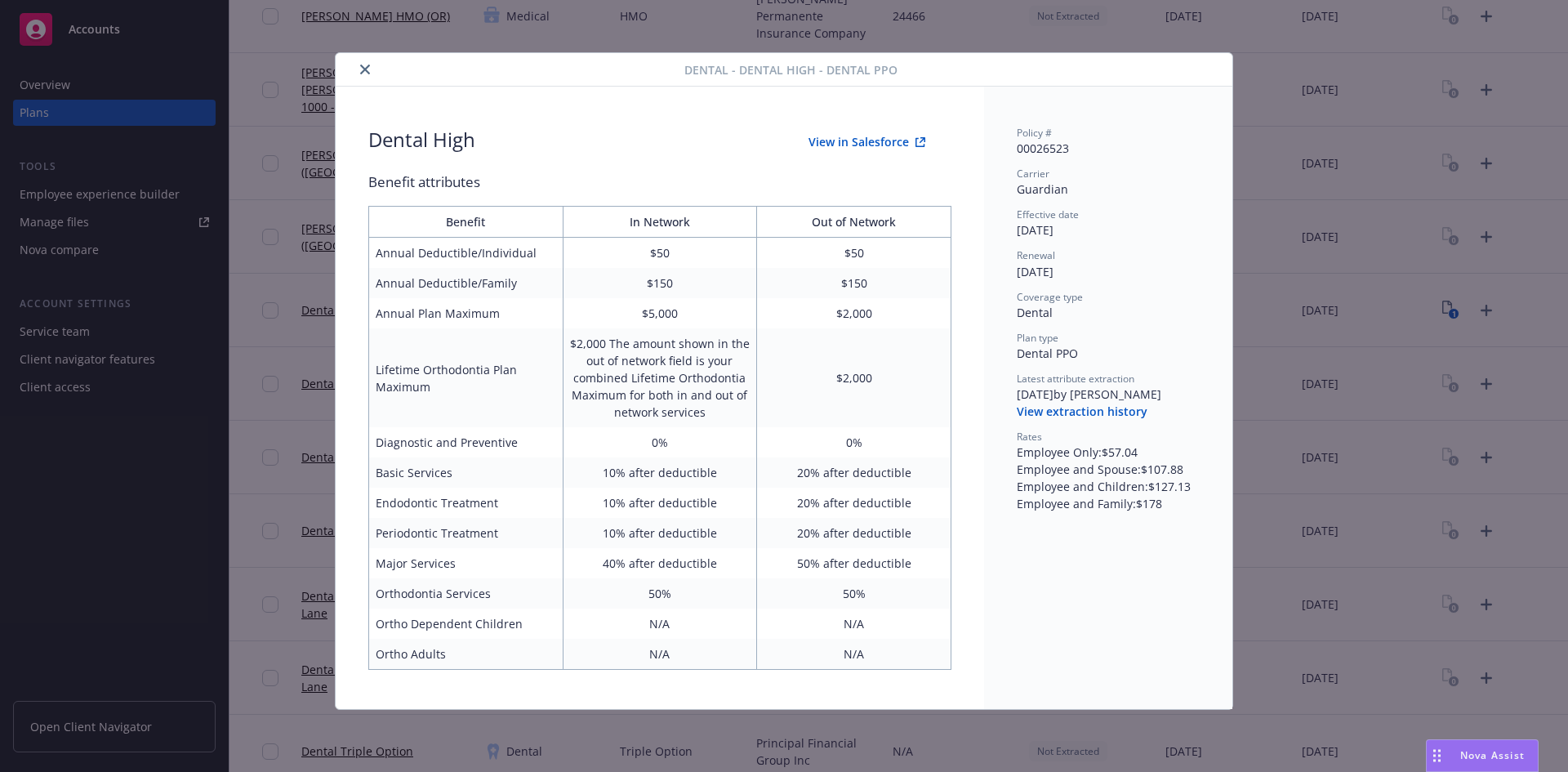
click at [867, 147] on button "View in Salesforce" at bounding box center [867, 142] width 169 height 33
click at [357, 62] on div at bounding box center [514, 69] width 343 height 20
click at [373, 74] on button "close" at bounding box center [365, 69] width 20 height 20
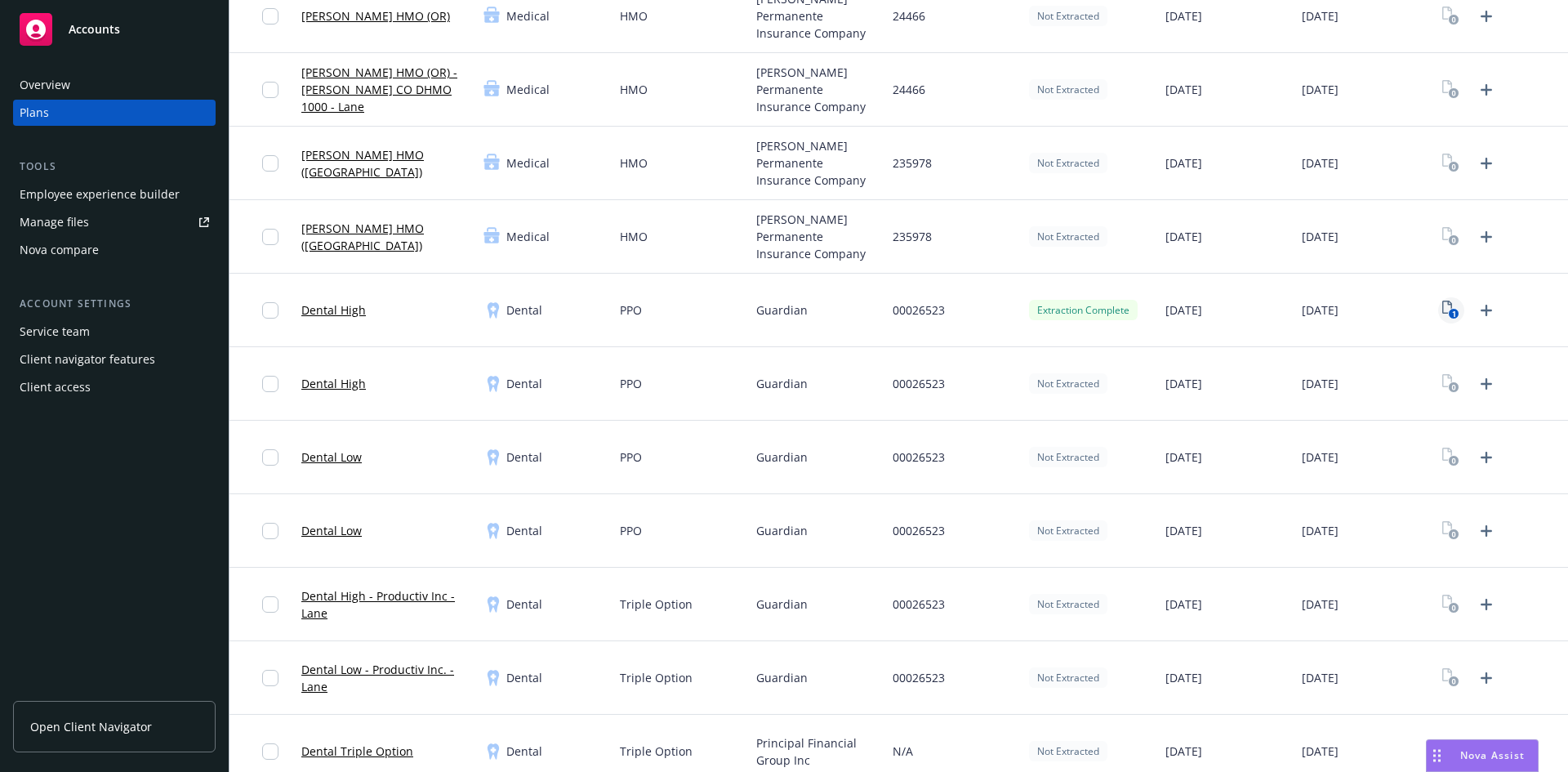
click at [1449, 308] on rect "View Plan Documents" at bounding box center [1454, 314] width 10 height 10
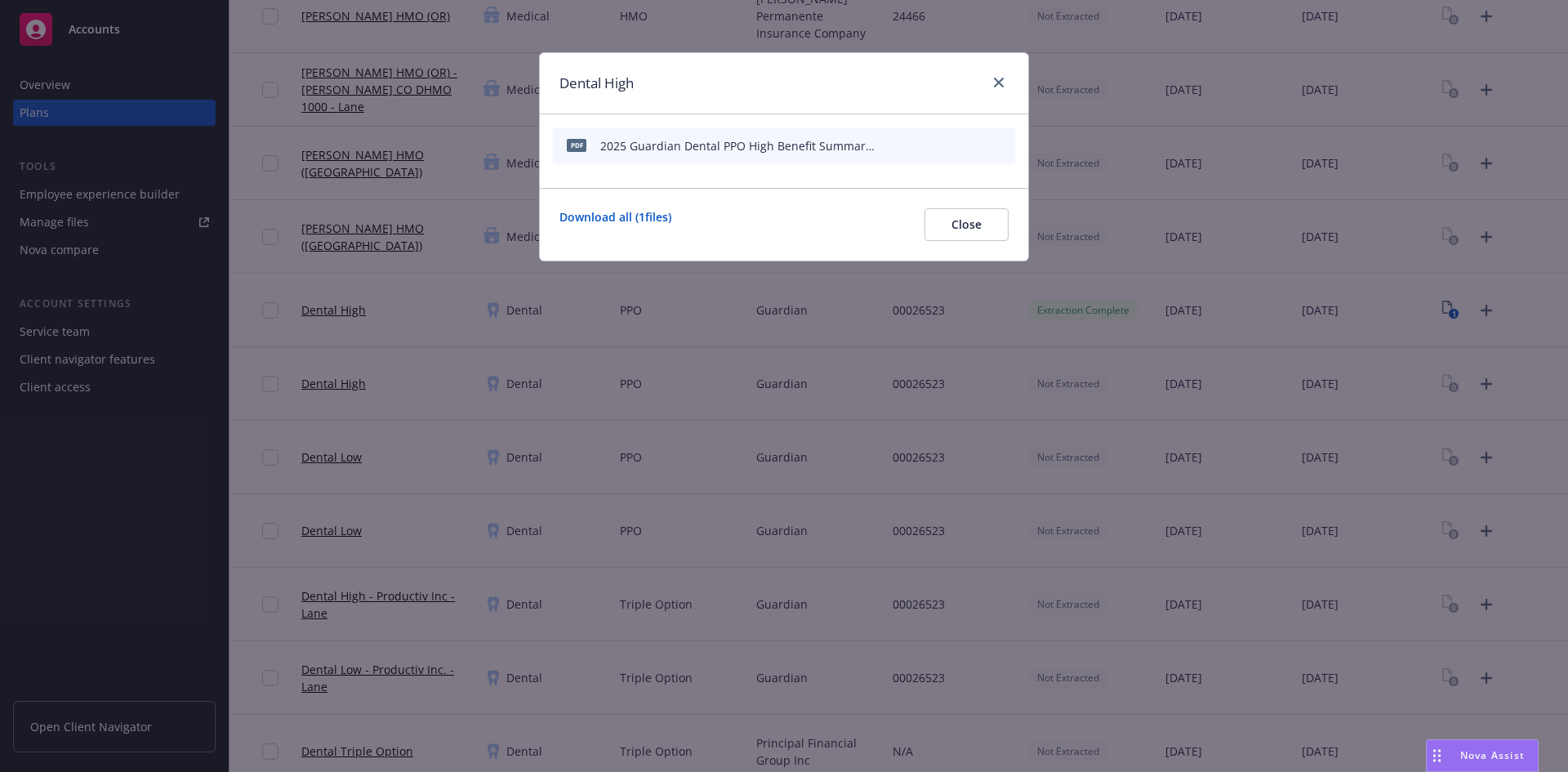
click at [969, 141] on icon "preview file" at bounding box center [973, 144] width 15 height 11
click at [997, 83] on icon "close" at bounding box center [999, 82] width 9 height 9
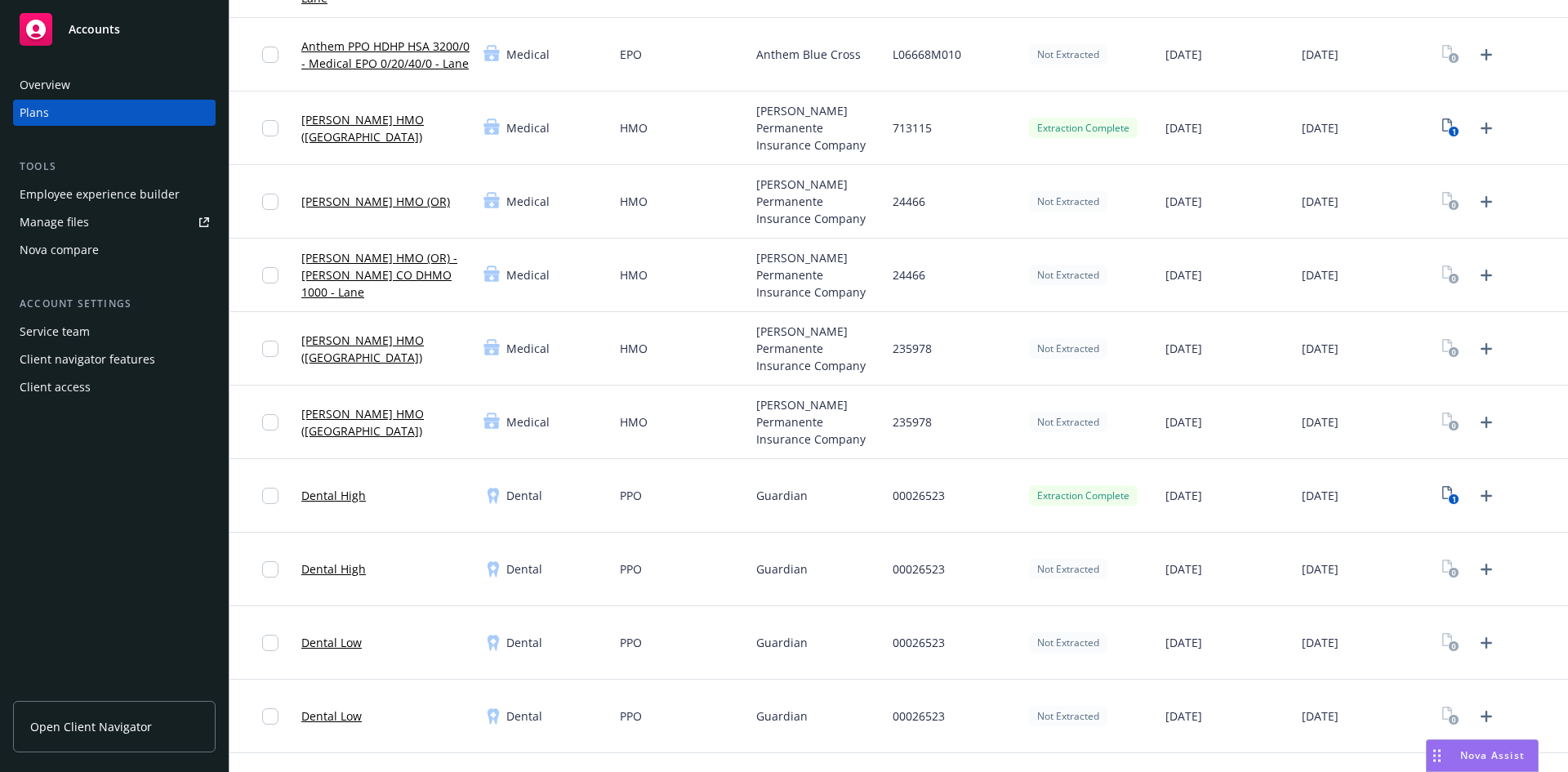
scroll to position [1299, 0]
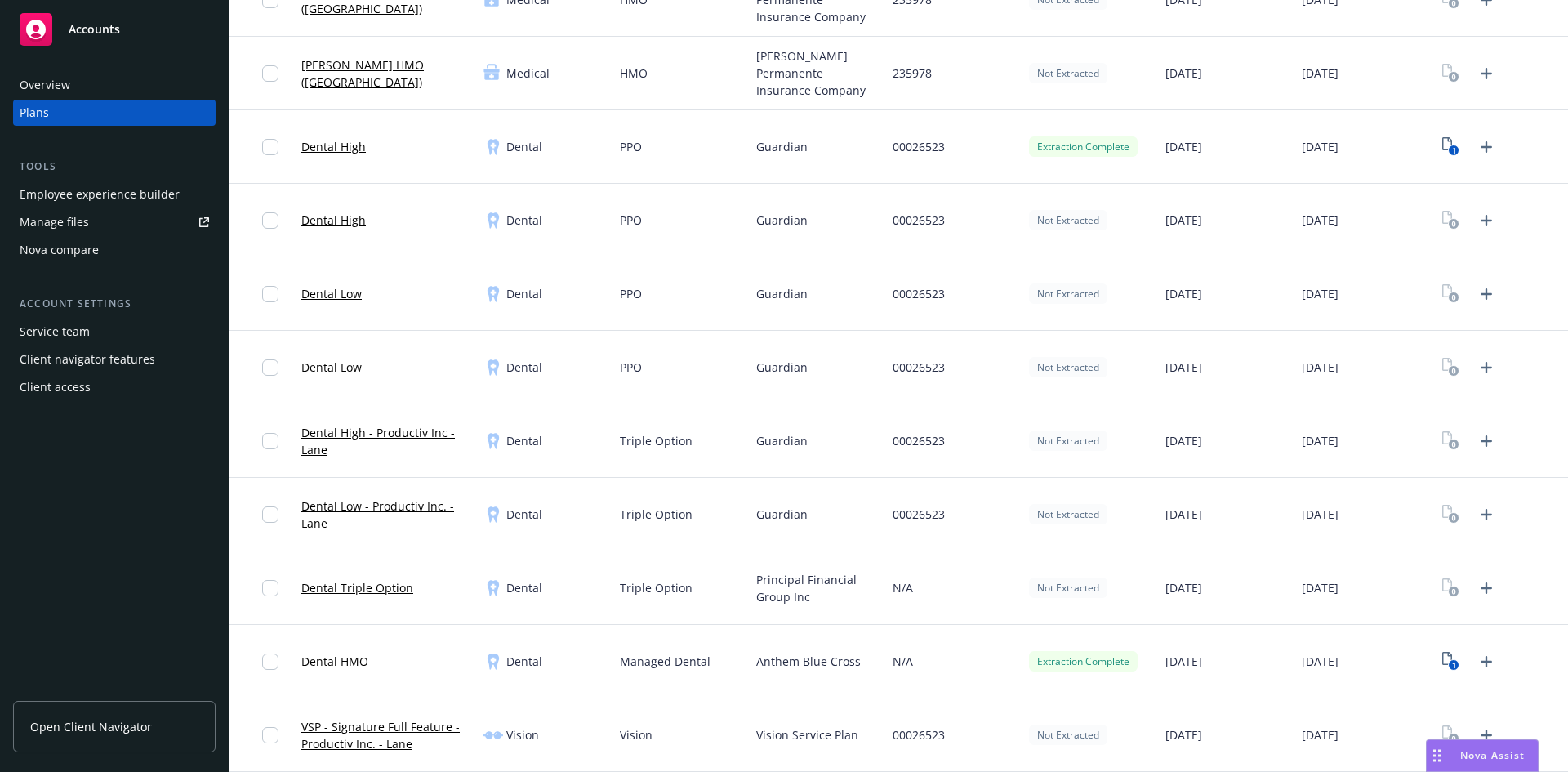
click at [1096, 149] on div "Extraction Complete" at bounding box center [1083, 147] width 109 height 21
click at [1432, 149] on div "1" at bounding box center [1499, 147] width 136 height 74
click at [1449, 146] on rect "View Plan Documents" at bounding box center [1454, 151] width 10 height 10
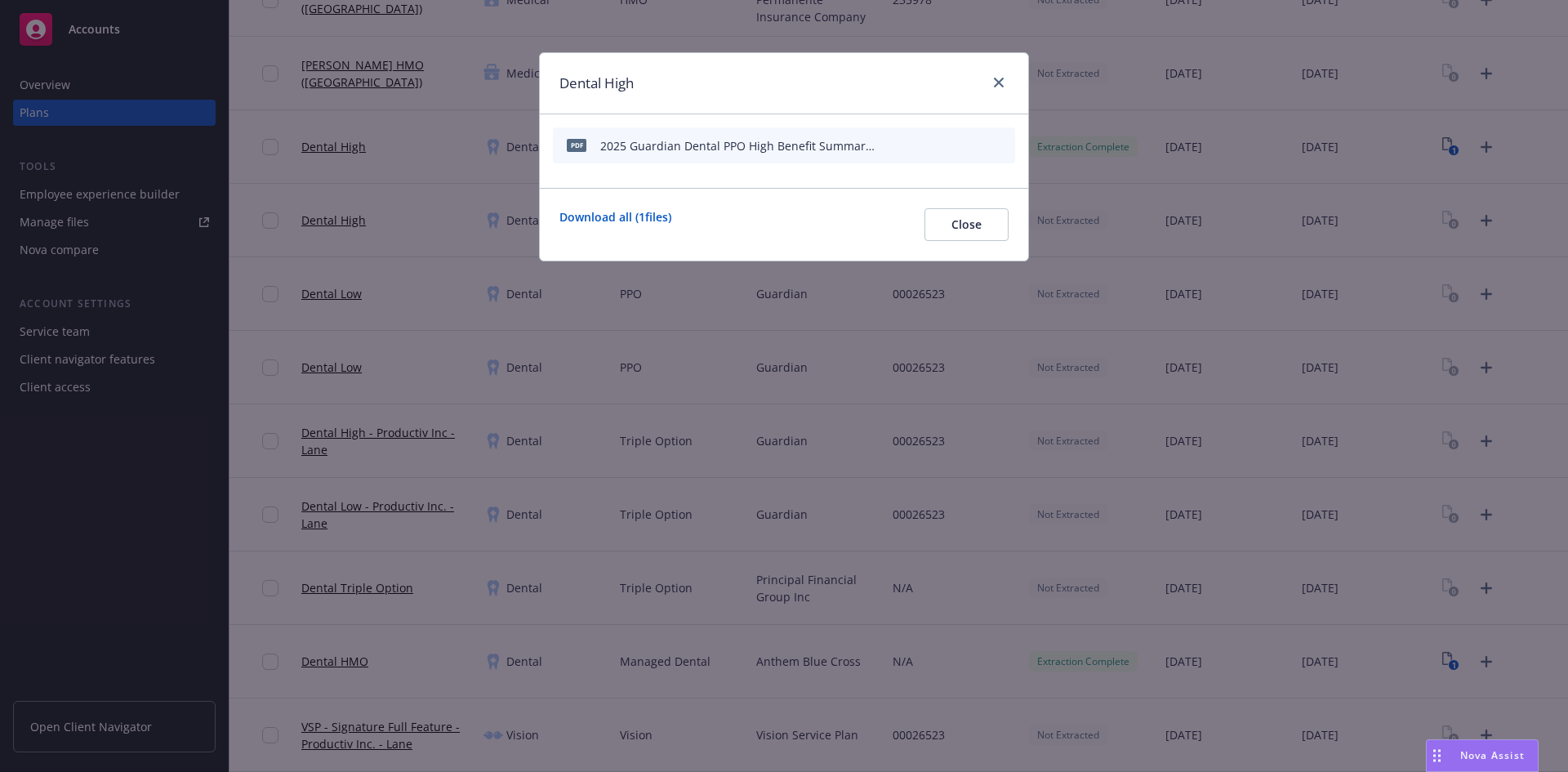
click at [993, 146] on div at bounding box center [947, 146] width 122 height 24
click at [998, 144] on icon "archive file" at bounding box center [1000, 144] width 11 height 13
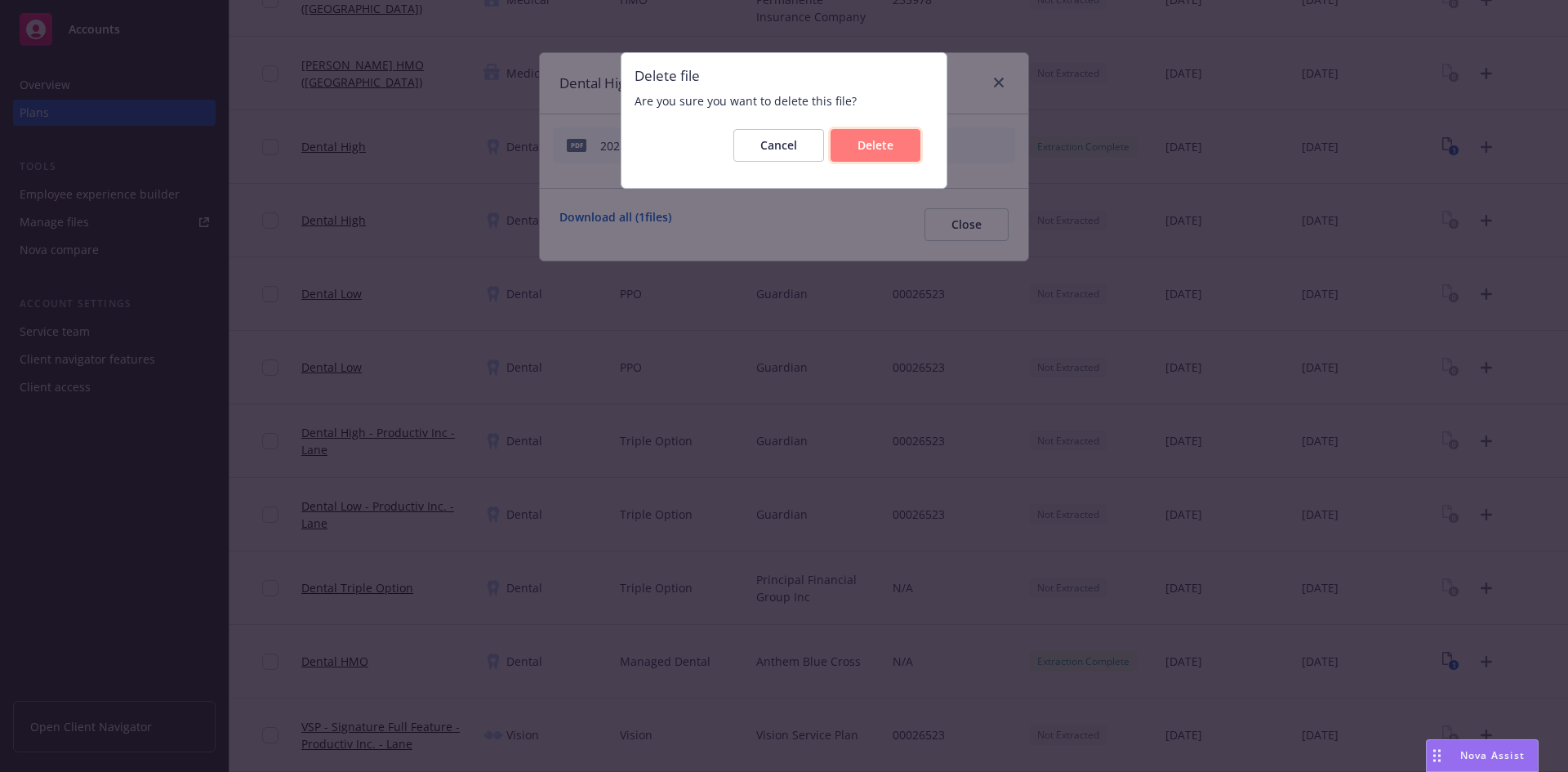
click at [905, 148] on button "Delete" at bounding box center [875, 146] width 90 height 33
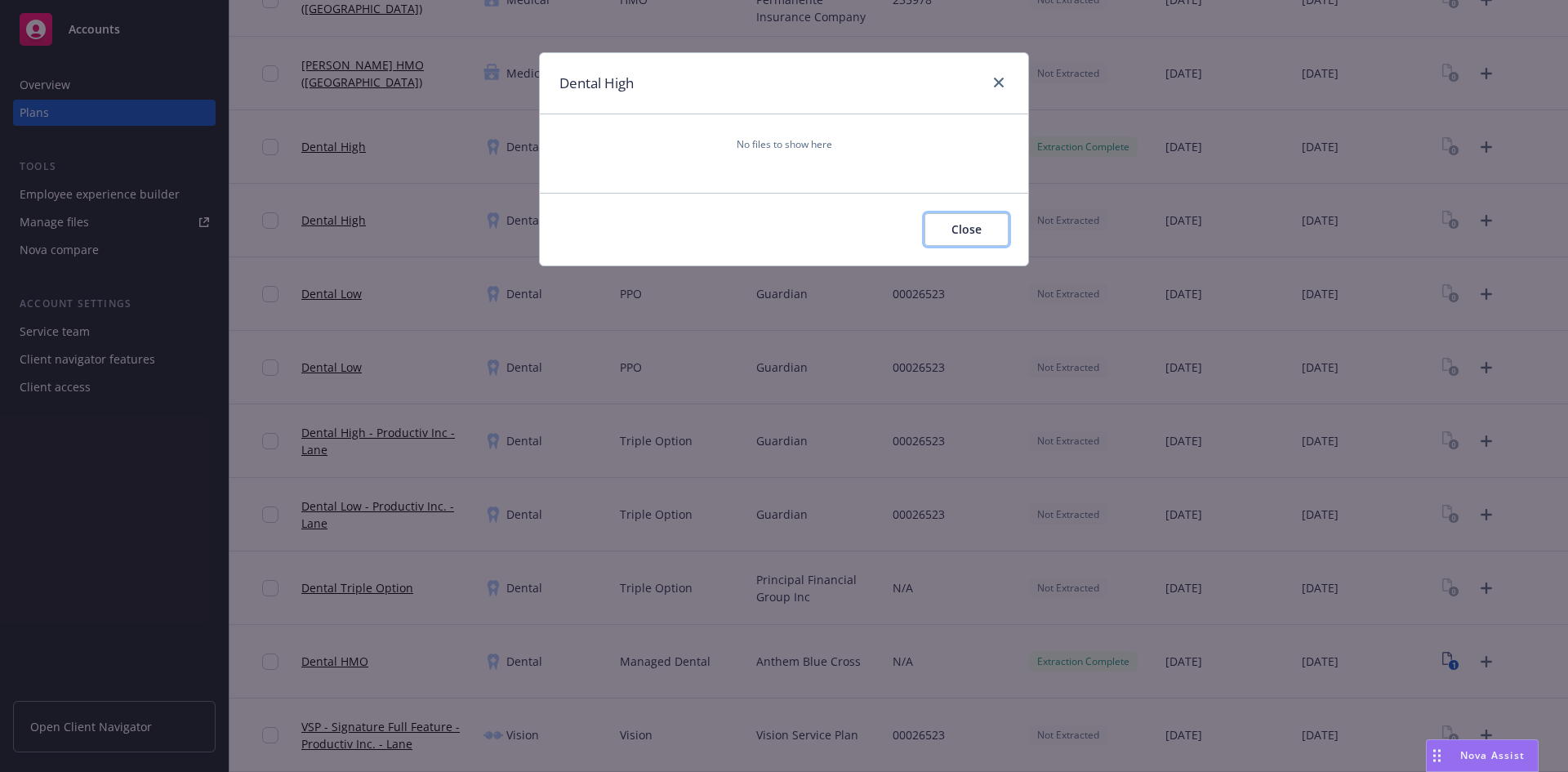
click at [979, 233] on span "Close" at bounding box center [966, 229] width 30 height 15
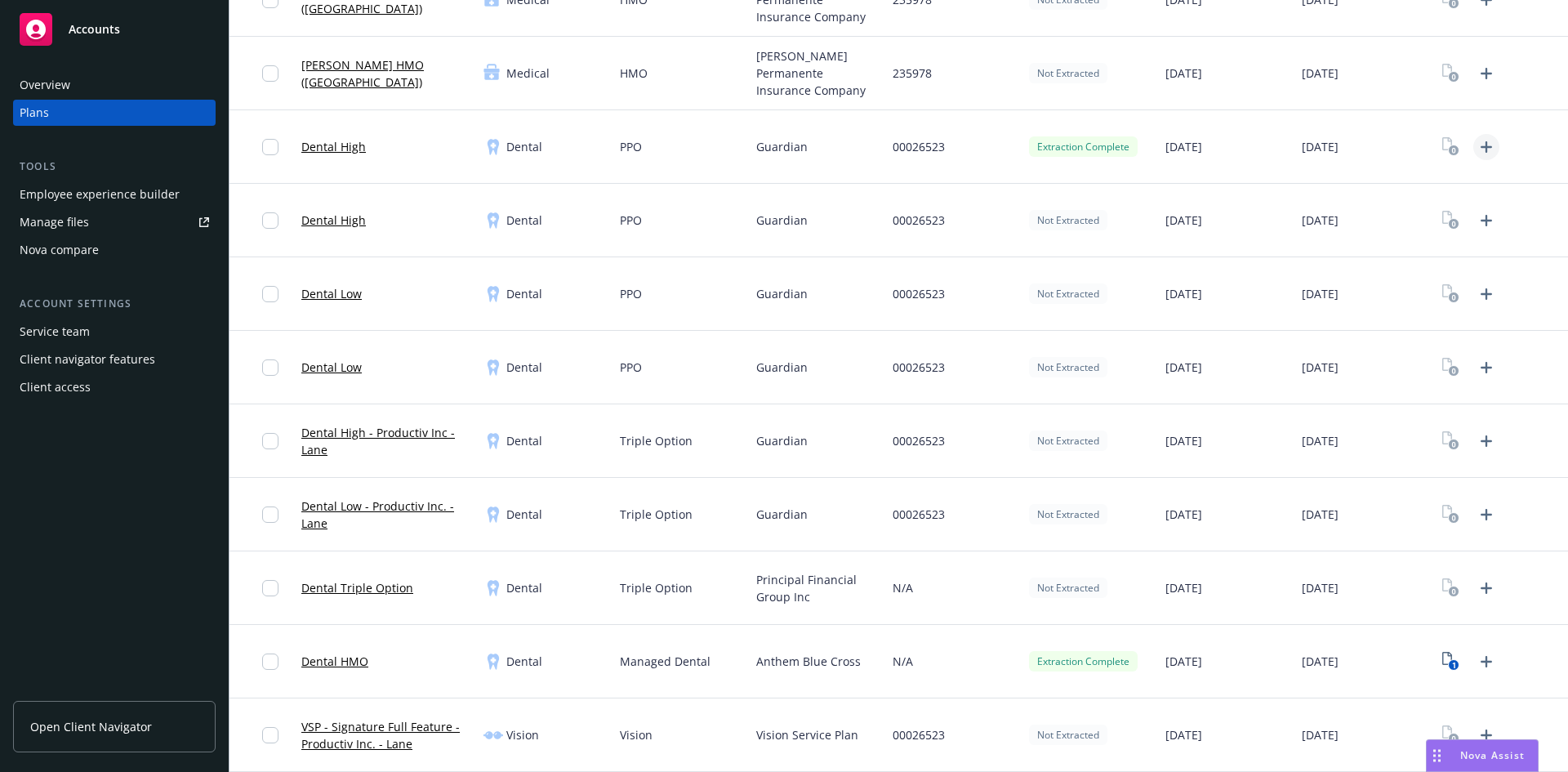
click at [1477, 141] on icon "Upload Plan Documents" at bounding box center [1486, 147] width 20 height 20
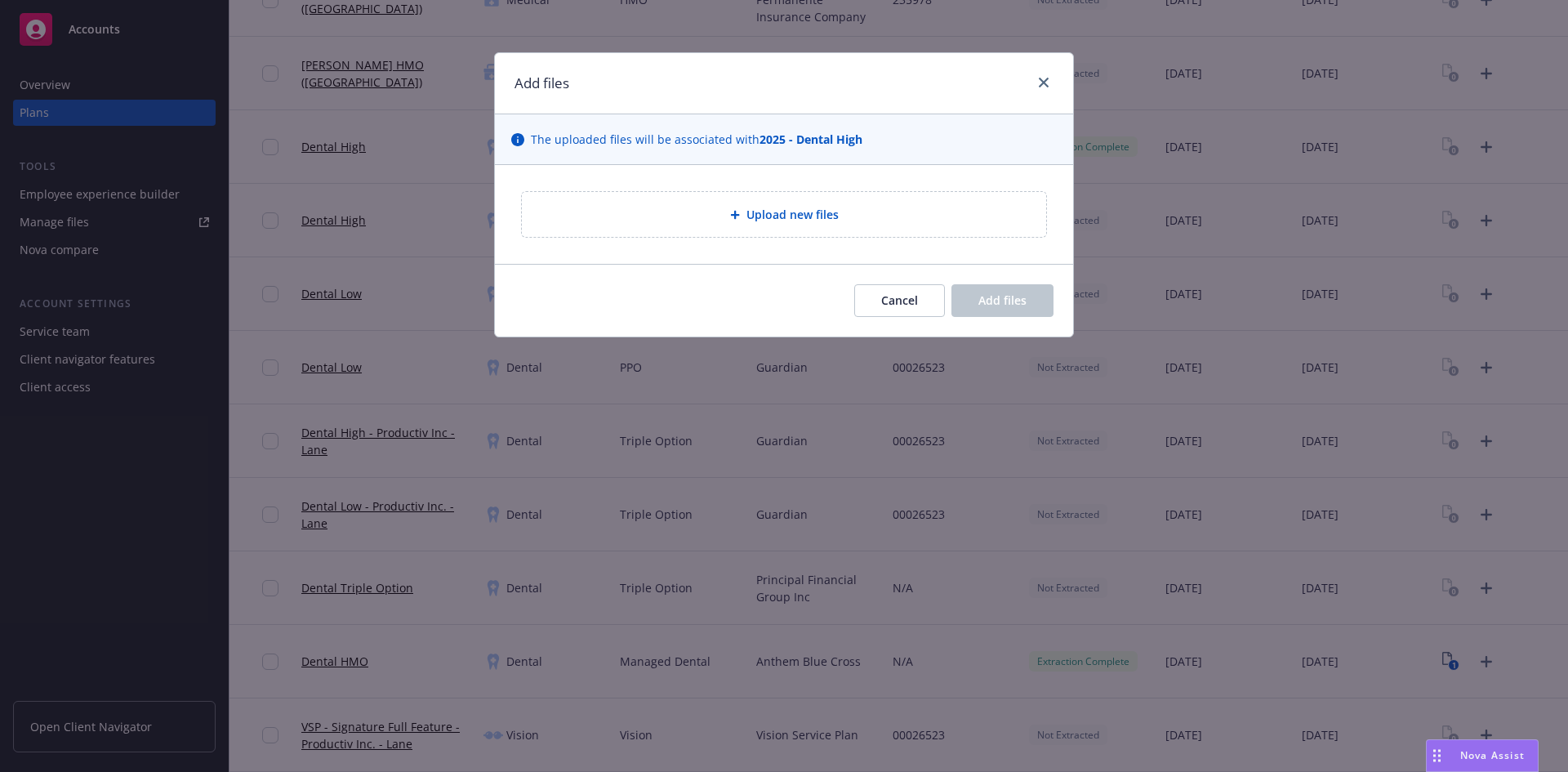
click at [889, 177] on div "Upload new files" at bounding box center [784, 214] width 578 height 99
click at [736, 217] on icon at bounding box center [735, 215] width 9 height 9
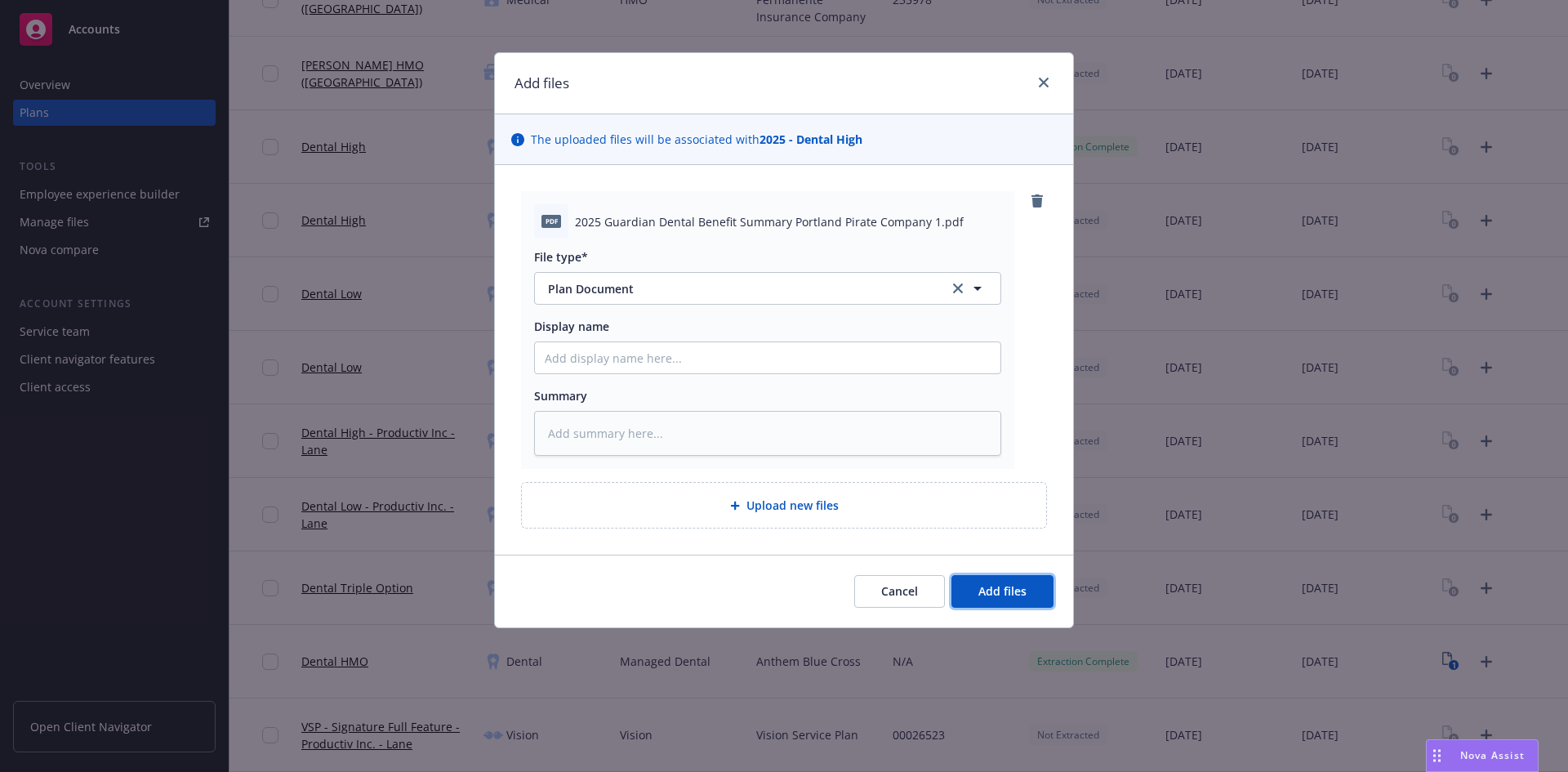
drag, startPoint x: 994, startPoint y: 590, endPoint x: 988, endPoint y: 554, distance: 36.5
click at [994, 590] on span "Add files" at bounding box center [1003, 591] width 48 height 15
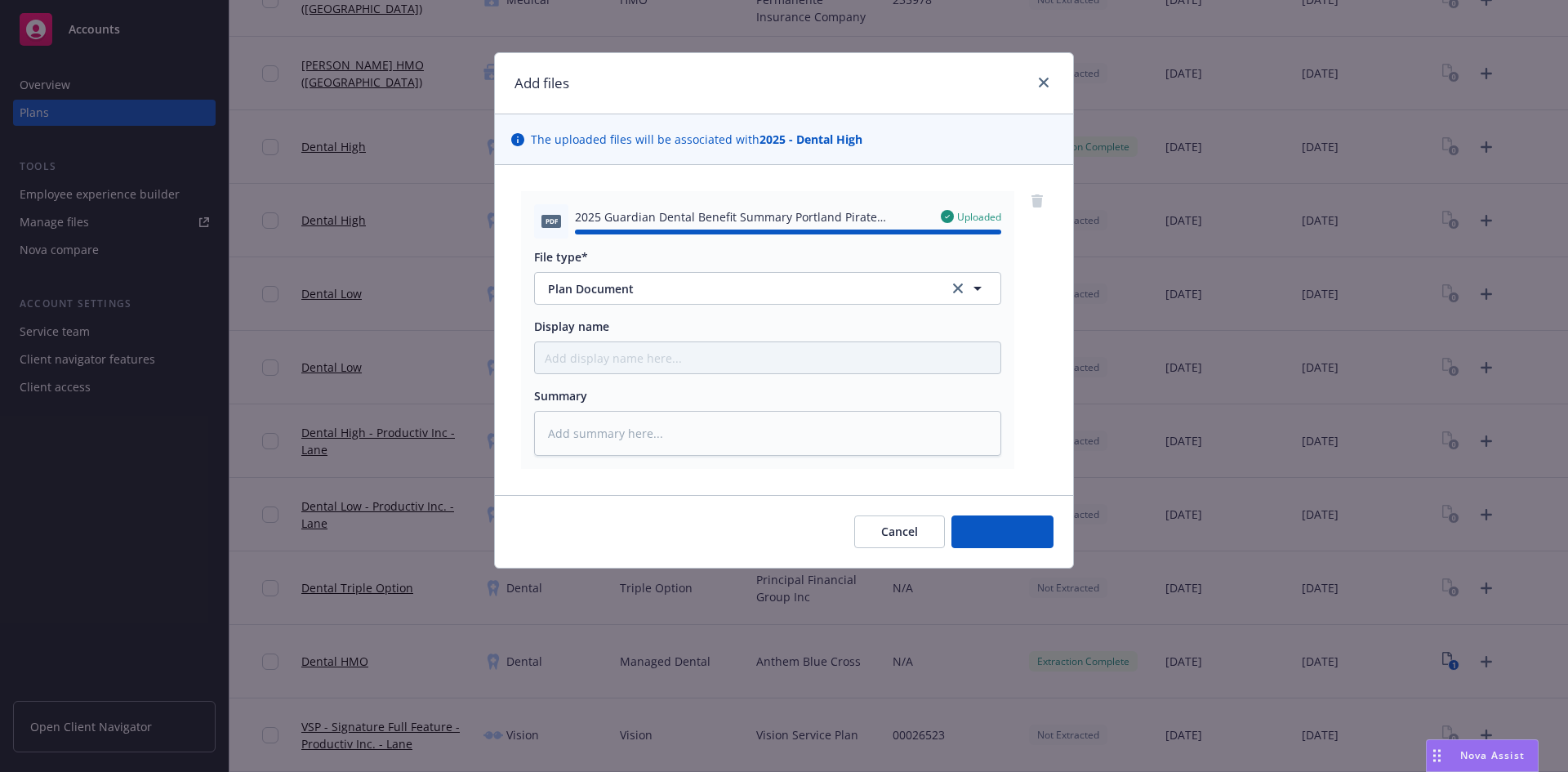
type textarea "x"
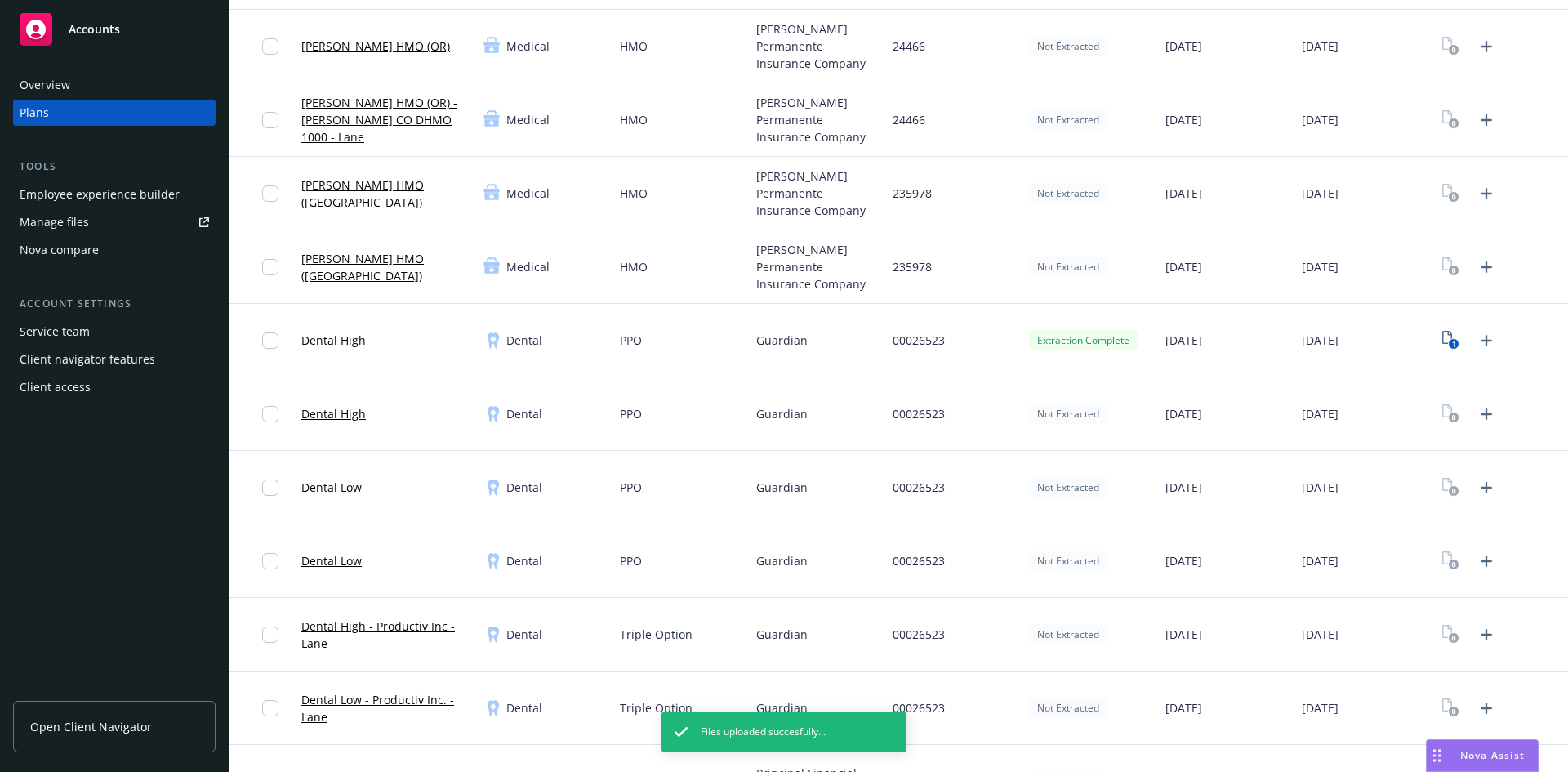
scroll to position [1054, 0]
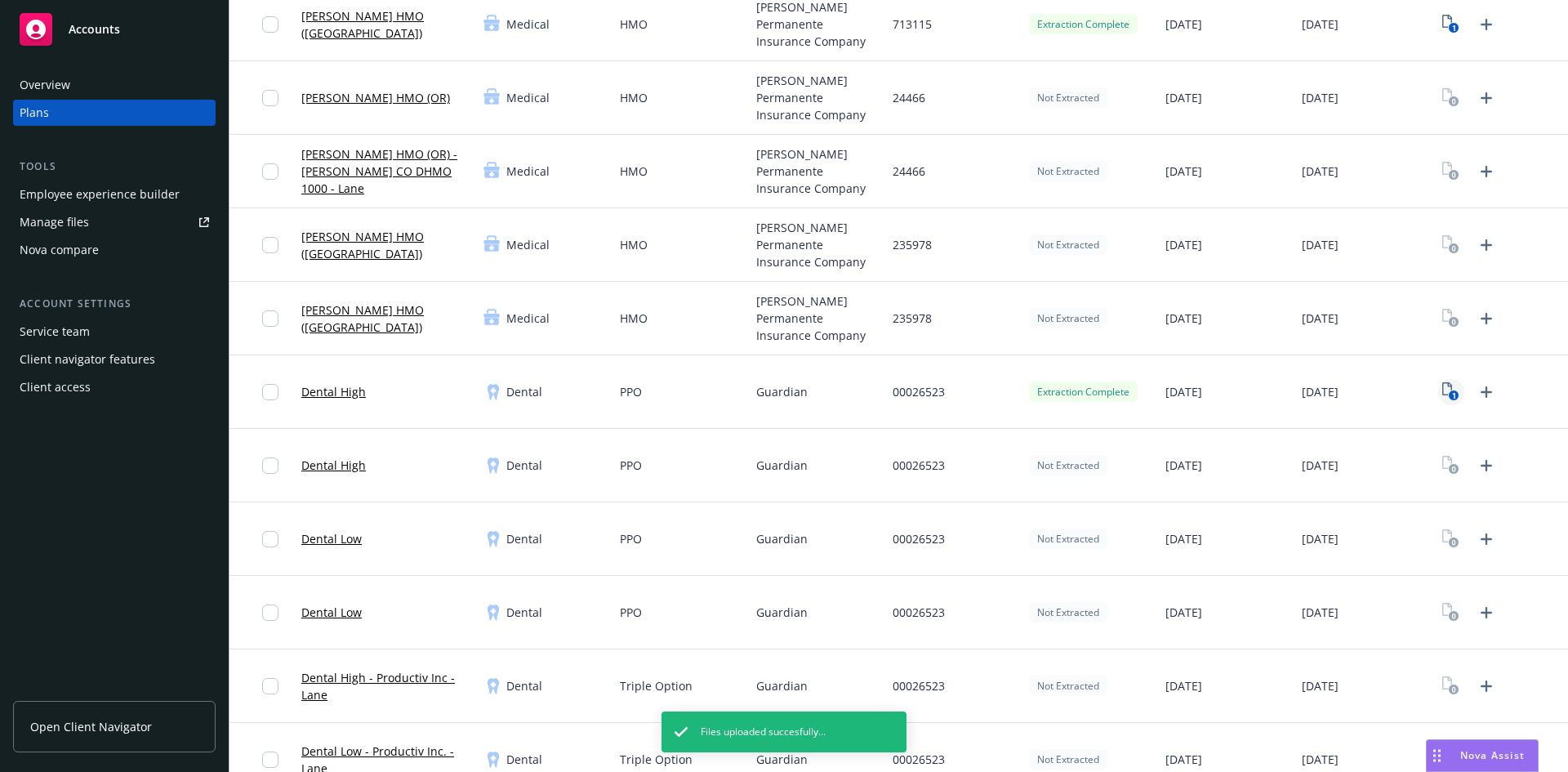
click at [1442, 386] on icon "1" at bounding box center [1451, 392] width 17 height 19
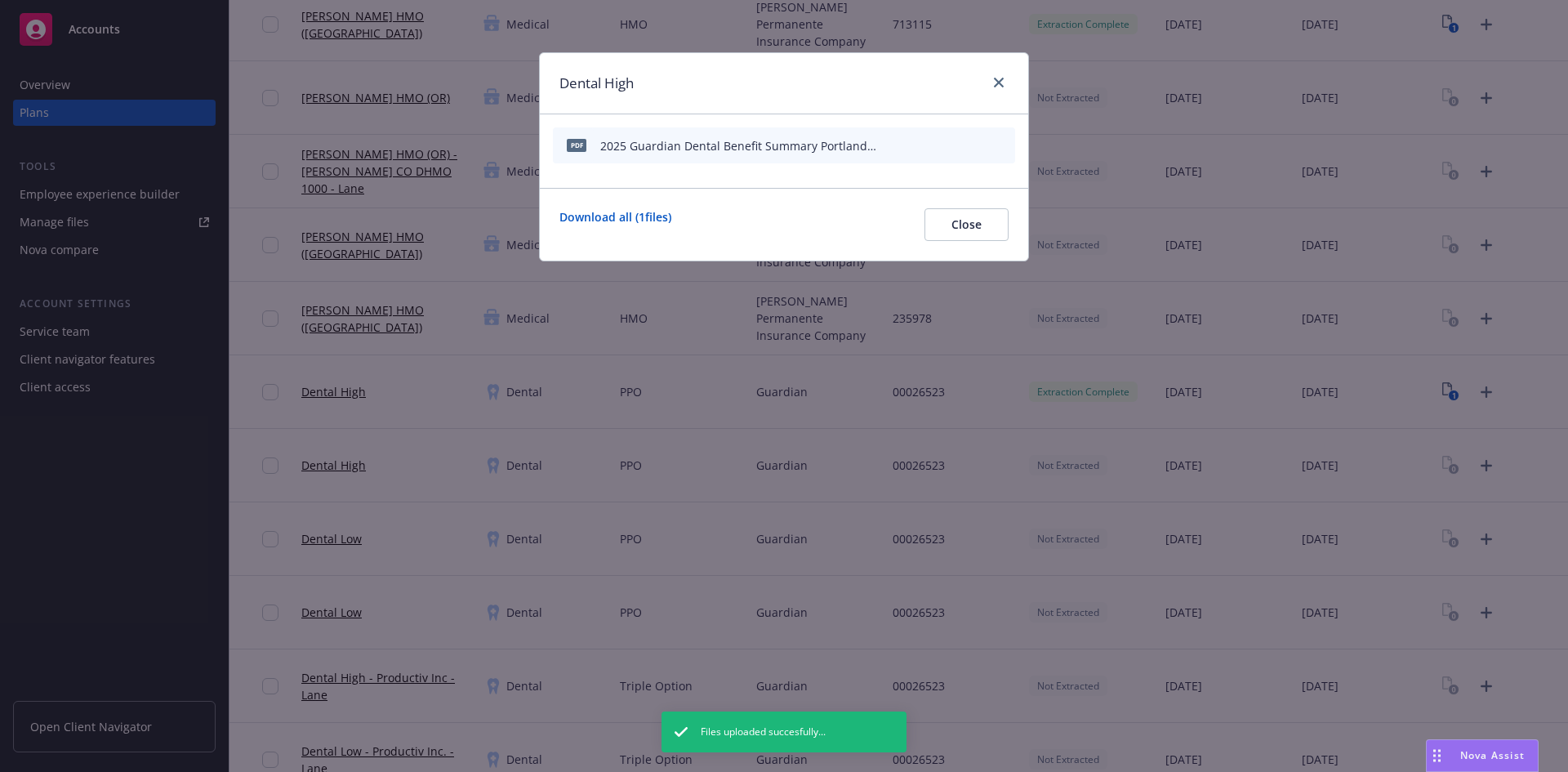
click at [921, 144] on icon "start extraction" at bounding box center [917, 144] width 20 height 20
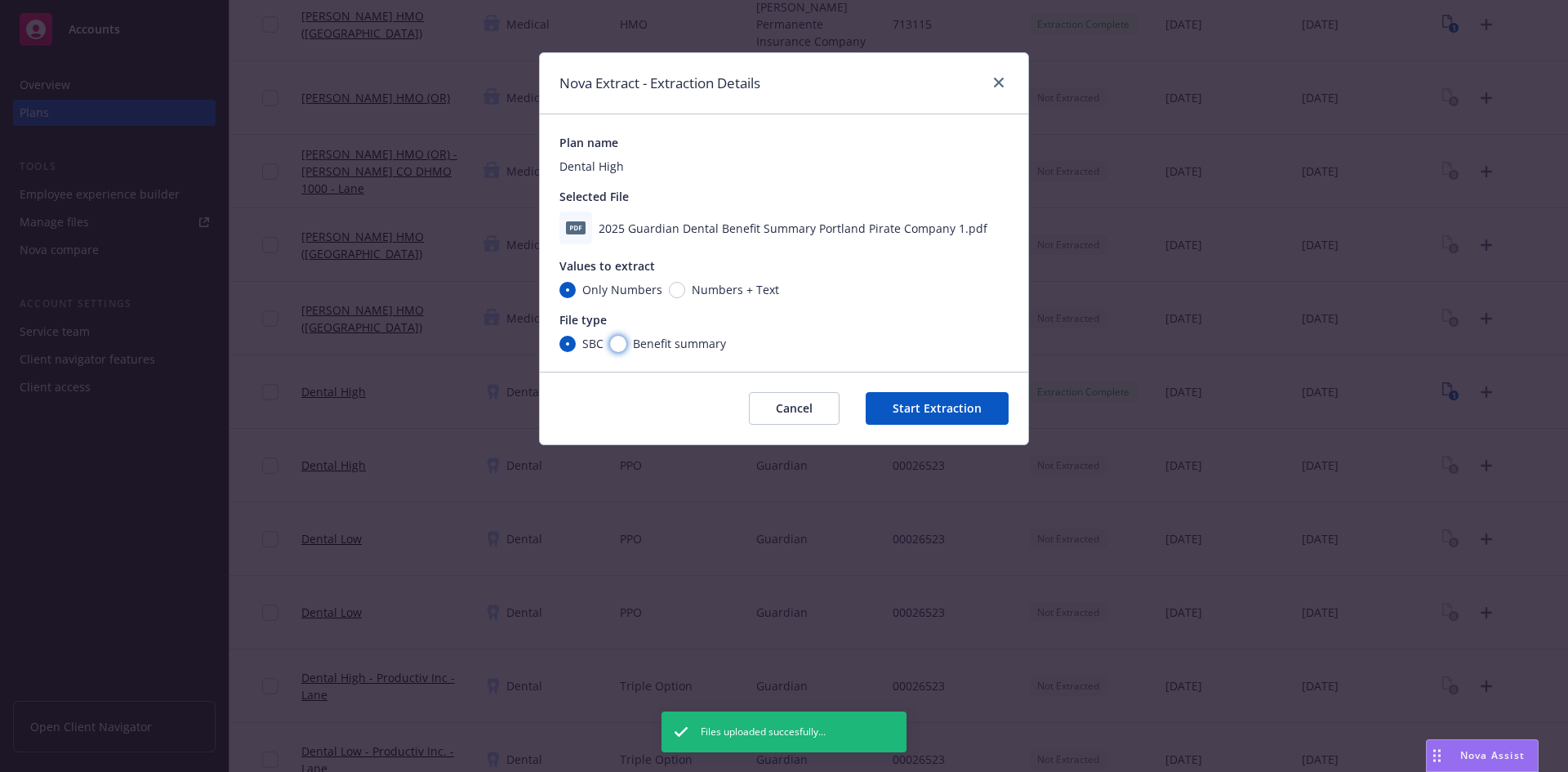
click at [621, 342] on input "Benefit summary" at bounding box center [617, 344] width 16 height 16
radio input "true"
click at [965, 405] on button "Start Extraction" at bounding box center [937, 409] width 143 height 33
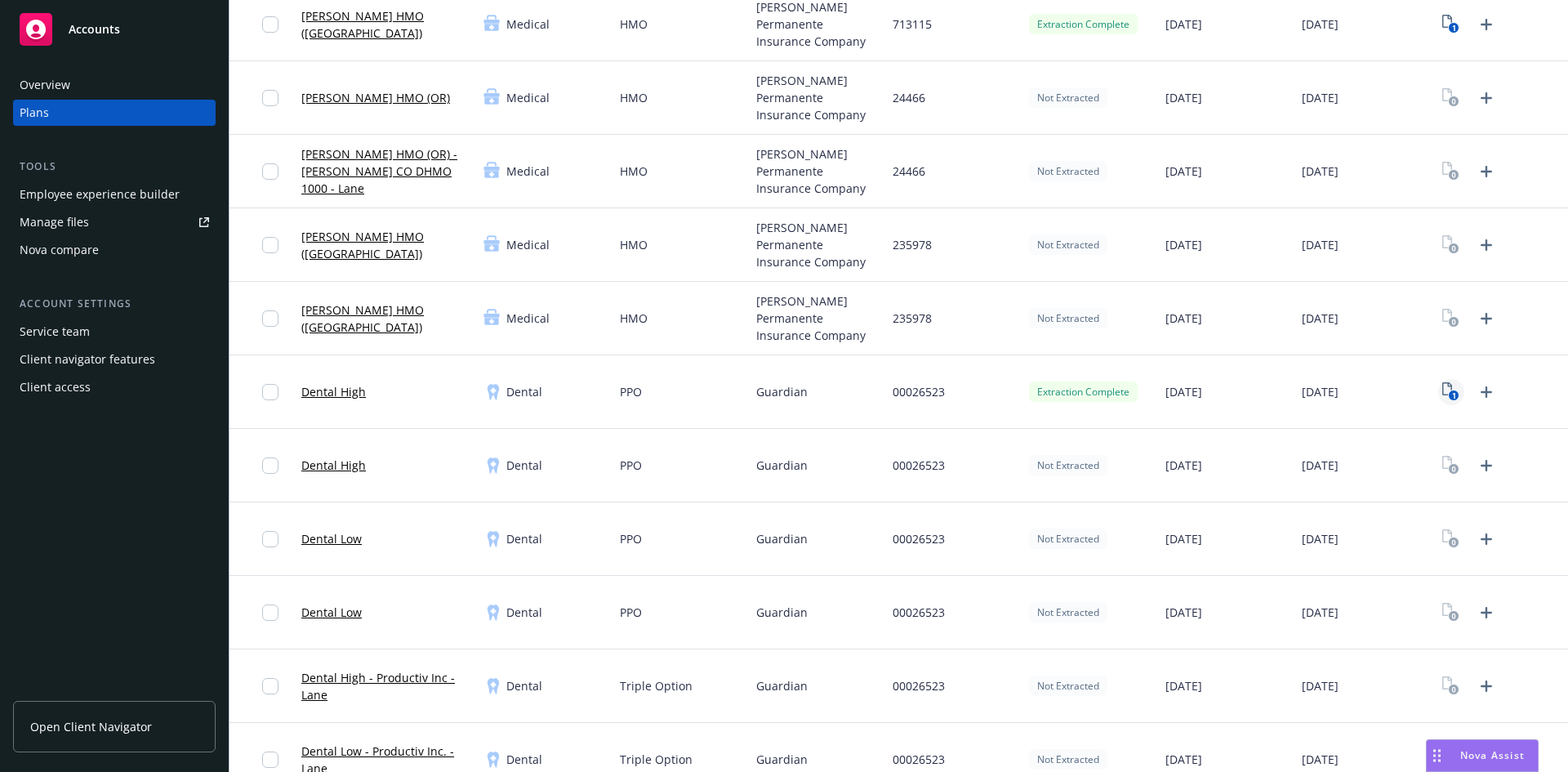
click at [1442, 396] on icon "View Plan Documents" at bounding box center [1446, 388] width 9 height 13
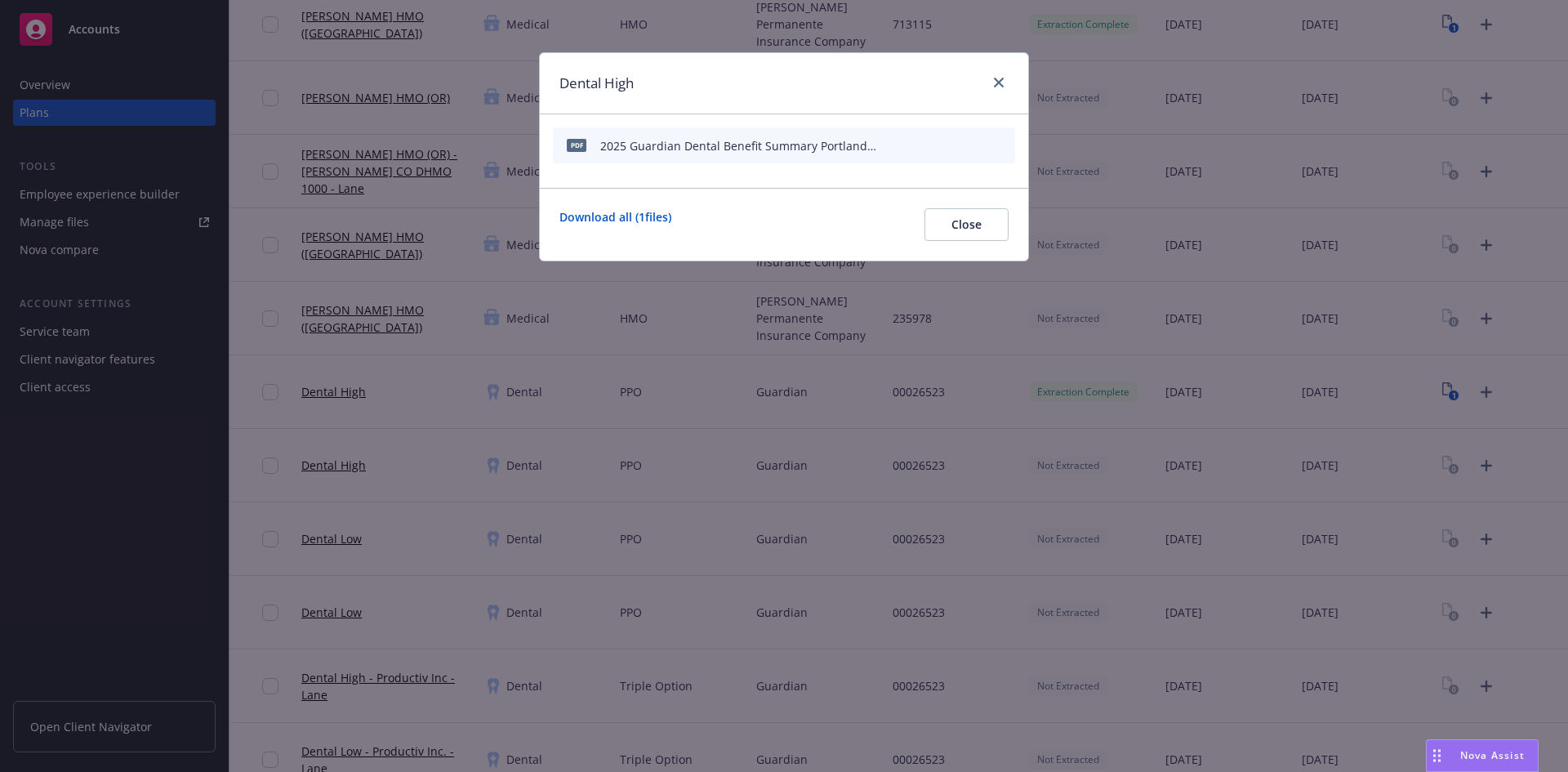
click at [971, 143] on icon "preview file" at bounding box center [973, 144] width 15 height 11
